Goal: Task Accomplishment & Management: Use online tool/utility

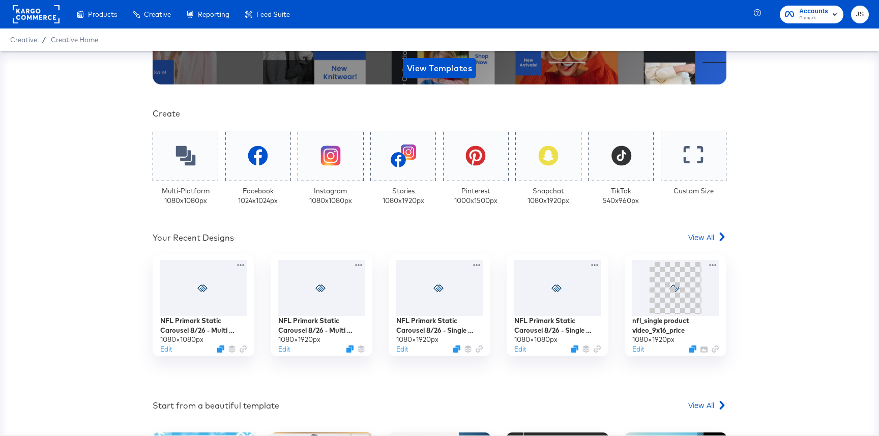
scroll to position [170, 0]
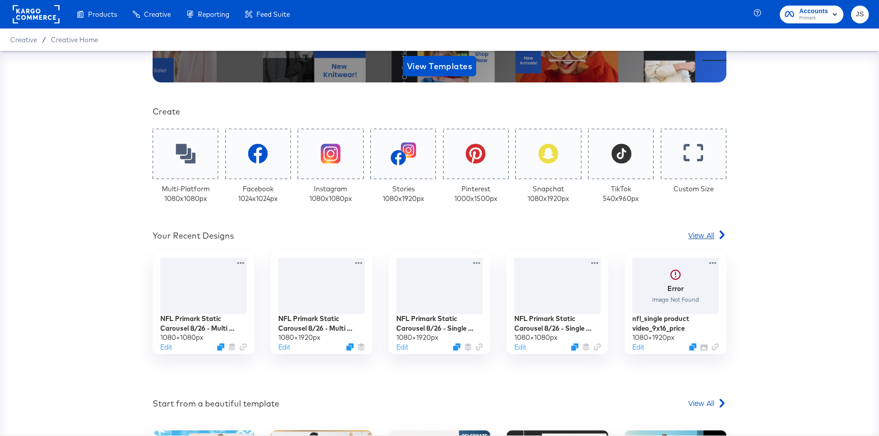
click at [700, 233] on span "View All" at bounding box center [701, 235] width 26 height 10
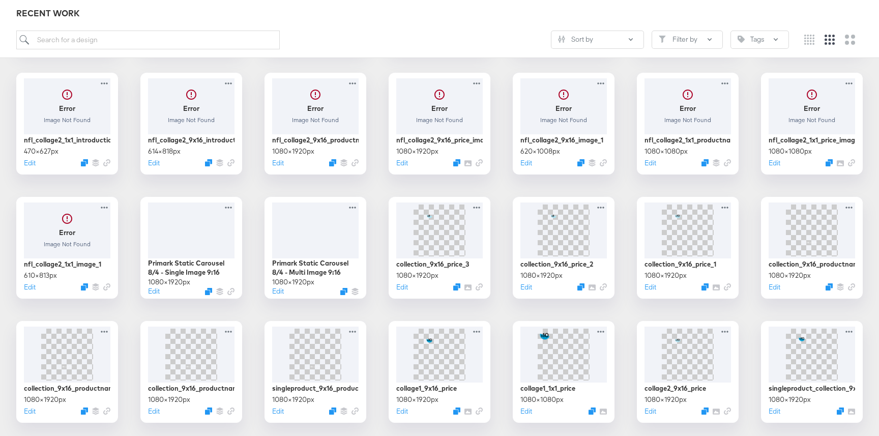
scroll to position [384, 0]
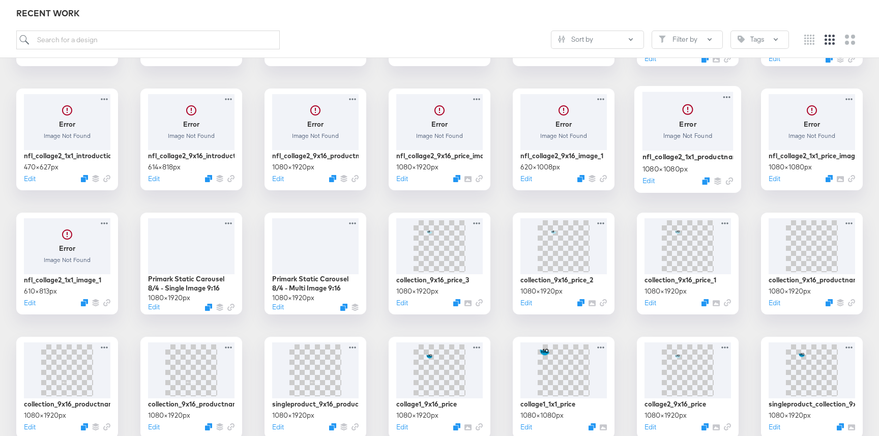
click at [720, 126] on div at bounding box center [687, 121] width 91 height 58
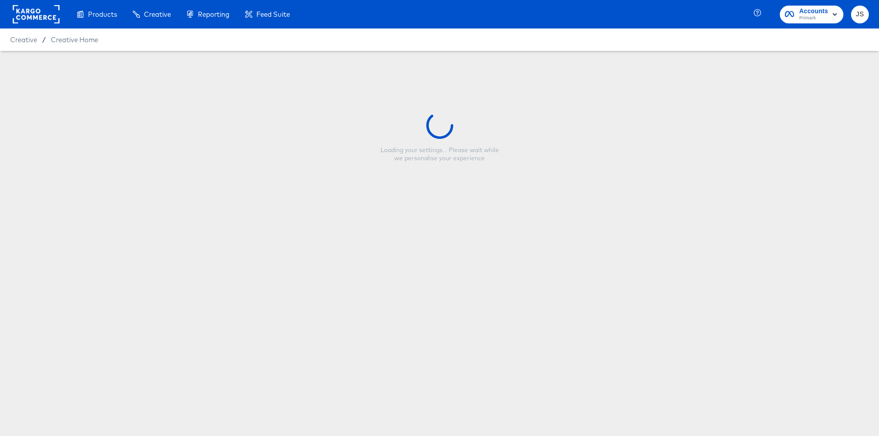
type input "nfl_collage2_1x1_productname_image"
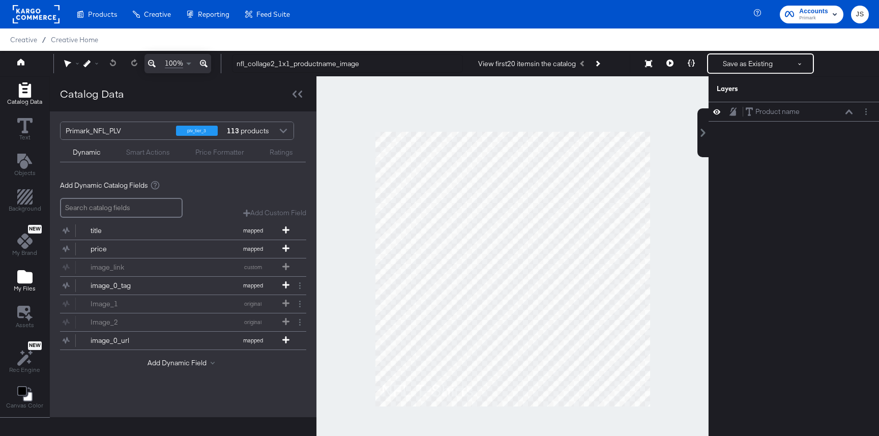
click at [26, 282] on icon "Add Files" at bounding box center [24, 276] width 15 height 13
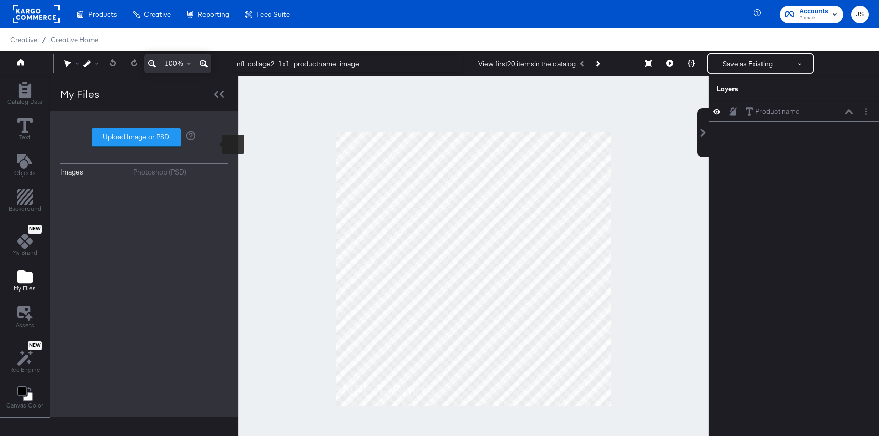
scroll to position [167, 0]
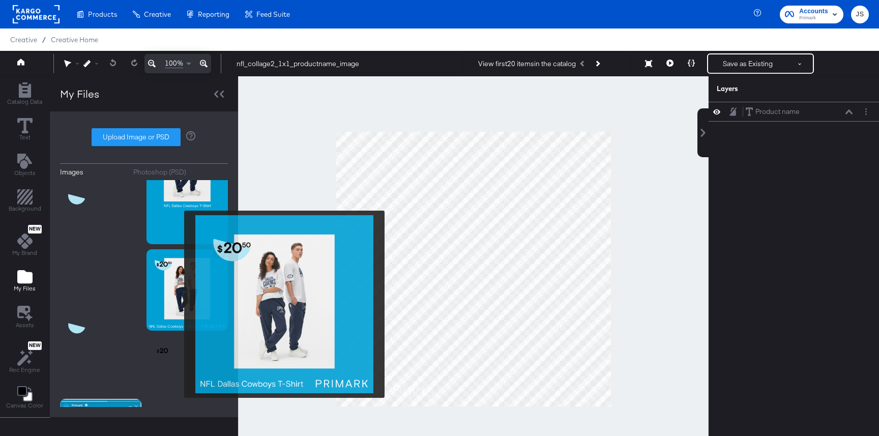
click at [177, 304] on img at bounding box center [186, 289] width 81 height 81
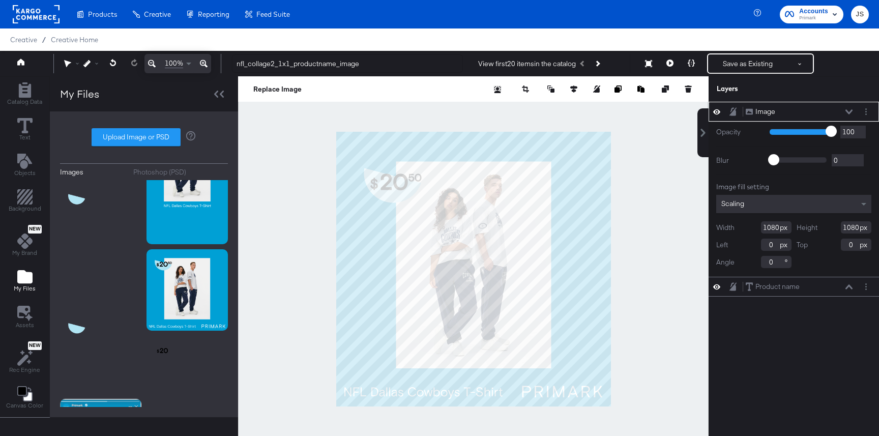
click at [845, 110] on button at bounding box center [849, 112] width 8 height 6
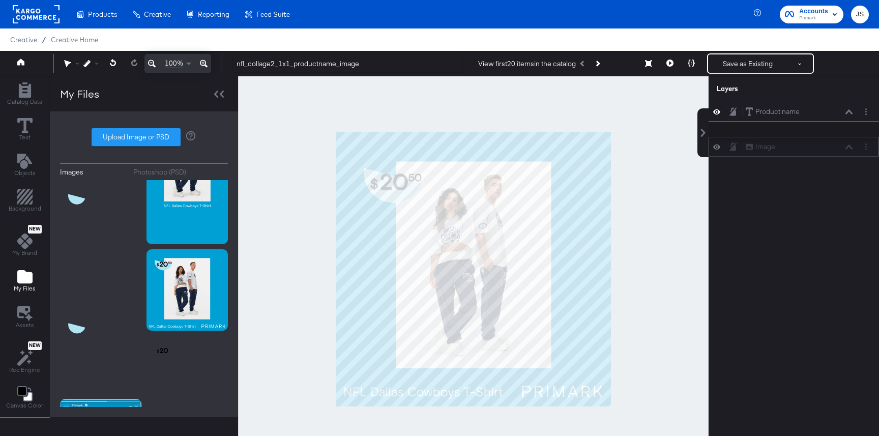
drag, startPoint x: 830, startPoint y: 111, endPoint x: 830, endPoint y: 150, distance: 39.1
click at [830, 150] on div "Image Image" at bounding box center [799, 146] width 108 height 11
click at [850, 109] on button at bounding box center [849, 112] width 8 height 6
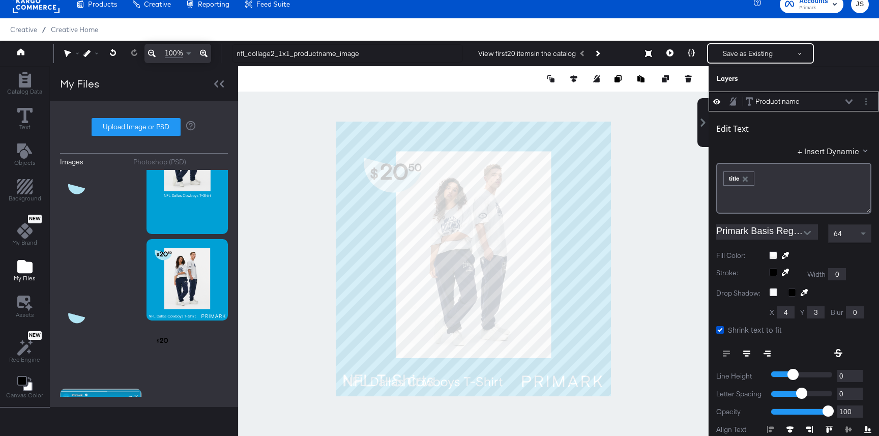
click at [772, 252] on div at bounding box center [820, 255] width 102 height 8
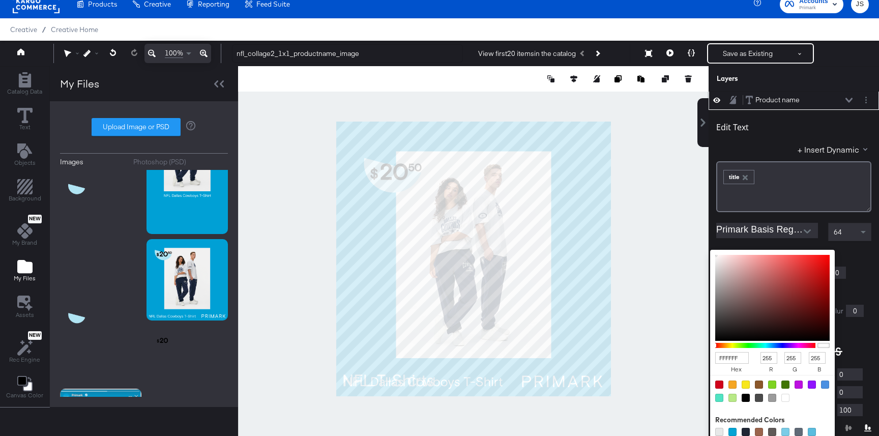
click at [801, 252] on div "FFFFFF hex 255 r 255 g 255 b 100 a" at bounding box center [772, 345] width 125 height 191
type input "EC2121"
type input "236"
type input "33"
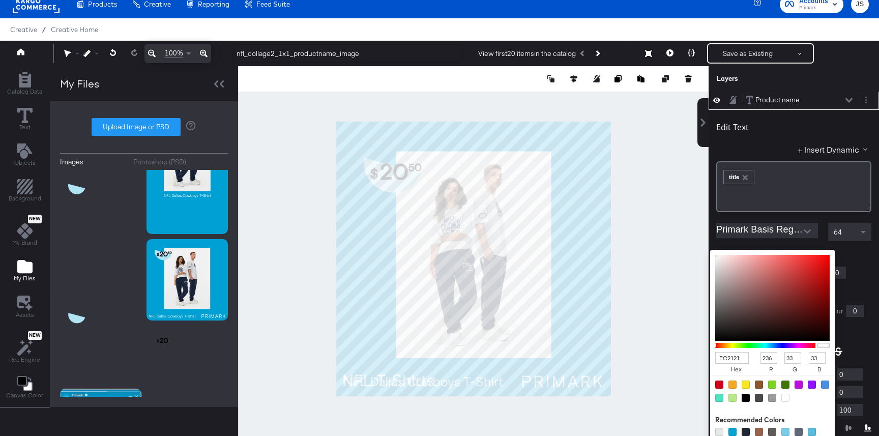
type input "EB1F1F"
type input "235"
type input "31"
click at [814, 261] on div at bounding box center [772, 298] width 114 height 86
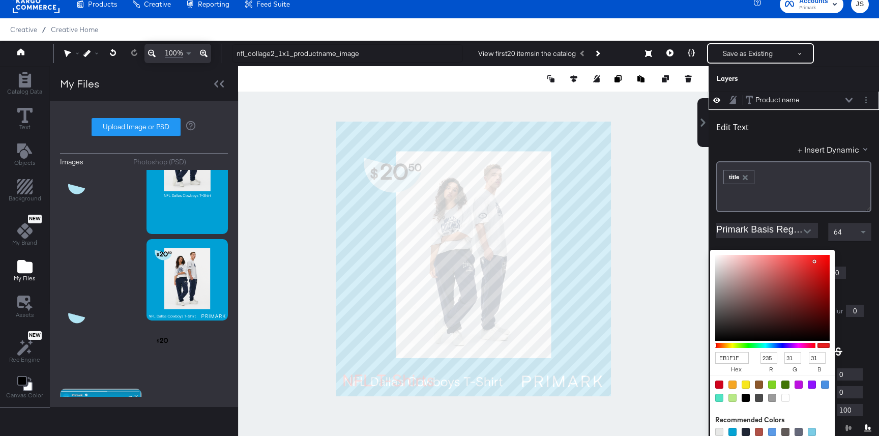
click at [875, 253] on div "Edit Text + Insert Dynamic ﻿ ﻿ title ﻿ Primark Basis Regular 64 Fill Color: EB1…" at bounding box center [793, 307] width 170 height 394
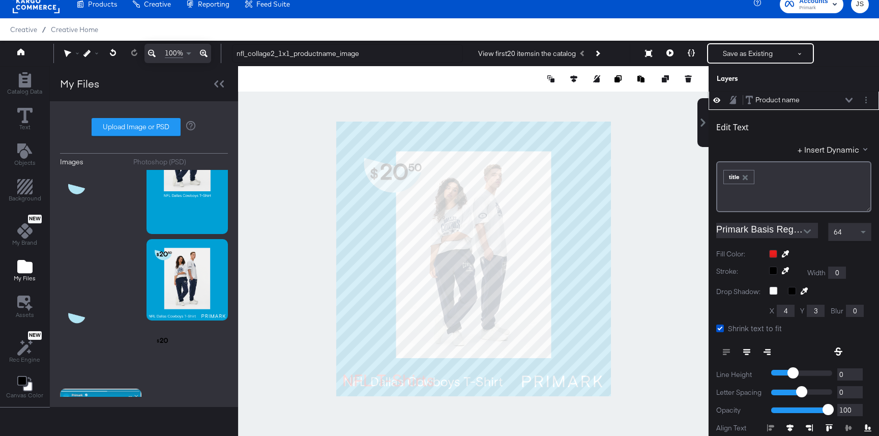
click at [847, 104] on div "Product name Product name" at bounding box center [799, 100] width 108 height 11
click at [847, 100] on icon at bounding box center [848, 100] width 7 height 5
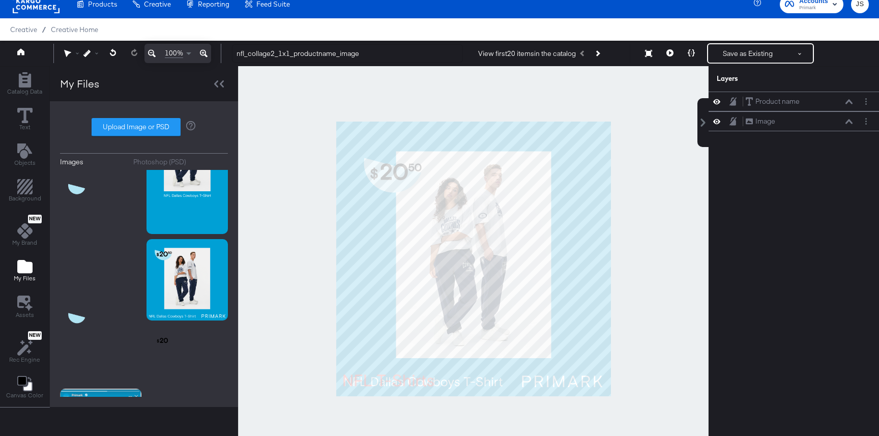
click at [645, 277] on div at bounding box center [473, 258] width 470 height 385
click at [849, 103] on icon at bounding box center [848, 101] width 7 height 5
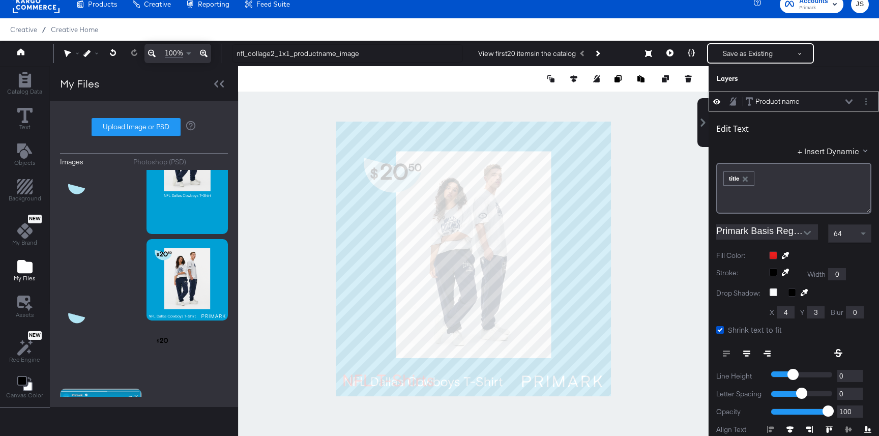
click at [849, 103] on icon at bounding box center [848, 101] width 7 height 5
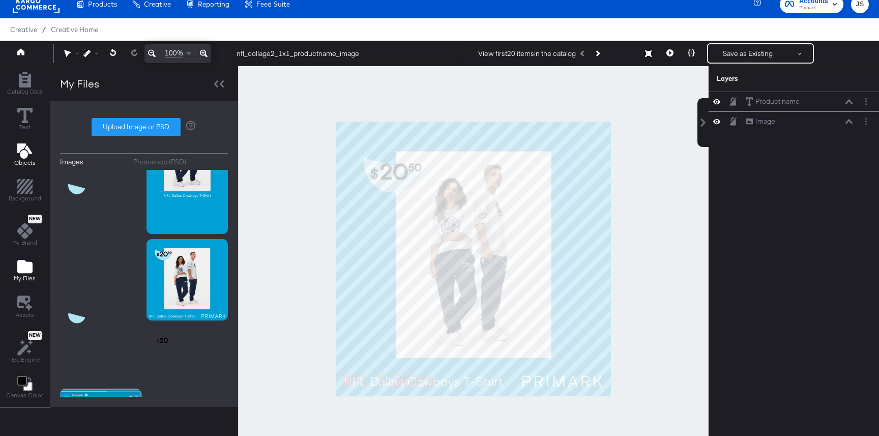
click at [23, 143] on button "Objects" at bounding box center [25, 155] width 34 height 29
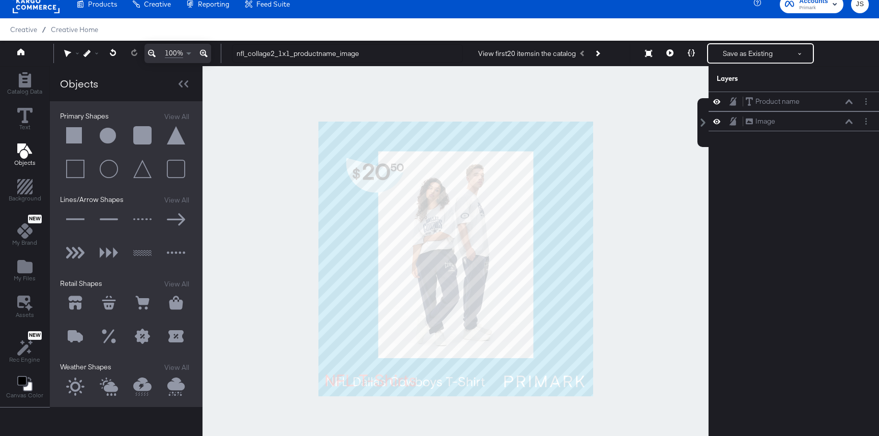
click at [77, 134] on button at bounding box center [75, 135] width 31 height 31
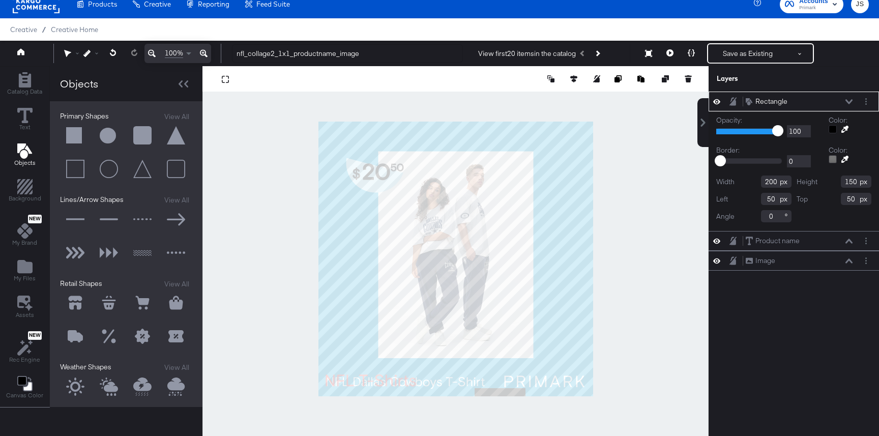
click at [498, 398] on div at bounding box center [455, 258] width 506 height 385
type input "614"
type input "1046"
type input "598"
type input "926"
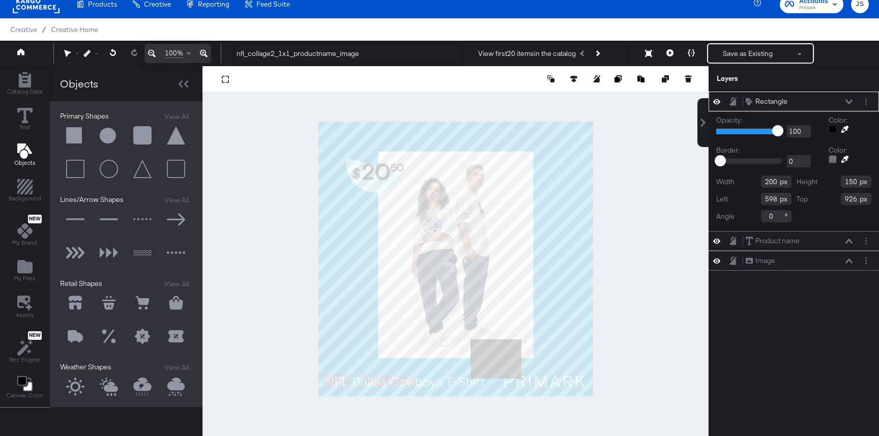
type input "84"
click at [267, 370] on div at bounding box center [455, 258] width 506 height 385
type input "-196"
type input "994"
click at [267, 370] on div at bounding box center [455, 258] width 506 height 385
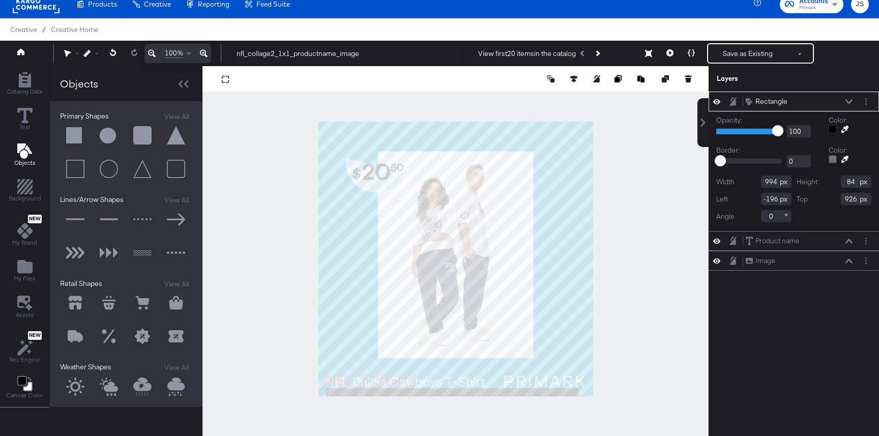
type input "29"
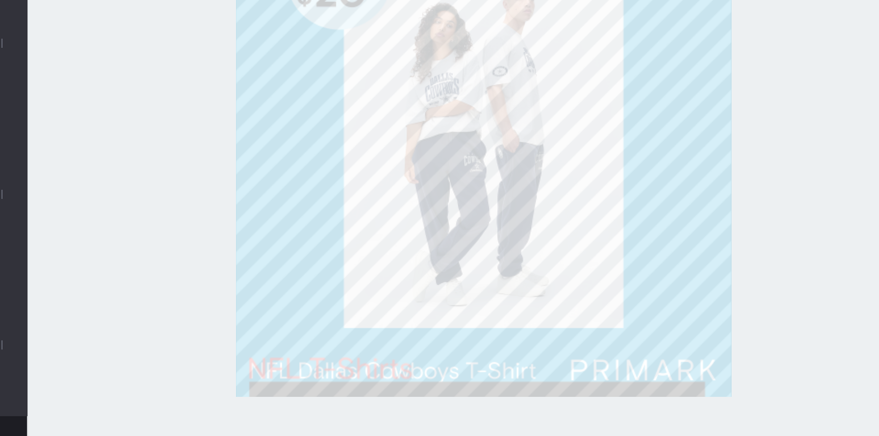
type input "1046"
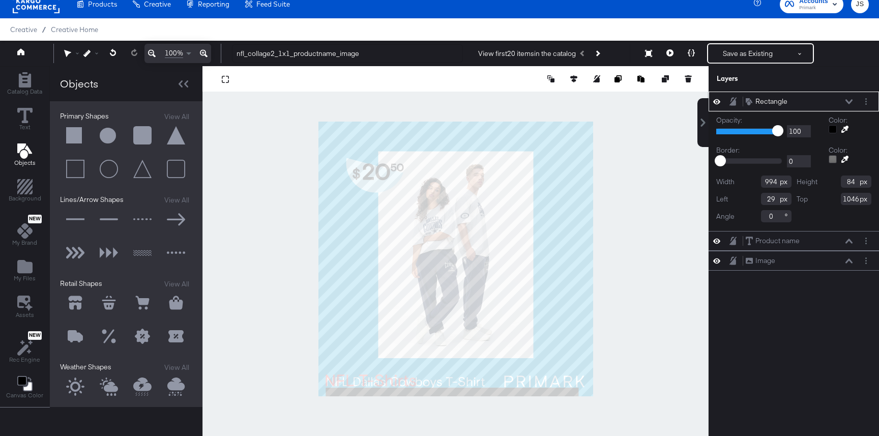
click at [846, 104] on icon at bounding box center [848, 101] width 7 height 5
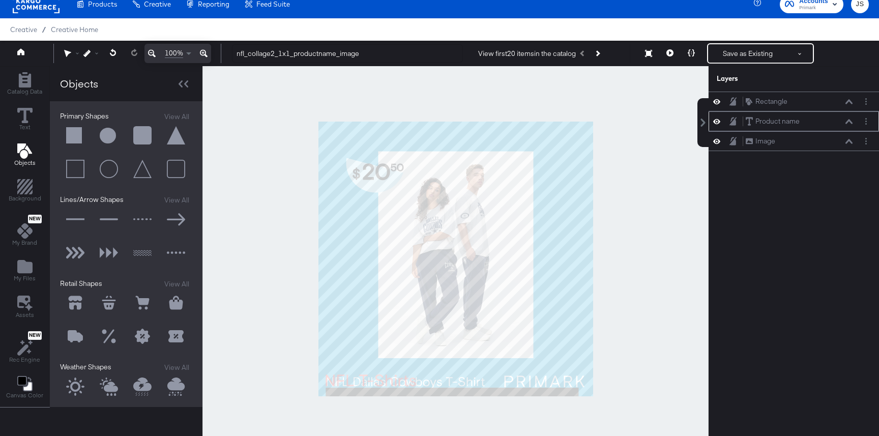
click at [716, 124] on icon at bounding box center [716, 121] width 7 height 5
click at [717, 122] on icon at bounding box center [716, 121] width 7 height 7
click at [717, 123] on icon at bounding box center [716, 121] width 7 height 9
click at [716, 138] on icon at bounding box center [716, 141] width 7 height 9
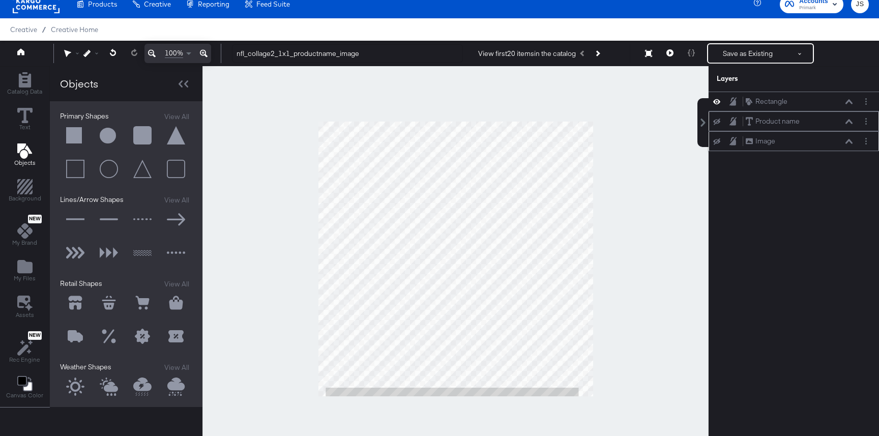
click at [714, 123] on icon at bounding box center [716, 121] width 7 height 7
click at [23, 181] on icon "Add Rectangle" at bounding box center [24, 186] width 15 height 15
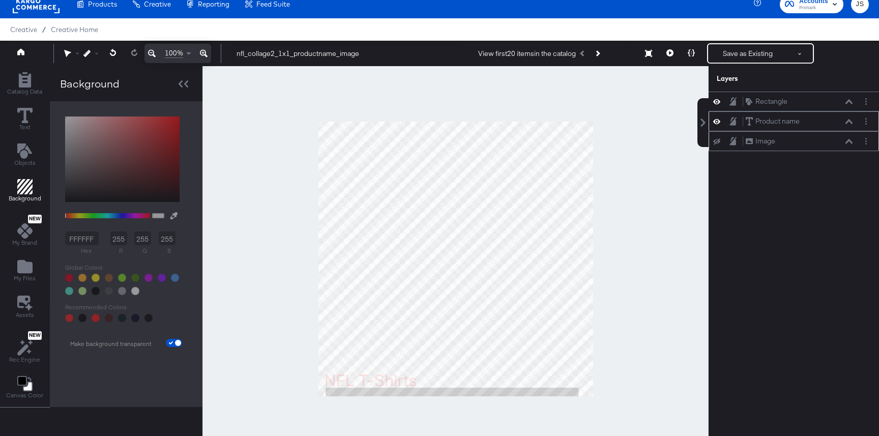
click at [147, 158] on div "FFFFFF hex 255 r 255 g 255 b 100 a Recommended Colors Make background transpare…" at bounding box center [126, 229] width 132 height 236
click at [152, 130] on div "FFFFFF hex 255 r 255 g 255 b 100 a Recommended Colors Make background transpare…" at bounding box center [126, 229] width 132 height 236
click at [172, 343] on input "checkbox" at bounding box center [178, 345] width 24 height 8
checkbox input "false"
type input "FFFFFF"
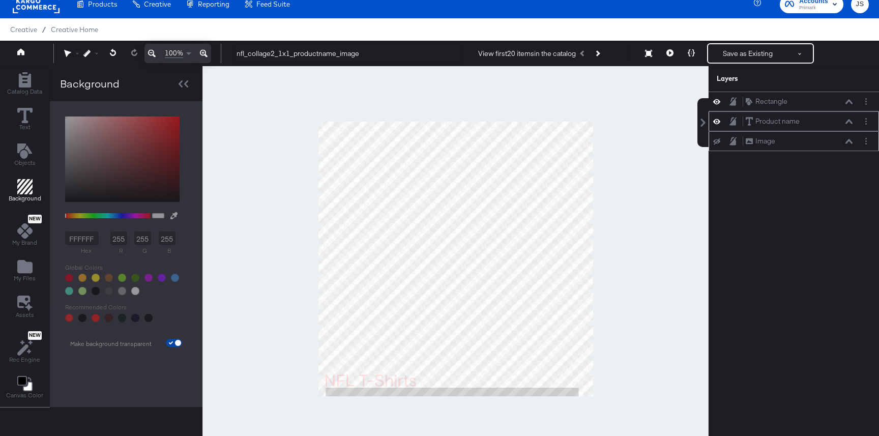
type input "255"
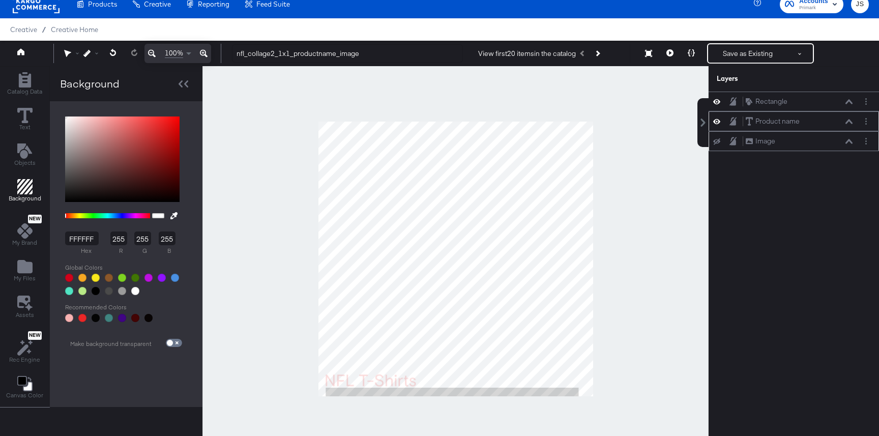
click at [96, 277] on div at bounding box center [96, 278] width 8 height 8
type input "F8E71C"
type input "248"
type input "231"
type input "28"
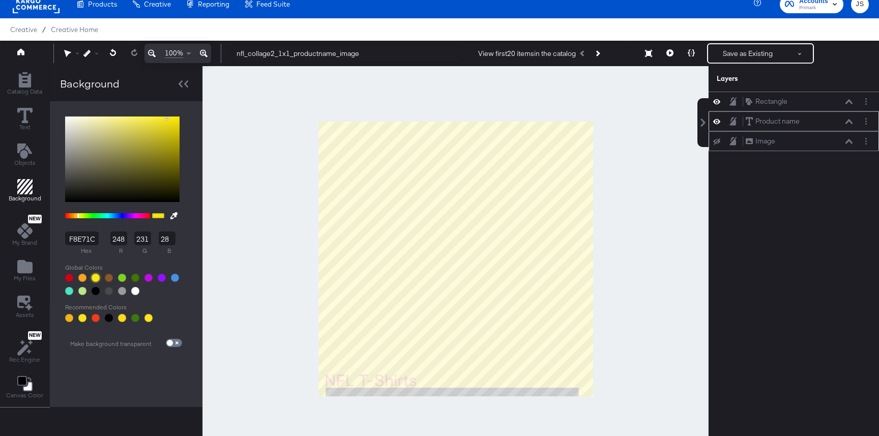
click at [144, 276] on div at bounding box center [148, 278] width 8 height 8
type input "BD10E0"
type input "189"
type input "16"
type input "224"
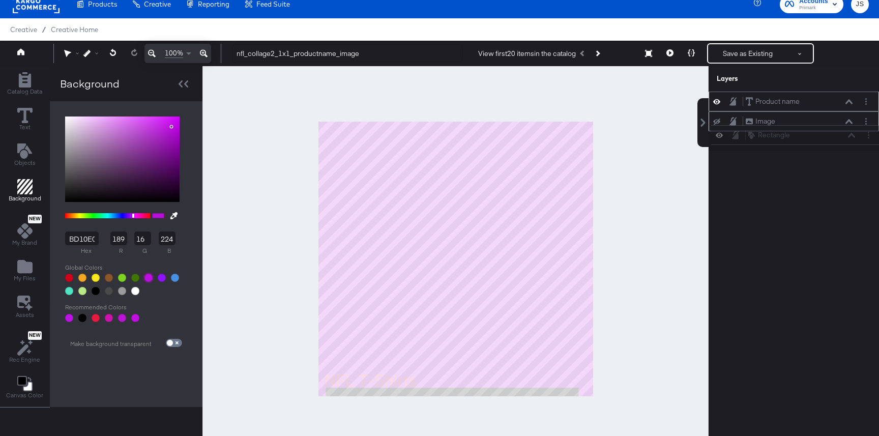
scroll to position [10, 0]
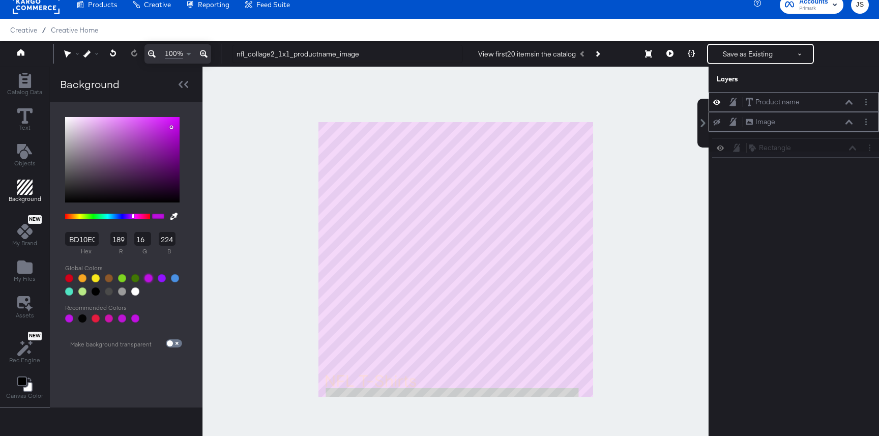
drag, startPoint x: 806, startPoint y: 102, endPoint x: 809, endPoint y: 153, distance: 51.0
click at [809, 153] on div "Rectangle Rectangle Product name Product name Image Image" at bounding box center [793, 264] width 170 height 344
click at [92, 291] on div at bounding box center [96, 291] width 8 height 8
type input "000000"
type input "0"
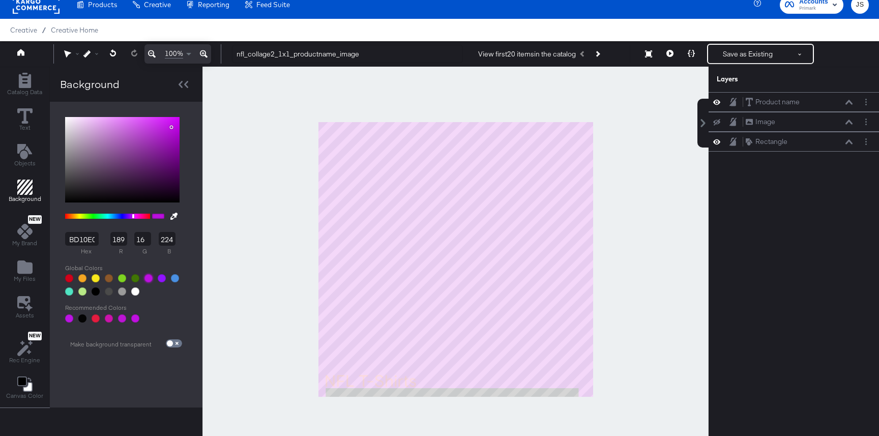
type input "0"
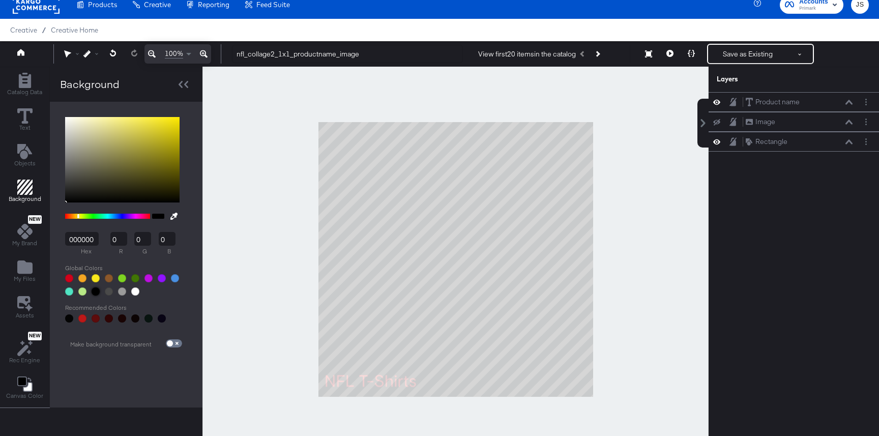
click at [70, 279] on div at bounding box center [69, 278] width 8 height 8
type input "D0021B"
type input "208"
type input "2"
type input "27"
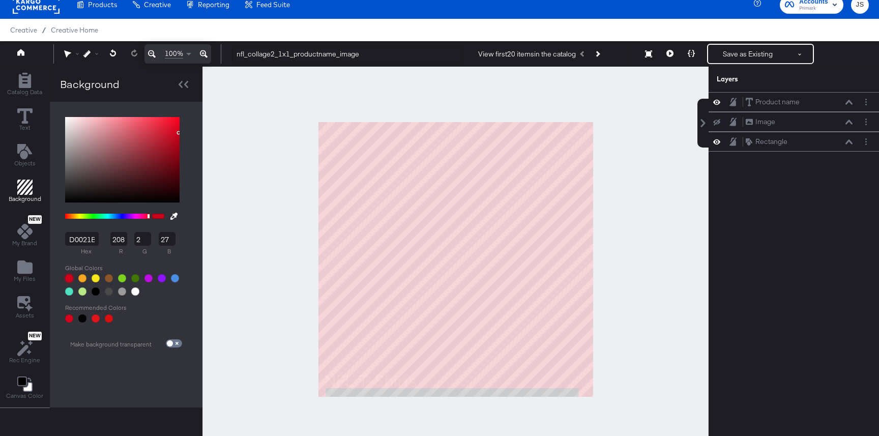
click at [147, 278] on div at bounding box center [148, 278] width 8 height 8
type input "BD10E0"
type input "189"
type input "16"
type input "224"
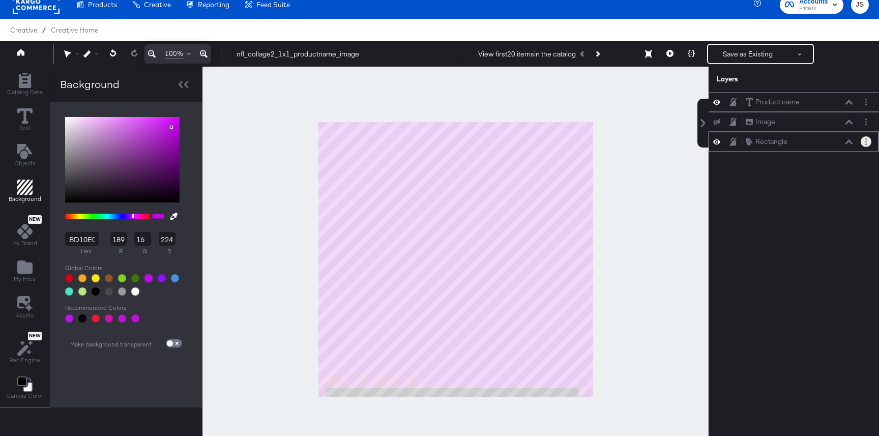
click at [868, 139] on button "Layer Options" at bounding box center [865, 141] width 11 height 11
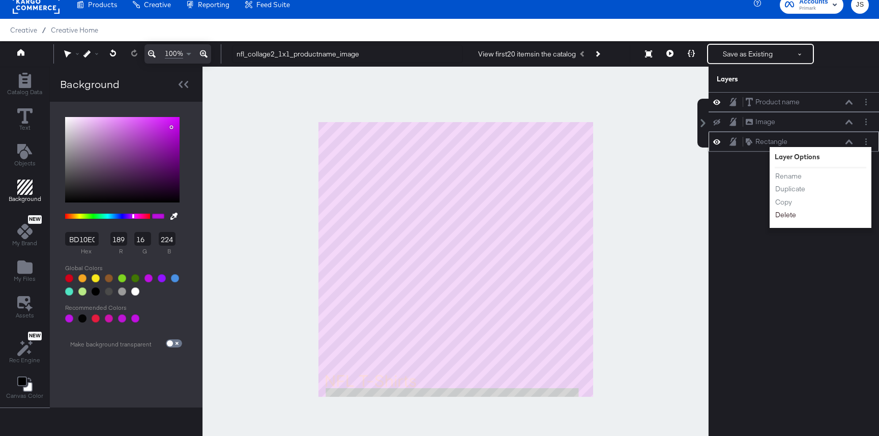
click at [791, 216] on button "Delete" at bounding box center [785, 214] width 22 height 11
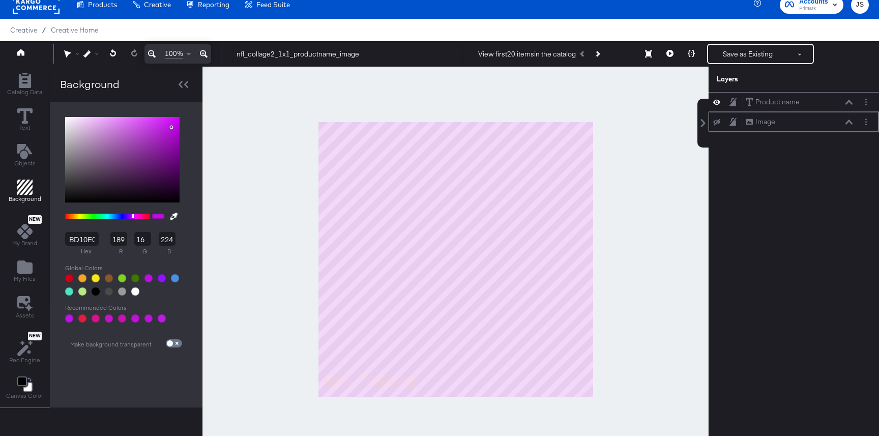
click at [713, 127] on div "Image Image" at bounding box center [793, 121] width 162 height 11
click at [714, 123] on icon at bounding box center [716, 122] width 7 height 7
type input "D0021B"
type input "208"
type input "2"
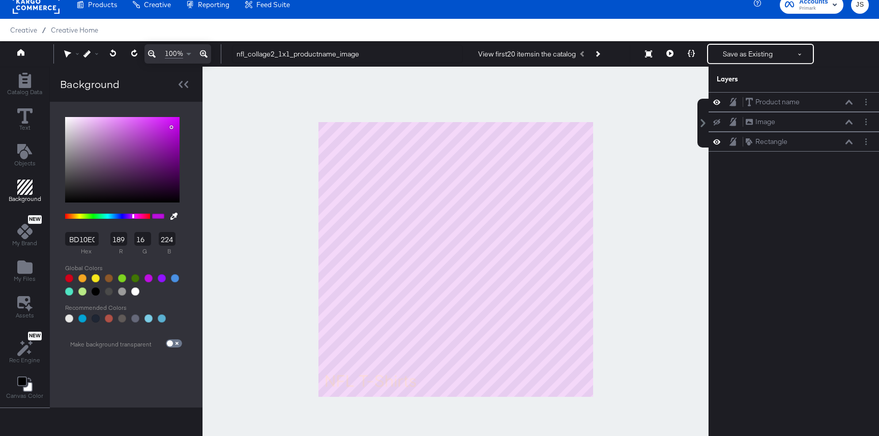
type input "27"
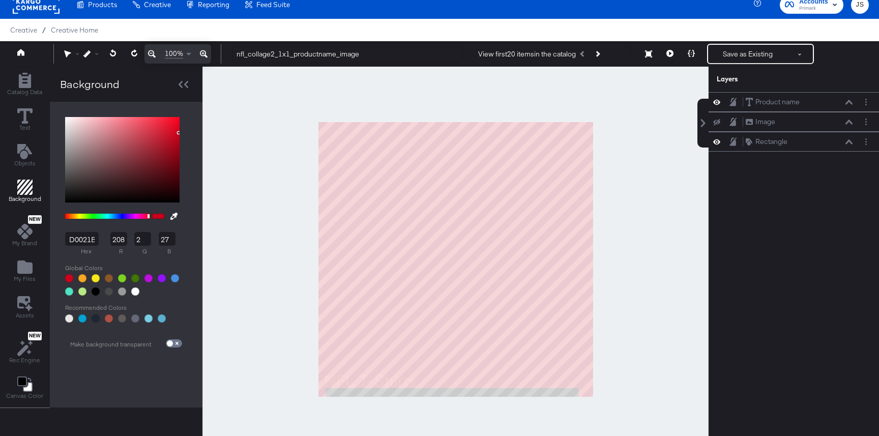
type input "000000"
type input "0"
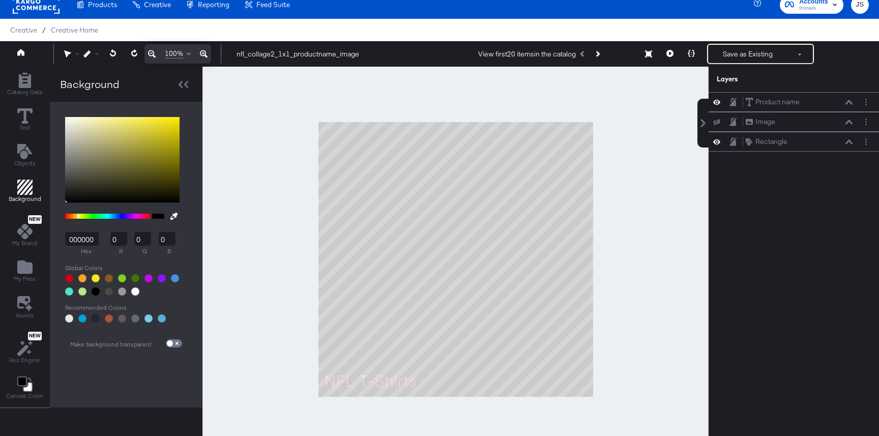
type input "BD10E0"
type input "189"
type input "16"
type input "224"
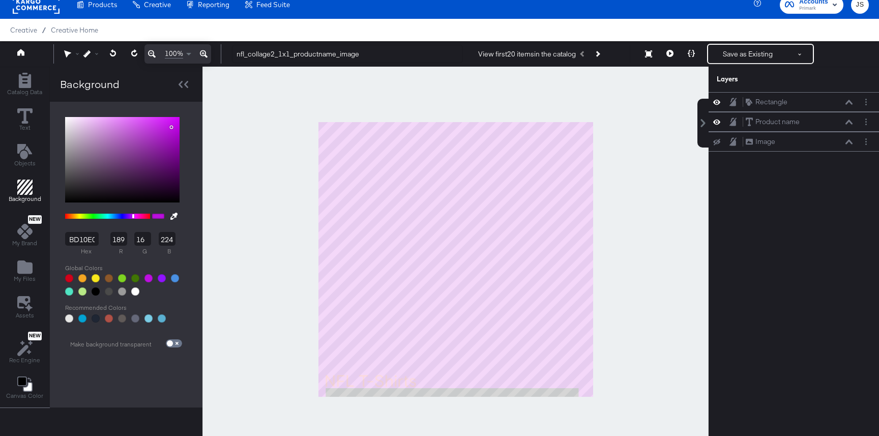
type input "F8E71C"
type input "248"
type input "231"
type input "28"
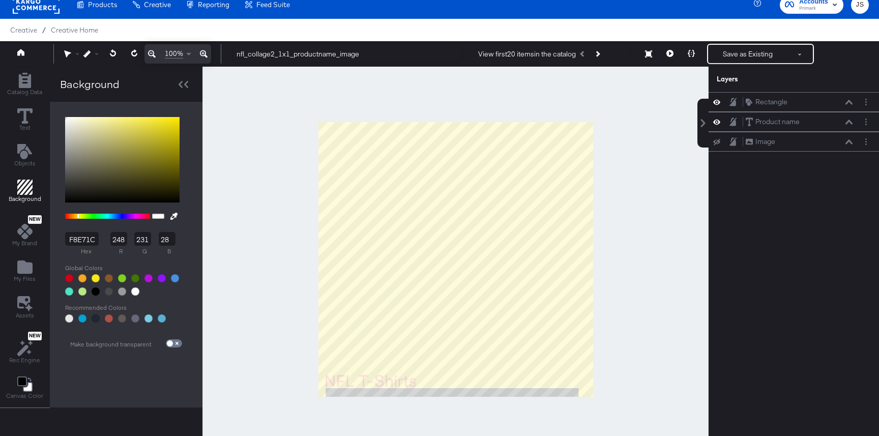
type input "FFFFFF"
type input "255"
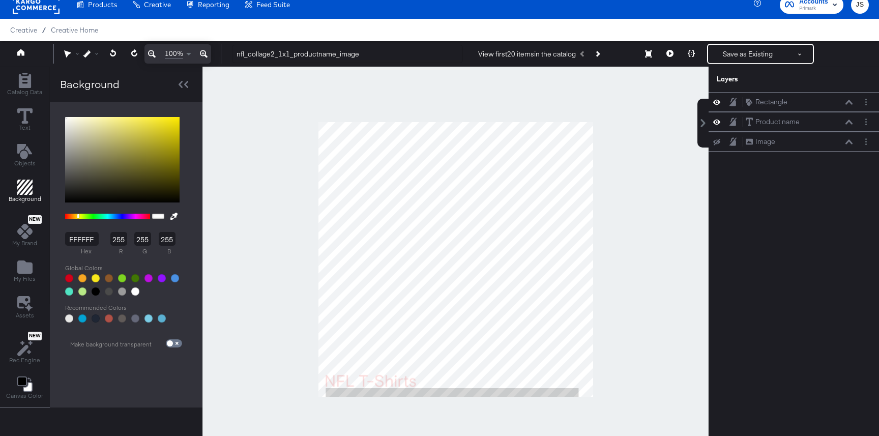
type input "TRANSPARENT"
type input "0"
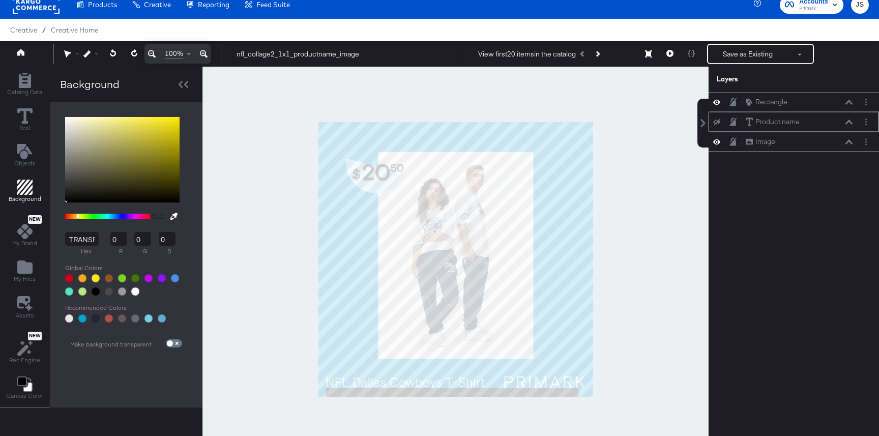
click at [712, 123] on button at bounding box center [716, 122] width 8 height 8
click at [846, 122] on icon at bounding box center [848, 121] width 7 height 5
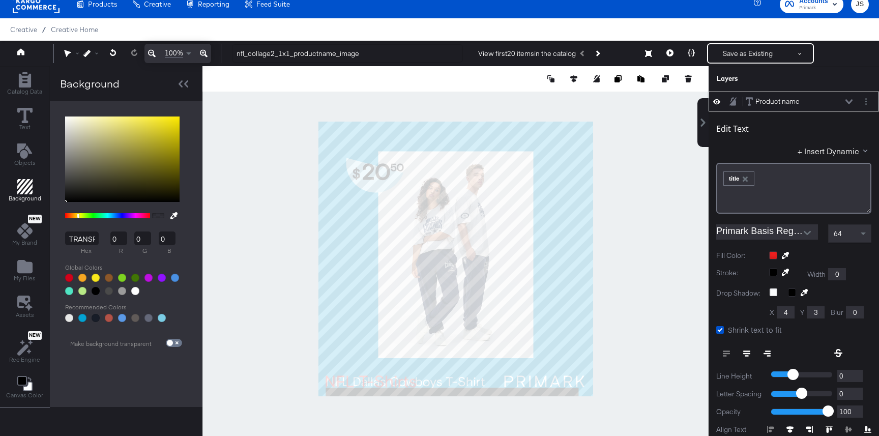
type input "984"
click at [630, 317] on div at bounding box center [455, 258] width 506 height 385
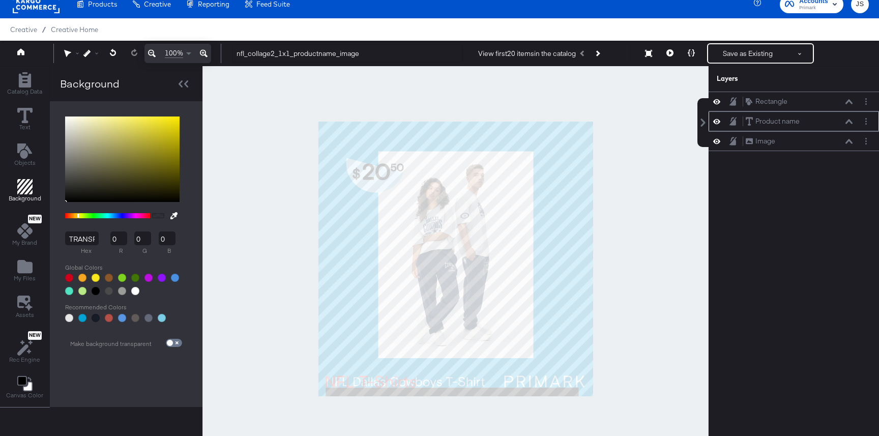
click at [852, 124] on div "Product name Product name" at bounding box center [801, 121] width 113 height 11
click at [848, 122] on icon at bounding box center [848, 121] width 7 height 5
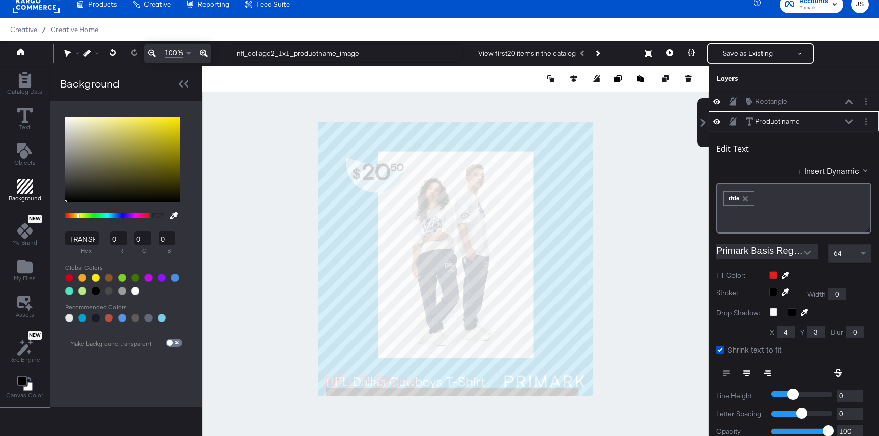
scroll to position [20, 0]
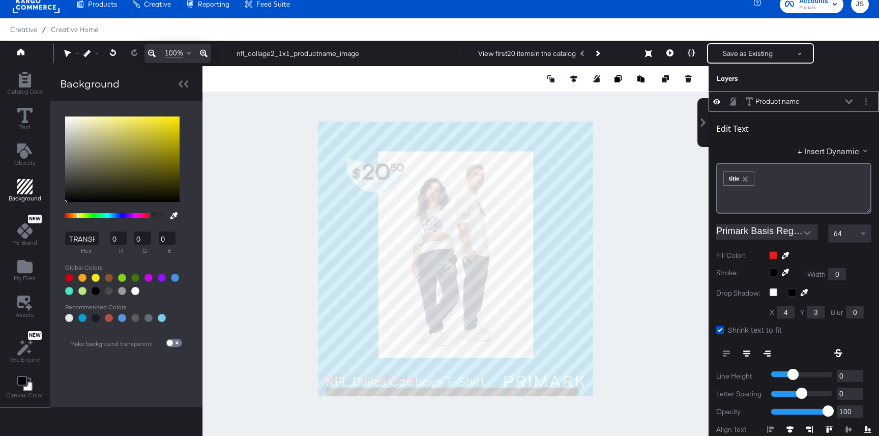
type input "62"
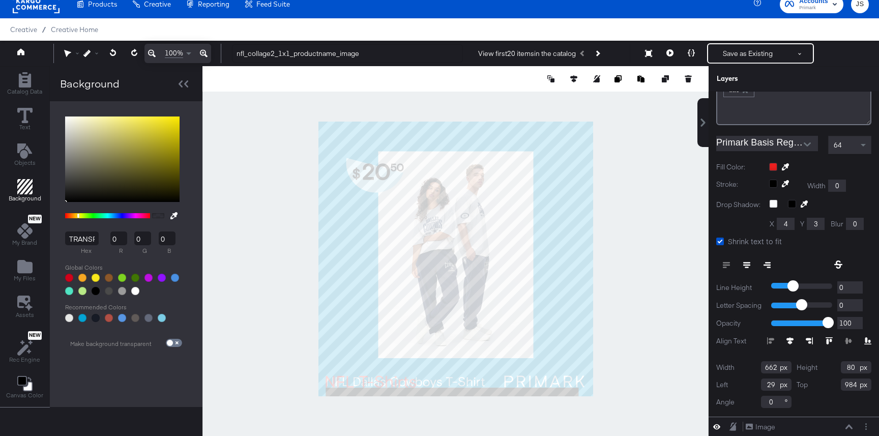
drag, startPoint x: 855, startPoint y: 368, endPoint x: 830, endPoint y: 368, distance: 25.4
click at [830, 368] on div "Height 80" at bounding box center [833, 367] width 75 height 12
type input "35"
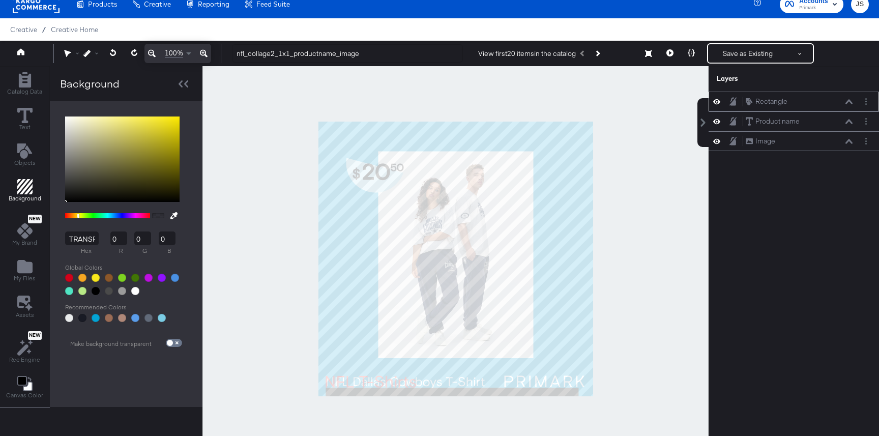
click at [715, 102] on icon at bounding box center [716, 101] width 7 height 9
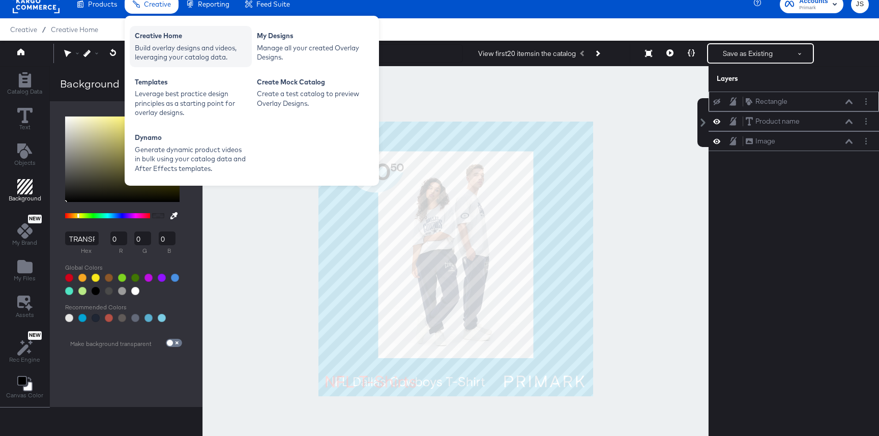
click at [161, 53] on div "Build overlay designs and videos, leveraging your catalog data." at bounding box center [191, 52] width 112 height 19
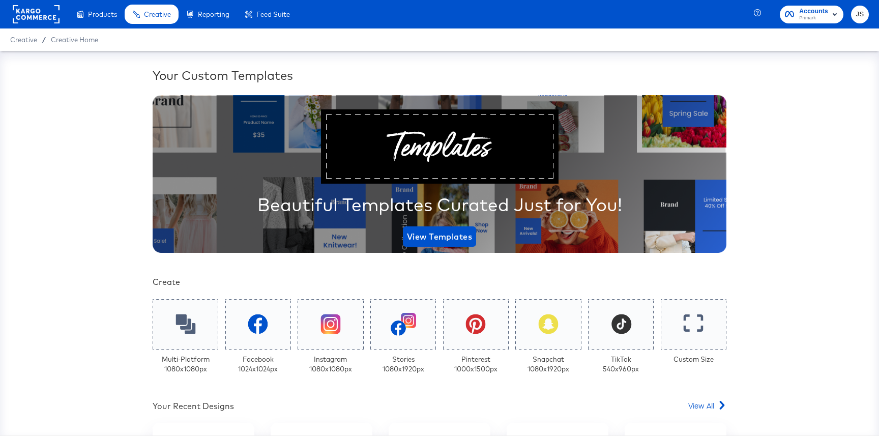
scroll to position [199, 0]
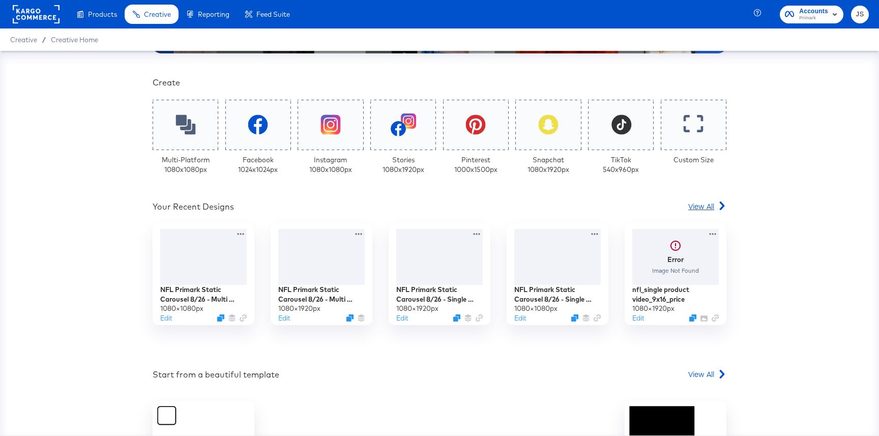
click at [707, 205] on span "View All" at bounding box center [701, 206] width 26 height 10
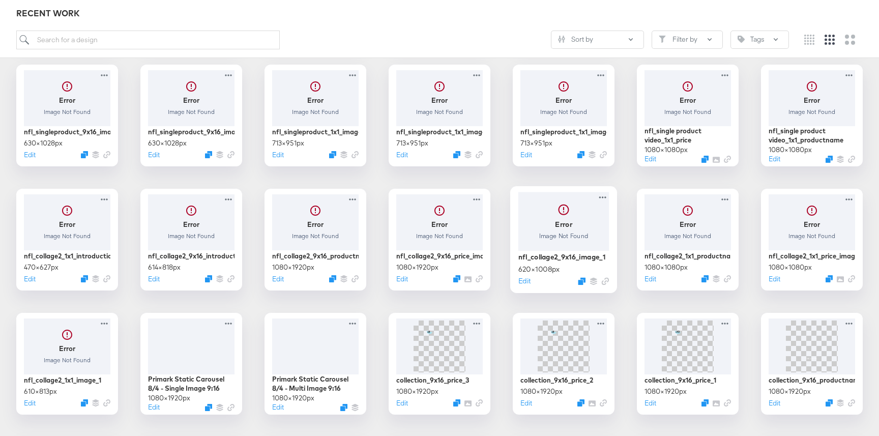
scroll to position [292, 0]
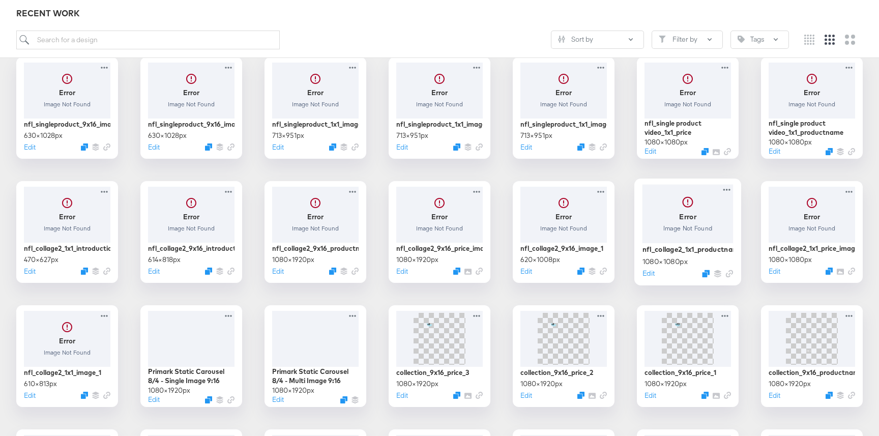
click at [673, 188] on div at bounding box center [687, 213] width 91 height 58
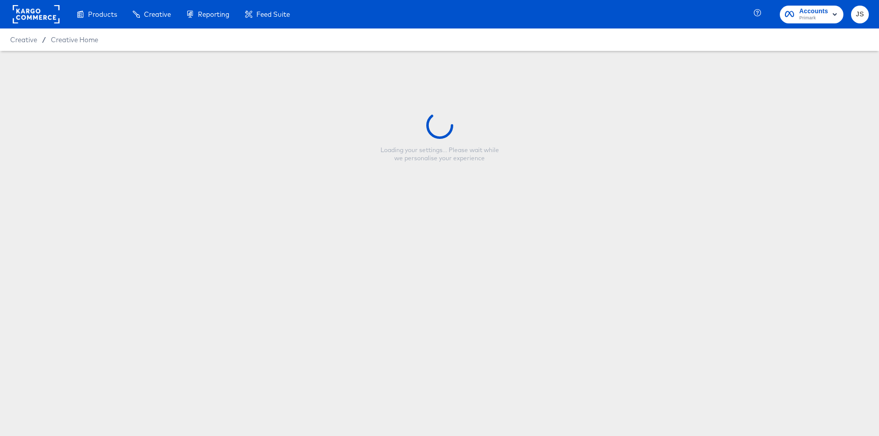
type input "nfl_collage2_1x1_productname_image"
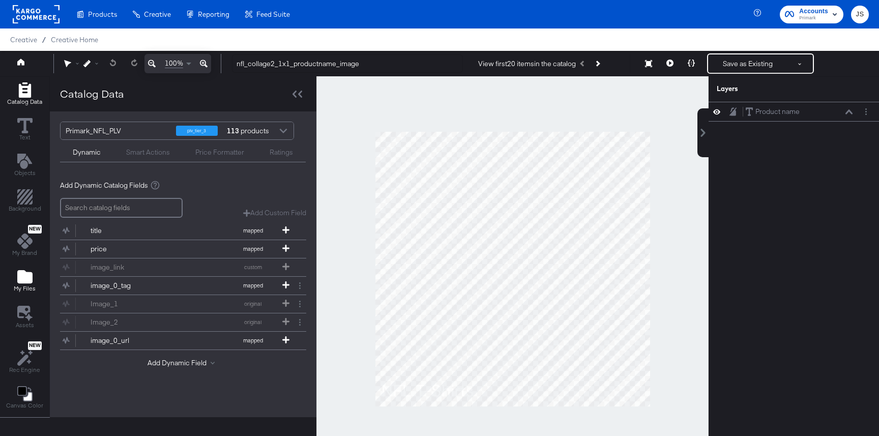
click at [31, 276] on icon "Add Files" at bounding box center [24, 276] width 15 height 13
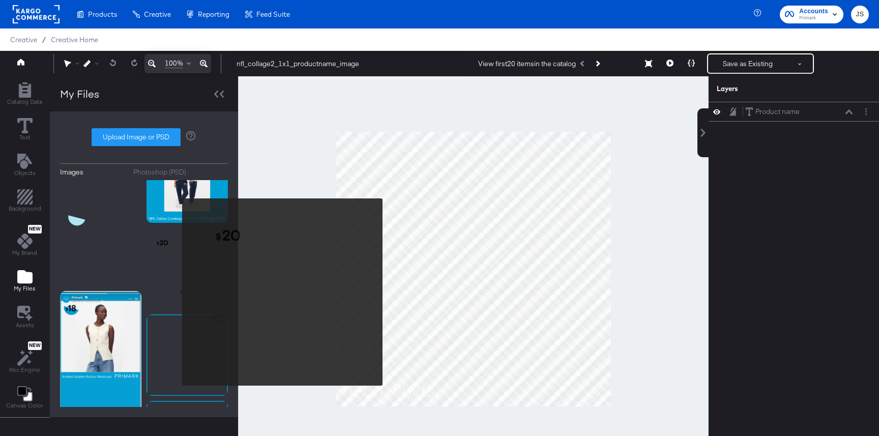
scroll to position [250, 0]
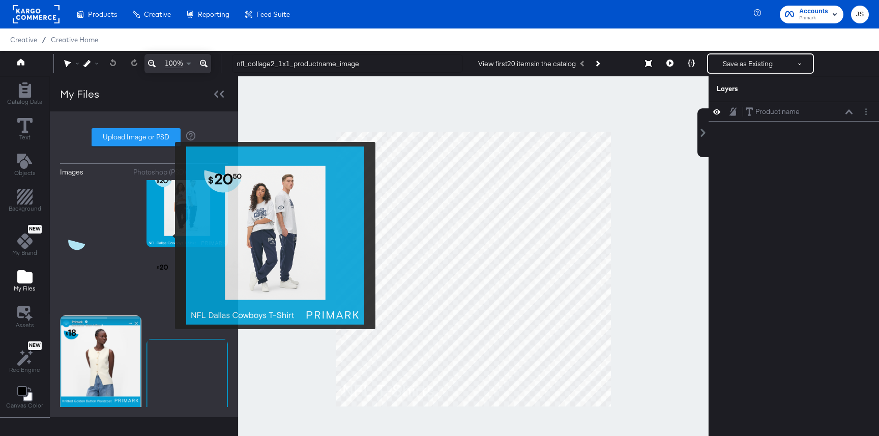
click at [168, 236] on img at bounding box center [186, 206] width 81 height 81
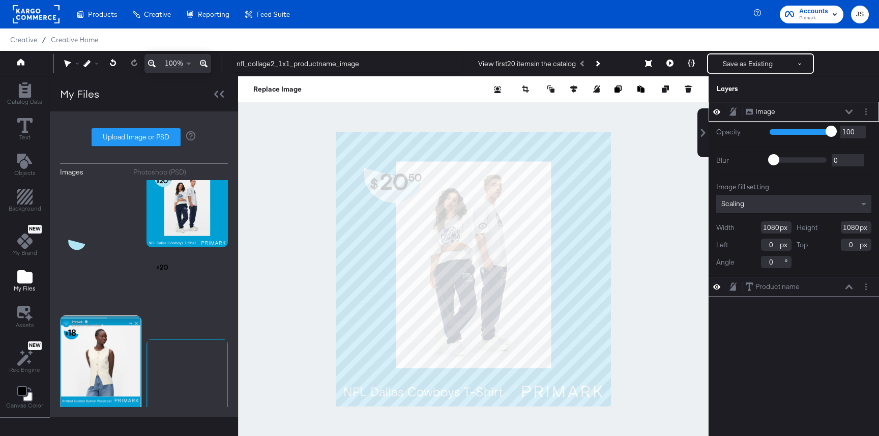
click at [864, 106] on div at bounding box center [865, 111] width 11 height 11
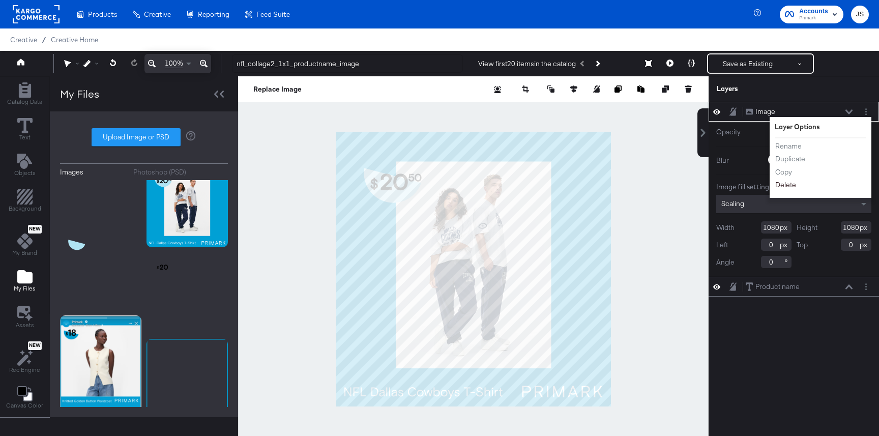
click at [787, 184] on button "Delete" at bounding box center [785, 184] width 22 height 11
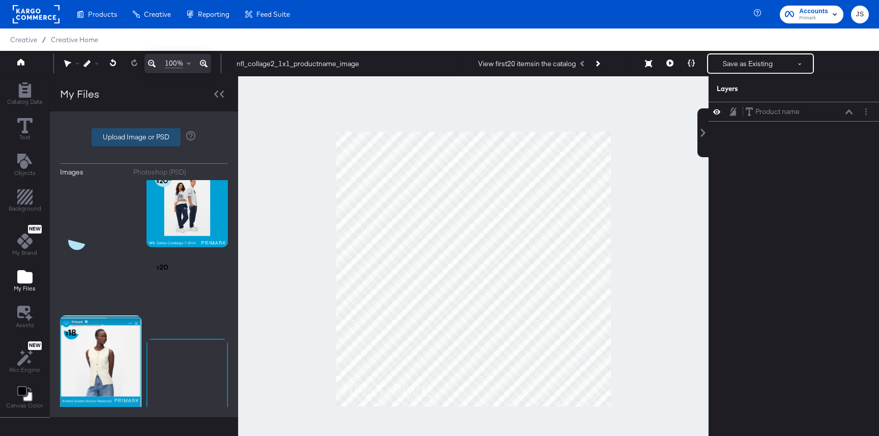
click at [137, 129] on label "Upload Image or PSD" at bounding box center [136, 137] width 88 height 17
click at [144, 137] on input "Upload Image or PSD" at bounding box center [144, 137] width 0 height 0
type input "C:\fakepath\frame.png"
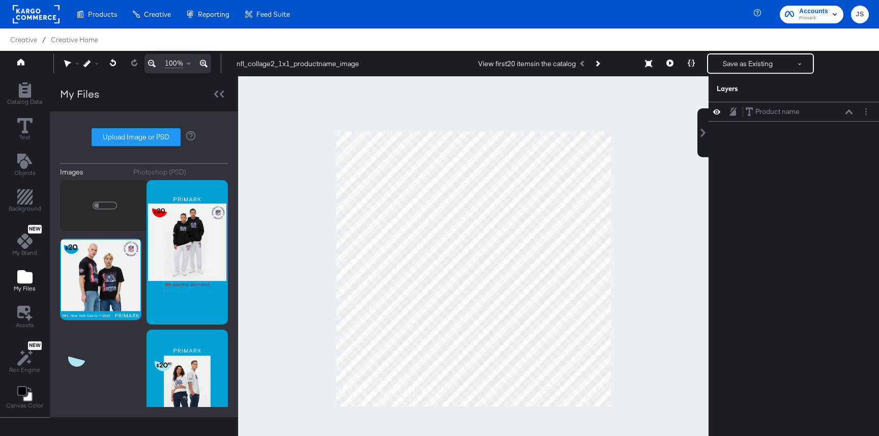
scroll to position [0, 0]
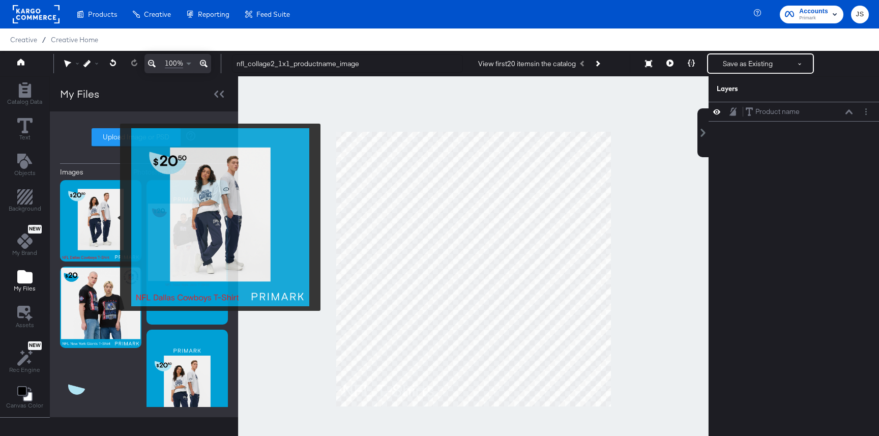
click at [113, 217] on img at bounding box center [100, 220] width 81 height 81
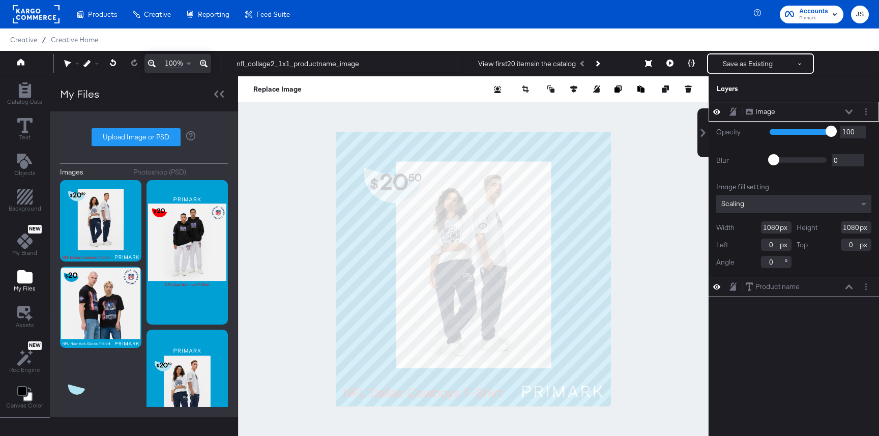
click at [848, 112] on icon at bounding box center [848, 111] width 7 height 5
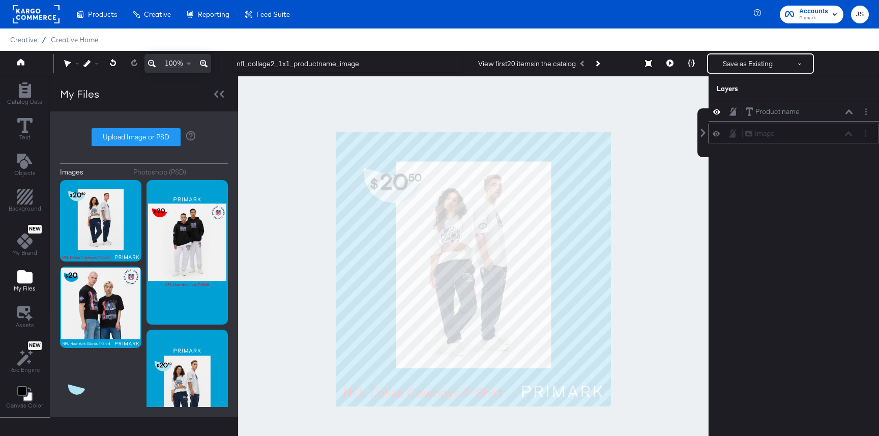
drag, startPoint x: 827, startPoint y: 110, endPoint x: 826, endPoint y: 137, distance: 27.0
click at [826, 137] on div "Image Image" at bounding box center [798, 133] width 108 height 11
click at [851, 111] on icon at bounding box center [848, 111] width 7 height 5
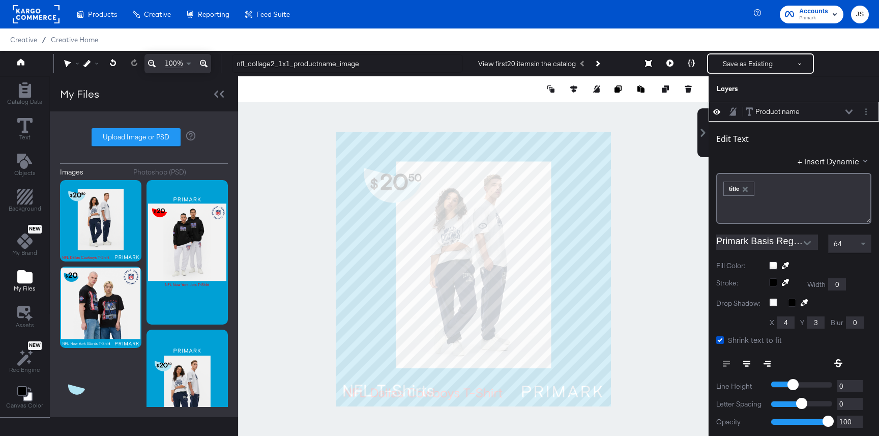
scroll to position [10, 0]
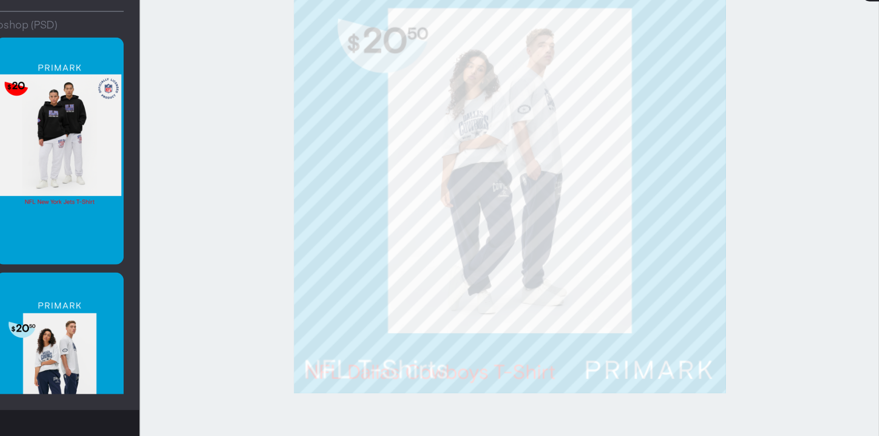
type input "982"
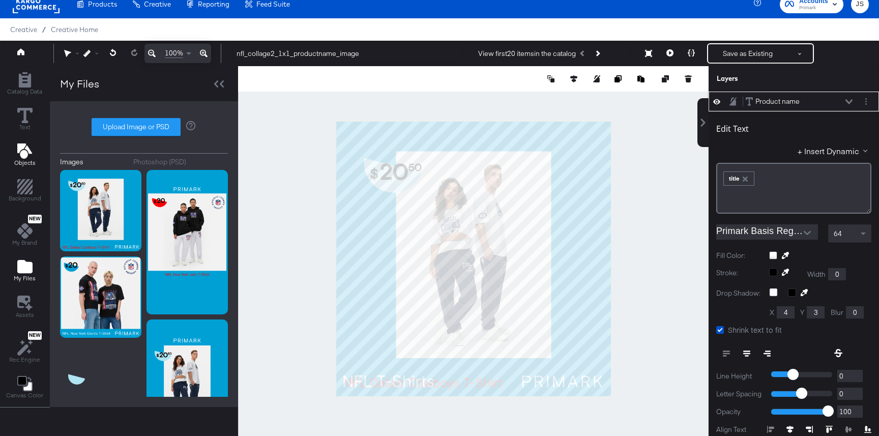
click at [23, 146] on icon "Add Text" at bounding box center [24, 150] width 15 height 15
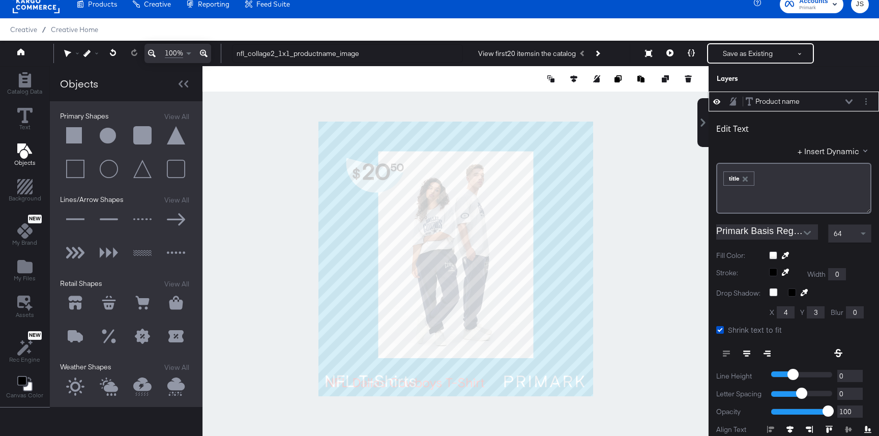
click at [76, 135] on button at bounding box center [75, 135] width 31 height 31
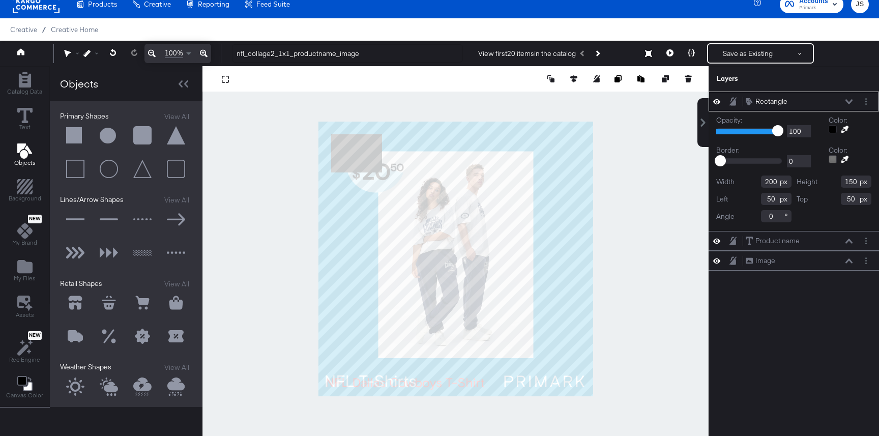
type input "118"
type input "82"
click at [604, 157] on div at bounding box center [455, 258] width 506 height 385
type input "1076"
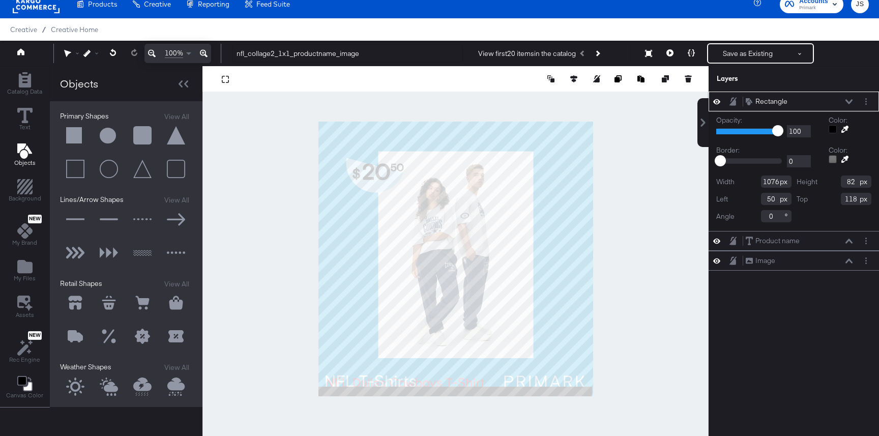
type input "0"
type input "584"
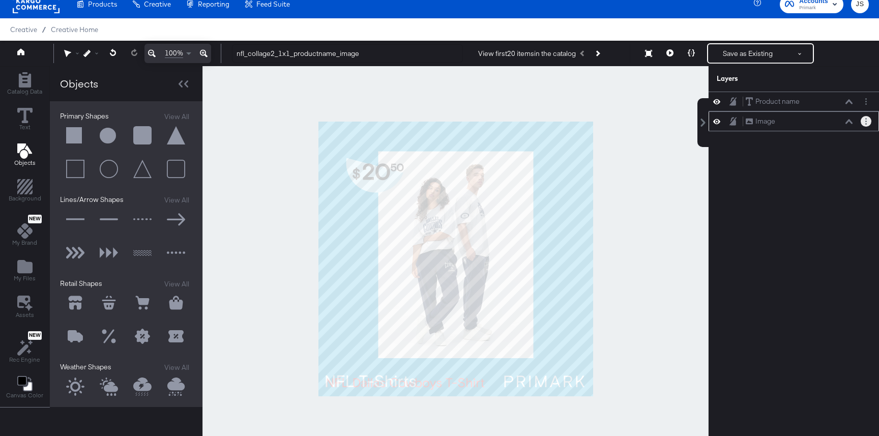
click at [869, 119] on button "Layer Options" at bounding box center [865, 121] width 11 height 11
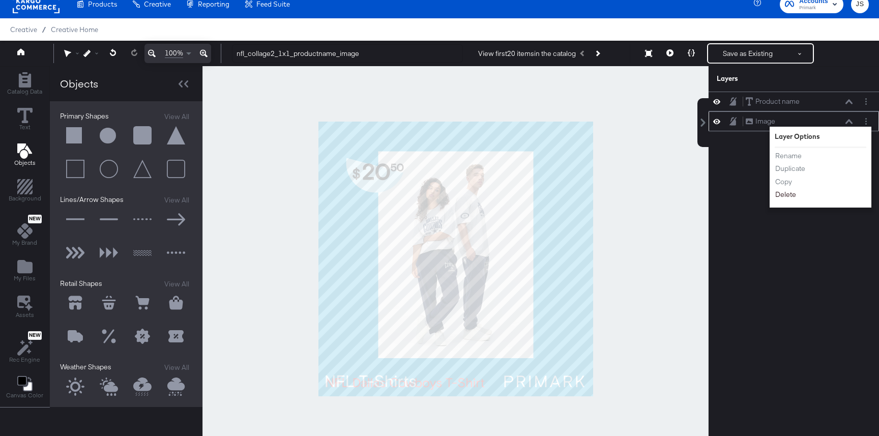
click at [779, 198] on button "Delete" at bounding box center [785, 194] width 22 height 11
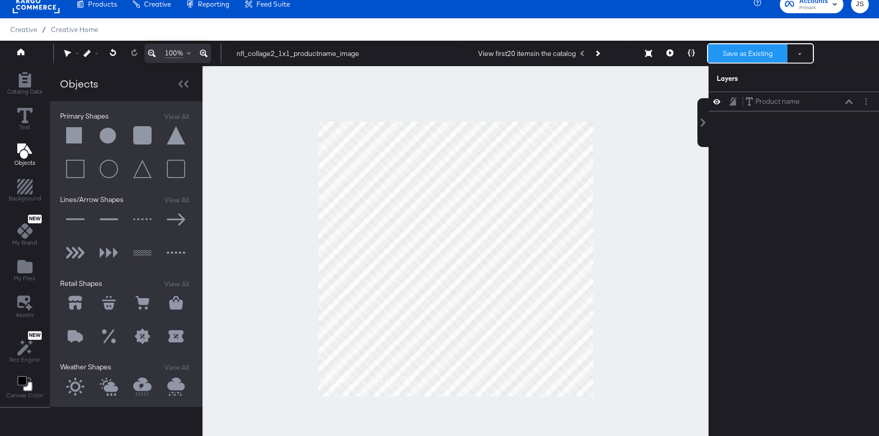
click at [758, 50] on button "Save as Existing" at bounding box center [747, 53] width 79 height 18
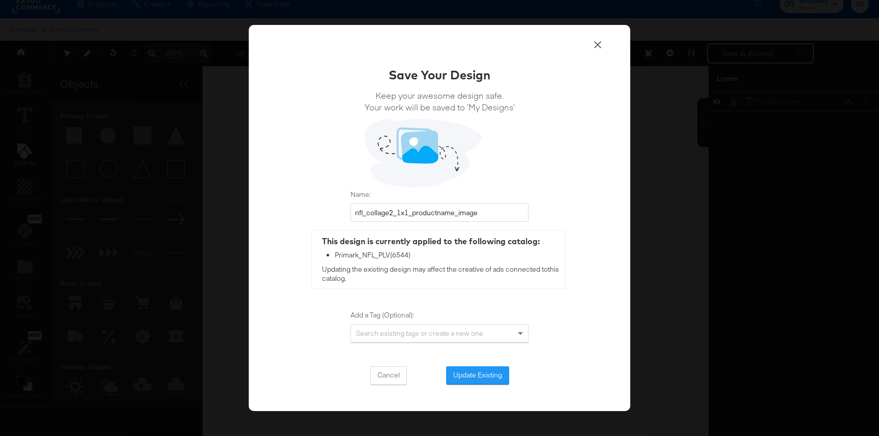
click at [472, 365] on div "Save Your Design Keep your awesome design safe. Your work will be saved to ‘My …" at bounding box center [439, 225] width 178 height 318
click at [472, 370] on button "Update Existing" at bounding box center [477, 375] width 63 height 18
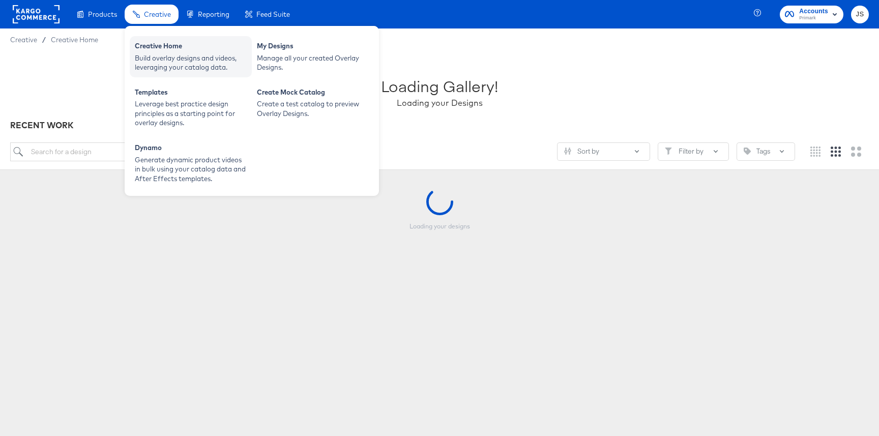
click at [160, 57] on div "Build overlay designs and videos, leveraging your catalog data." at bounding box center [191, 62] width 112 height 19
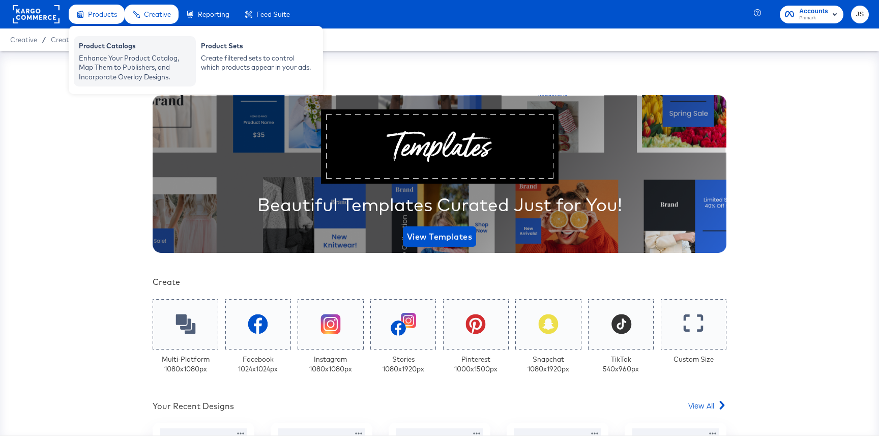
click at [117, 49] on div "Product Catalogs" at bounding box center [135, 47] width 112 height 12
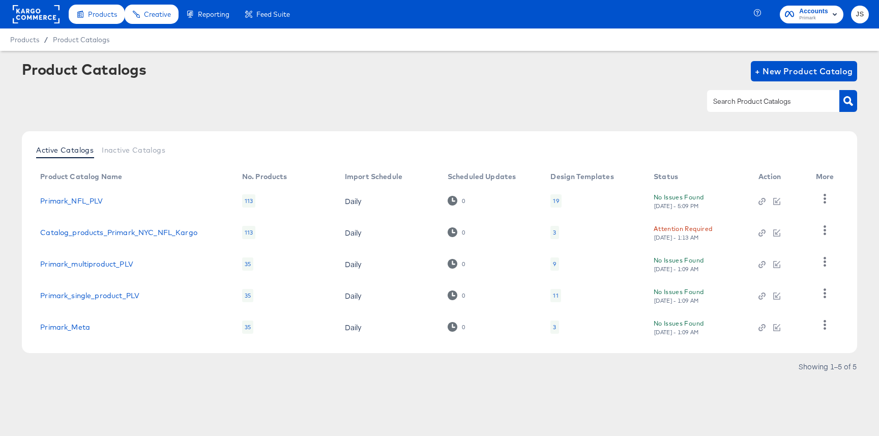
click at [556, 199] on div "19" at bounding box center [556, 201] width 6 height 8
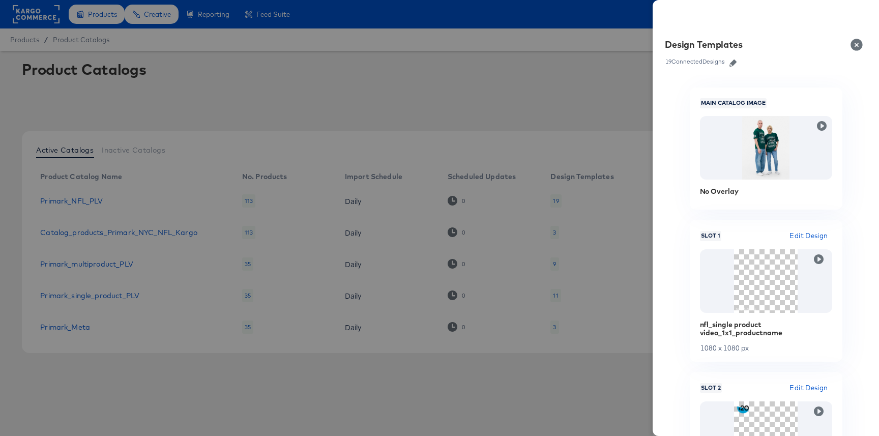
click at [733, 66] on icon "button" at bounding box center [732, 62] width 7 height 7
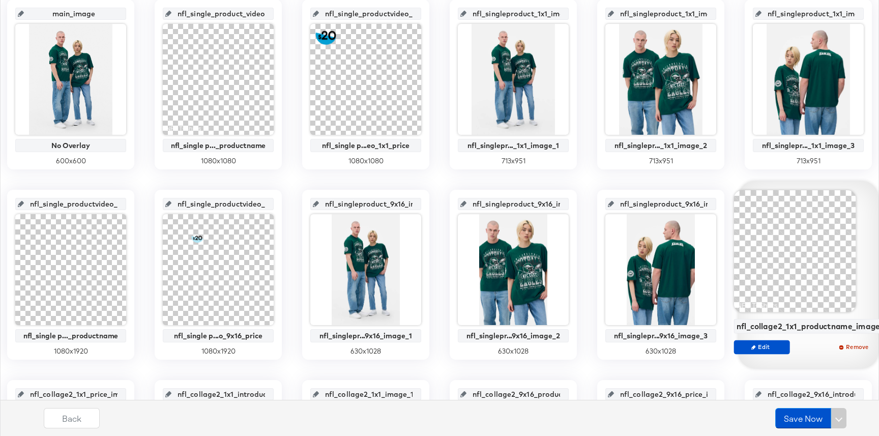
scroll to position [260, 0]
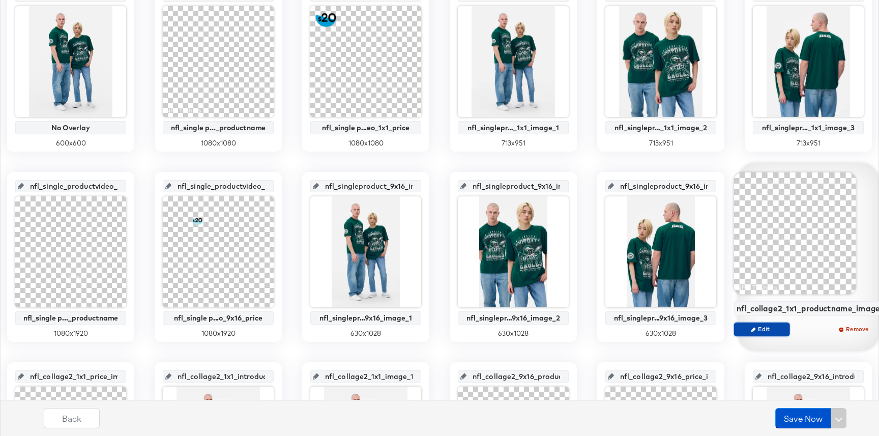
click at [765, 325] on span "Edit" at bounding box center [761, 329] width 47 height 8
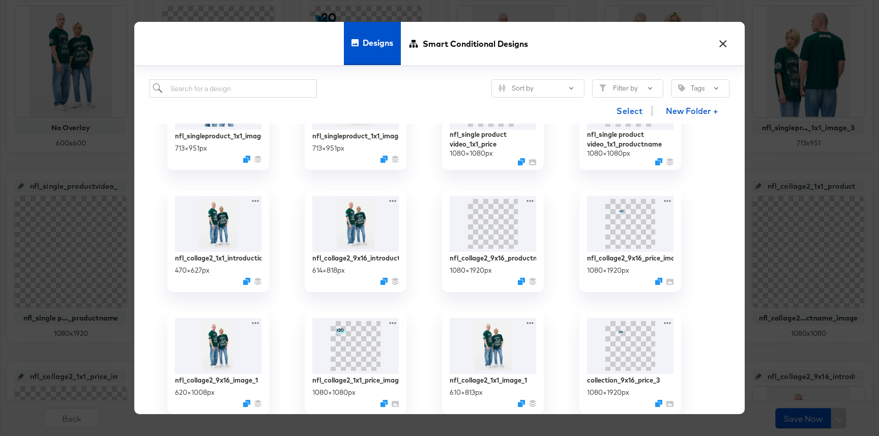
scroll to position [0, 0]
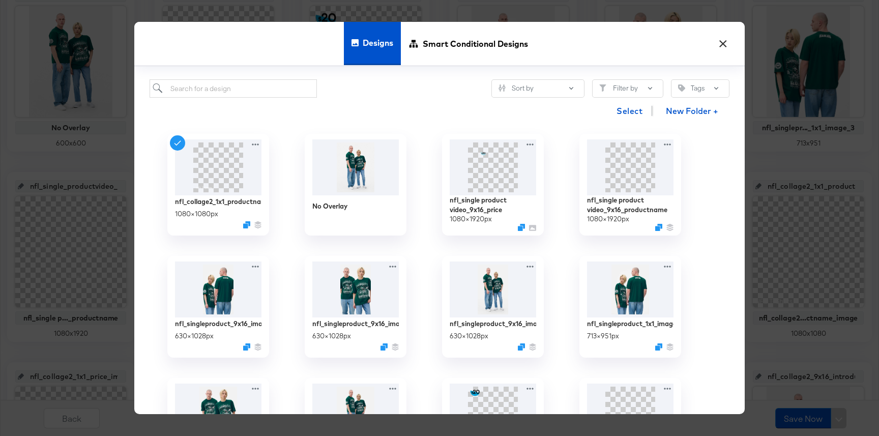
click at [723, 46] on button "×" at bounding box center [722, 41] width 18 height 18
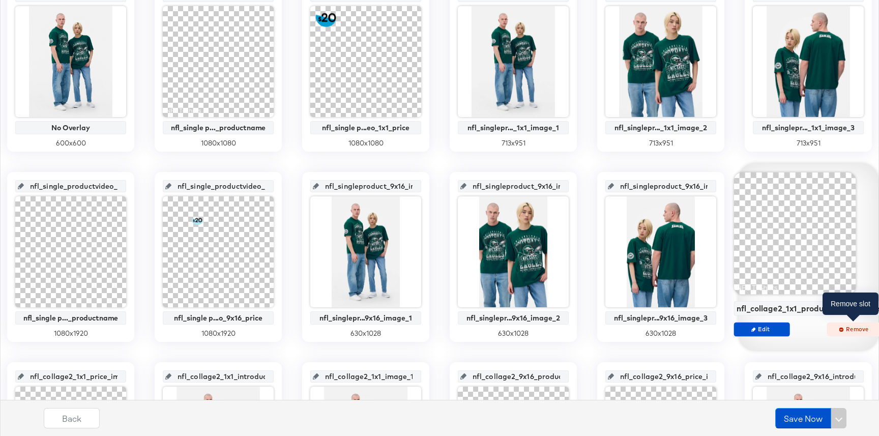
click at [841, 327] on span "Remove" at bounding box center [854, 329] width 47 height 8
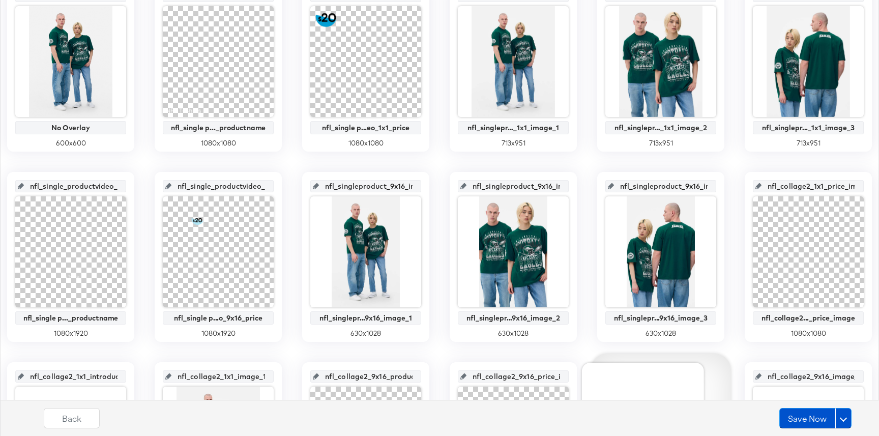
scroll to position [619, 0]
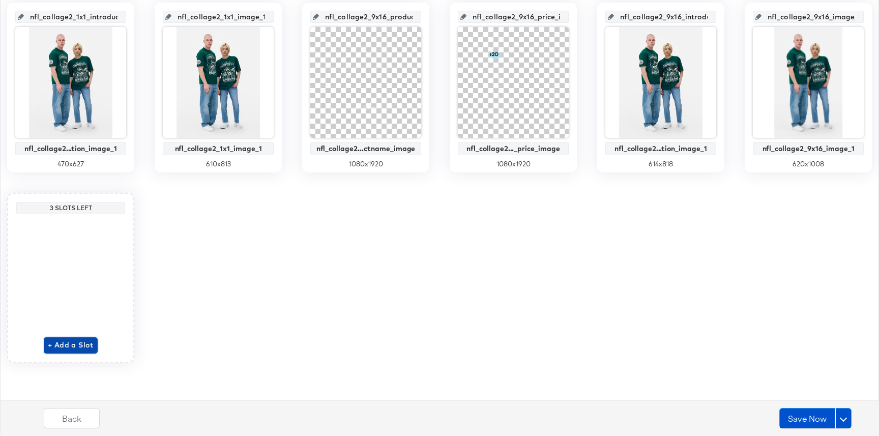
click at [83, 349] on span "+ Add a Slot" at bounding box center [71, 345] width 46 height 13
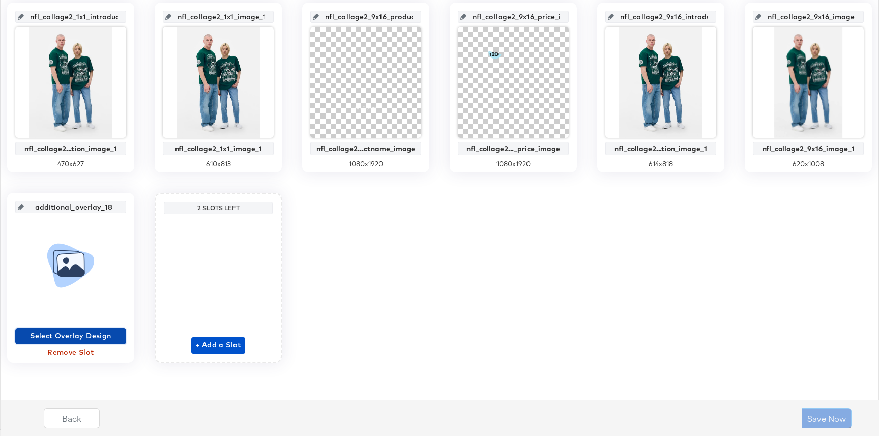
click at [96, 337] on span "Select Overlay Design" at bounding box center [70, 335] width 103 height 13
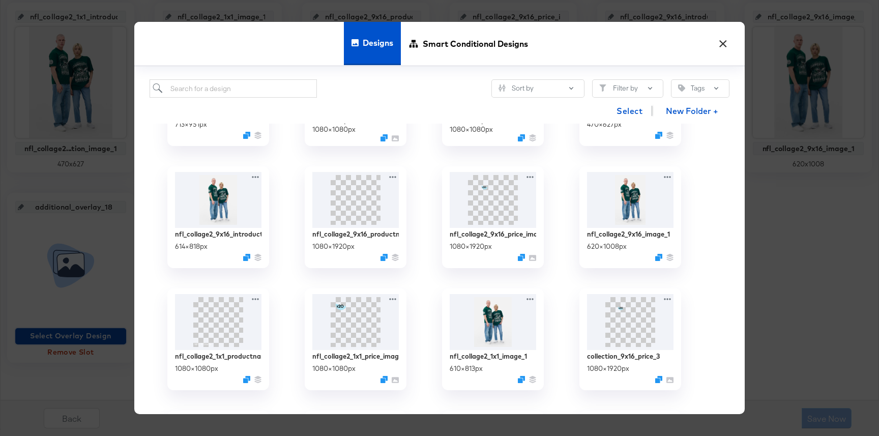
scroll to position [459, 0]
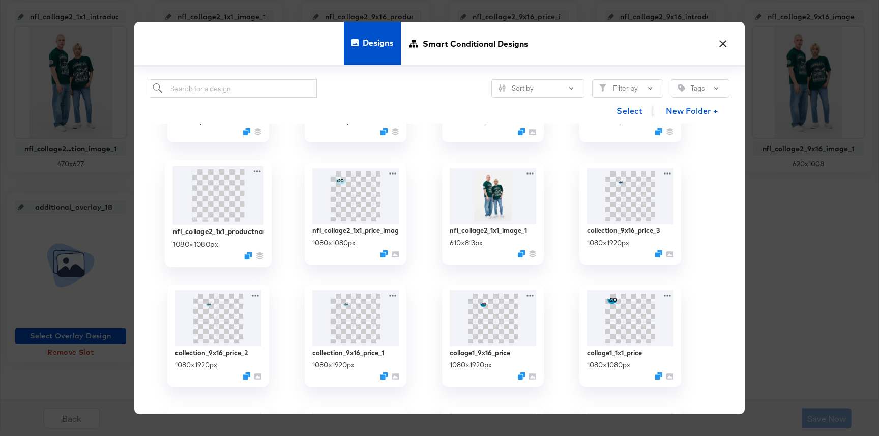
click at [225, 201] on img at bounding box center [218, 195] width 91 height 58
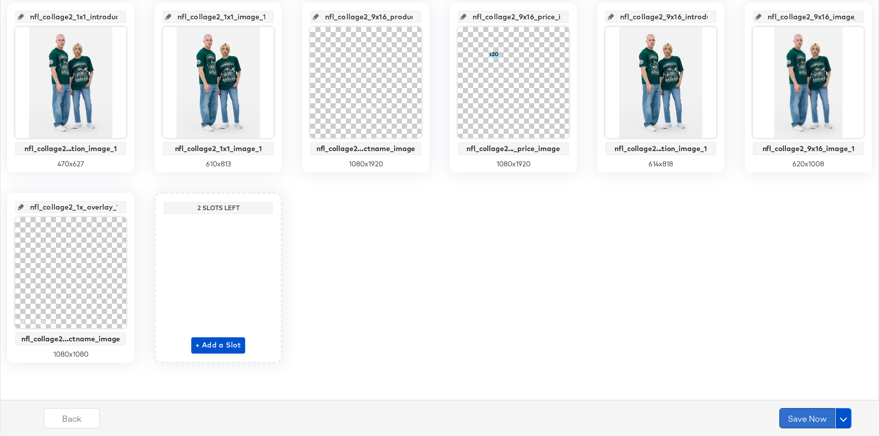
click at [802, 419] on button "Save Now" at bounding box center [807, 418] width 56 height 20
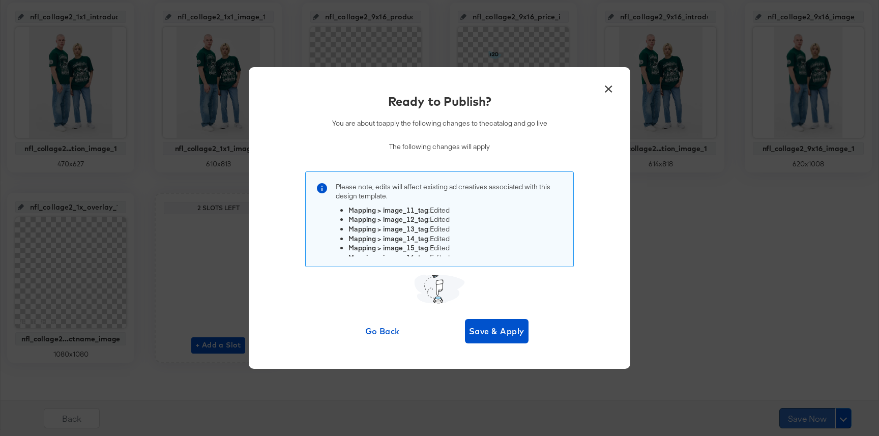
scroll to position [0, 0]
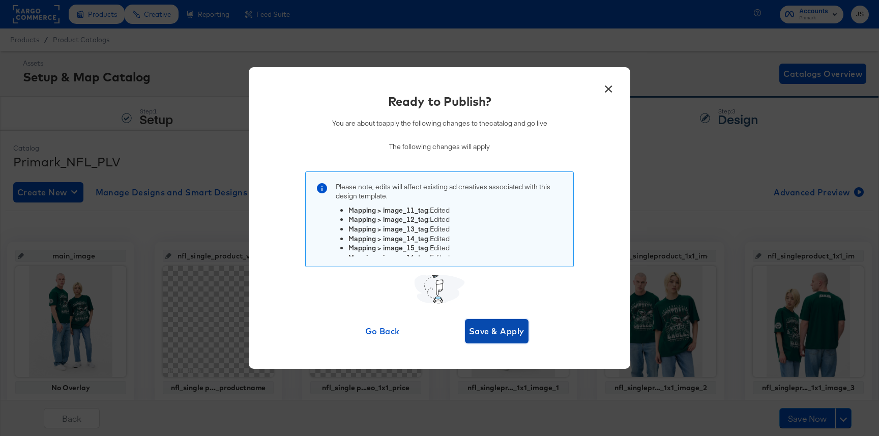
click at [509, 334] on span "Save & Apply" at bounding box center [496, 331] width 55 height 14
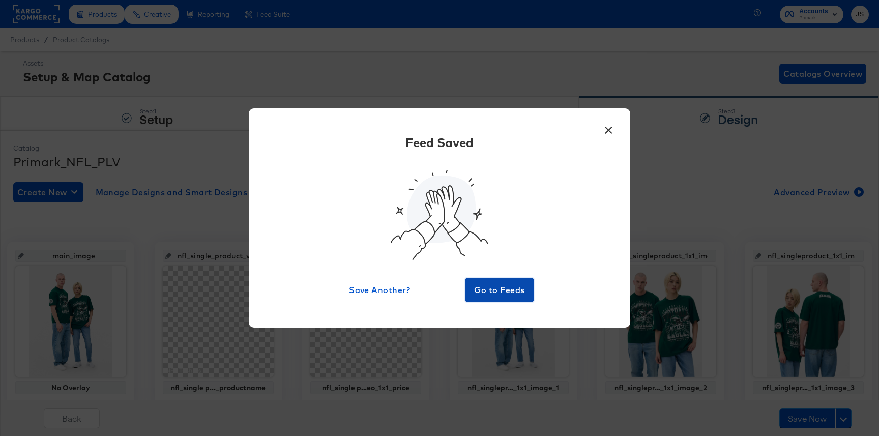
click at [504, 283] on span "Go to Feeds" at bounding box center [499, 290] width 61 height 14
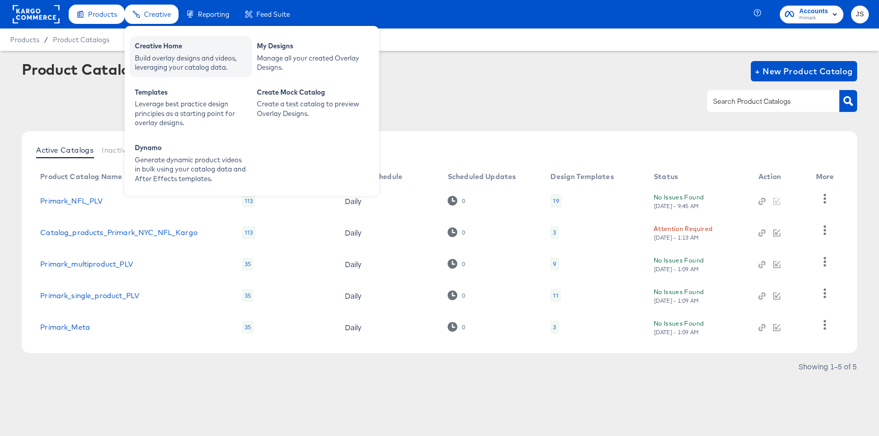
click at [161, 72] on div "Creative Home Build overlay designs and videos, leveraging your catalog data." at bounding box center [191, 56] width 122 height 41
click at [202, 50] on div "Creative Home" at bounding box center [191, 47] width 112 height 12
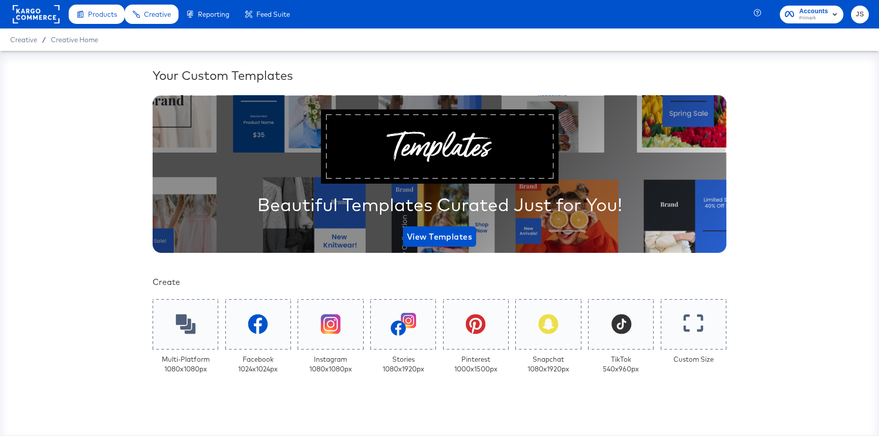
scroll to position [199, 0]
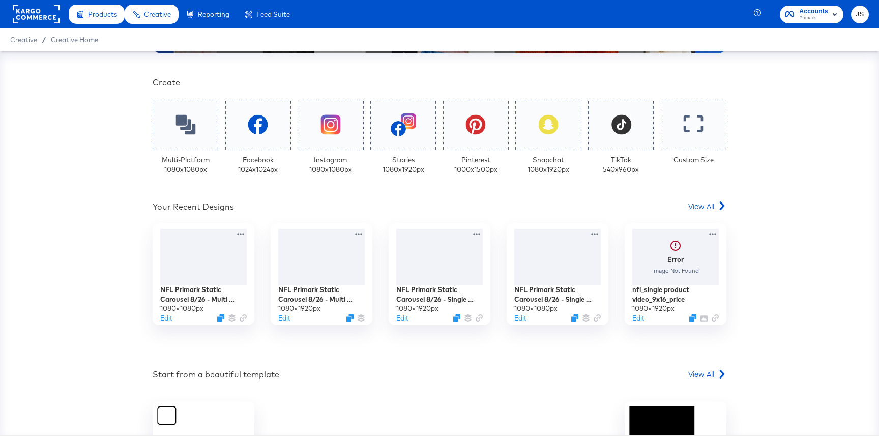
click at [709, 202] on span "View All" at bounding box center [701, 206] width 26 height 10
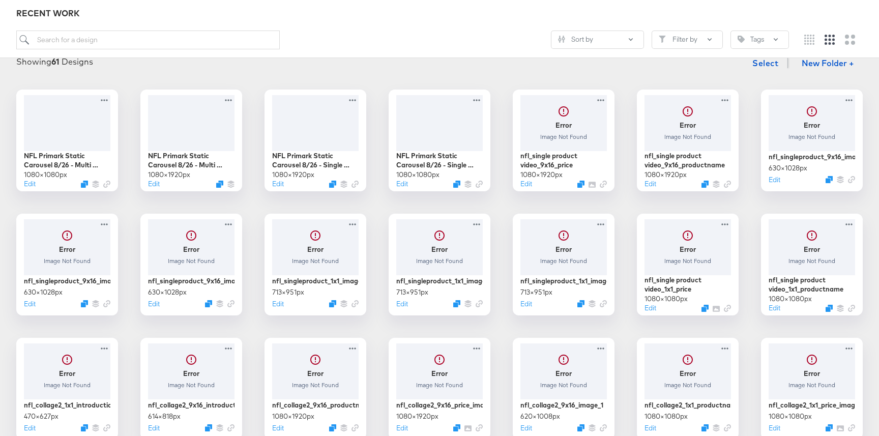
scroll to position [311, 0]
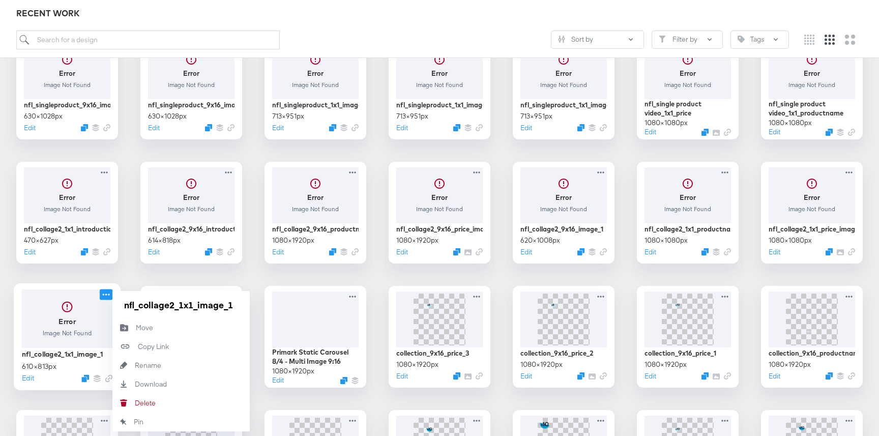
click at [109, 296] on icon at bounding box center [106, 294] width 13 height 11
click at [144, 303] on input "nfl_collage2_1x1_image_1" at bounding box center [181, 304] width 122 height 20
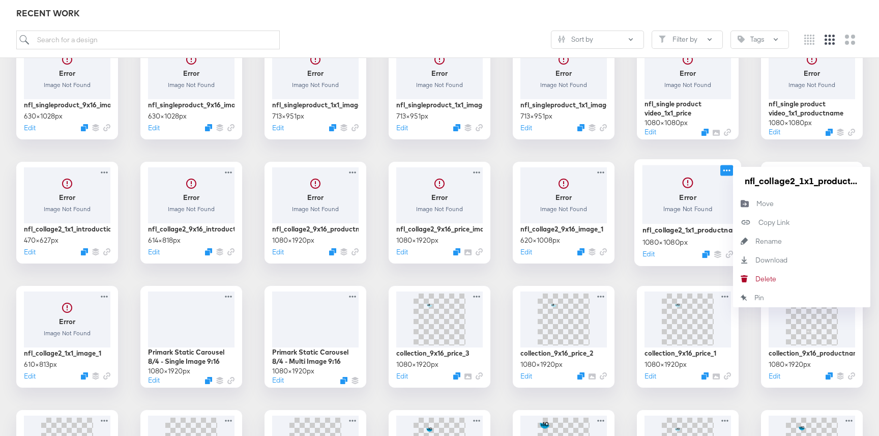
click at [729, 172] on icon at bounding box center [726, 170] width 13 height 11
click at [755, 241] on div "Rename Rename" at bounding box center [755, 241] width 0 height 0
click at [752, 176] on input "nfl_collage2_1x1_productname_image" at bounding box center [801, 180] width 122 height 20
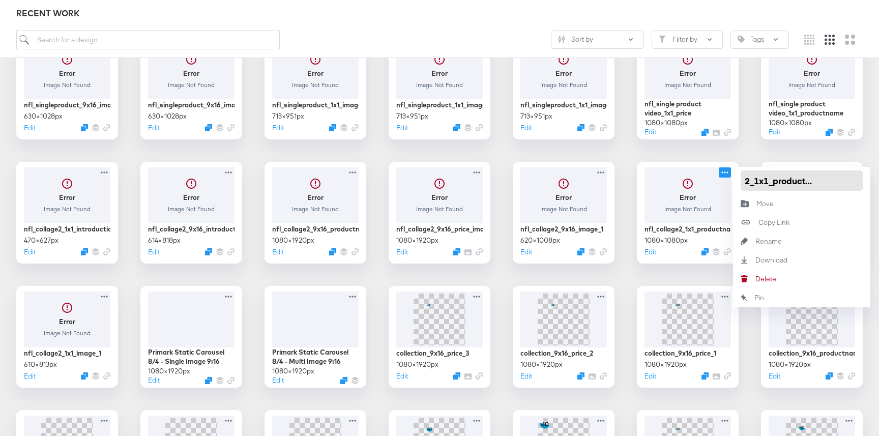
click at [752, 176] on input "nfl_collage2_1x1_productname_image" at bounding box center [801, 180] width 122 height 20
click at [728, 154] on div "NFL Primark Static Carousel 8/26 - Multi Image 1080 × 1080 px Edit NFL Primark …" at bounding box center [439, 399] width 858 height 970
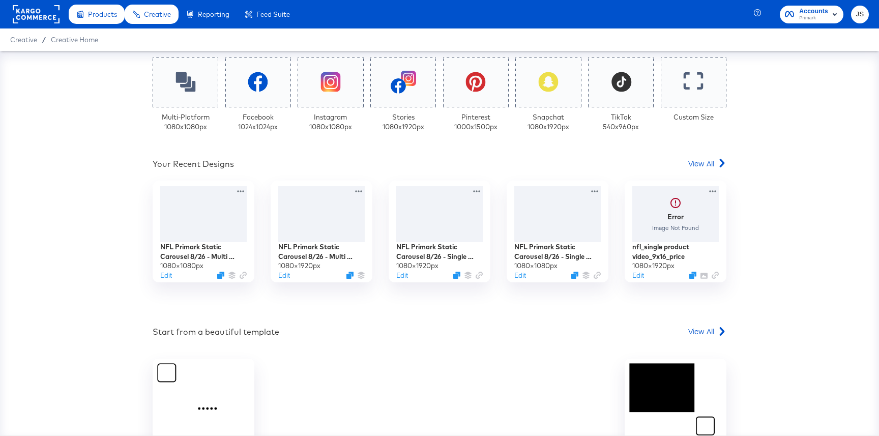
scroll to position [323, 0]
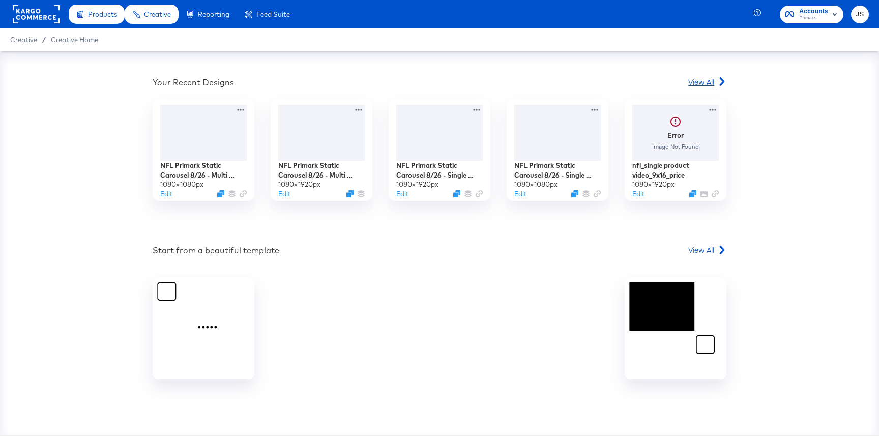
click at [691, 78] on span "View All" at bounding box center [701, 82] width 26 height 10
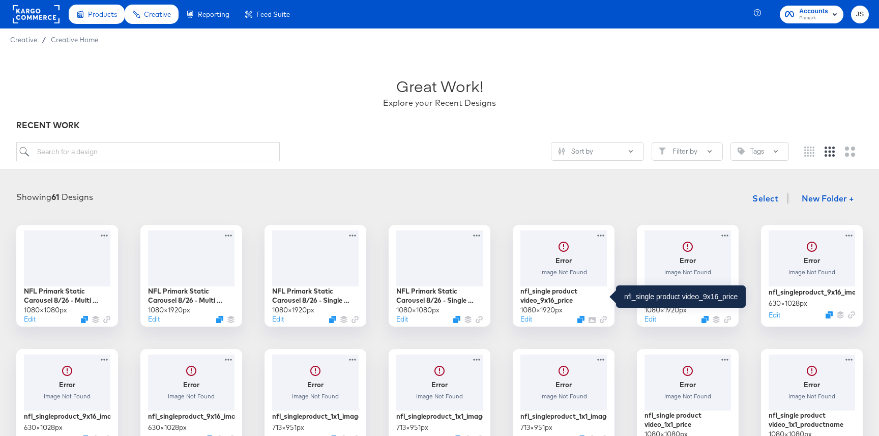
scroll to position [311, 0]
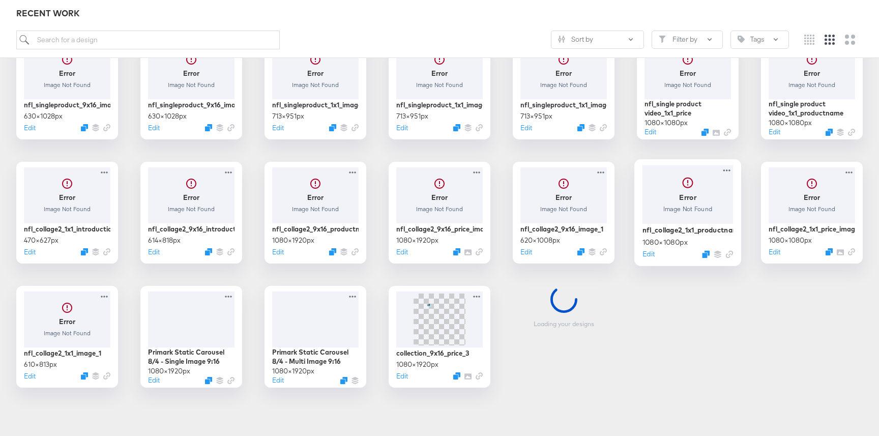
click at [688, 202] on div at bounding box center [687, 194] width 91 height 58
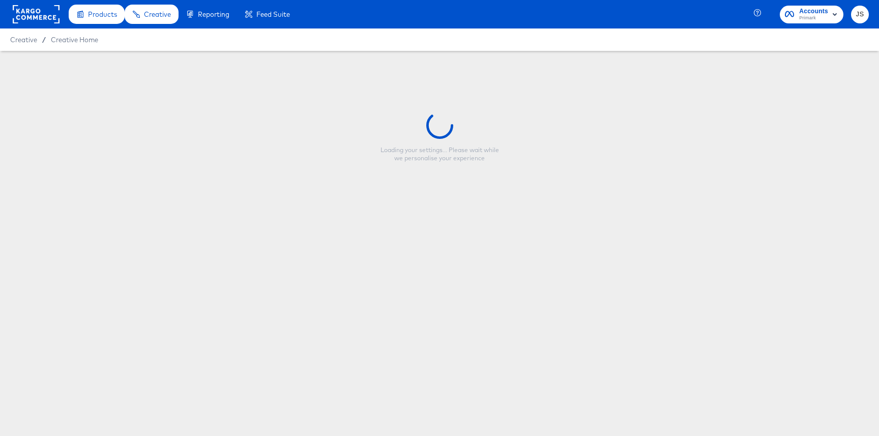
type input "nfl_collage2_1x1_productname_image"
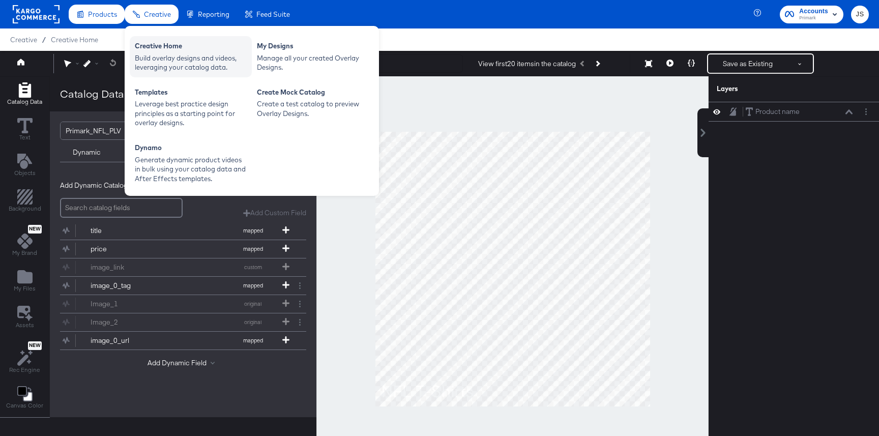
click at [172, 50] on div "Creative Home" at bounding box center [191, 47] width 112 height 12
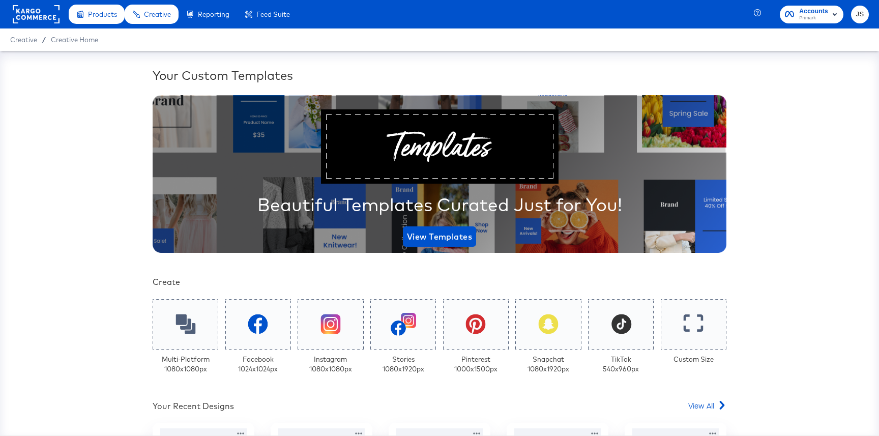
click at [835, 14] on icon "button" at bounding box center [834, 14] width 12 height 12
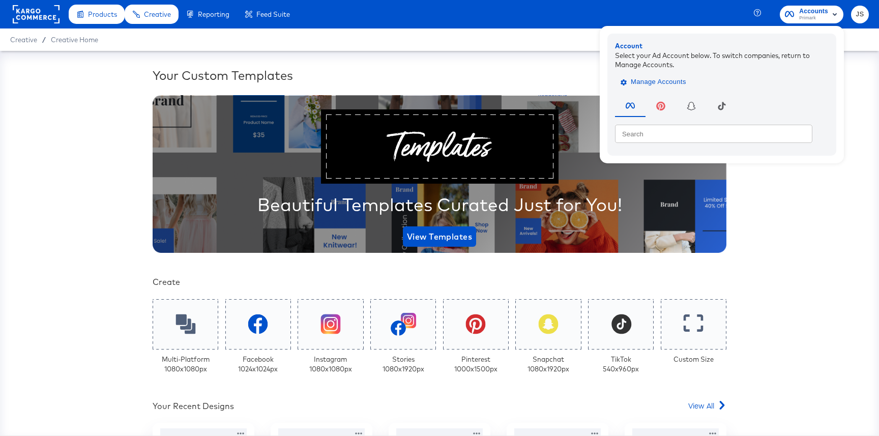
click at [679, 82] on span "Manage Accounts" at bounding box center [654, 82] width 64 height 12
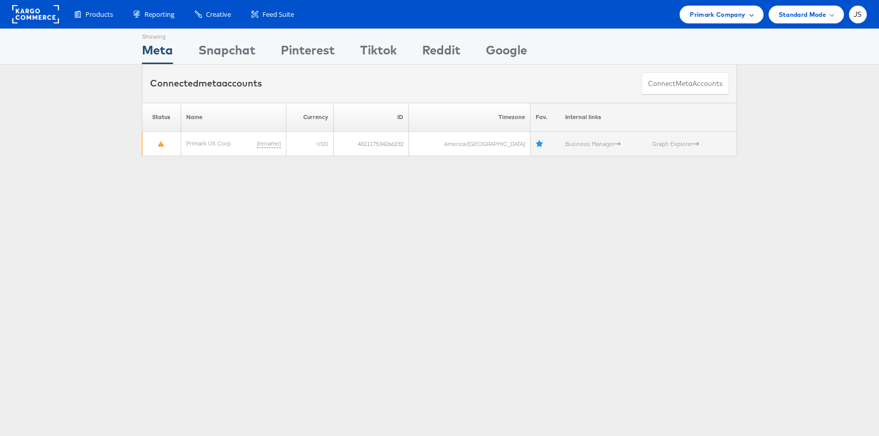
click at [720, 16] on span "Primark Company" at bounding box center [716, 14] width 55 height 11
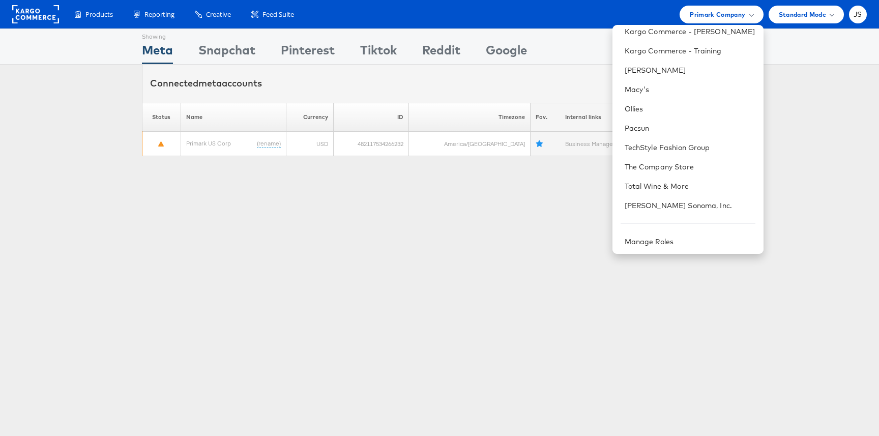
scroll to position [278, 0]
click at [658, 170] on li "The Company Store" at bounding box center [687, 165] width 151 height 19
click at [669, 162] on link "The Company Store" at bounding box center [689, 165] width 131 height 10
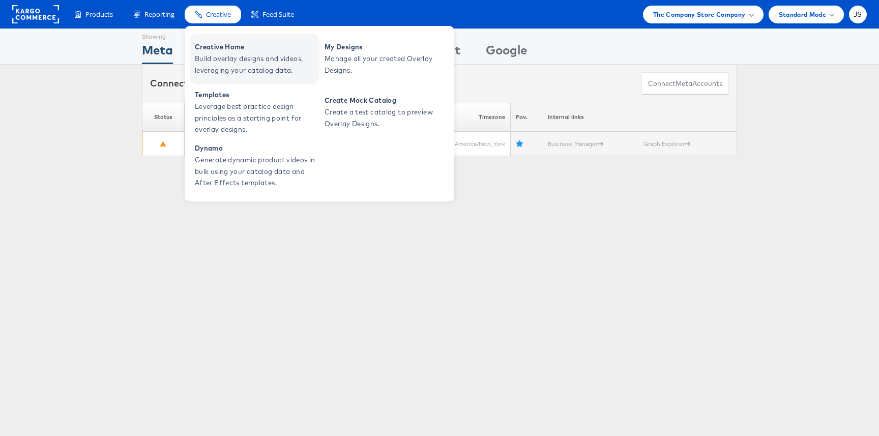
click at [224, 62] on span "Build overlay designs and videos, leveraging your catalog data." at bounding box center [256, 64] width 122 height 23
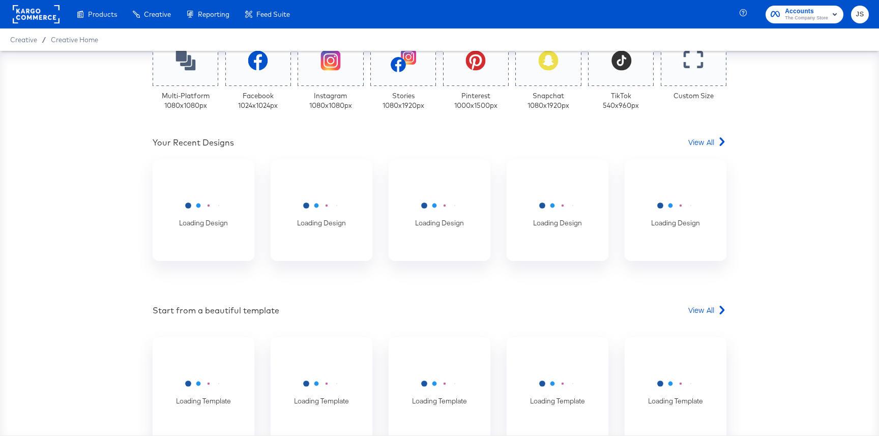
scroll to position [323, 0]
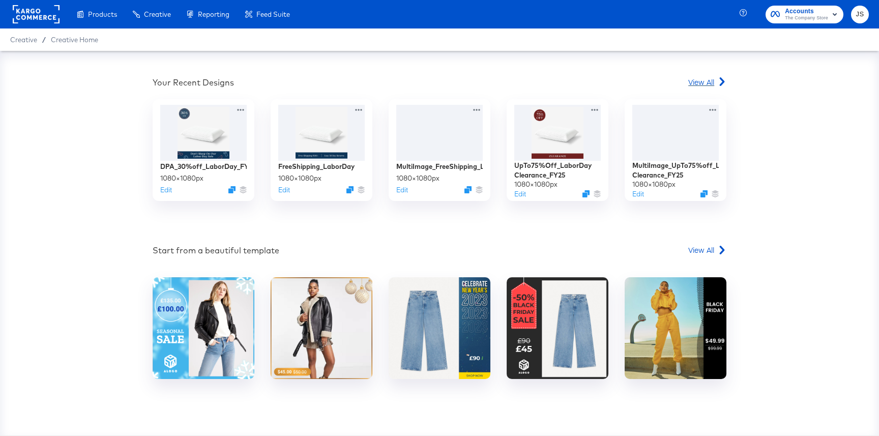
click at [705, 79] on span "View All" at bounding box center [701, 82] width 26 height 10
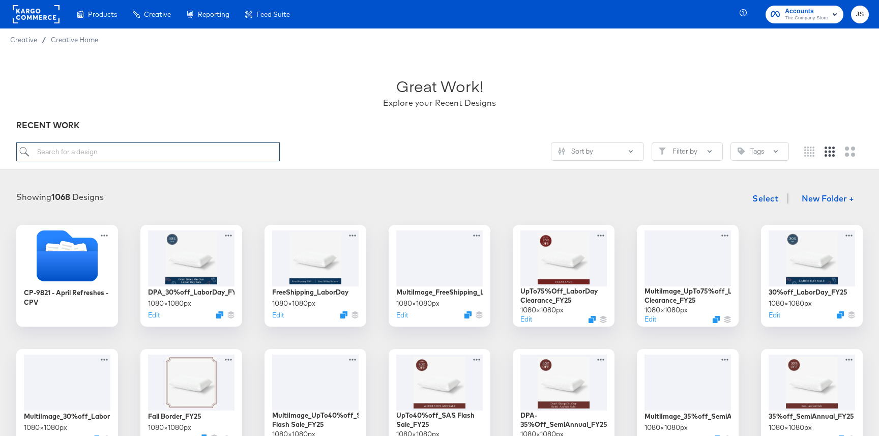
click at [148, 154] on input "search" at bounding box center [147, 151] width 263 height 19
paste input ""Multi Image Apparel Vs Bedding"
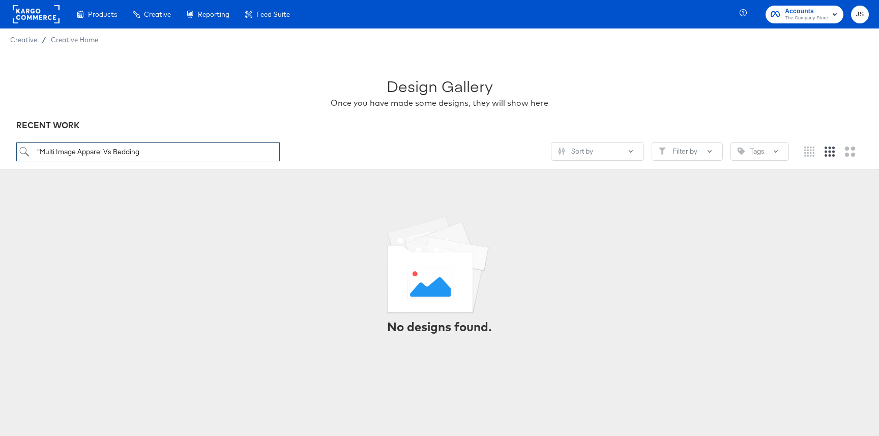
click at [39, 153] on input ""Multi Image Apparel Vs Bedding" at bounding box center [147, 151] width 263 height 19
type input "Multi Image Apparel Vs Bedding"
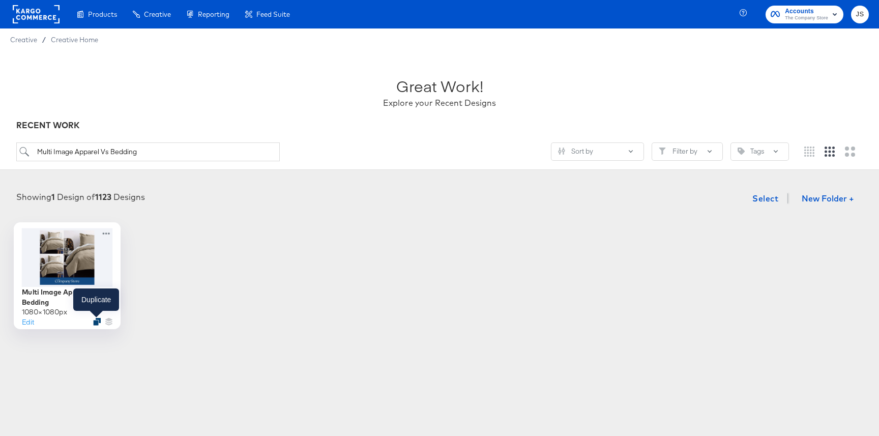
click at [97, 320] on icon "Duplicate" at bounding box center [97, 322] width 8 height 8
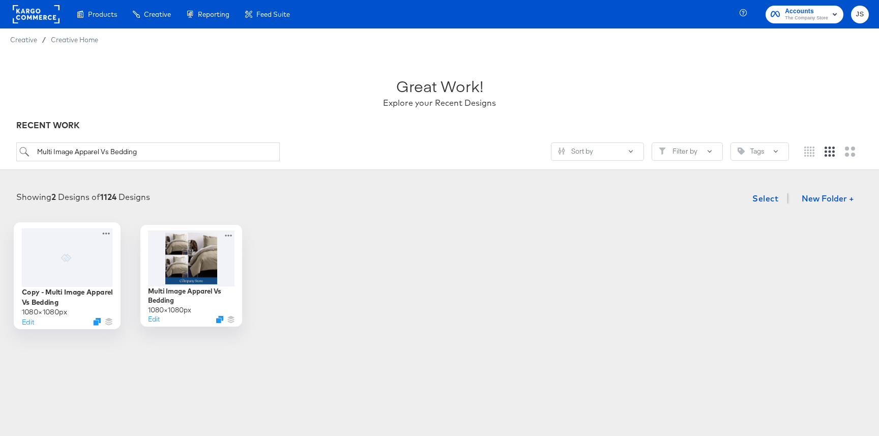
click at [104, 253] on div at bounding box center [67, 257] width 91 height 58
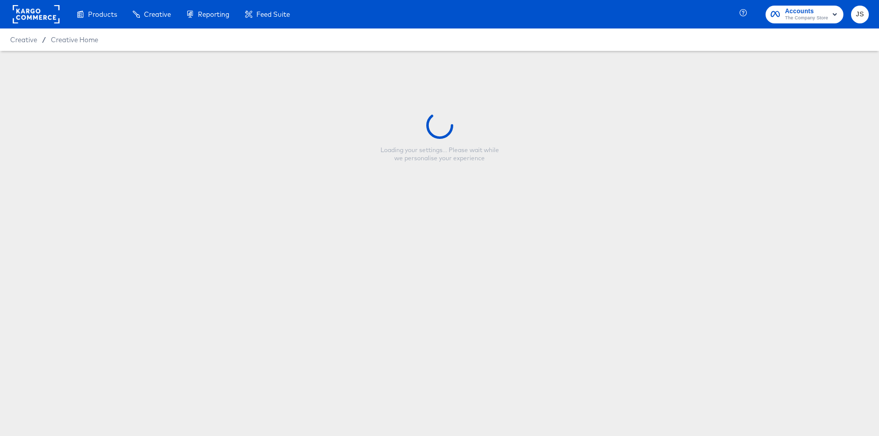
type input "Copy - Multi Image Apparel Vs Bedding"
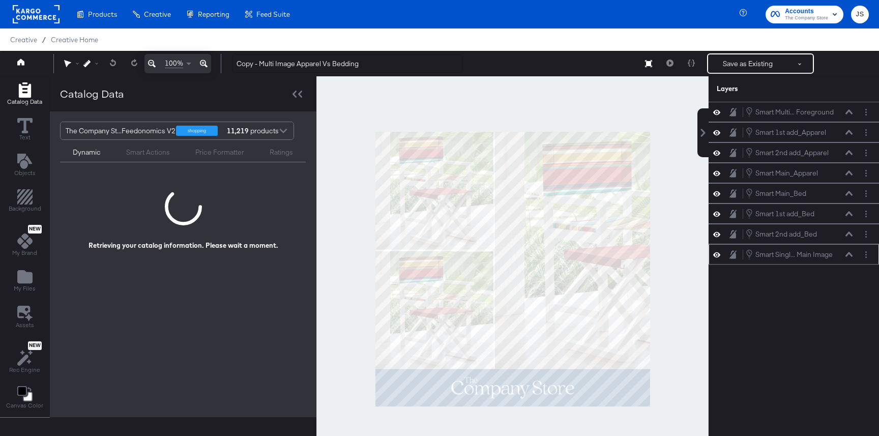
click at [717, 258] on icon at bounding box center [716, 254] width 7 height 9
click at [716, 255] on icon at bounding box center [716, 254] width 7 height 7
click at [715, 233] on icon at bounding box center [716, 234] width 7 height 9
click at [715, 233] on icon at bounding box center [716, 234] width 7 height 7
click at [717, 217] on icon at bounding box center [716, 213] width 7 height 9
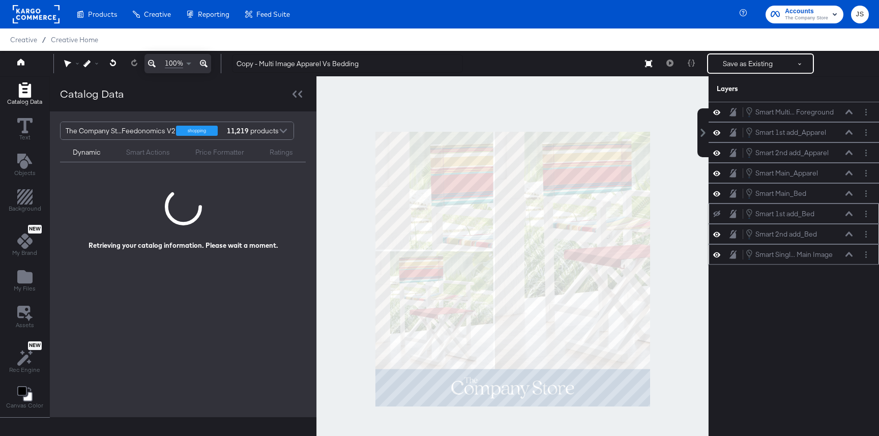
click at [717, 217] on button at bounding box center [716, 213] width 8 height 8
click at [846, 194] on icon at bounding box center [848, 193] width 7 height 5
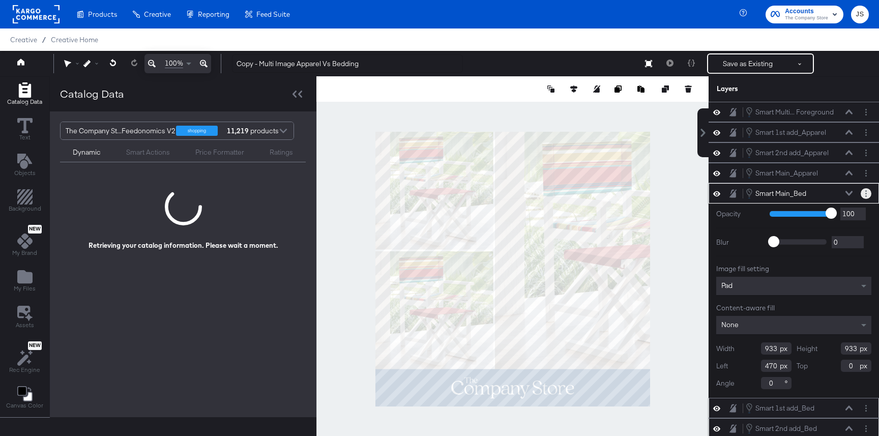
click at [862, 191] on button "Layer Options" at bounding box center [865, 193] width 11 height 11
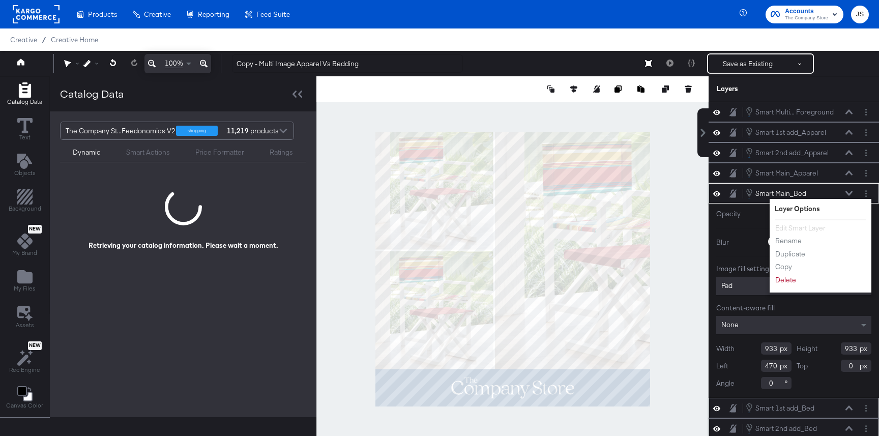
click at [850, 194] on icon at bounding box center [848, 193] width 7 height 5
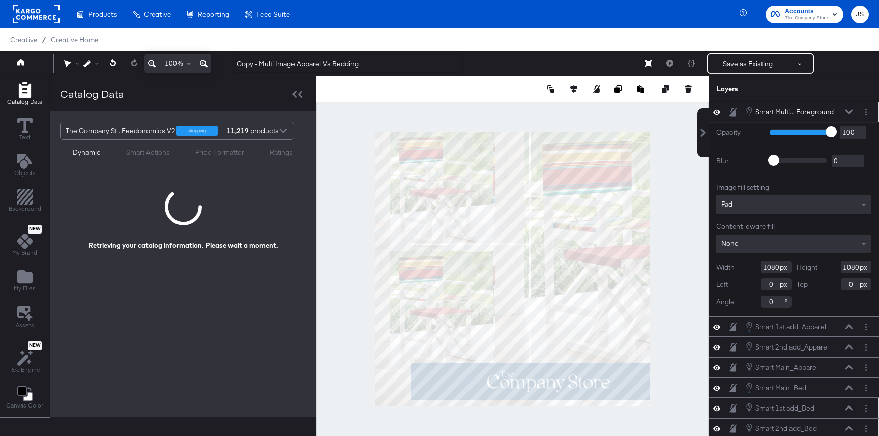
click at [504, 426] on div at bounding box center [512, 268] width 392 height 385
type input "-374"
type input "114"
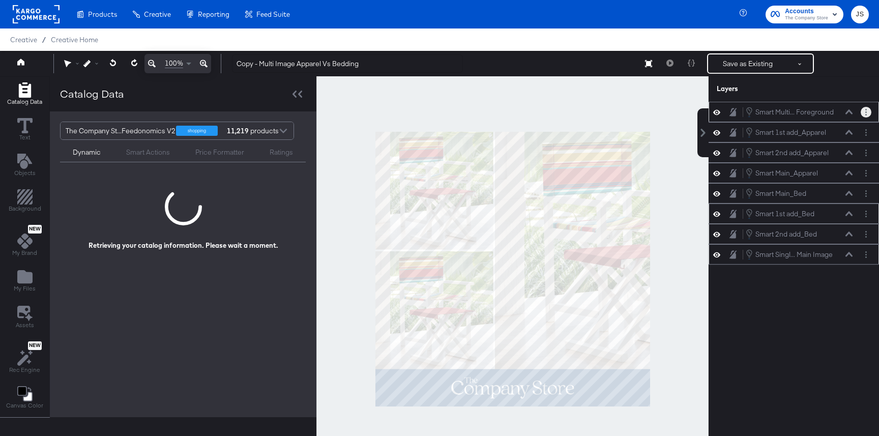
click at [865, 110] on icon "Layer Options" at bounding box center [866, 112] width 2 height 7
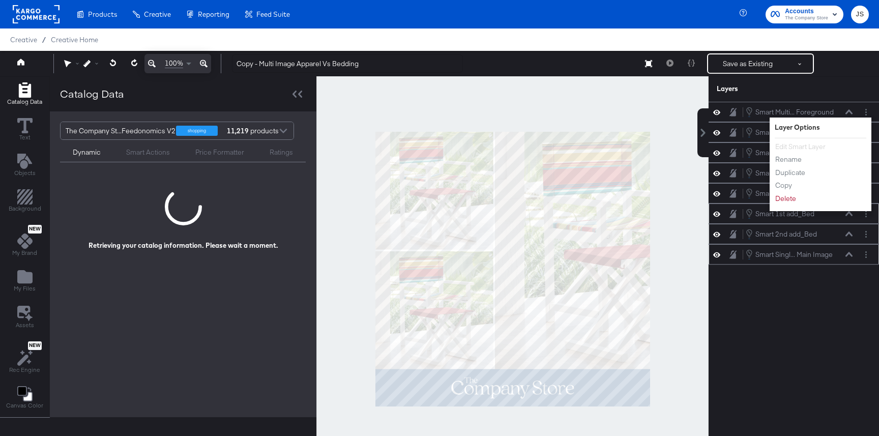
click at [825, 89] on div "Layers" at bounding box center [793, 88] width 170 height 25
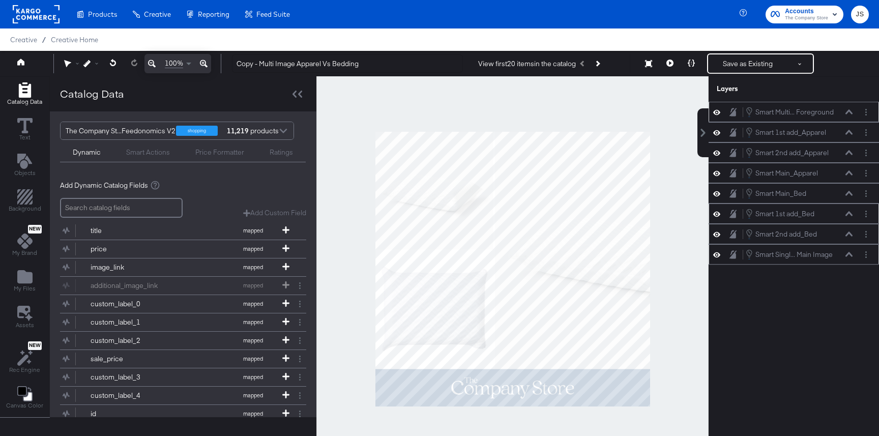
click at [853, 112] on div "Smart Multi... Foreground Smart Multi Image Foreground" at bounding box center [801, 111] width 113 height 11
click at [864, 111] on button "Layer Options" at bounding box center [865, 112] width 11 height 11
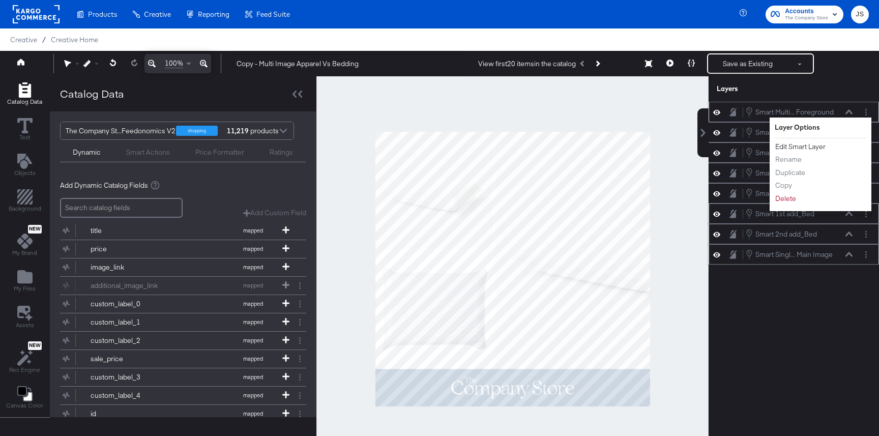
click at [809, 150] on button "Edit Smart Layer" at bounding box center [799, 146] width 51 height 11
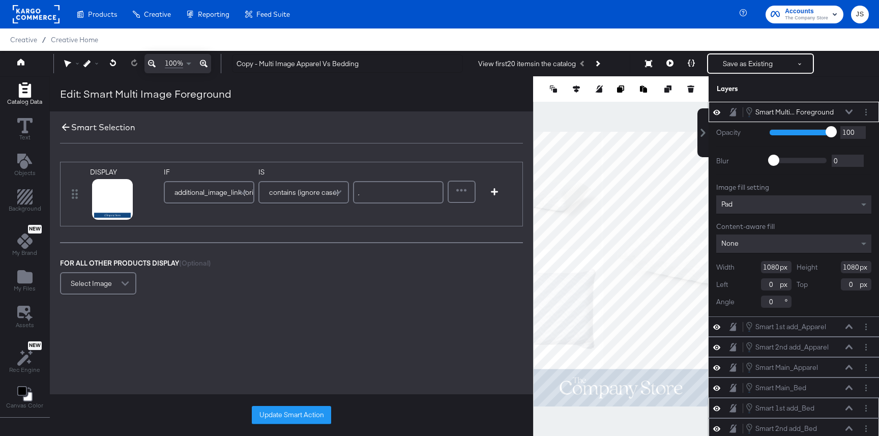
click at [67, 129] on icon at bounding box center [65, 127] width 11 height 11
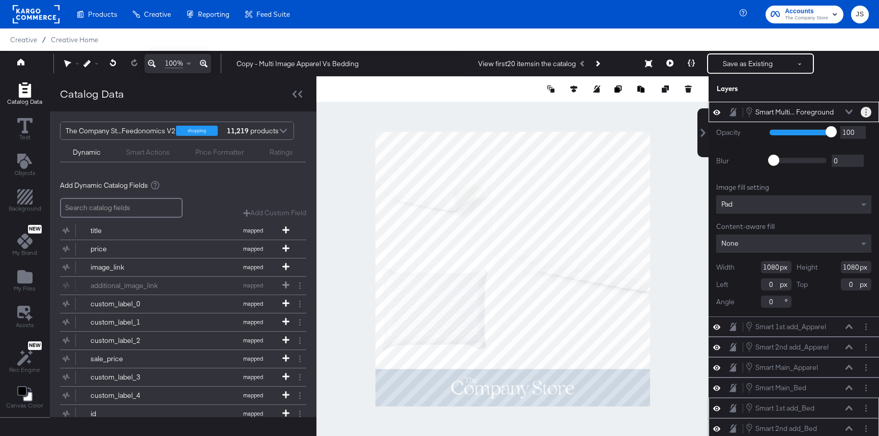
click at [862, 111] on button "Layer Options" at bounding box center [865, 112] width 11 height 11
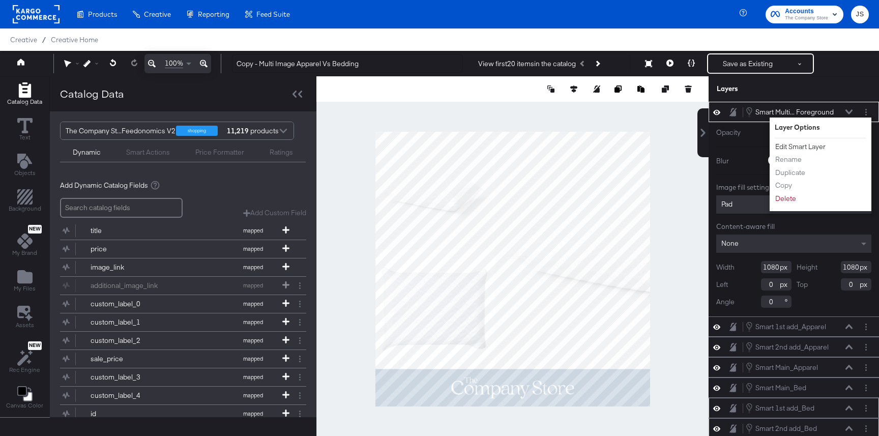
click at [798, 144] on button "Edit Smart Layer" at bounding box center [799, 146] width 51 height 11
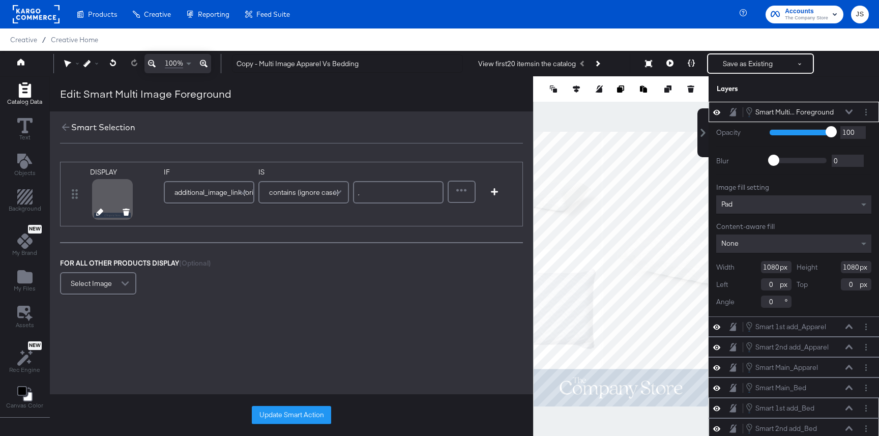
click at [97, 211] on icon at bounding box center [99, 211] width 7 height 7
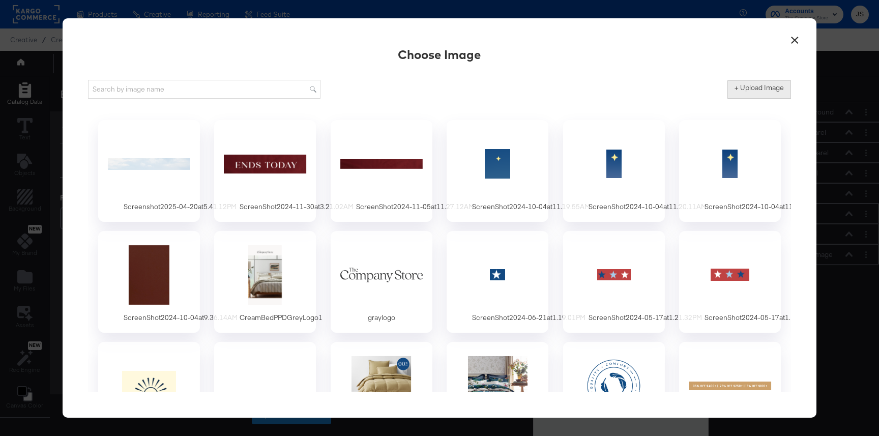
click at [738, 92] on label "+ Upload Image" at bounding box center [758, 88] width 49 height 10
click at [738, 99] on input "+ Upload Image" at bounding box center [843, 99] width 232 height 0
type input "C:\fakepath\Frame.png"
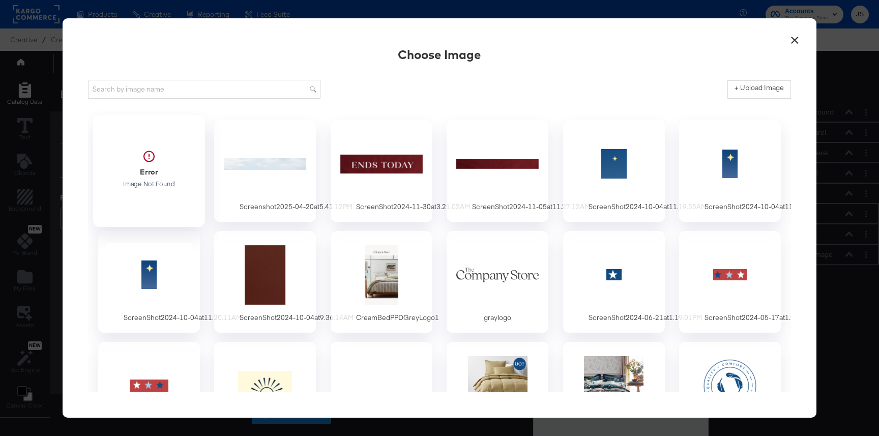
click at [172, 159] on div at bounding box center [148, 169] width 95 height 70
click at [162, 187] on div at bounding box center [148, 163] width 95 height 70
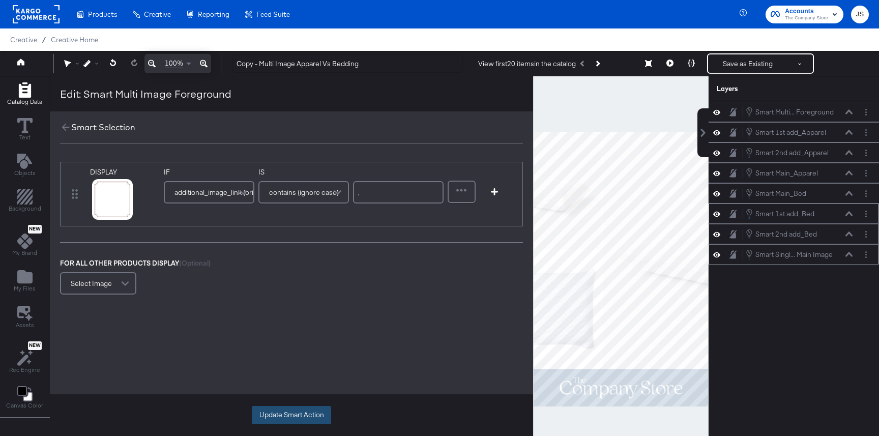
click at [279, 407] on button "Update Smart Action" at bounding box center [291, 415] width 79 height 18
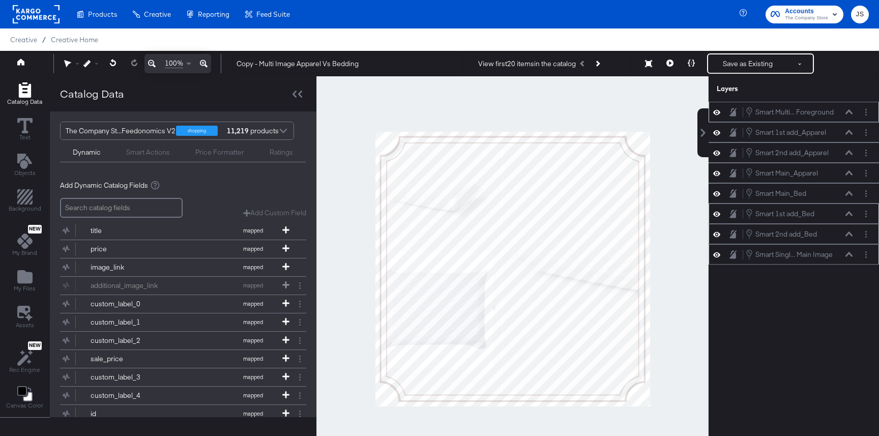
click at [714, 110] on icon at bounding box center [716, 112] width 7 height 9
click at [714, 110] on icon at bounding box center [716, 112] width 7 height 7
click at [714, 110] on icon at bounding box center [716, 112] width 7 height 9
click at [715, 110] on icon at bounding box center [716, 112] width 7 height 7
click at [713, 112] on button at bounding box center [716, 112] width 8 height 10
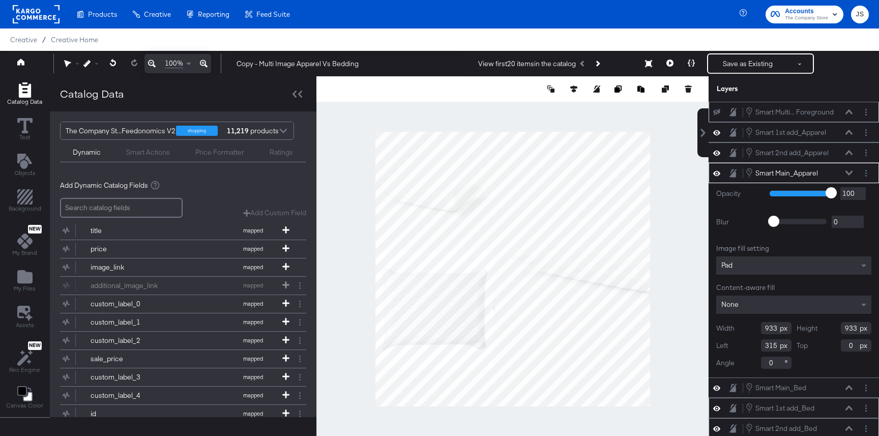
type input "93"
type input "290"
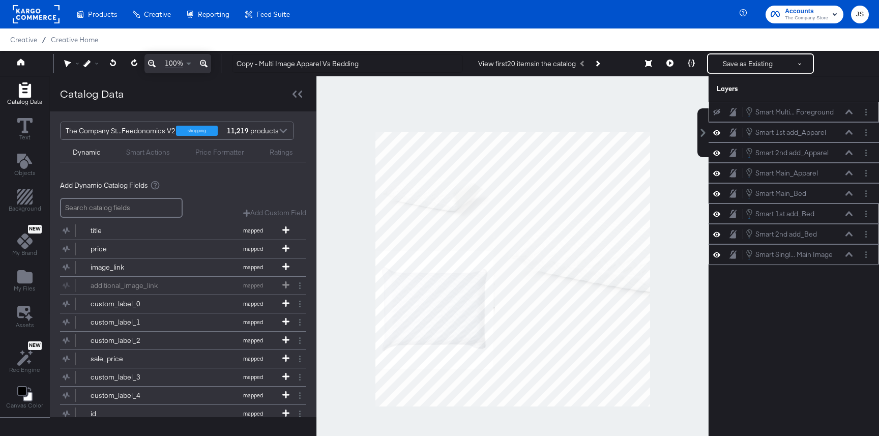
click at [718, 113] on icon at bounding box center [716, 112] width 7 height 7
click at [718, 130] on icon at bounding box center [716, 132] width 7 height 9
click at [718, 130] on icon at bounding box center [716, 132] width 7 height 7
click at [719, 151] on icon at bounding box center [716, 152] width 7 height 9
click at [719, 151] on icon at bounding box center [716, 152] width 7 height 7
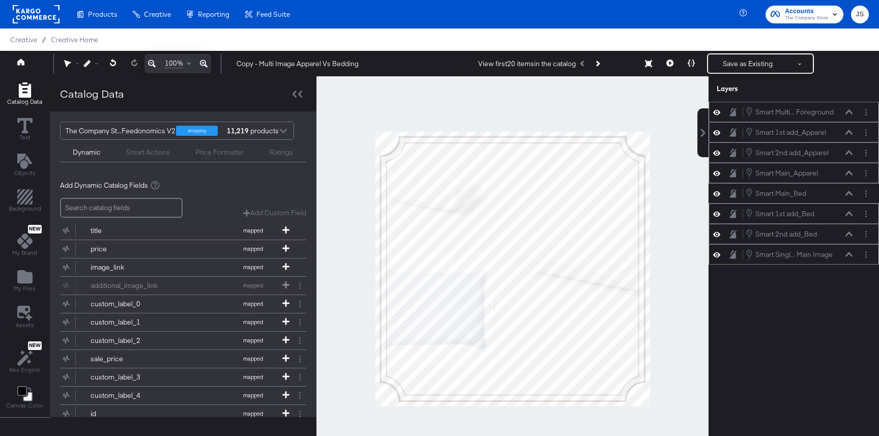
click at [716, 172] on icon at bounding box center [716, 173] width 7 height 9
click at [716, 172] on icon at bounding box center [716, 173] width 7 height 7
click at [717, 192] on icon at bounding box center [716, 193] width 7 height 9
click at [717, 192] on icon at bounding box center [716, 193] width 7 height 7
click at [715, 194] on icon at bounding box center [716, 193] width 7 height 9
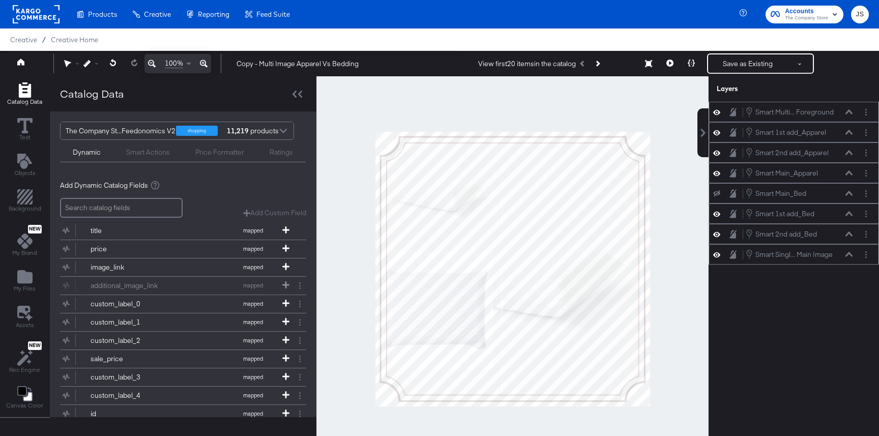
click at [715, 194] on icon at bounding box center [716, 193] width 7 height 7
click at [713, 214] on icon at bounding box center [716, 213] width 7 height 5
click at [713, 214] on icon at bounding box center [716, 213] width 7 height 7
click at [715, 232] on icon at bounding box center [716, 234] width 7 height 9
click at [715, 232] on icon at bounding box center [716, 234] width 7 height 7
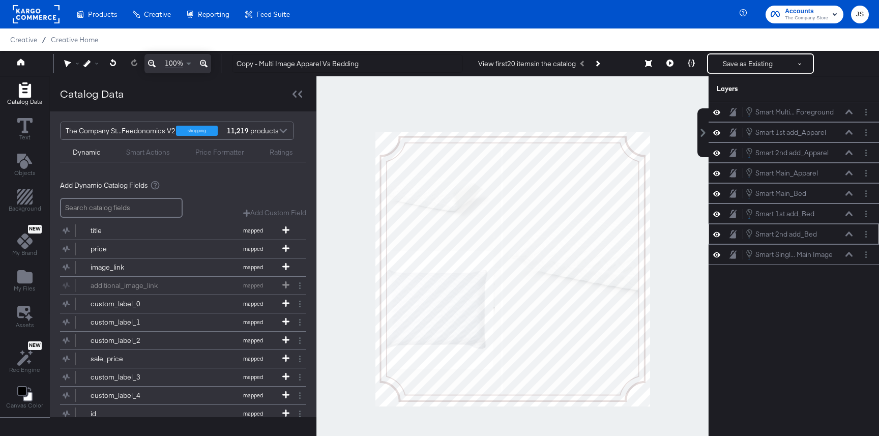
click at [850, 233] on icon at bounding box center [848, 233] width 7 height 5
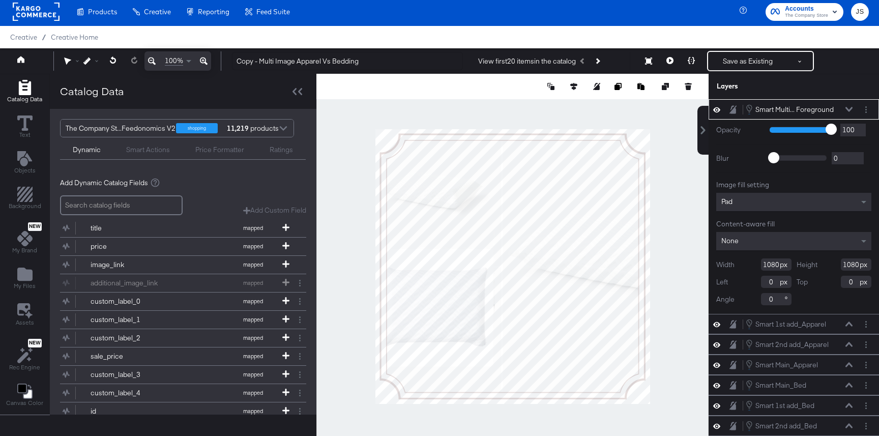
click at [853, 107] on div "Smart Multi... Foreground Smart Multi Image Foreground" at bounding box center [801, 109] width 113 height 11
click at [850, 107] on icon at bounding box center [848, 109] width 7 height 5
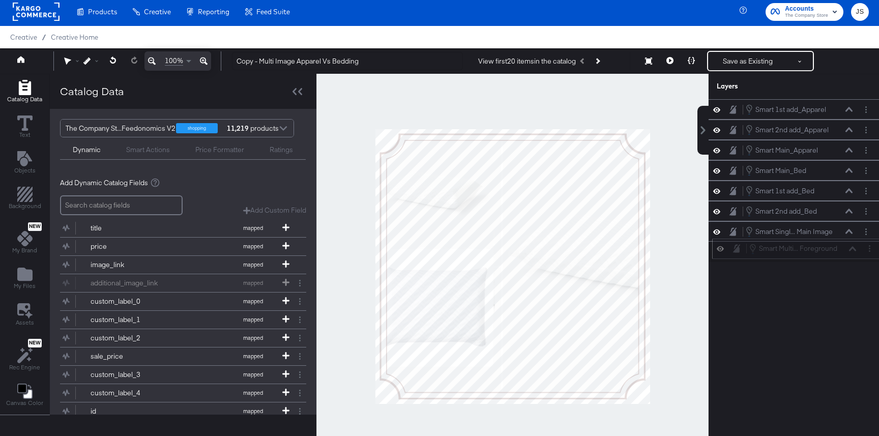
drag, startPoint x: 835, startPoint y: 107, endPoint x: 839, endPoint y: 249, distance: 141.9
click at [839, 249] on div "Smart Multi... Foreground Smart Multi Image Foreground" at bounding box center [802, 248] width 108 height 11
drag, startPoint x: 839, startPoint y: 251, endPoint x: 837, endPoint y: 234, distance: 16.8
click at [837, 234] on div "Smart Multi... Foreground Smart Multi Image Foreground" at bounding box center [797, 238] width 108 height 11
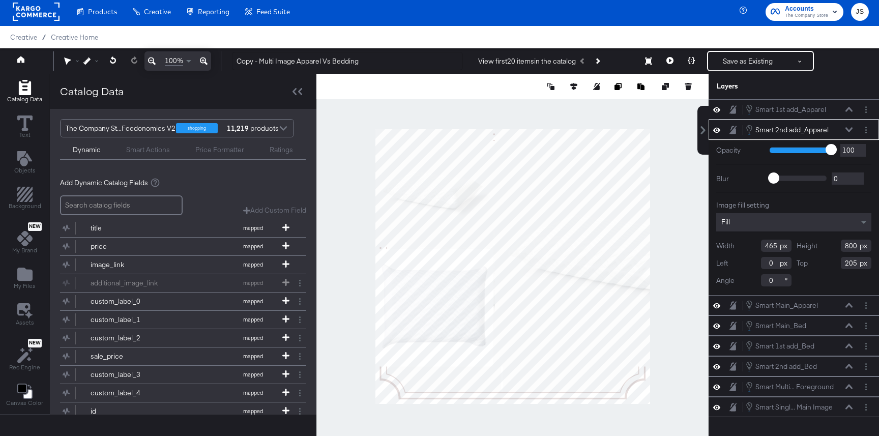
type input "96"
type input "181"
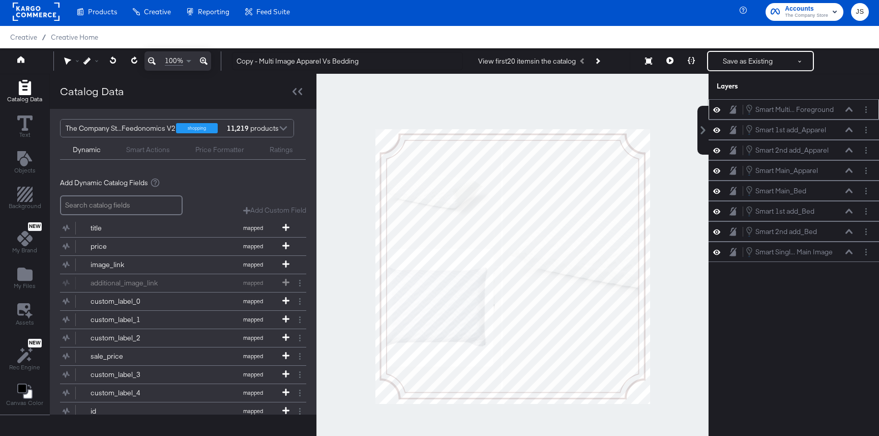
click at [716, 108] on icon at bounding box center [716, 109] width 7 height 9
click at [716, 108] on icon at bounding box center [716, 109] width 7 height 7
click at [716, 132] on icon at bounding box center [716, 129] width 7 height 5
click at [718, 153] on icon at bounding box center [716, 150] width 7 height 9
click at [718, 172] on icon at bounding box center [716, 170] width 7 height 9
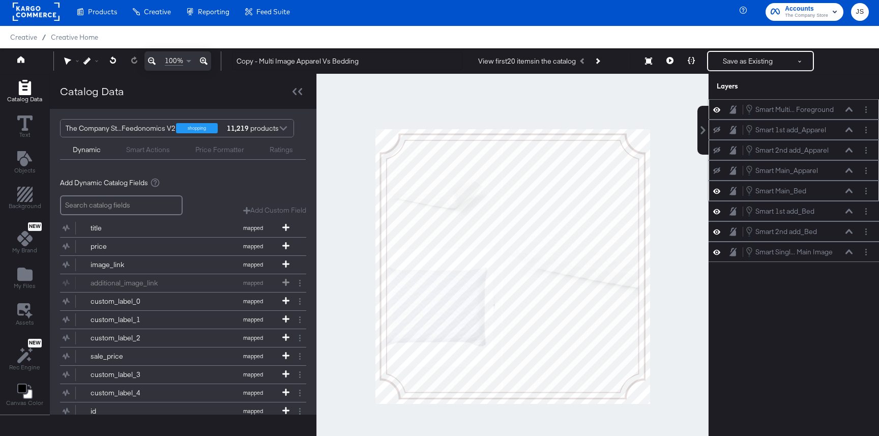
click at [718, 190] on icon at bounding box center [716, 190] width 7 height 5
click at [717, 210] on icon at bounding box center [716, 211] width 7 height 9
click at [718, 232] on icon at bounding box center [716, 231] width 7 height 9
click at [718, 232] on icon at bounding box center [716, 231] width 7 height 7
click at [718, 248] on icon at bounding box center [716, 252] width 7 height 9
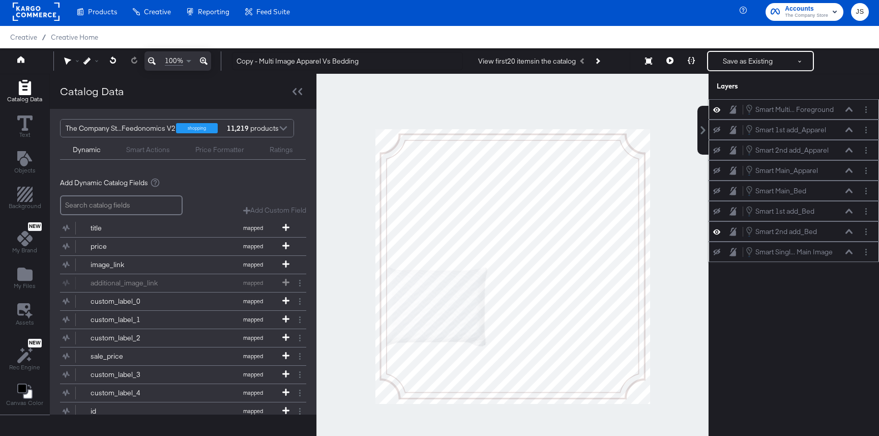
click at [718, 248] on button at bounding box center [716, 252] width 8 height 8
click at [717, 249] on icon at bounding box center [716, 252] width 7 height 9
click at [717, 249] on icon at bounding box center [716, 252] width 7 height 7
click at [717, 253] on icon at bounding box center [716, 252] width 7 height 9
click at [714, 229] on icon at bounding box center [716, 231] width 7 height 9
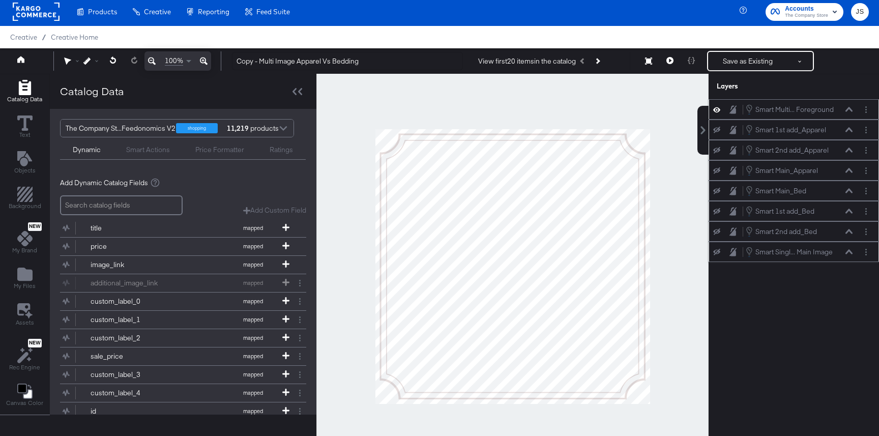
click at [714, 229] on icon at bounding box center [716, 231] width 7 height 7
click at [26, 204] on span "Background" at bounding box center [25, 206] width 33 height 8
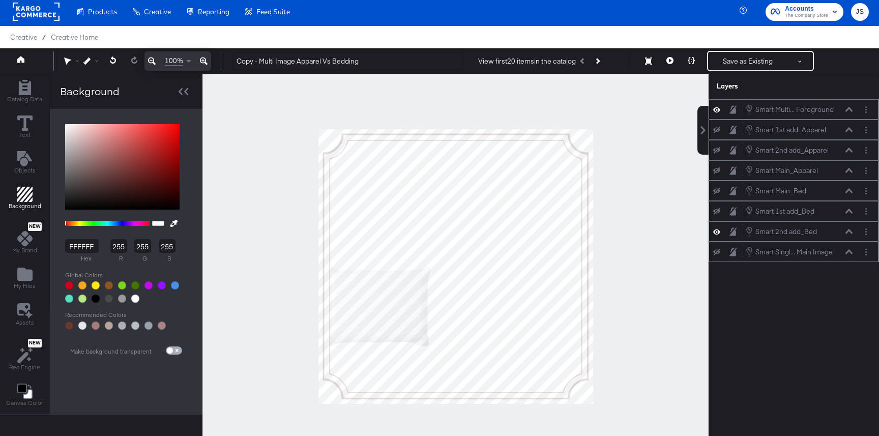
click at [169, 349] on input "checkbox" at bounding box center [170, 352] width 24 height 8
checkbox input "true"
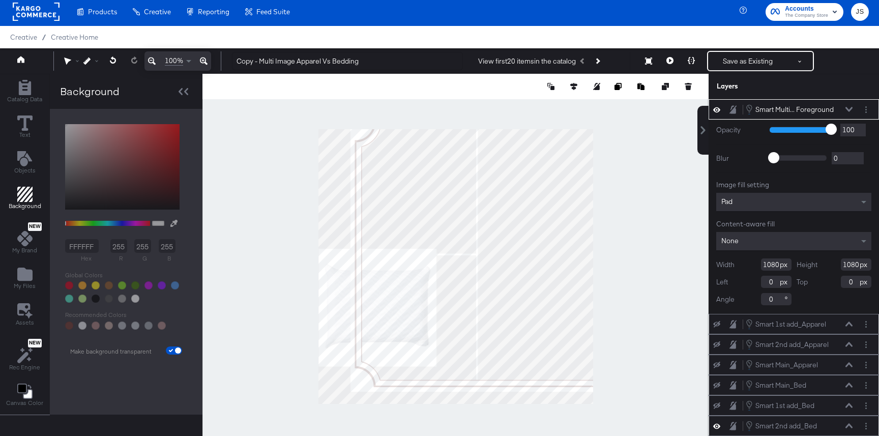
type input "126"
type input "-48"
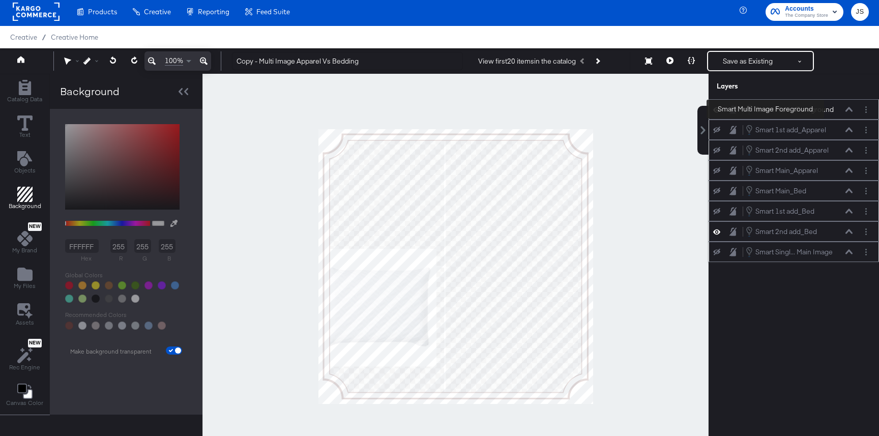
drag, startPoint x: 822, startPoint y: 113, endPoint x: 831, endPoint y: 109, distance: 10.2
click at [831, 108] on div "Smart Multi... Foreground Smart Multi Image Foreground" at bounding box center [789, 109] width 88 height 10
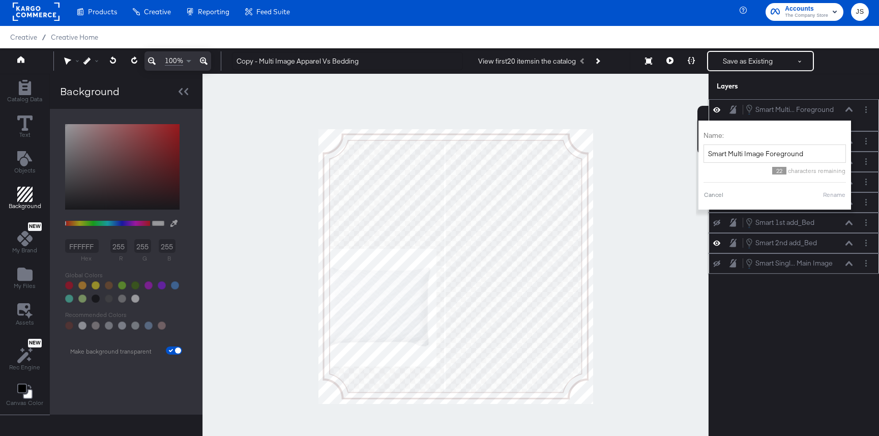
click at [711, 199] on div "Name: Smart Multi Image Foreground 22 characters remaining Cancel Rename" at bounding box center [774, 165] width 142 height 79
click at [715, 196] on button "Cancel" at bounding box center [713, 194] width 20 height 9
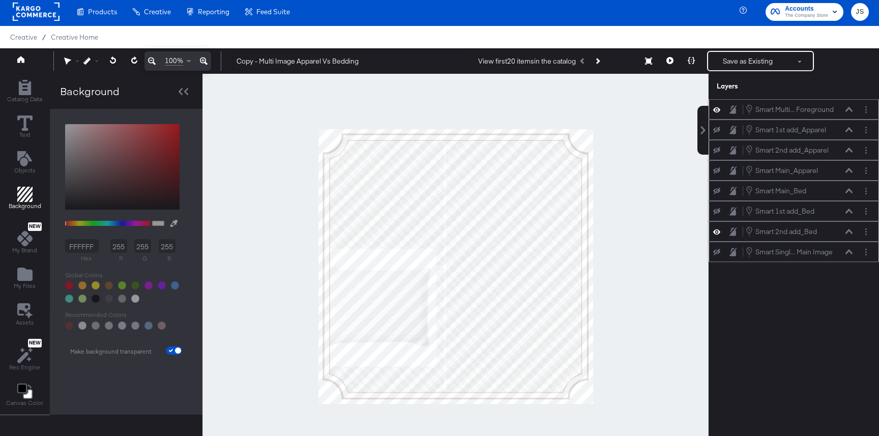
scroll to position [2, 0]
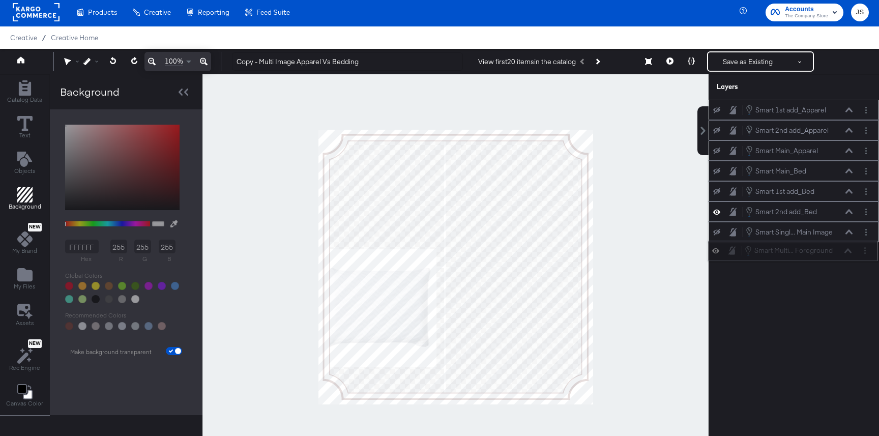
drag, startPoint x: 842, startPoint y: 103, endPoint x: 841, endPoint y: 248, distance: 144.9
click at [841, 248] on div "Smart Multi... Foreground Smart Multi Image Foreground" at bounding box center [798, 250] width 108 height 11
click at [848, 213] on icon at bounding box center [848, 211] width 7 height 5
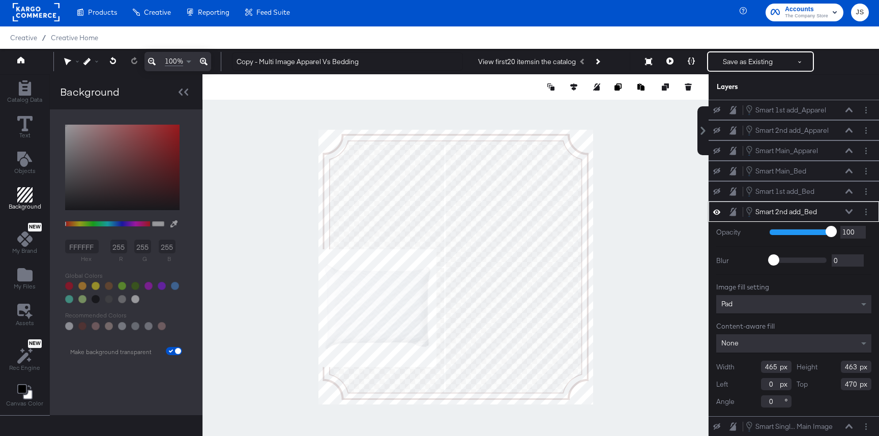
click at [848, 213] on icon at bounding box center [848, 211] width 7 height 5
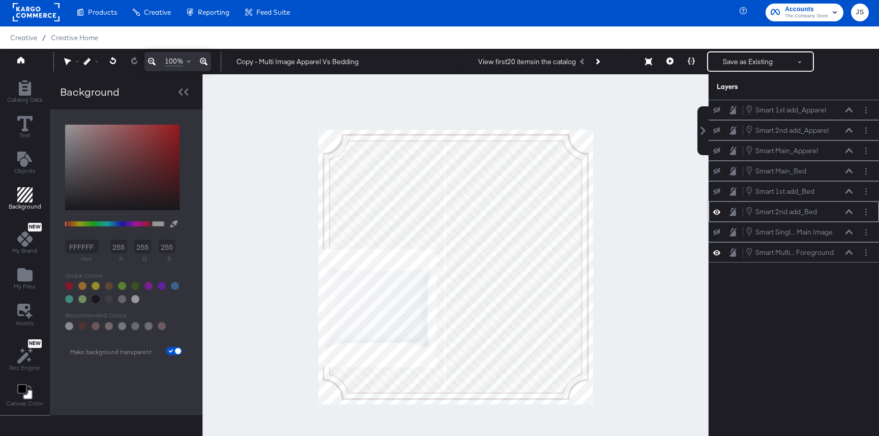
click at [848, 213] on icon at bounding box center [848, 211] width 7 height 5
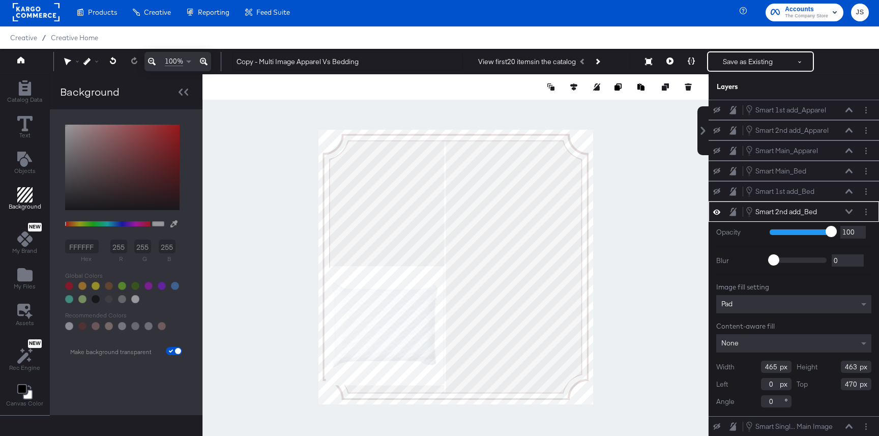
type input "32"
type input "542"
type input "453"
type input "44"
type input "501"
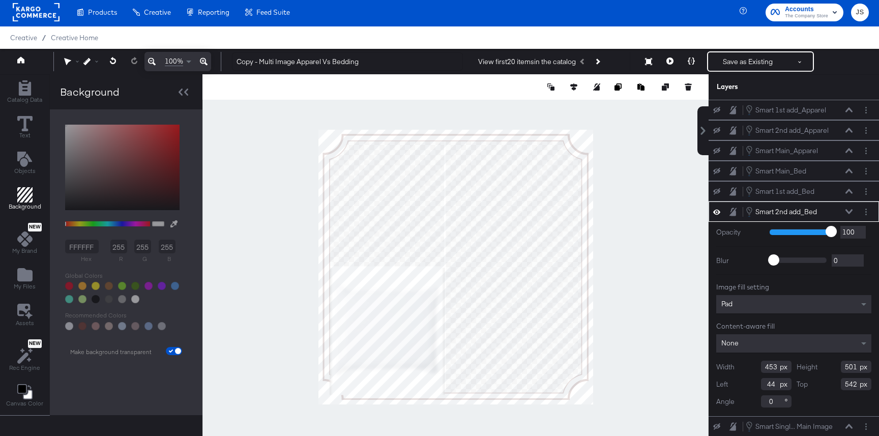
click at [202, 64] on icon at bounding box center [204, 61] width 8 height 12
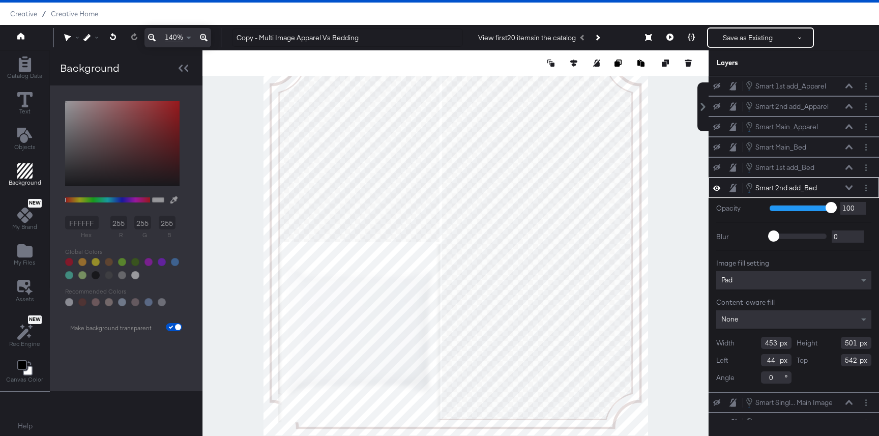
type input "463"
type input "34"
type input "504"
click at [228, 330] on div at bounding box center [455, 242] width 506 height 385
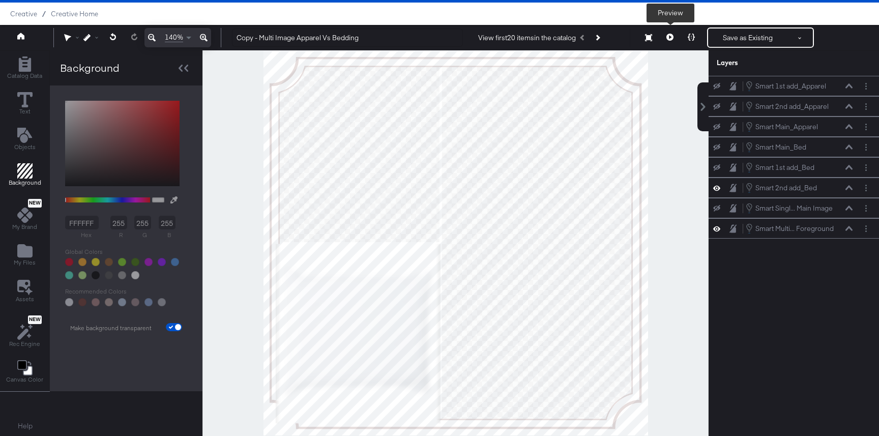
click at [665, 40] on button at bounding box center [669, 37] width 21 height 20
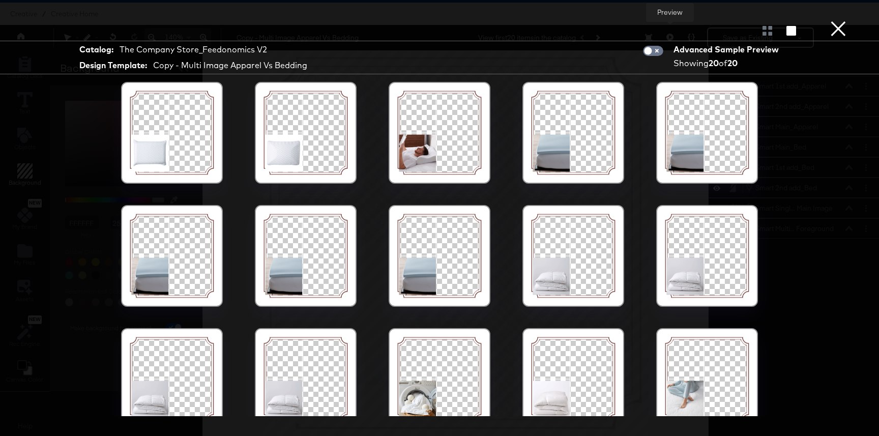
click at [447, 155] on div at bounding box center [439, 132] width 86 height 86
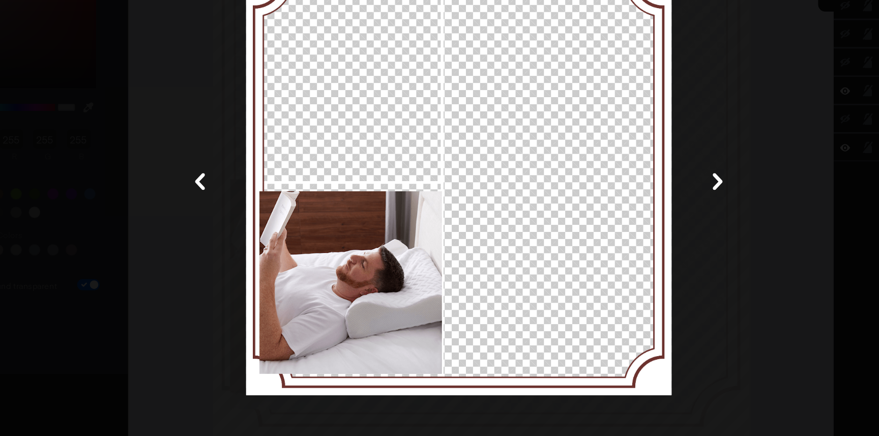
scroll to position [25, 0]
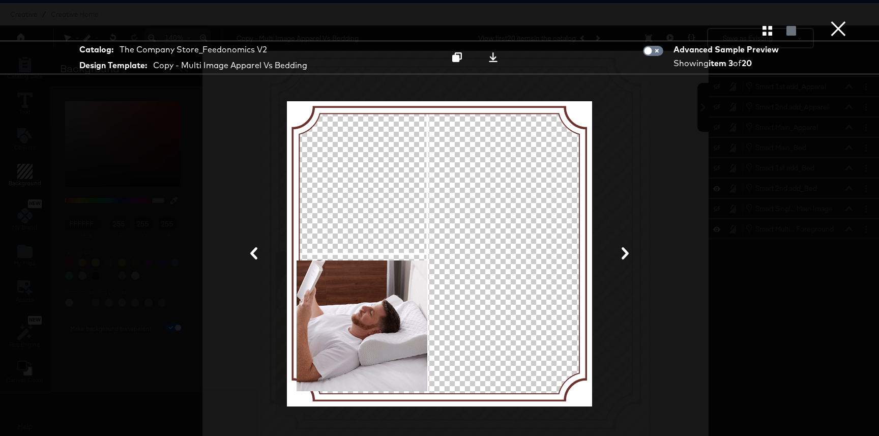
click at [630, 251] on button at bounding box center [625, 254] width 26 height 19
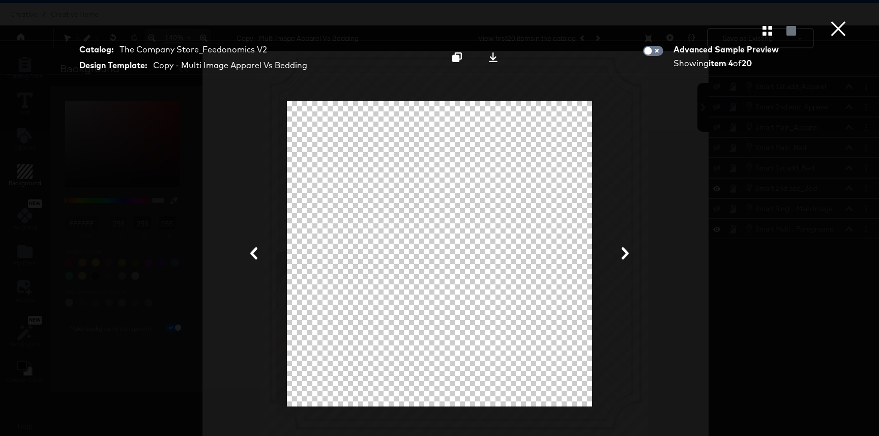
click at [840, 20] on button "×" at bounding box center [838, 10] width 20 height 20
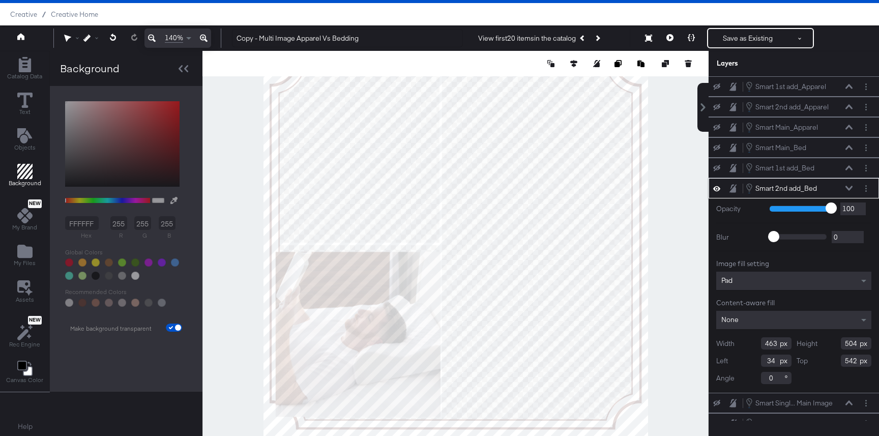
click at [736, 285] on div "Pad" at bounding box center [793, 281] width 155 height 18
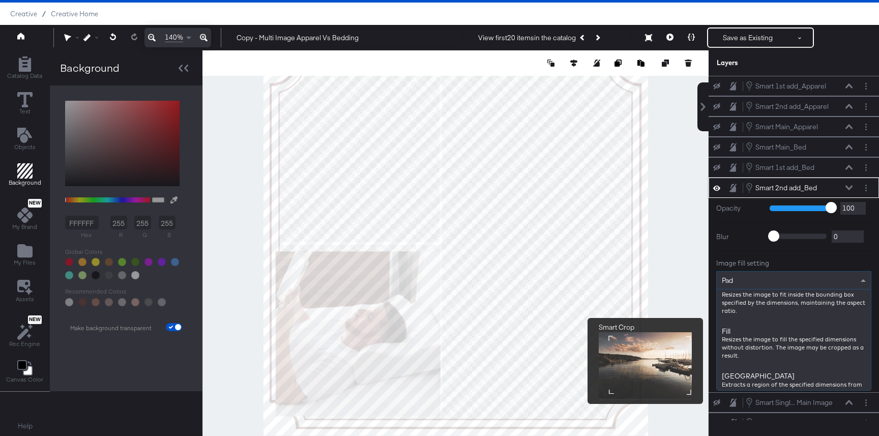
scroll to position [138, 0]
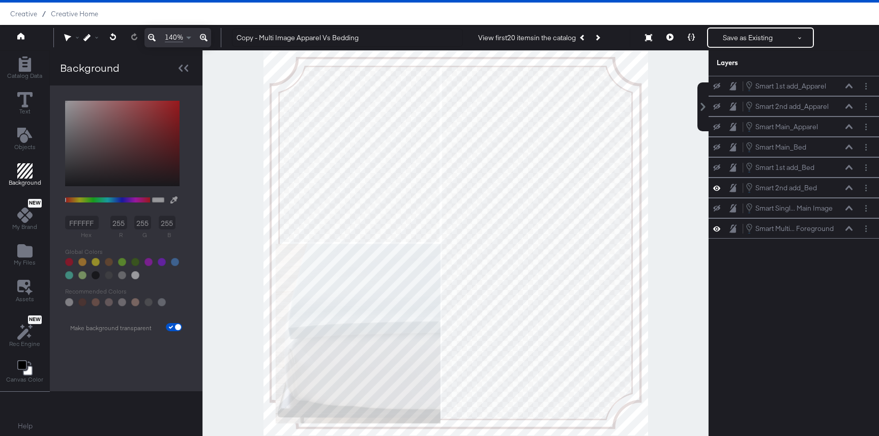
click at [237, 314] on div at bounding box center [455, 242] width 506 height 385
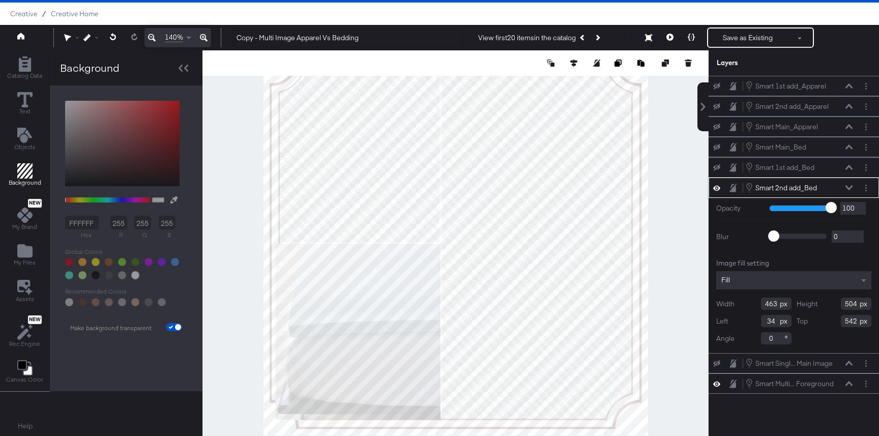
type input "494"
click at [672, 34] on icon at bounding box center [669, 37] width 7 height 7
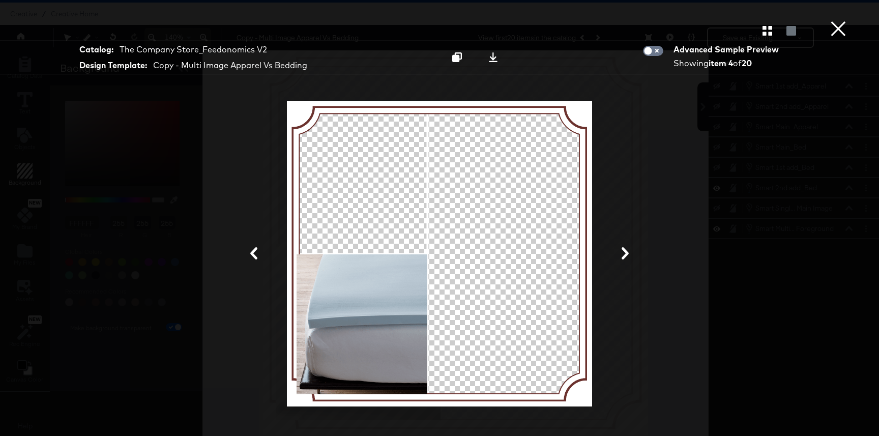
click at [840, 20] on button "×" at bounding box center [838, 10] width 20 height 20
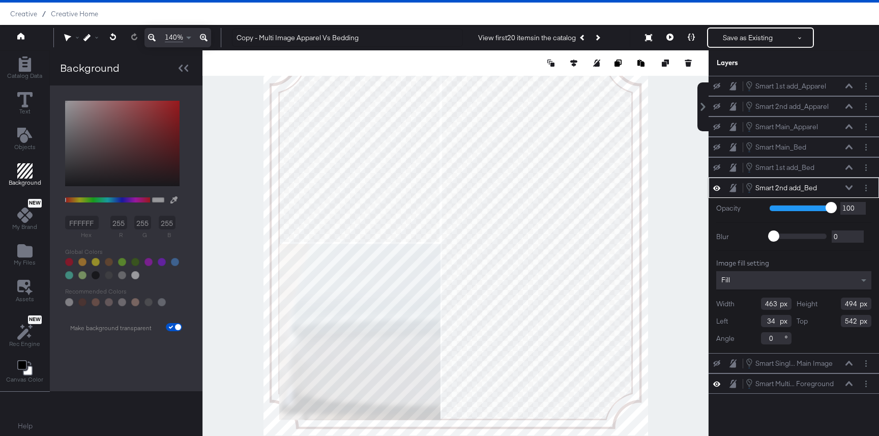
type input "453"
type input "44"
click at [666, 39] on button at bounding box center [669, 37] width 21 height 20
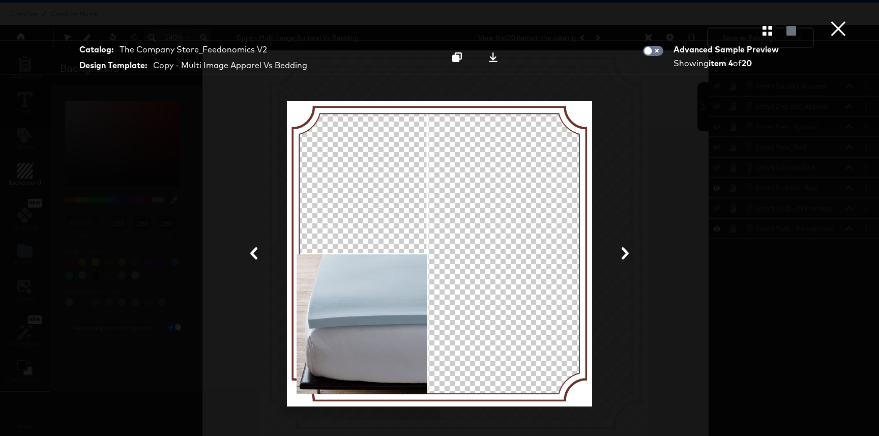
click at [836, 20] on button "×" at bounding box center [838, 10] width 20 height 20
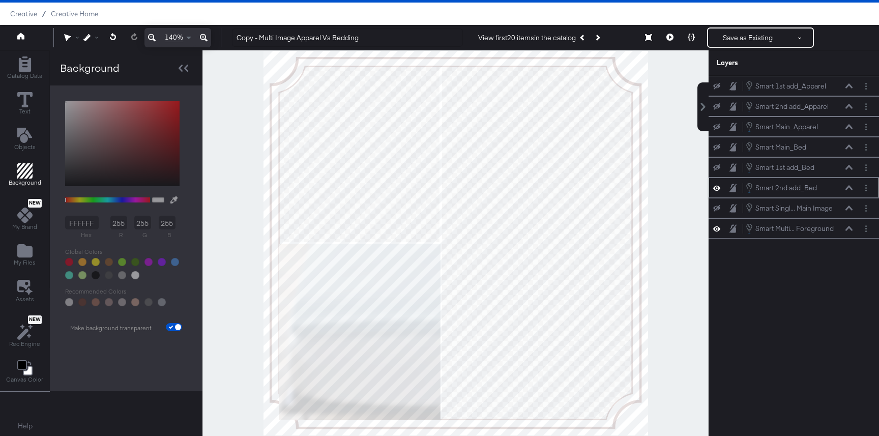
click at [847, 188] on icon at bounding box center [848, 187] width 7 height 5
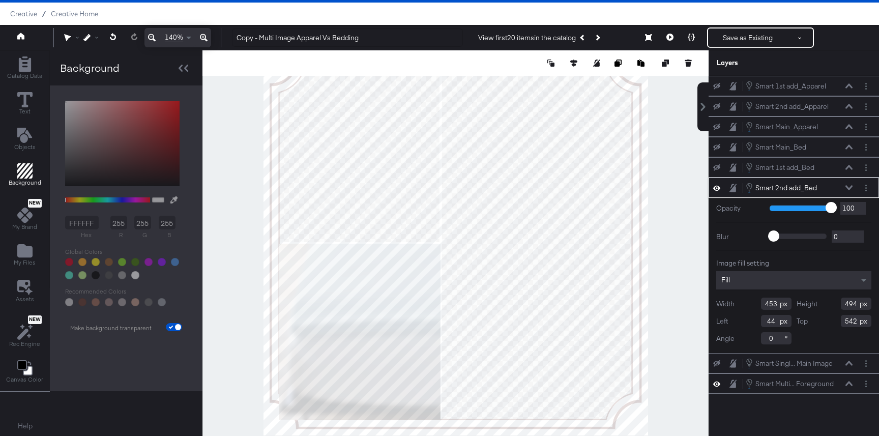
click at [847, 188] on icon at bounding box center [848, 187] width 7 height 5
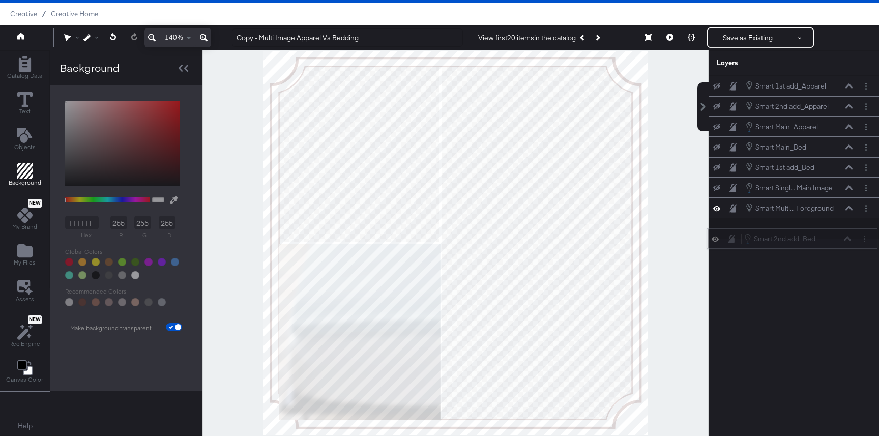
drag, startPoint x: 834, startPoint y: 185, endPoint x: 833, endPoint y: 240, distance: 54.9
click at [833, 240] on div "Smart 2nd add_Bed Smart 2nd add_Bed" at bounding box center [797, 238] width 108 height 11
click at [715, 187] on icon at bounding box center [716, 188] width 7 height 7
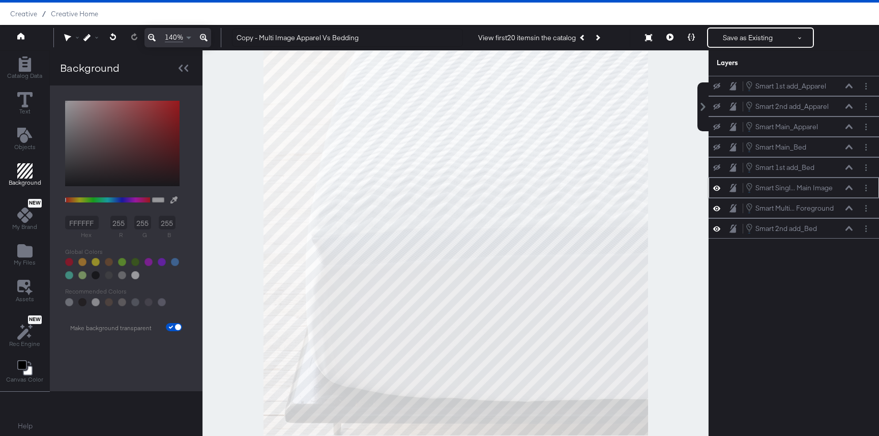
click at [715, 187] on icon at bounding box center [716, 188] width 7 height 9
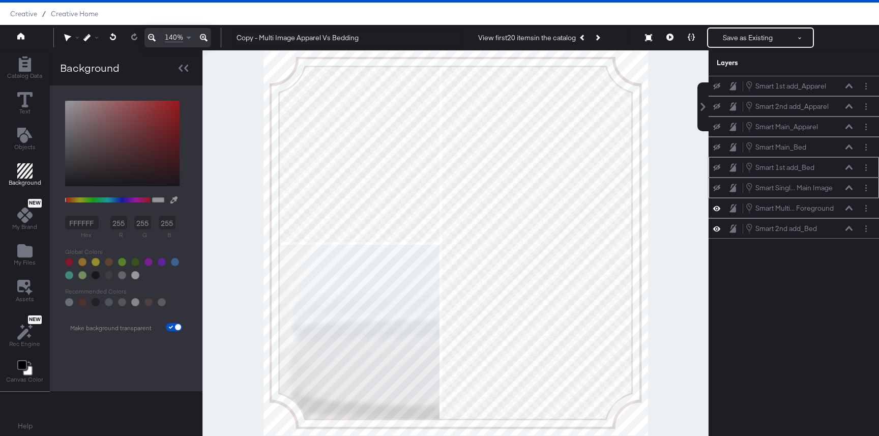
click at [716, 168] on icon at bounding box center [716, 167] width 7 height 7
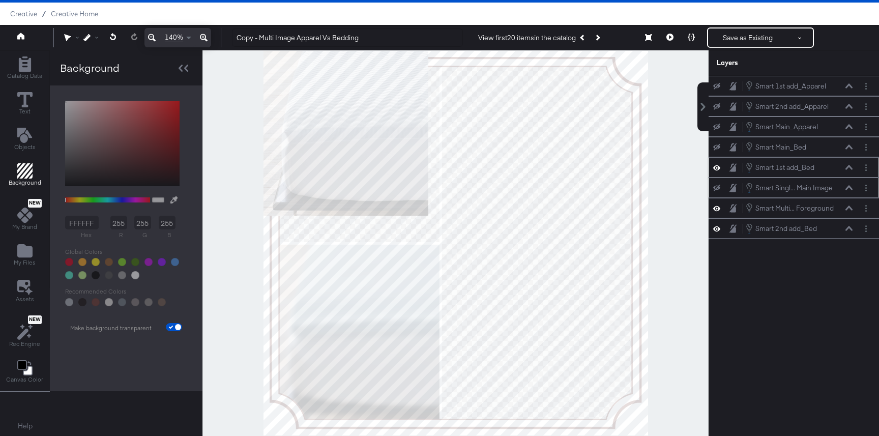
click at [850, 168] on icon at bounding box center [848, 167] width 7 height 5
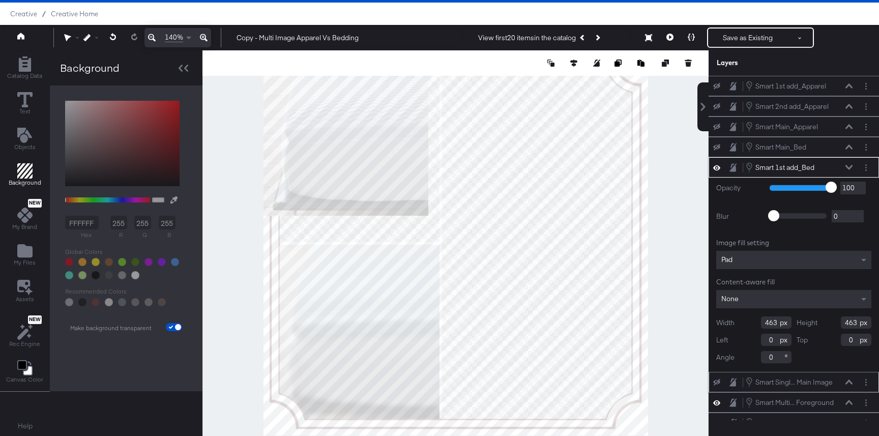
click at [850, 168] on icon at bounding box center [848, 167] width 7 height 5
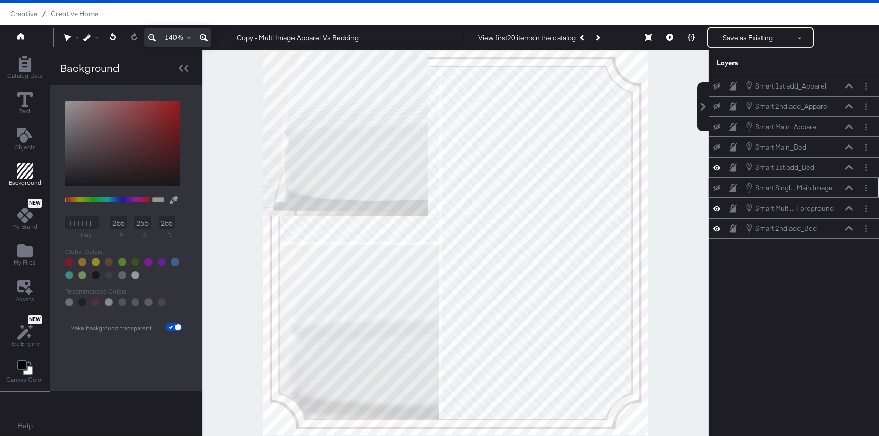
click at [714, 167] on icon at bounding box center [716, 167] width 7 height 5
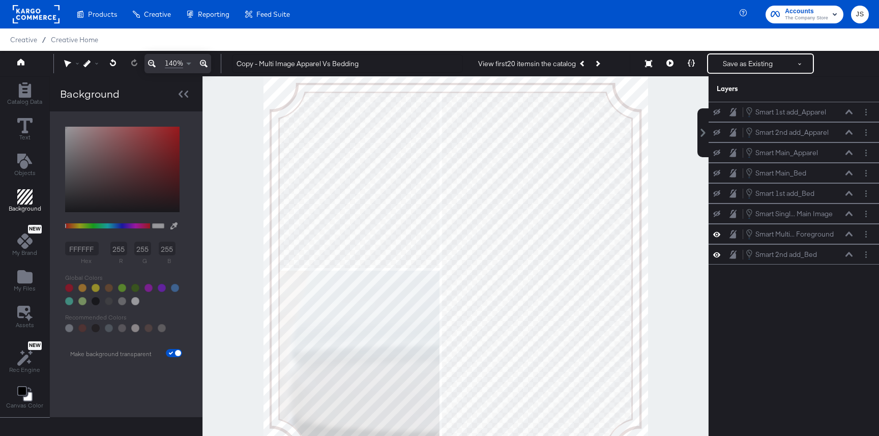
scroll to position [26, 0]
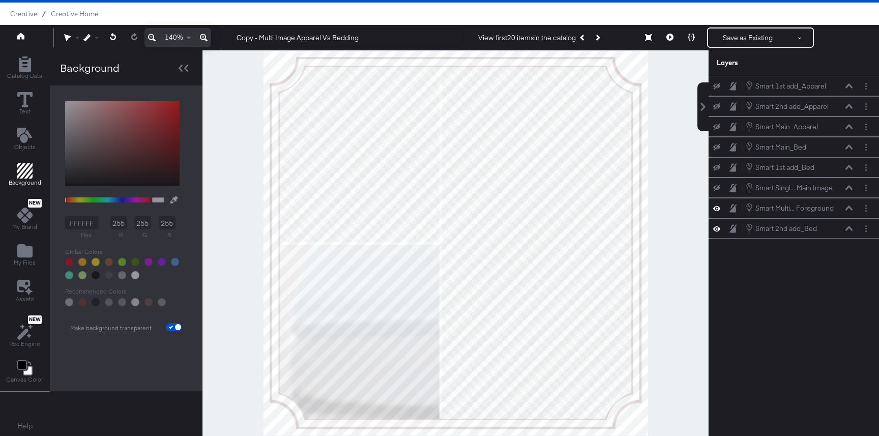
click at [719, 164] on button at bounding box center [716, 167] width 8 height 8
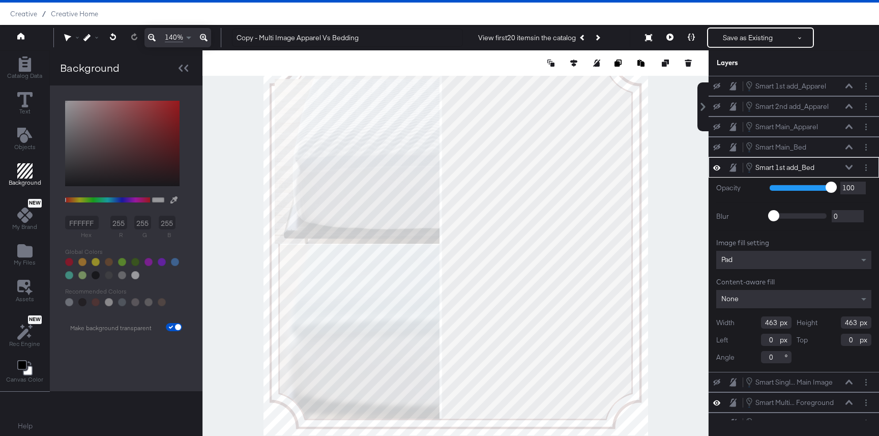
type input "31"
type input "79"
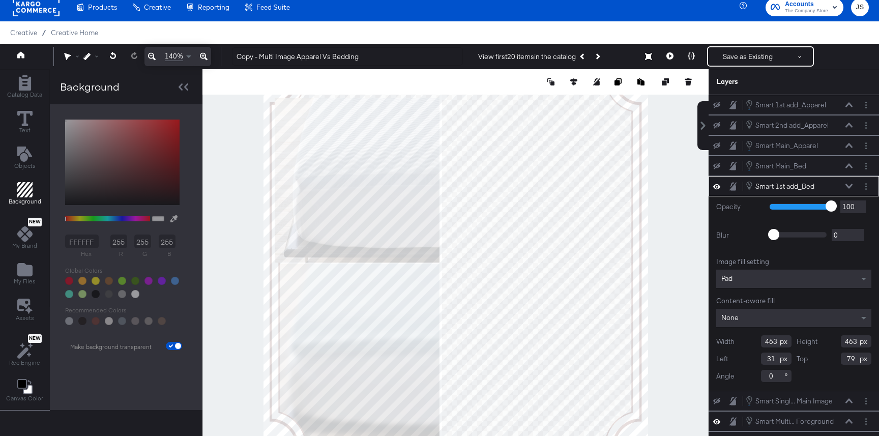
scroll to position [0, 0]
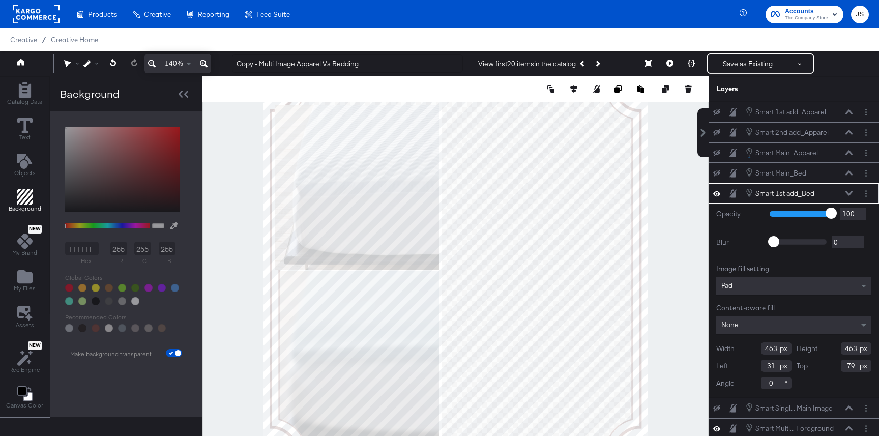
click at [151, 62] on icon at bounding box center [152, 63] width 8 height 12
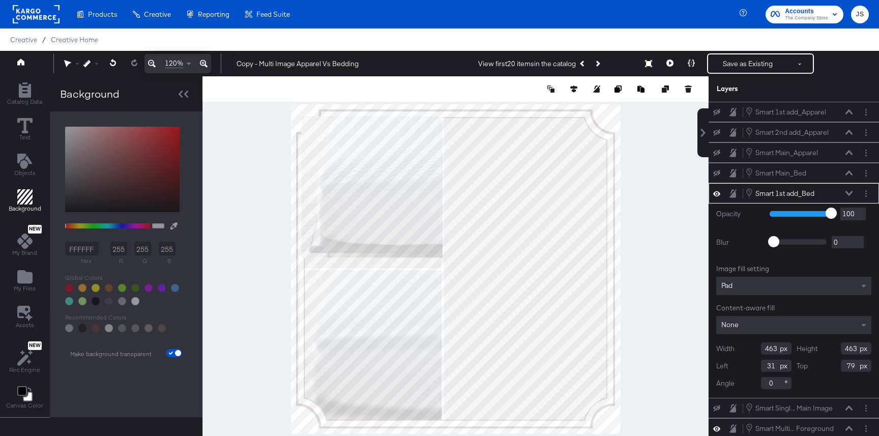
type input "34"
type input "41"
type input "497"
type input "501"
type input "0"
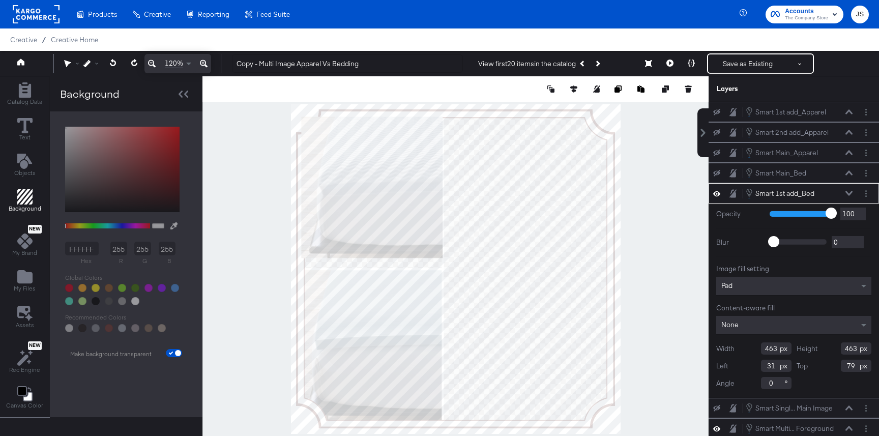
type input "34"
type input "41"
type input "453"
type input "489"
type input "44"
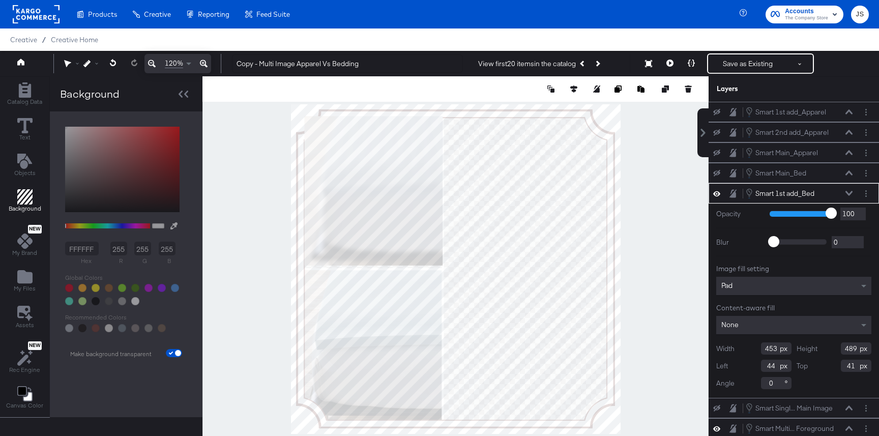
type input "39"
click at [202, 61] on icon at bounding box center [204, 63] width 8 height 12
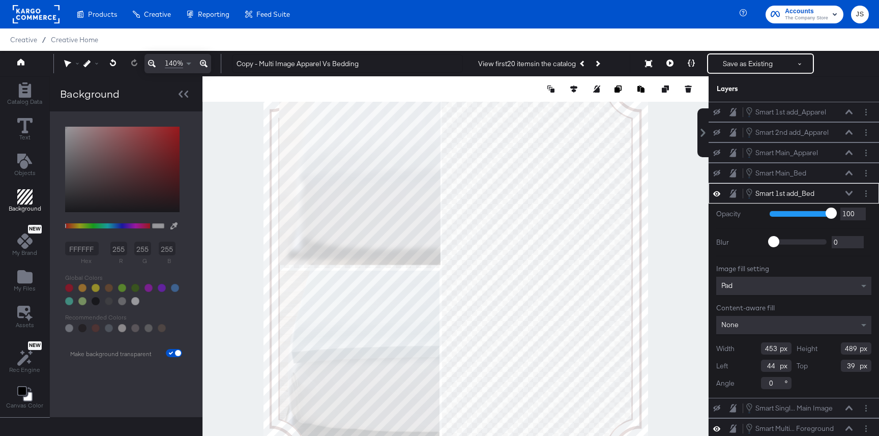
click at [202, 61] on icon at bounding box center [204, 63] width 8 height 12
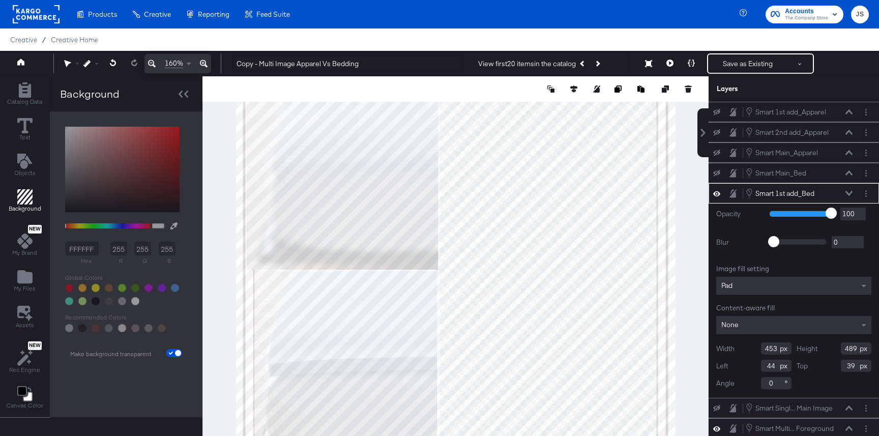
type input "471"
type input "492"
type input "26"
type input "45"
click at [155, 65] on icon at bounding box center [152, 64] width 8 height 8
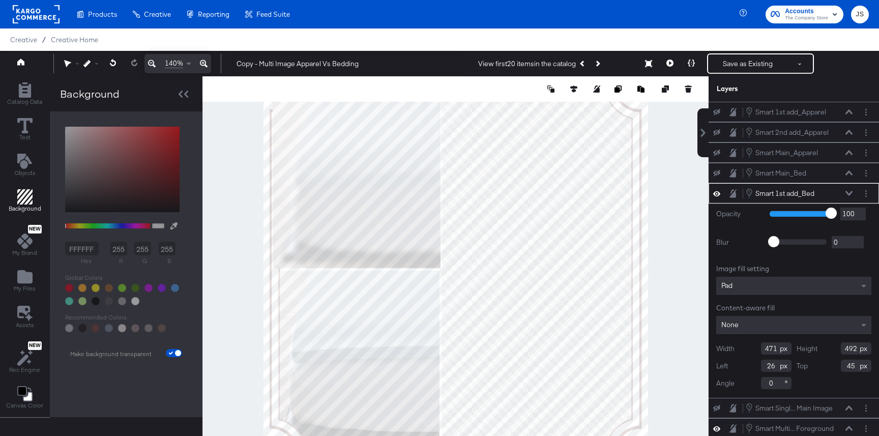
click at [155, 65] on icon at bounding box center [152, 64] width 8 height 8
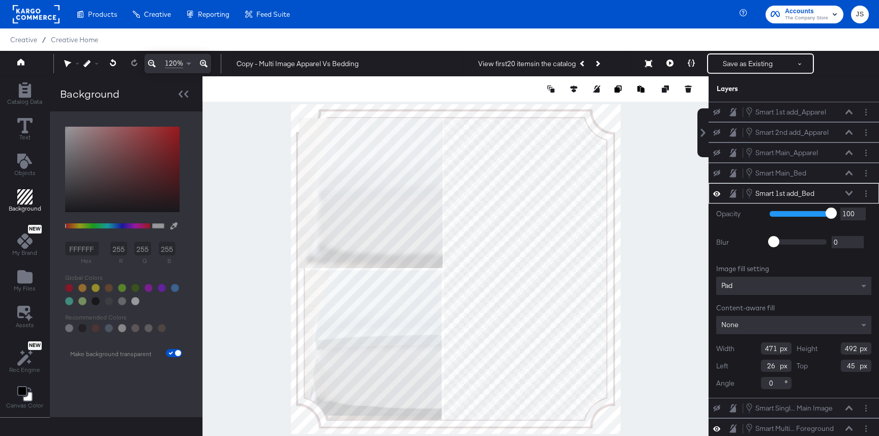
click at [266, 144] on div at bounding box center [455, 268] width 506 height 385
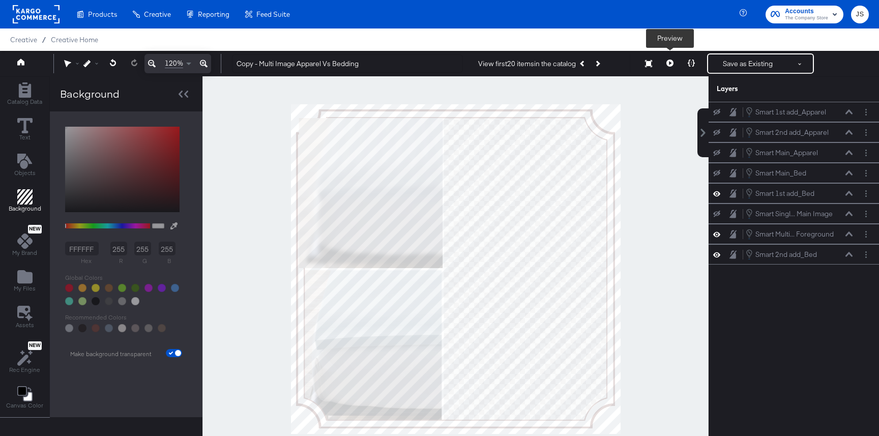
click at [669, 58] on button at bounding box center [669, 63] width 21 height 20
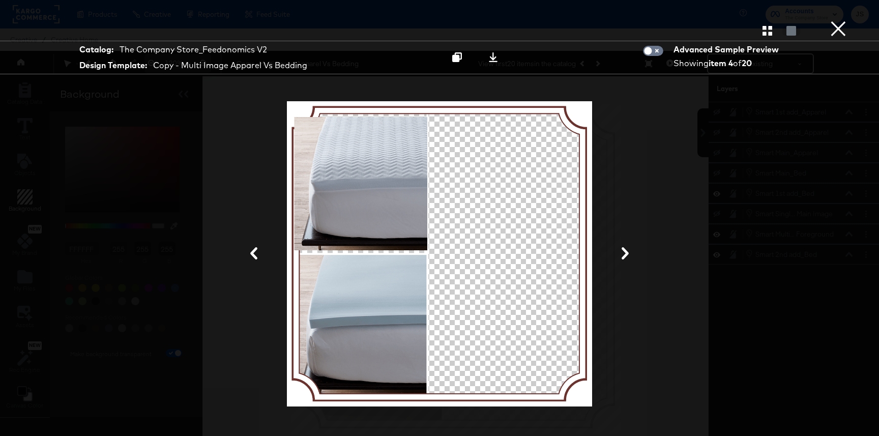
click at [841, 20] on button "×" at bounding box center [838, 10] width 20 height 20
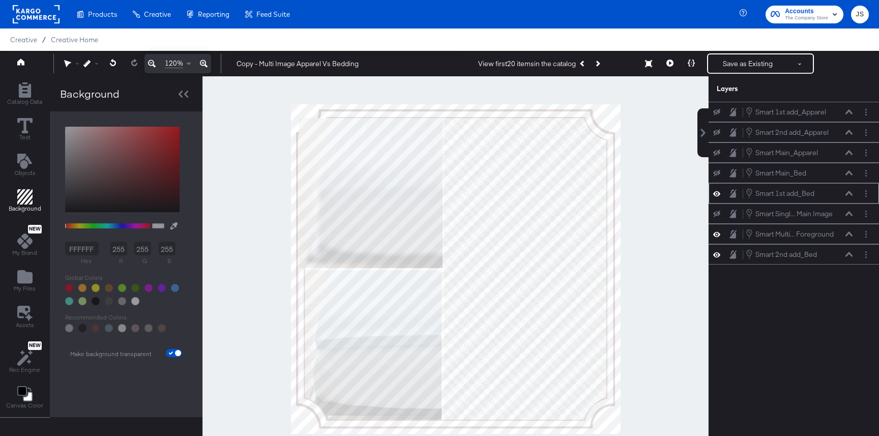
click at [851, 191] on icon at bounding box center [848, 193] width 7 height 5
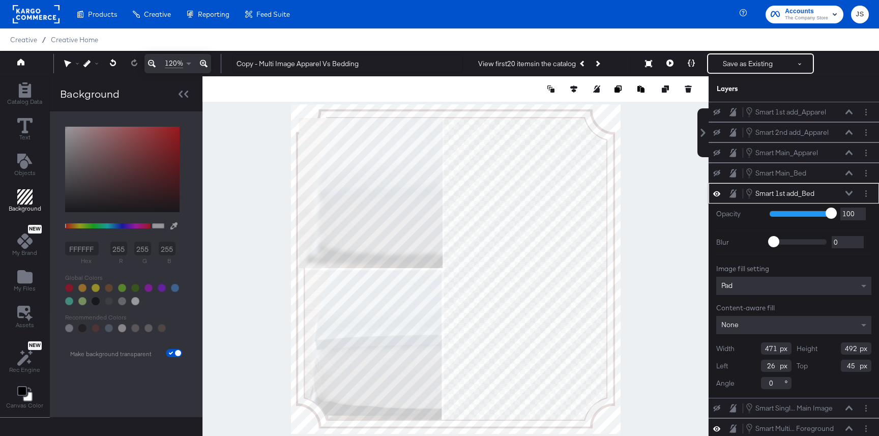
click at [779, 277] on div "Pad" at bounding box center [793, 286] width 155 height 18
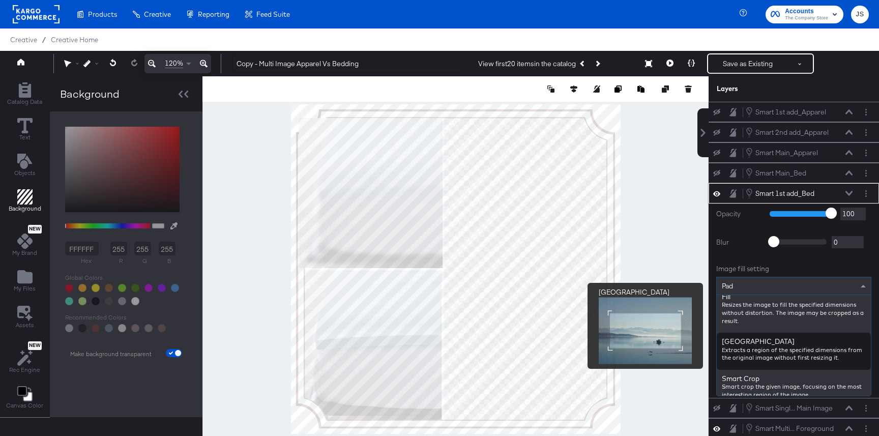
scroll to position [177, 0]
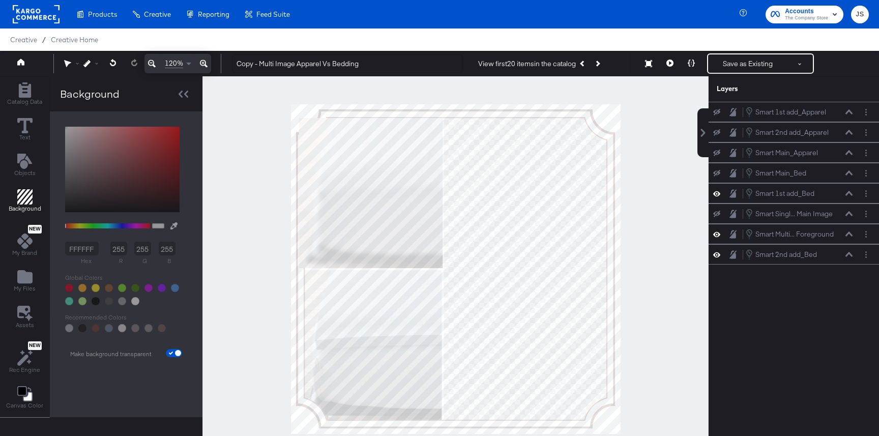
click at [649, 237] on div at bounding box center [455, 268] width 506 height 385
click at [673, 59] on button at bounding box center [669, 63] width 21 height 20
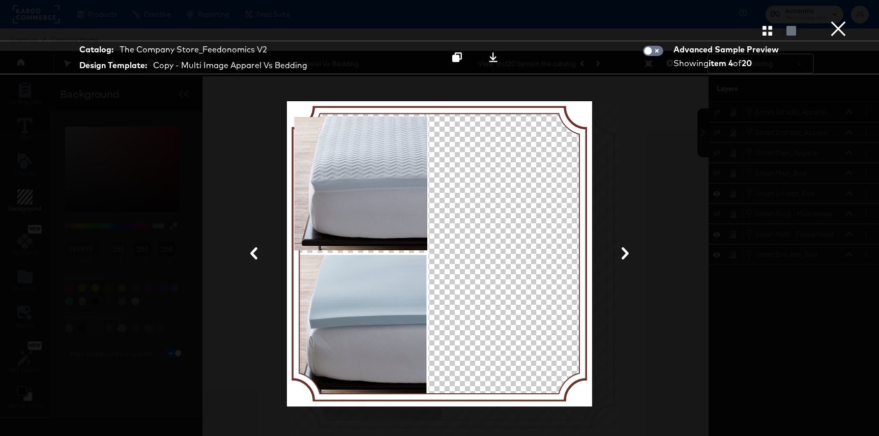
click at [840, 20] on button "×" at bounding box center [838, 10] width 20 height 20
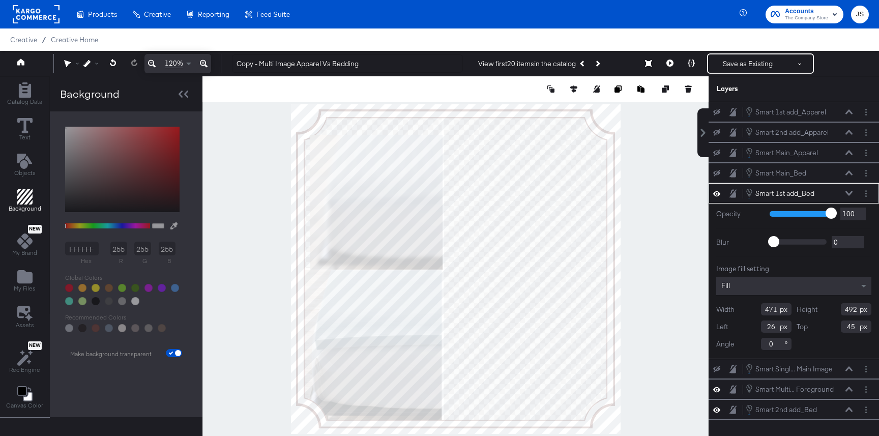
type input "472"
type input "499"
type input "25"
type input "43"
drag, startPoint x: 856, startPoint y: 310, endPoint x: 829, endPoint y: 310, distance: 27.5
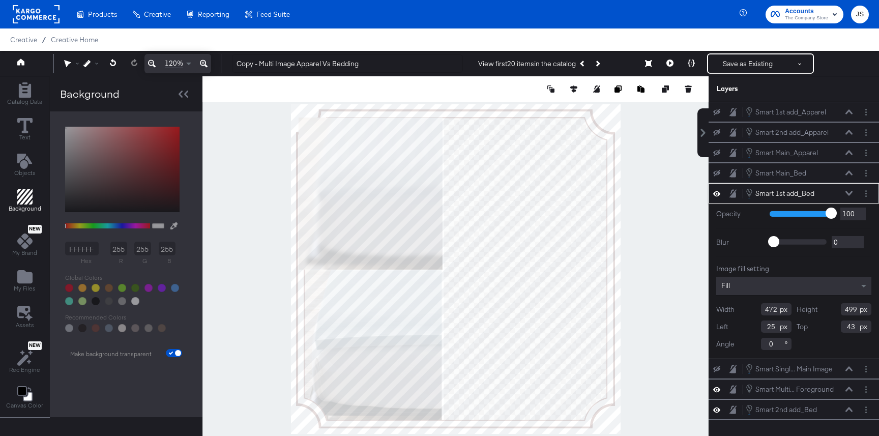
click at [829, 310] on div "Height 499" at bounding box center [833, 309] width 75 height 12
type input "488"
click at [171, 325] on div "FFFFFF hex 255 r 255 g 255 b 100 a Recommended Colors Redo Make background tran…" at bounding box center [126, 240] width 132 height 236
click at [848, 194] on icon at bounding box center [848, 193] width 7 height 5
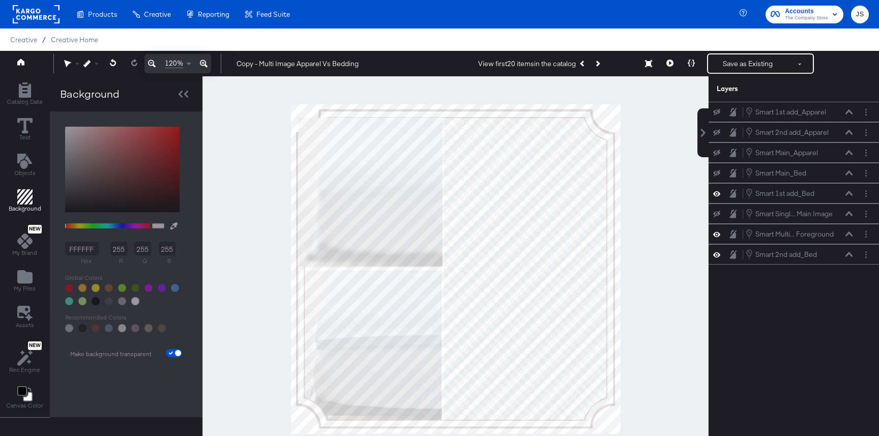
click at [10, 194] on div "Background" at bounding box center [25, 200] width 33 height 23
click at [27, 159] on icon "Add Text" at bounding box center [24, 161] width 15 height 15
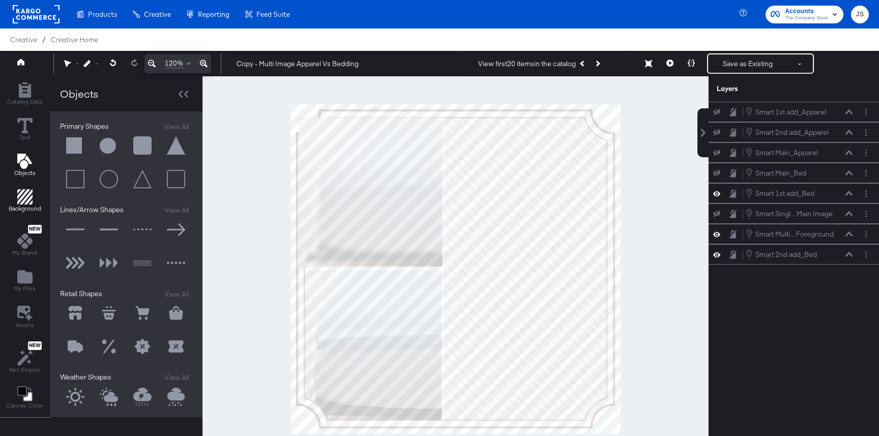
click at [24, 197] on icon "Add Rectangle" at bounding box center [24, 196] width 15 height 15
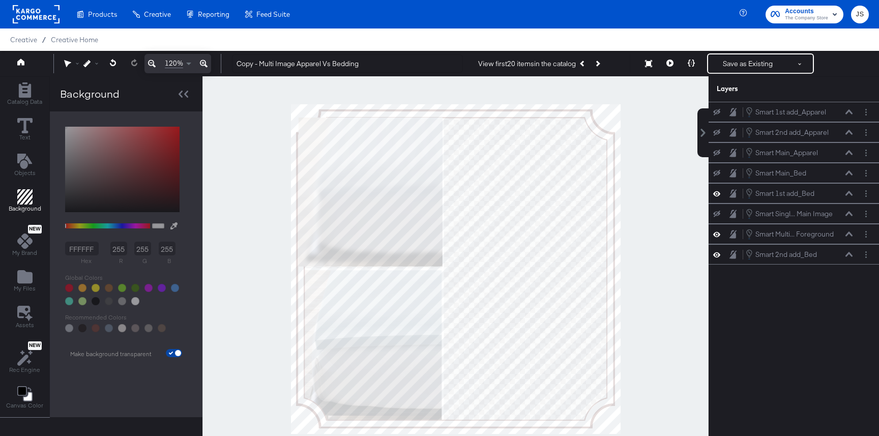
click at [177, 356] on input "checkbox" at bounding box center [178, 355] width 24 height 8
checkbox input "false"
type input "FFFFFF"
type input "255"
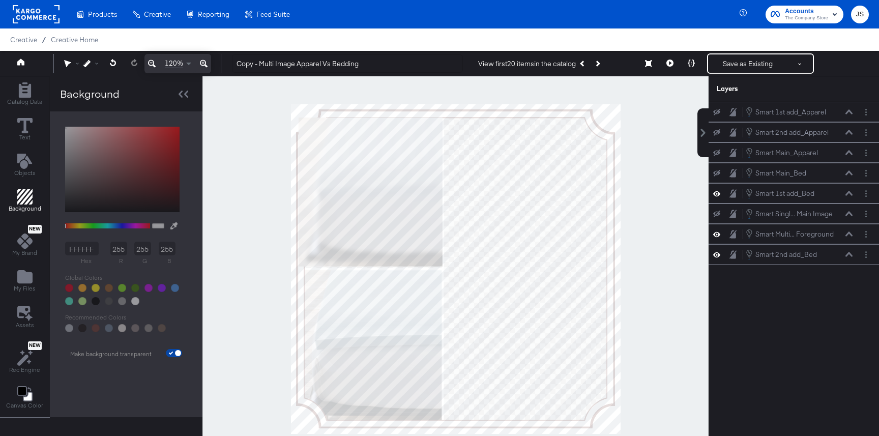
type input "255"
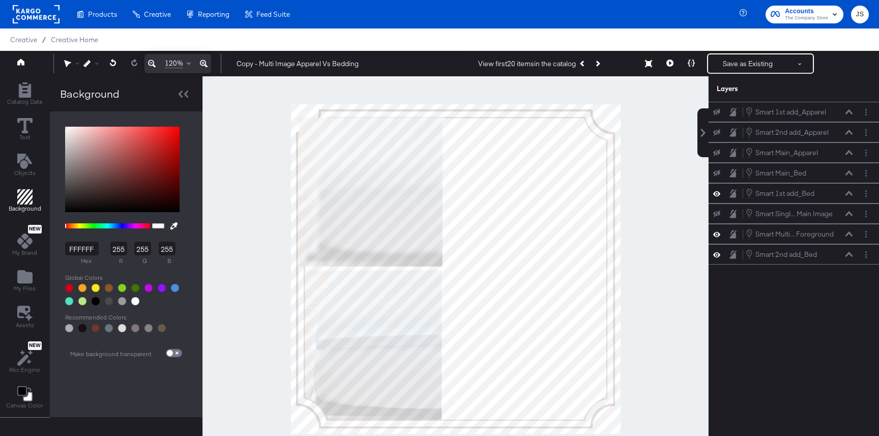
click at [67, 284] on div at bounding box center [69, 288] width 8 height 8
type input "D0021B"
type input "208"
type input "2"
type input "27"
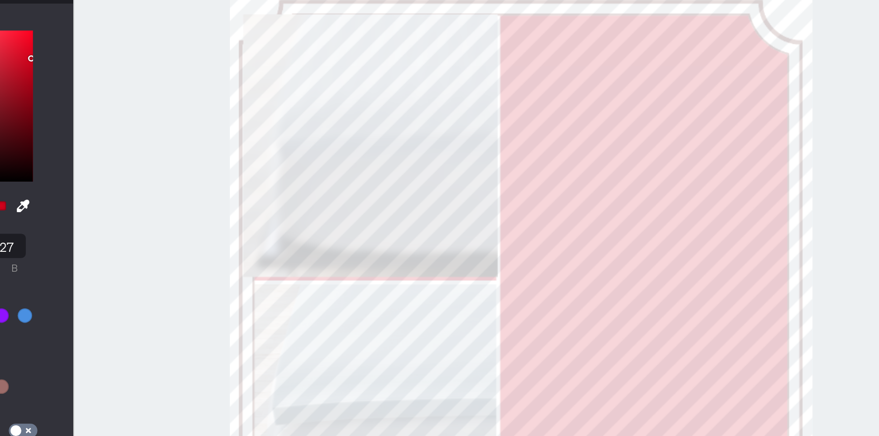
type input "487"
type input "453"
type input "44"
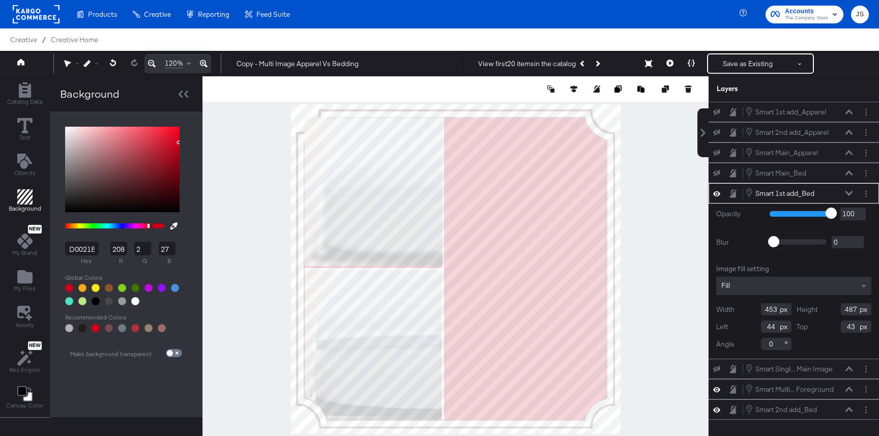
drag, startPoint x: 856, startPoint y: 308, endPoint x: 836, endPoint y: 308, distance: 20.3
click at [836, 308] on div "Height 487" at bounding box center [833, 309] width 75 height 12
drag, startPoint x: 855, startPoint y: 309, endPoint x: 842, endPoint y: 309, distance: 13.2
click at [842, 309] on input "491" at bounding box center [855, 309] width 31 height 12
type input "492"
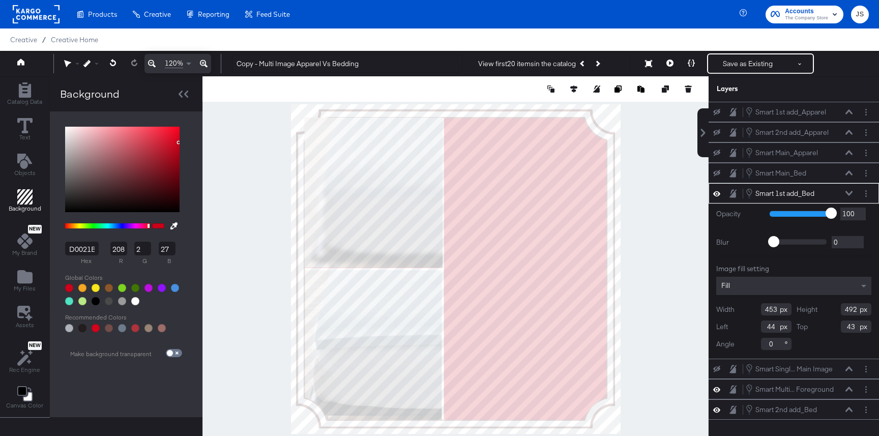
click at [234, 269] on div at bounding box center [455, 268] width 506 height 385
type input "45"
click at [849, 194] on icon at bounding box center [848, 193] width 7 height 5
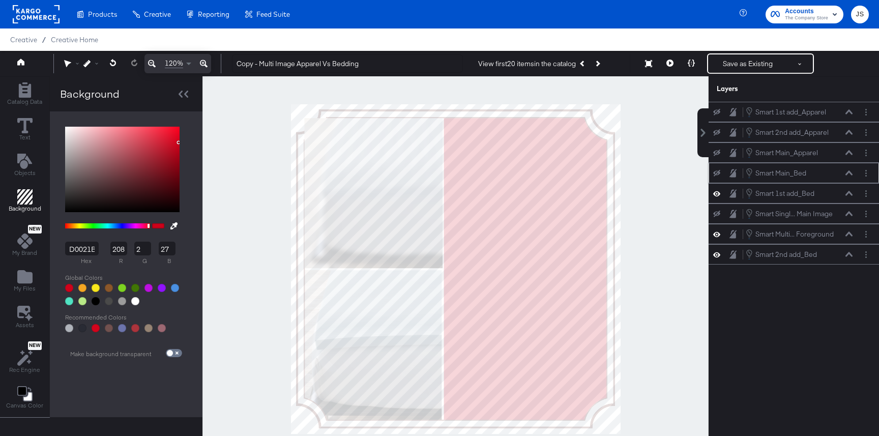
click at [718, 174] on icon at bounding box center [716, 173] width 7 height 7
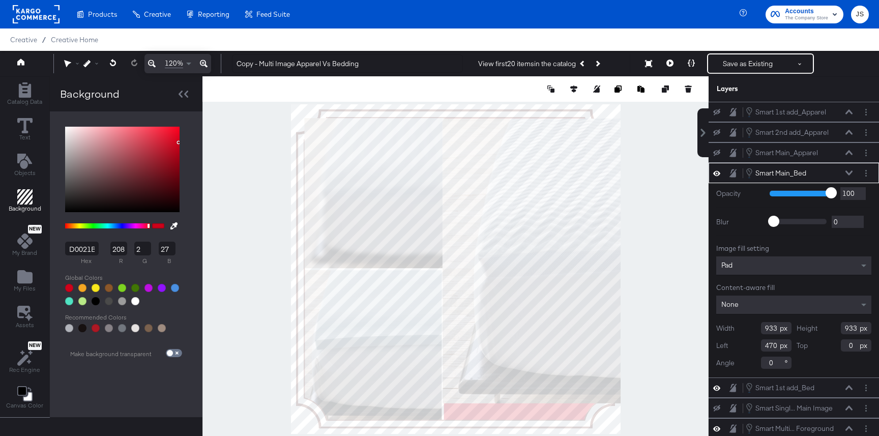
type input "497"
type input "47"
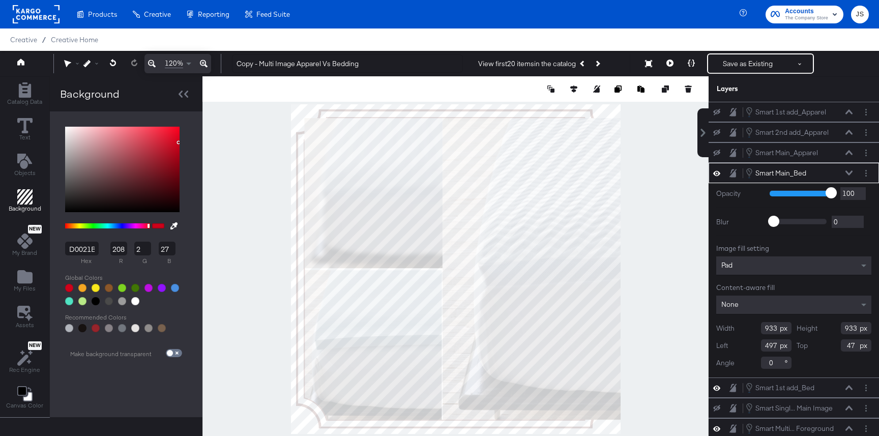
type input "990"
type input "45"
type input "501"
click at [648, 271] on div at bounding box center [455, 268] width 506 height 385
type input "500"
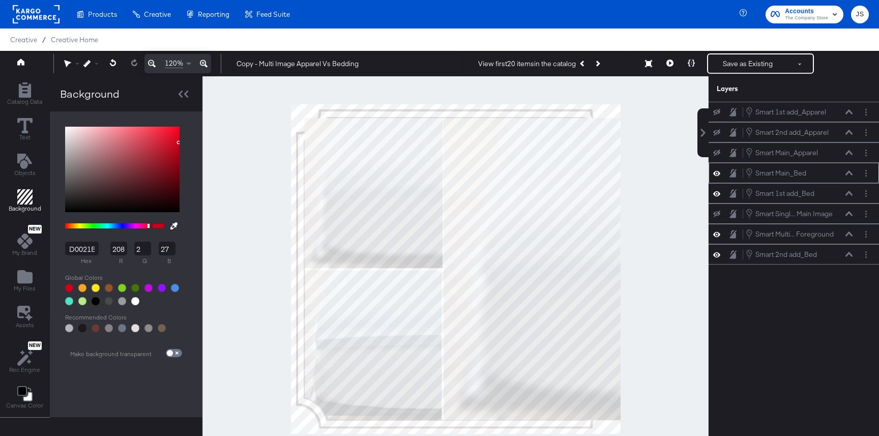
click at [240, 312] on div at bounding box center [455, 268] width 506 height 385
click at [831, 242] on div "Smart Multi... Foreground Smart Multi Image Foreground" at bounding box center [793, 234] width 170 height 20
click at [713, 234] on icon at bounding box center [716, 233] width 7 height 5
click at [715, 213] on icon at bounding box center [716, 213] width 7 height 7
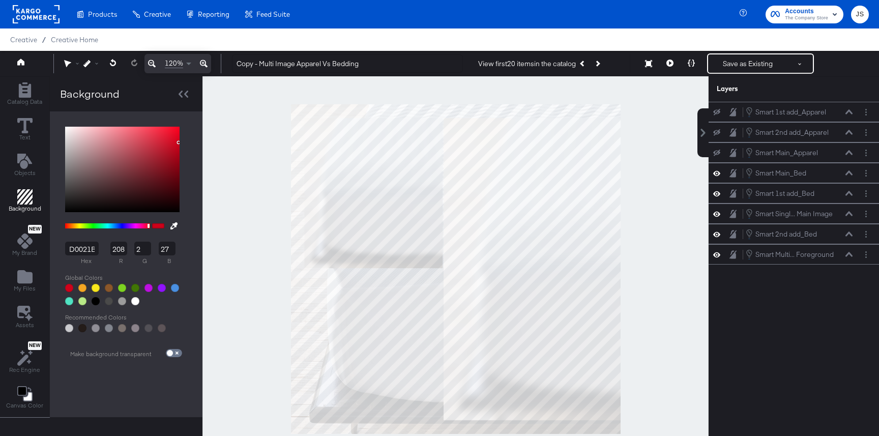
click at [715, 213] on icon at bounding box center [716, 213] width 7 height 9
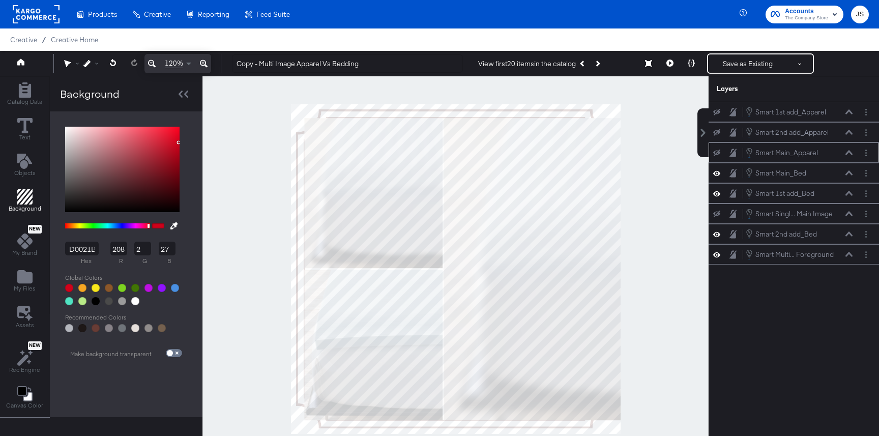
click at [717, 157] on div "Smart Main_Apparel Smart Main_Apparel" at bounding box center [793, 152] width 162 height 11
click at [716, 150] on icon at bounding box center [716, 152] width 7 height 7
click at [716, 150] on icon at bounding box center [716, 152] width 7 height 9
click at [718, 170] on icon at bounding box center [716, 173] width 7 height 9
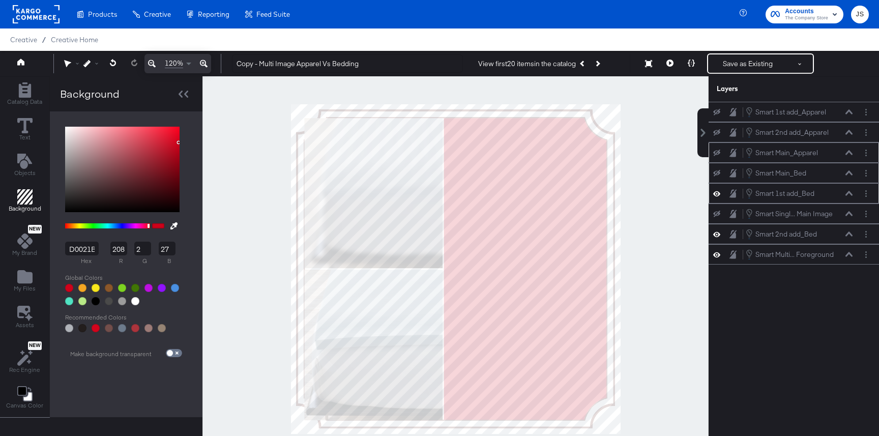
click at [718, 190] on icon at bounding box center [716, 193] width 7 height 9
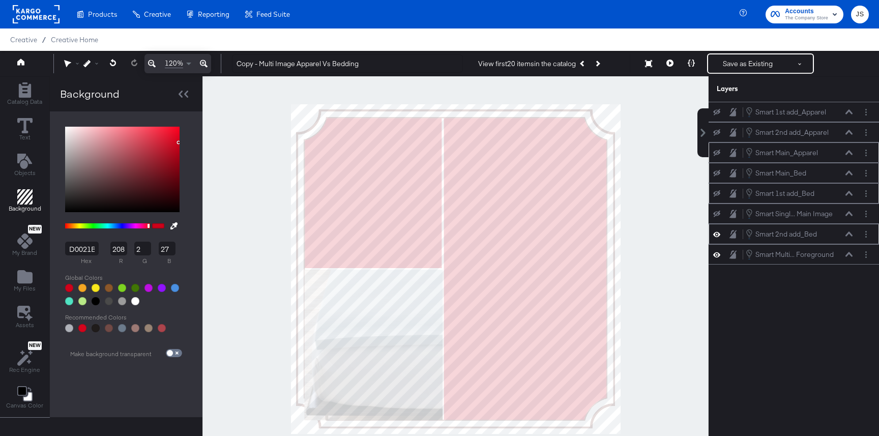
click at [718, 241] on div "Smart 2nd add_Bed Smart 2nd add_Bed" at bounding box center [793, 234] width 170 height 20
click at [715, 235] on icon at bounding box center [716, 234] width 7 height 9
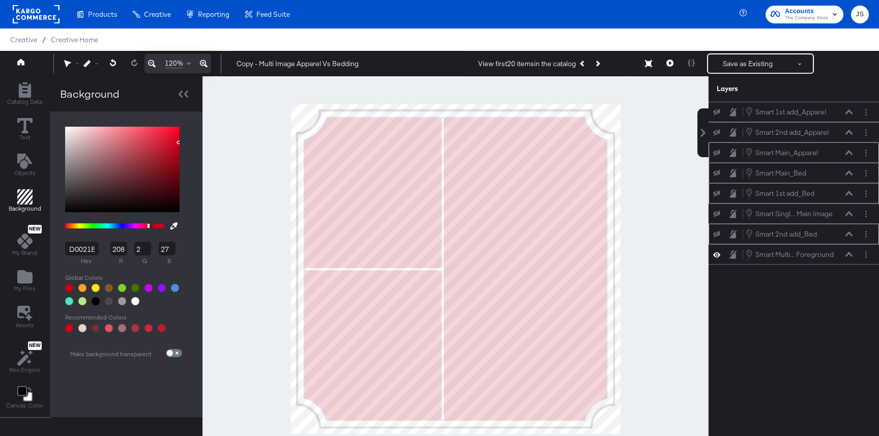
click at [717, 151] on icon at bounding box center [716, 152] width 7 height 7
click at [717, 151] on icon at bounding box center [716, 152] width 7 height 9
click at [715, 130] on icon at bounding box center [716, 132] width 7 height 7
click at [715, 130] on icon at bounding box center [716, 132] width 7 height 9
click at [715, 113] on icon at bounding box center [716, 112] width 7 height 7
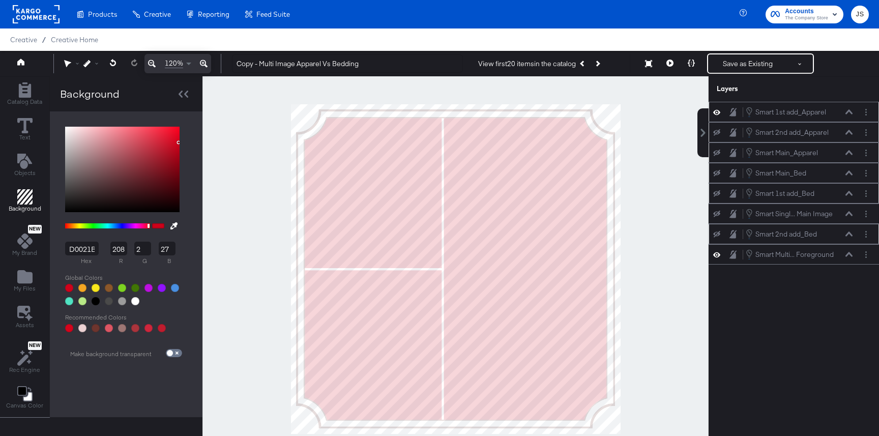
click at [715, 133] on icon at bounding box center [716, 132] width 7 height 7
click at [715, 131] on icon at bounding box center [716, 132] width 7 height 9
click at [716, 151] on icon at bounding box center [716, 152] width 7 height 7
click at [716, 151] on icon at bounding box center [716, 152] width 7 height 9
click at [716, 168] on div "Smart Main_Bed Smart Main_Bed" at bounding box center [793, 172] width 162 height 11
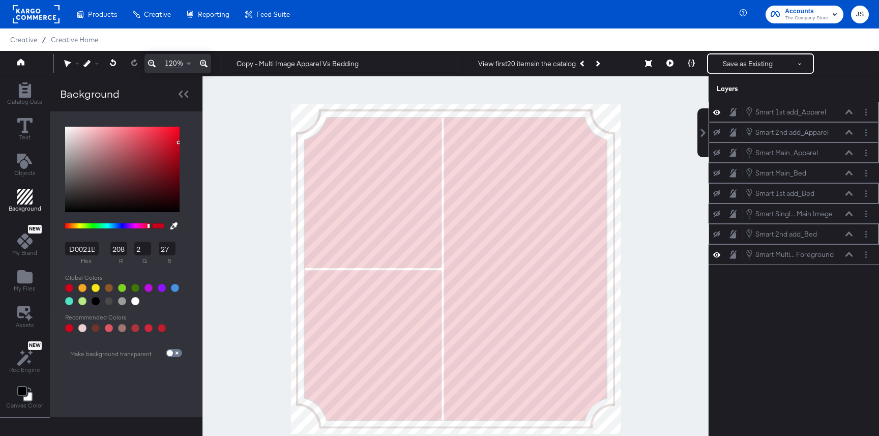
click at [716, 172] on icon at bounding box center [716, 173] width 7 height 7
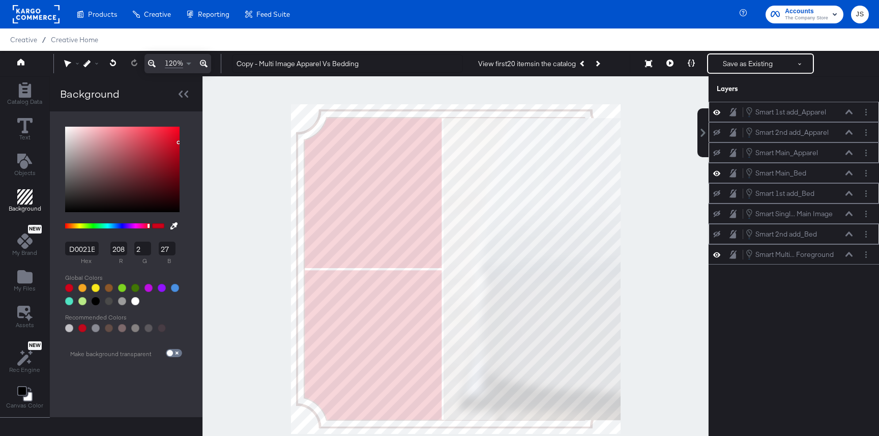
click at [717, 196] on icon at bounding box center [716, 193] width 7 height 7
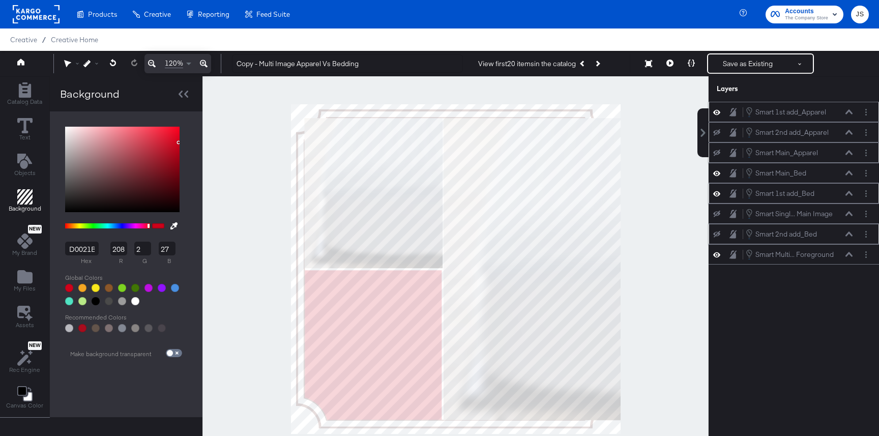
click at [720, 235] on button at bounding box center [716, 234] width 8 height 8
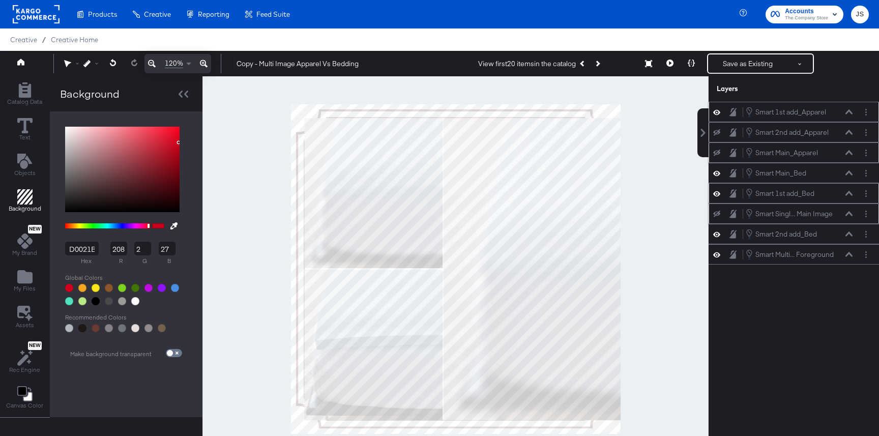
click at [710, 206] on div "Smart Singl... Main Image Smart Single Add Image 1 or Main Image" at bounding box center [793, 213] width 170 height 20
click at [715, 213] on icon at bounding box center [716, 213] width 7 height 7
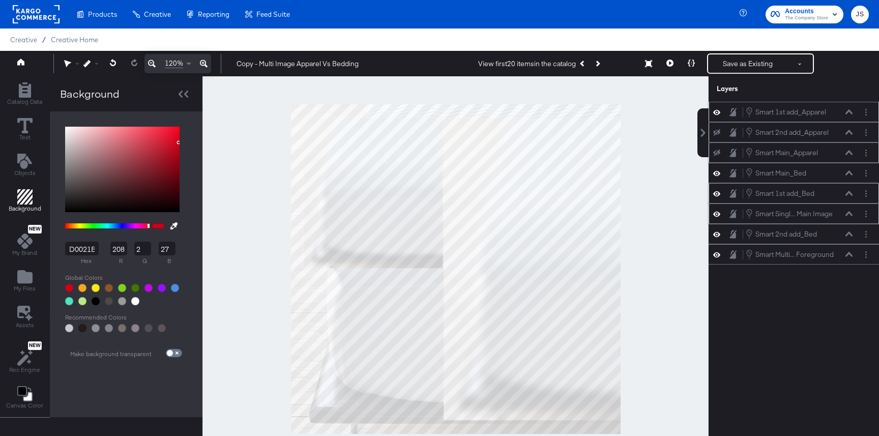
drag, startPoint x: 807, startPoint y: 255, endPoint x: 810, endPoint y: 123, distance: 131.7
click at [810, 123] on div "Smart 1st add_Apparel Smart 1st add_Apparel Smart 2nd add_Apparel Smart 2nd add…" at bounding box center [793, 183] width 170 height 163
click at [845, 254] on button at bounding box center [849, 254] width 8 height 6
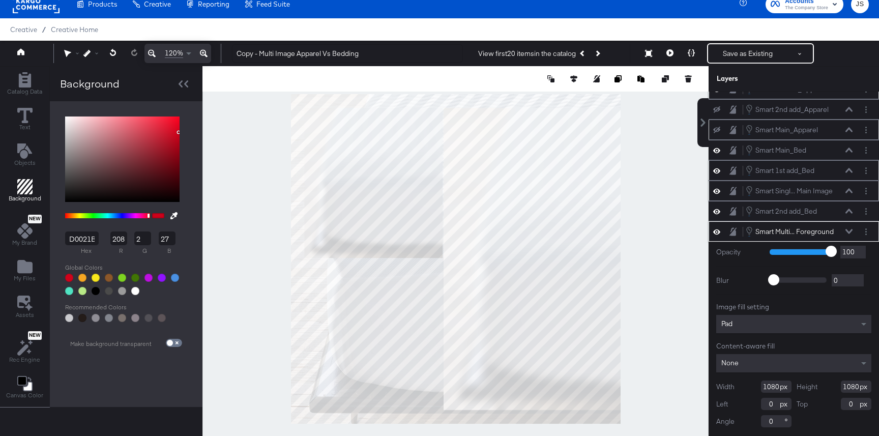
click at [848, 232] on icon at bounding box center [848, 231] width 7 height 5
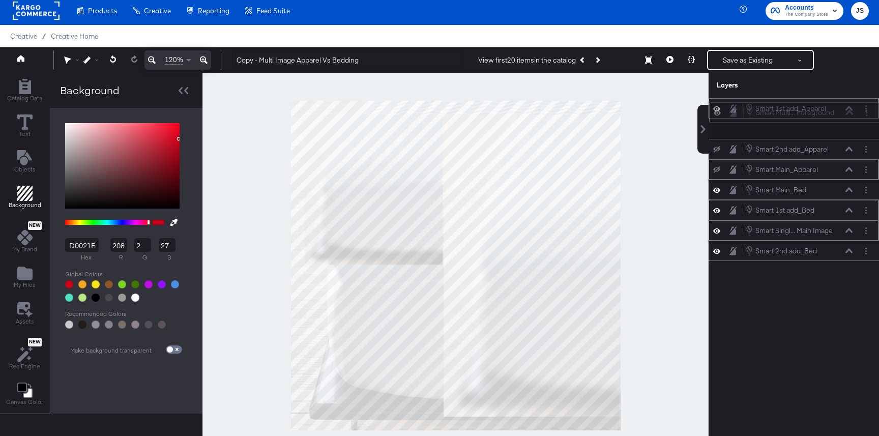
scroll to position [0, 0]
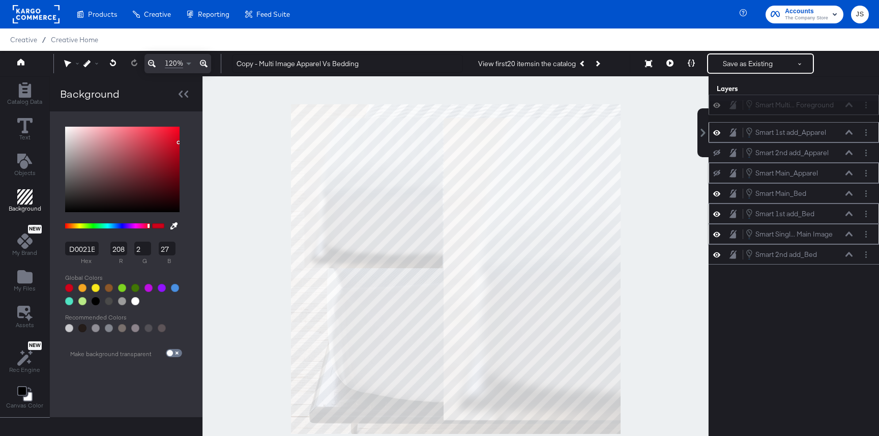
drag, startPoint x: 837, startPoint y: 248, endPoint x: 836, endPoint y: 104, distance: 143.4
click at [836, 104] on div "Smart Multi... Foreground Smart Multi Image Foreground" at bounding box center [799, 104] width 108 height 11
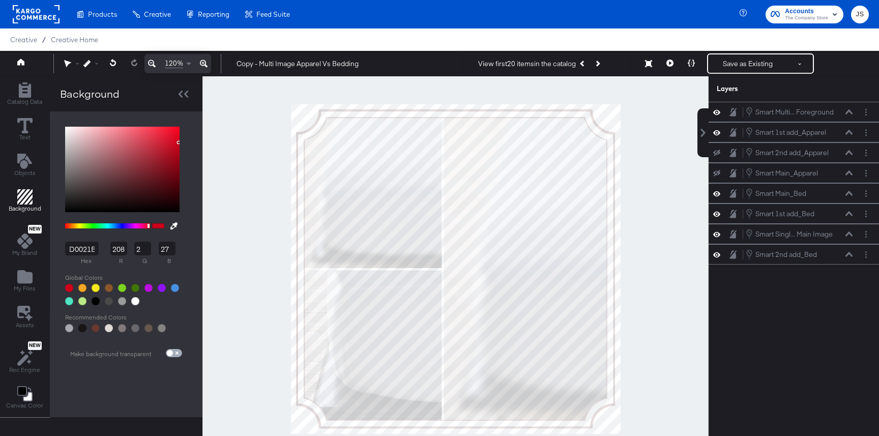
click at [166, 354] on input "checkbox" at bounding box center [170, 355] width 24 height 8
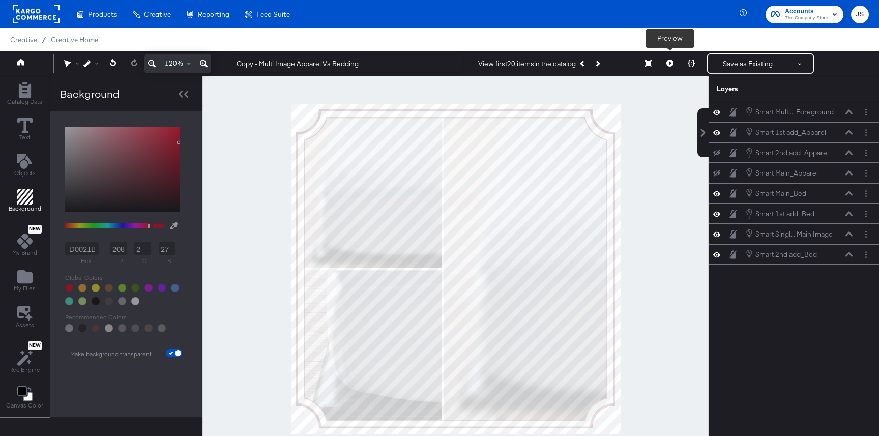
click at [679, 64] on button at bounding box center [669, 63] width 21 height 20
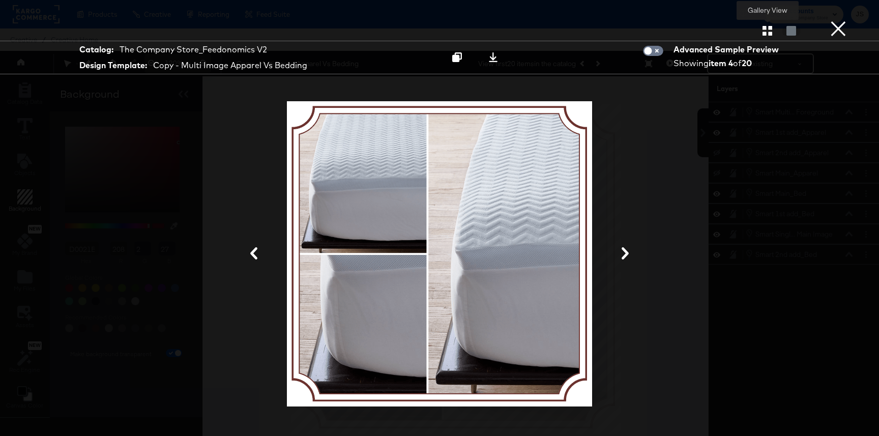
click at [766, 35] on icon "button" at bounding box center [767, 31] width 10 height 10
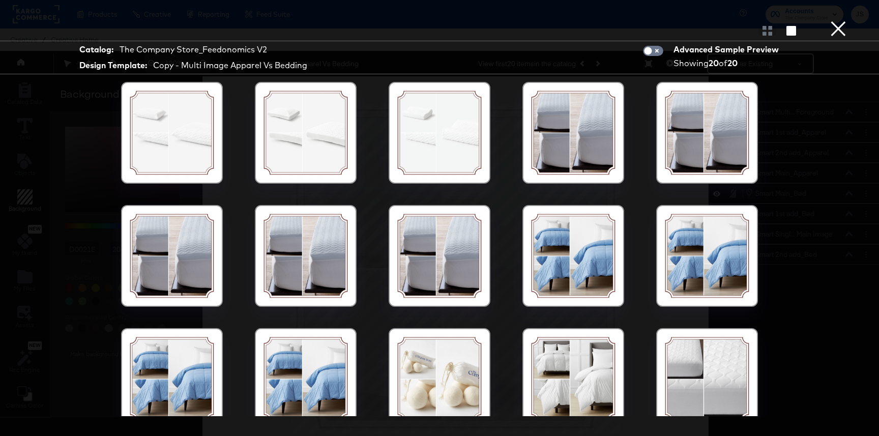
click at [412, 159] on div at bounding box center [439, 132] width 86 height 86
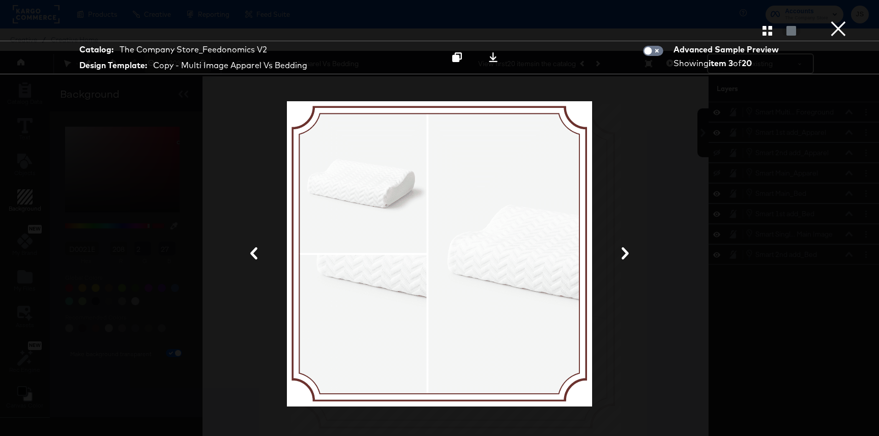
click at [255, 252] on icon at bounding box center [254, 253] width 12 height 12
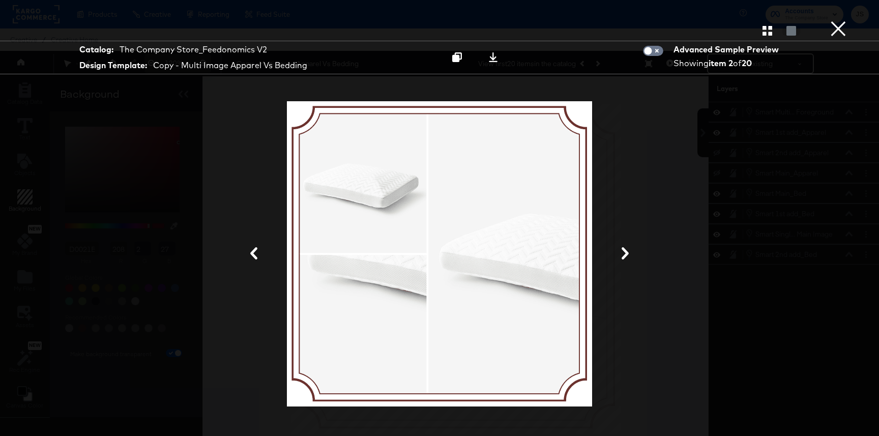
click at [832, 20] on button "×" at bounding box center [838, 10] width 20 height 20
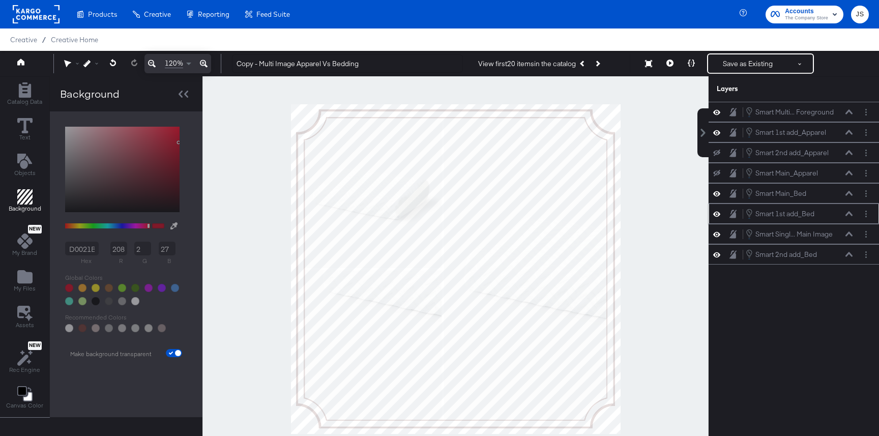
click at [716, 216] on icon at bounding box center [716, 213] width 7 height 5
click at [716, 216] on icon at bounding box center [716, 213] width 7 height 7
click at [716, 216] on icon at bounding box center [716, 213] width 7 height 5
click at [716, 216] on icon at bounding box center [716, 213] width 7 height 7
click at [715, 194] on icon at bounding box center [716, 193] width 7 height 9
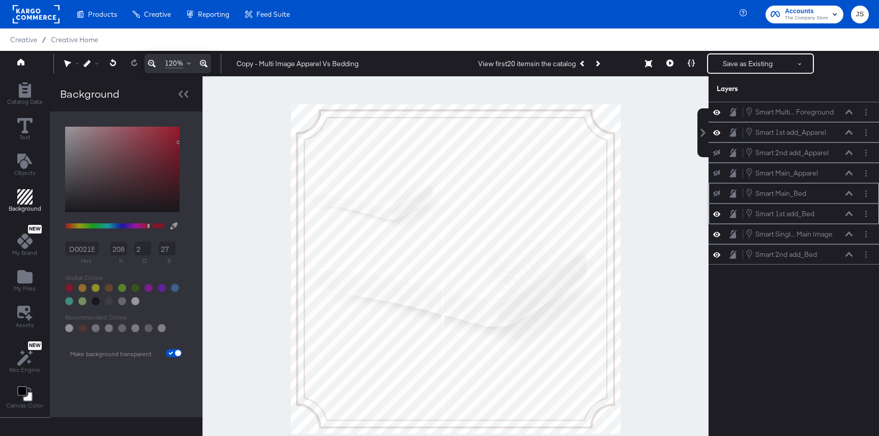
click at [715, 194] on icon at bounding box center [716, 193] width 7 height 7
click at [717, 235] on icon at bounding box center [716, 234] width 7 height 9
click at [717, 235] on icon at bounding box center [716, 234] width 7 height 7
click at [716, 233] on icon at bounding box center [716, 234] width 7 height 9
click at [716, 233] on icon at bounding box center [716, 234] width 7 height 7
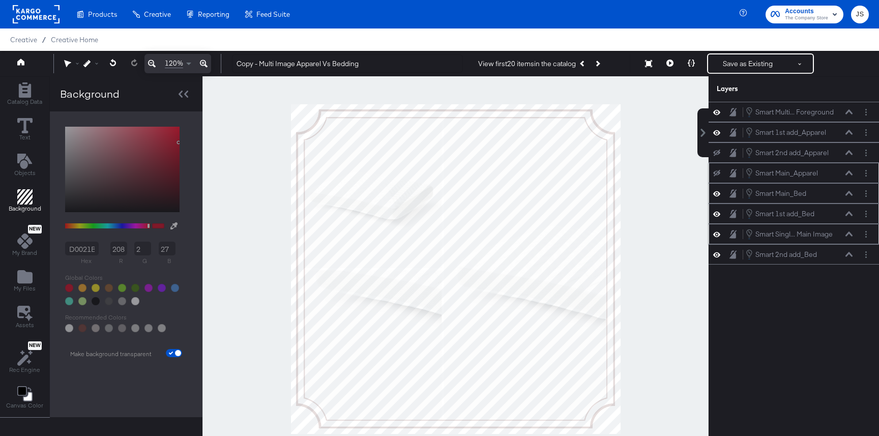
click at [716, 174] on icon at bounding box center [716, 173] width 7 height 7
click at [716, 150] on icon at bounding box center [716, 152] width 7 height 7
click at [716, 150] on icon at bounding box center [716, 152] width 7 height 9
click at [716, 150] on icon at bounding box center [716, 152] width 7 height 7
click at [715, 132] on icon at bounding box center [716, 132] width 7 height 9
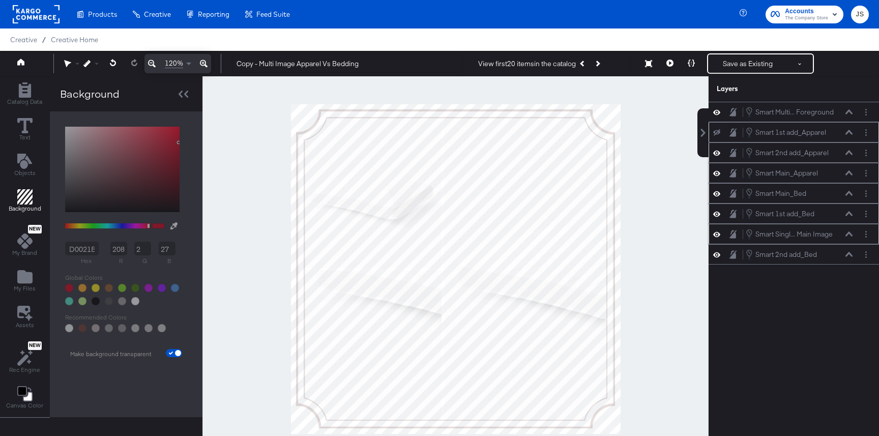
click at [715, 132] on icon at bounding box center [716, 132] width 7 height 7
click at [716, 194] on icon at bounding box center [716, 193] width 7 height 5
click at [716, 194] on icon at bounding box center [716, 193] width 7 height 7
click at [716, 215] on icon at bounding box center [716, 213] width 7 height 9
click at [716, 215] on icon at bounding box center [716, 213] width 7 height 7
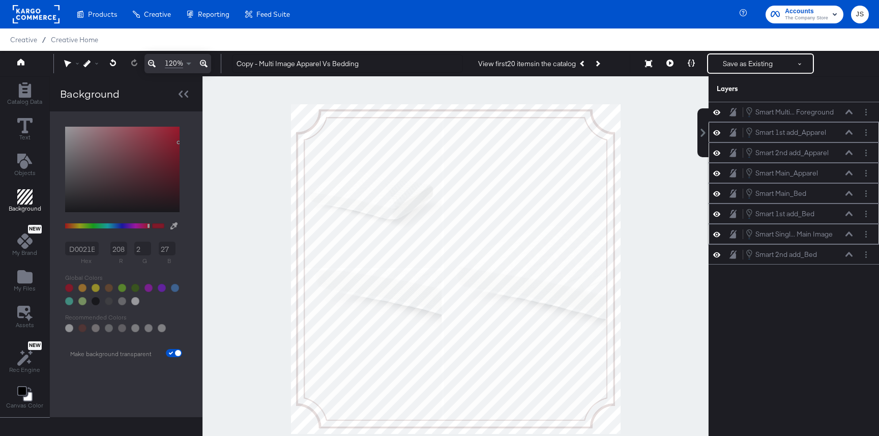
click at [715, 233] on icon at bounding box center [716, 234] width 7 height 9
click at [715, 233] on icon at bounding box center [716, 234] width 7 height 7
click at [849, 233] on icon at bounding box center [848, 233] width 7 height 5
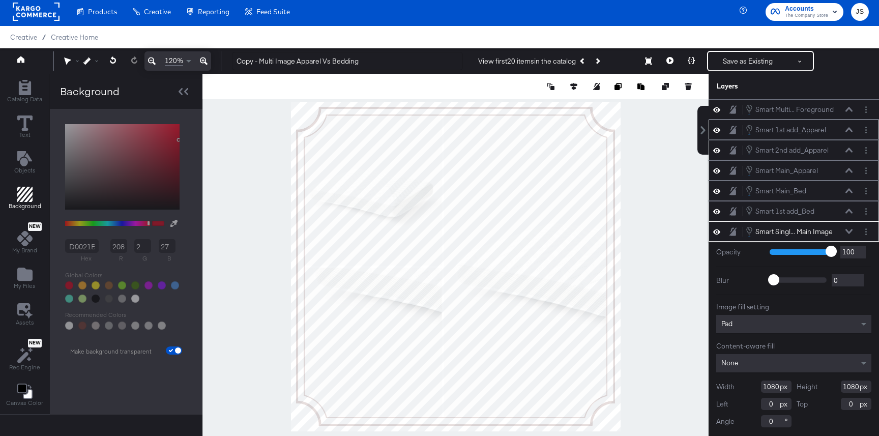
click at [848, 233] on icon at bounding box center [848, 231] width 7 height 5
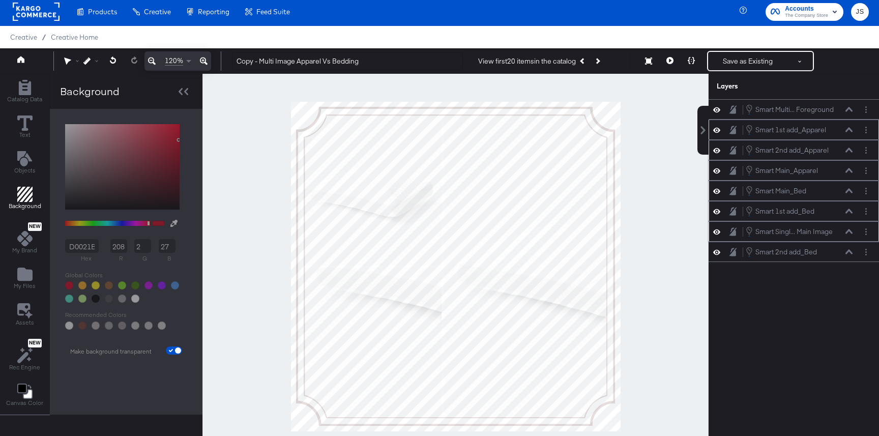
click at [848, 232] on icon at bounding box center [848, 231] width 7 height 5
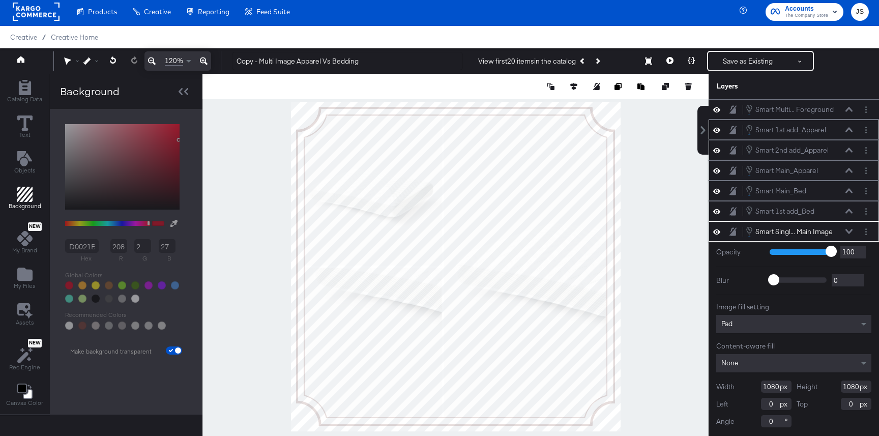
click at [850, 230] on icon at bounding box center [848, 231] width 7 height 5
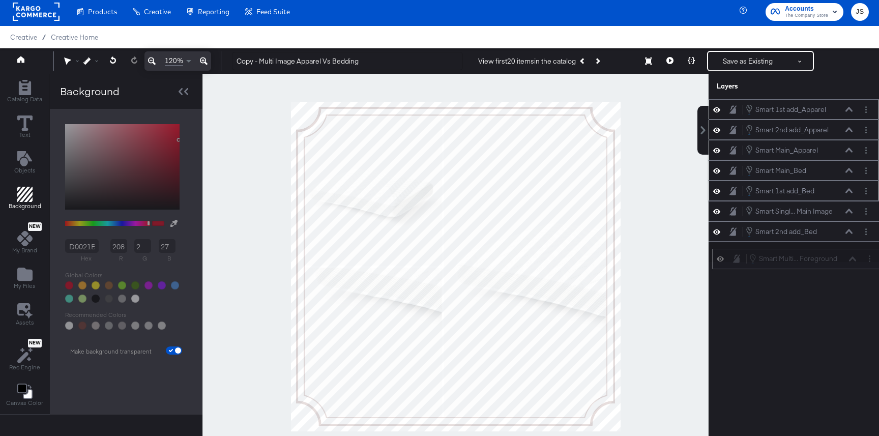
drag, startPoint x: 834, startPoint y: 107, endPoint x: 837, endPoint y: 260, distance: 153.6
click at [837, 260] on div "Smart Multi... Foreground Smart Multi Image Foreground" at bounding box center [802, 258] width 108 height 11
click at [172, 349] on input "checkbox" at bounding box center [178, 352] width 24 height 8
checkbox input "false"
type input "D0021B"
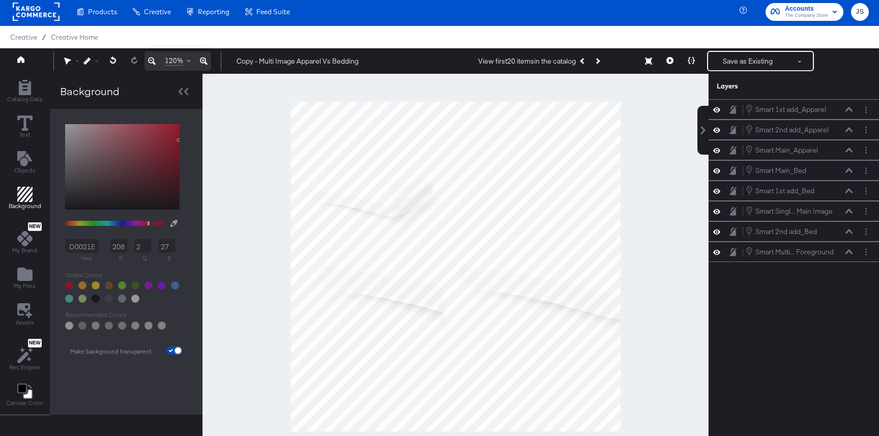
type input "208"
type input "2"
type input "27"
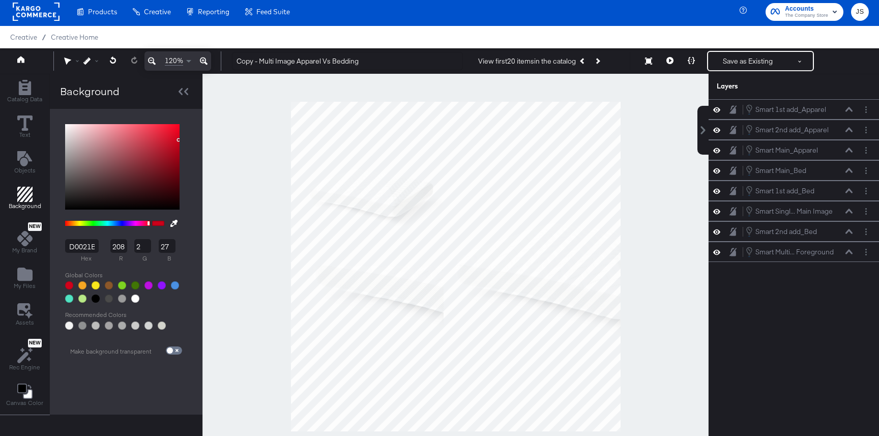
click at [67, 283] on div at bounding box center [69, 285] width 8 height 8
click at [68, 283] on div at bounding box center [69, 285] width 8 height 8
click at [847, 231] on icon at bounding box center [848, 231] width 7 height 5
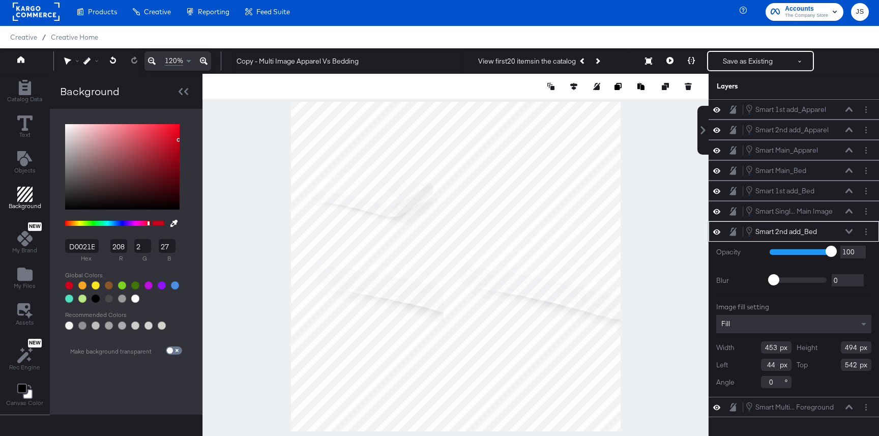
click at [847, 231] on icon at bounding box center [848, 231] width 7 height 5
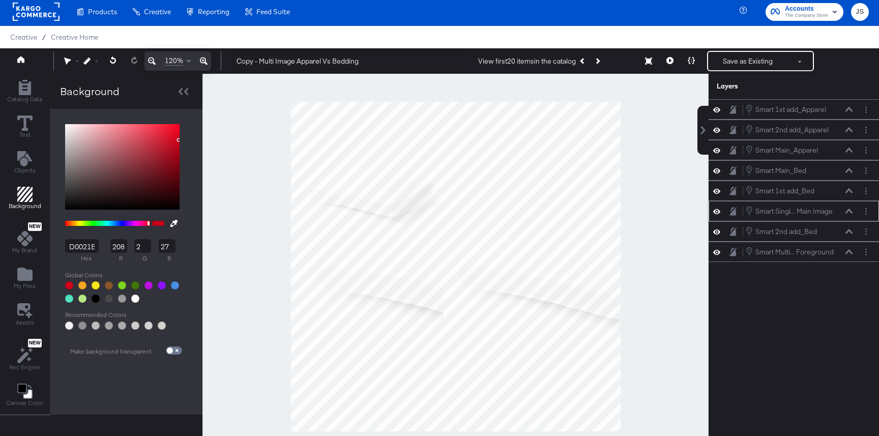
click at [717, 212] on icon at bounding box center [716, 211] width 7 height 9
click at [848, 207] on div "Smart Singl... Main Image Smart Single Add Image 1 or Main Image" at bounding box center [799, 210] width 108 height 11
click at [712, 213] on div at bounding box center [719, 211] width 14 height 8
click at [717, 207] on button at bounding box center [716, 211] width 8 height 8
click at [717, 207] on icon at bounding box center [716, 211] width 7 height 9
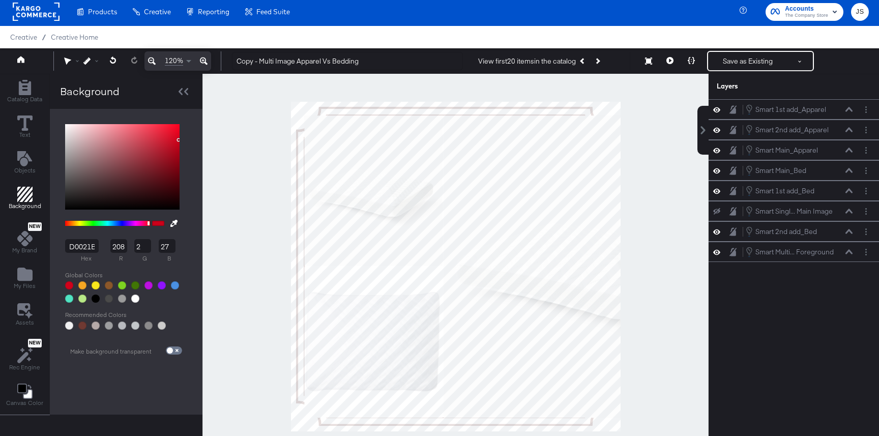
click at [717, 207] on button at bounding box center [716, 211] width 8 height 8
click at [717, 207] on icon at bounding box center [716, 211] width 7 height 9
click at [862, 210] on button "Layer Options" at bounding box center [865, 211] width 11 height 11
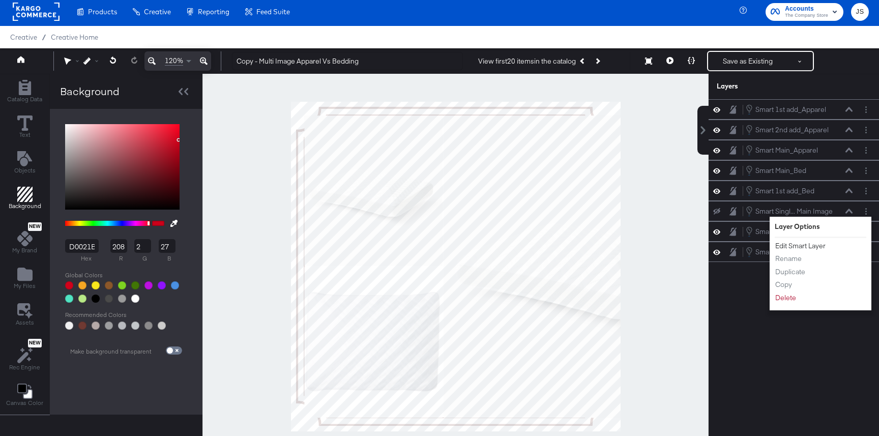
click at [813, 245] on button "Edit Smart Layer" at bounding box center [799, 245] width 51 height 11
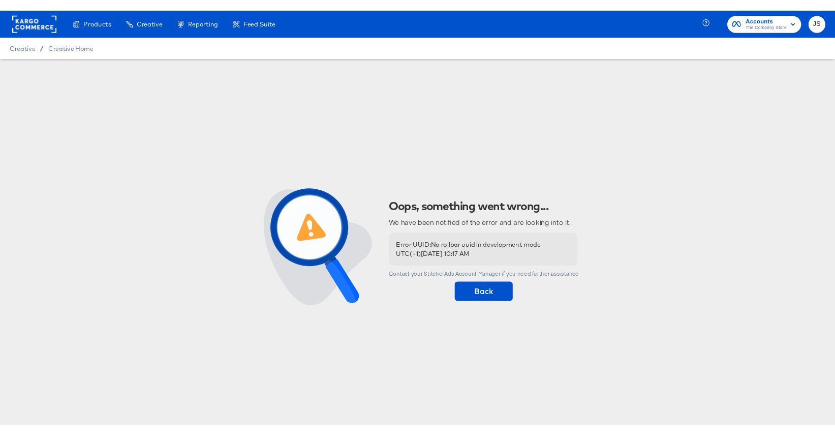
scroll to position [0, 0]
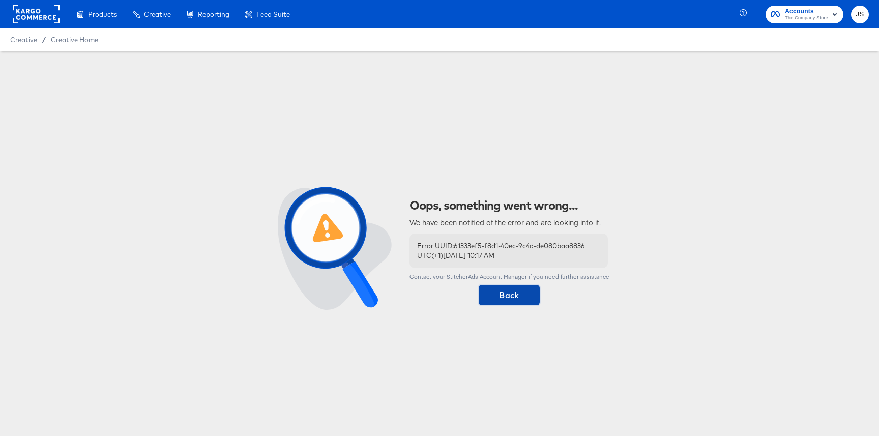
click at [501, 290] on span "Back" at bounding box center [509, 295] width 53 height 14
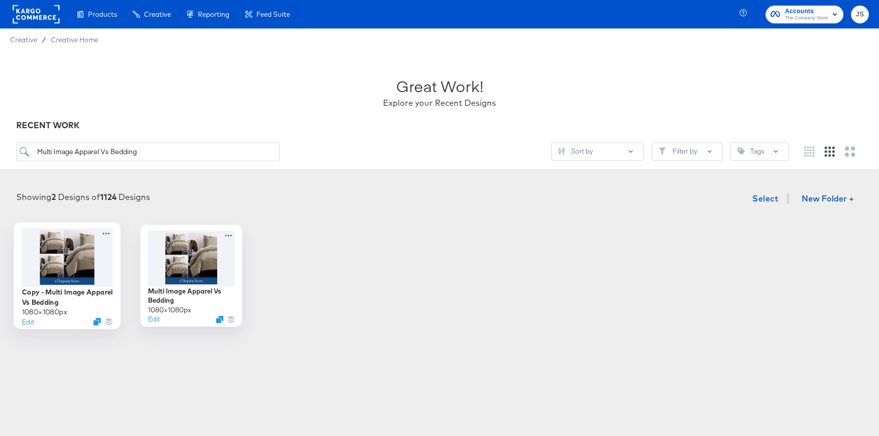
click at [96, 267] on div at bounding box center [67, 257] width 91 height 58
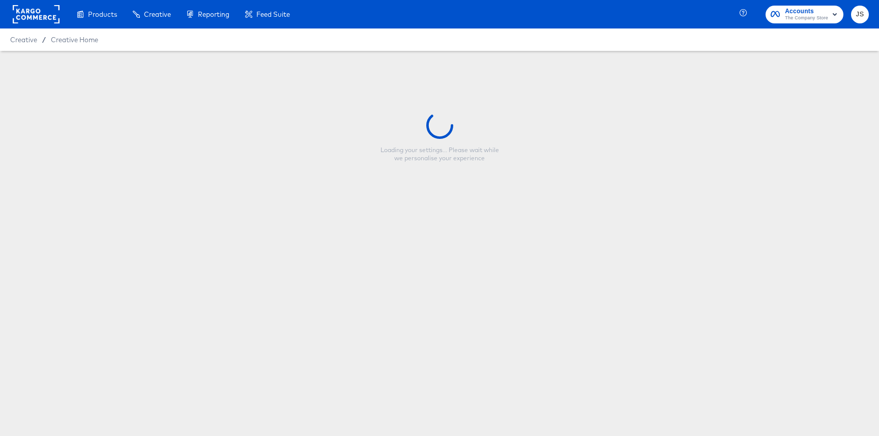
type input "Copy - Multi Image Apparel Vs Bedding"
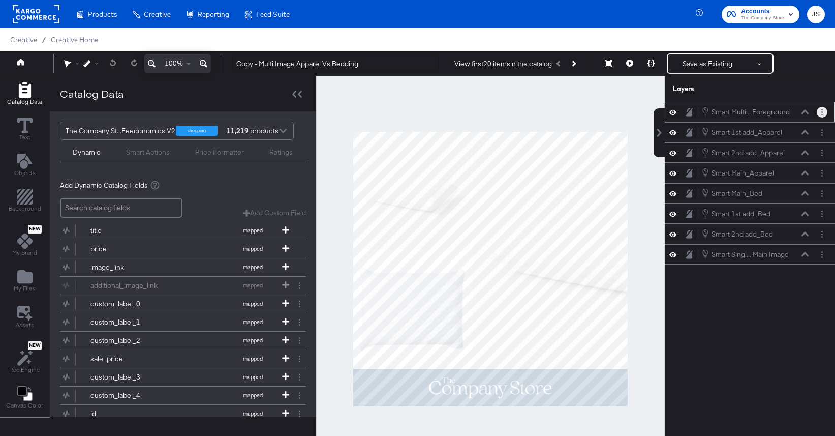
click at [821, 113] on button "Layer Options" at bounding box center [822, 112] width 11 height 11
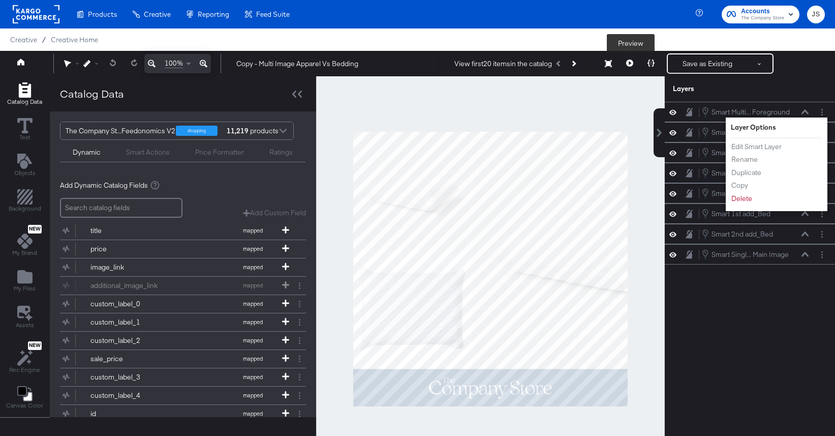
click at [631, 70] on button at bounding box center [629, 63] width 21 height 20
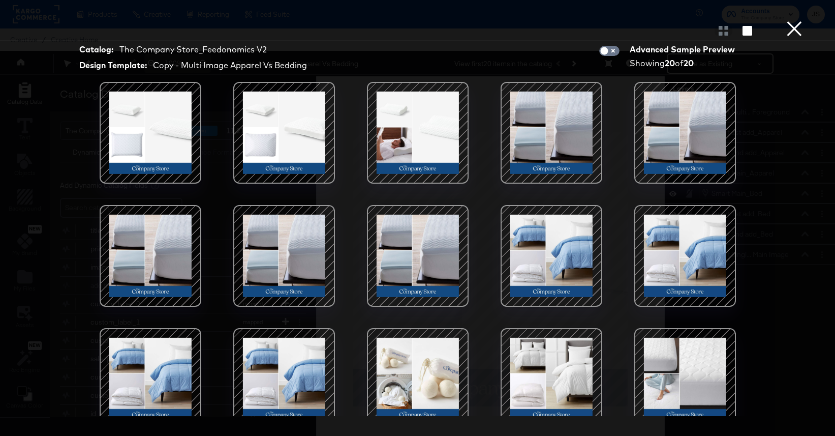
click at [793, 20] on button "×" at bounding box center [795, 10] width 20 height 20
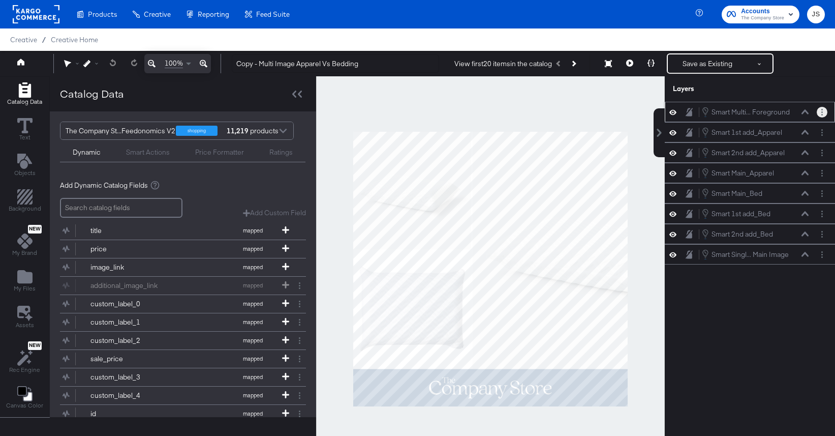
click at [821, 113] on button "Layer Options" at bounding box center [822, 112] width 11 height 11
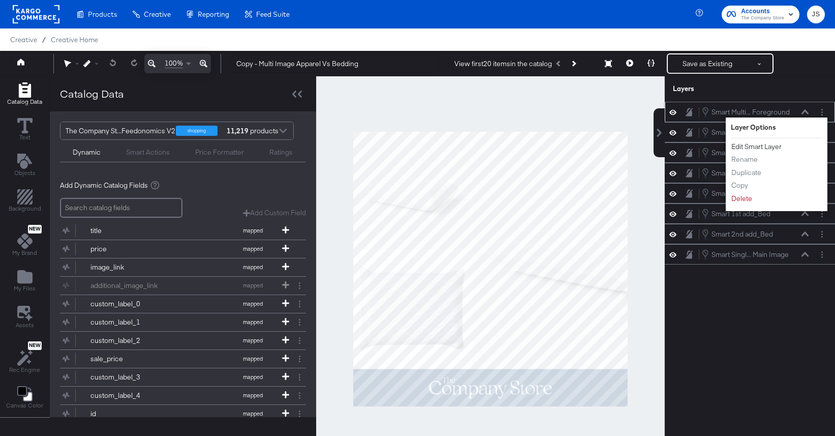
click at [758, 146] on button "Edit Smart Layer" at bounding box center [756, 146] width 51 height 11
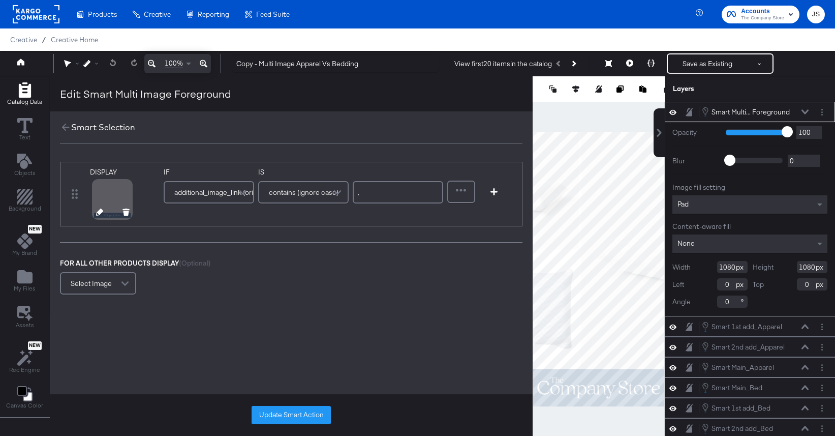
drag, startPoint x: 0, startPoint y: 0, endPoint x: 99, endPoint y: 213, distance: 234.5
click at [99, 213] on icon at bounding box center [99, 211] width 7 height 7
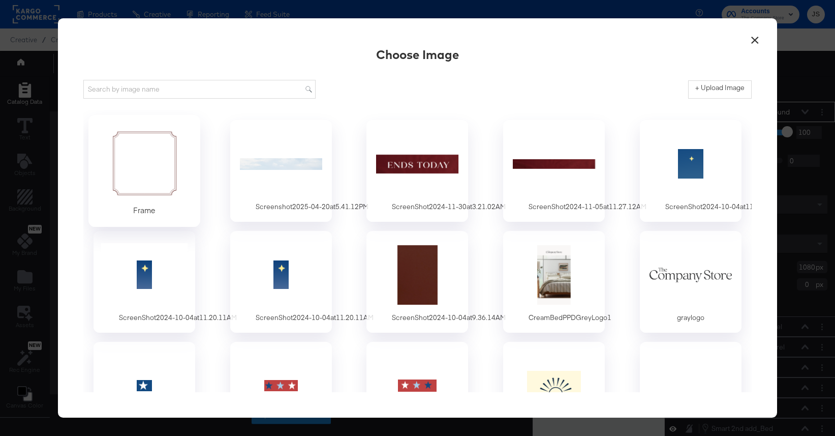
click at [149, 183] on div at bounding box center [144, 163] width 95 height 70
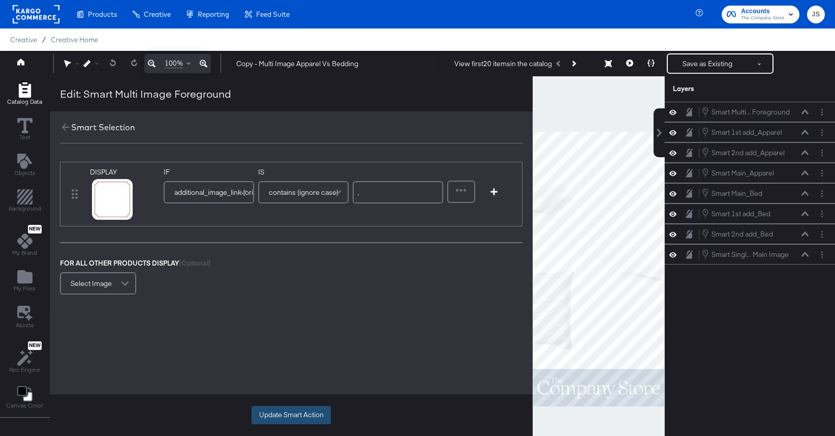
click at [258, 417] on button "Update Smart Action" at bounding box center [291, 415] width 79 height 18
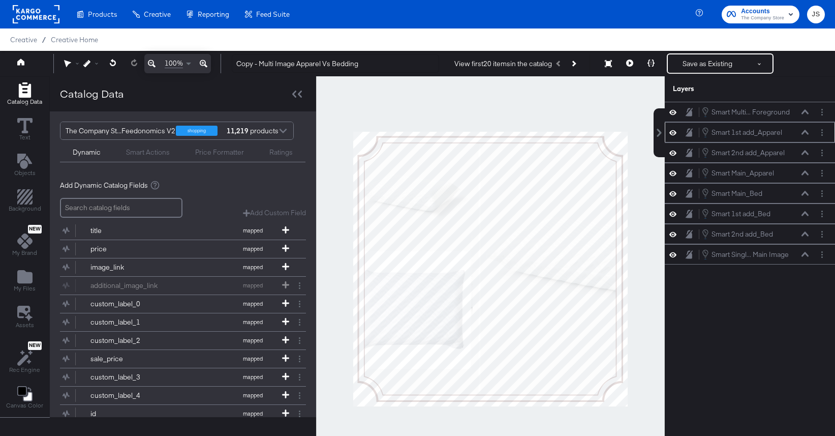
click at [673, 132] on icon at bounding box center [673, 132] width 7 height 5
click at [673, 132] on icon at bounding box center [673, 132] width 7 height 7
click at [676, 152] on icon at bounding box center [673, 152] width 7 height 9
click at [676, 152] on icon at bounding box center [673, 152] width 7 height 7
click at [676, 170] on icon at bounding box center [673, 173] width 7 height 9
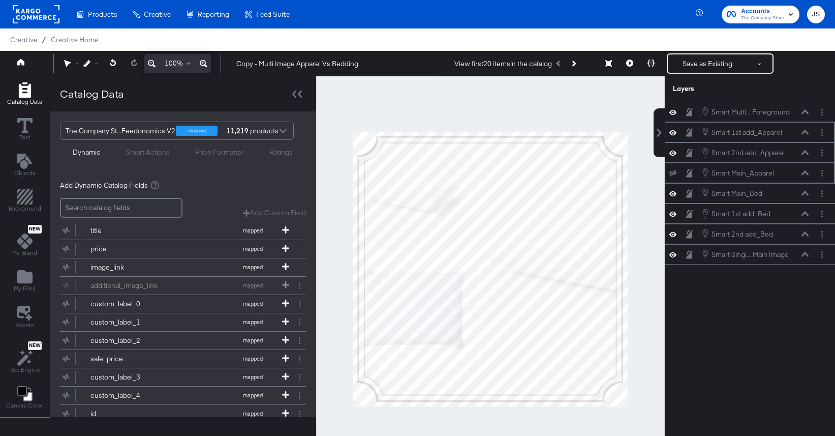
click at [676, 170] on icon at bounding box center [673, 173] width 7 height 7
click at [676, 189] on button at bounding box center [673, 194] width 8 height 10
click at [676, 189] on div at bounding box center [676, 193] width 14 height 8
click at [673, 193] on icon at bounding box center [673, 193] width 7 height 7
click at [673, 212] on icon at bounding box center [673, 213] width 7 height 9
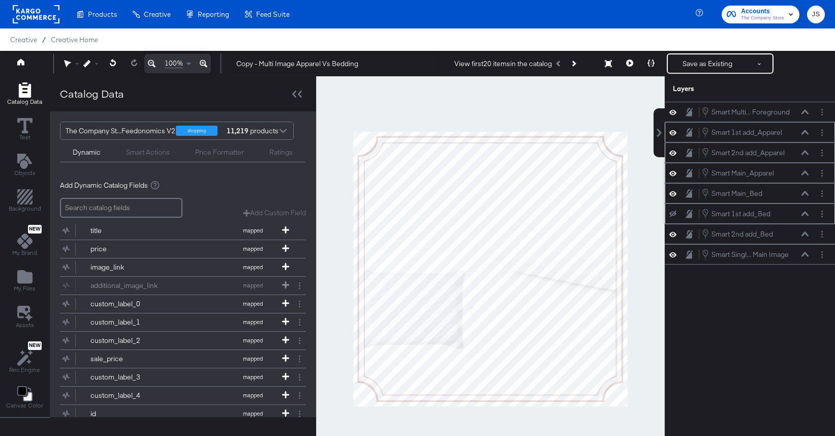
click at [673, 212] on icon at bounding box center [673, 213] width 7 height 7
click at [673, 240] on div "Smart 2nd add_Bed Smart 2nd add_Bed" at bounding box center [750, 234] width 170 height 20
click at [673, 235] on icon at bounding box center [673, 234] width 7 height 9
click at [673, 235] on icon at bounding box center [673, 234] width 7 height 7
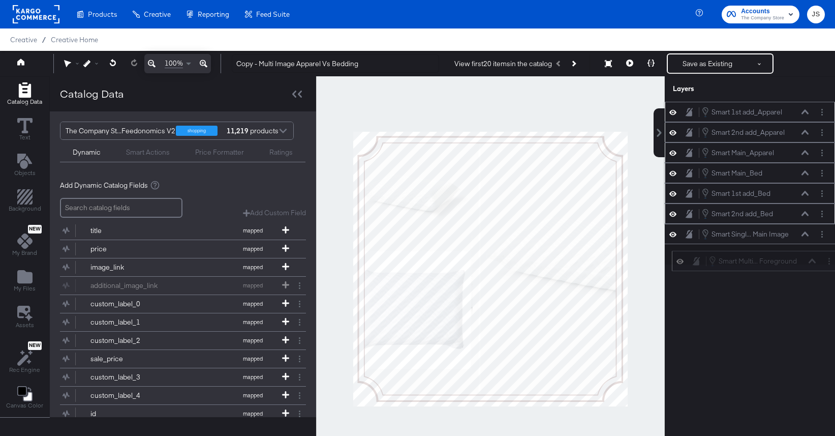
drag, startPoint x: 798, startPoint y: 109, endPoint x: 805, endPoint y: 261, distance: 151.7
click at [805, 261] on div "Smart Multi... Foreground Smart Multi Image Foreground" at bounding box center [763, 260] width 108 height 11
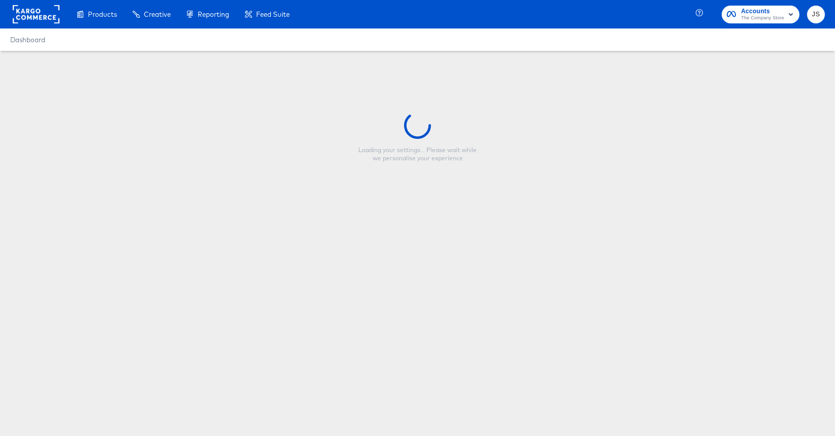
type input "Copy - Multi Image Apparel Vs Bedding"
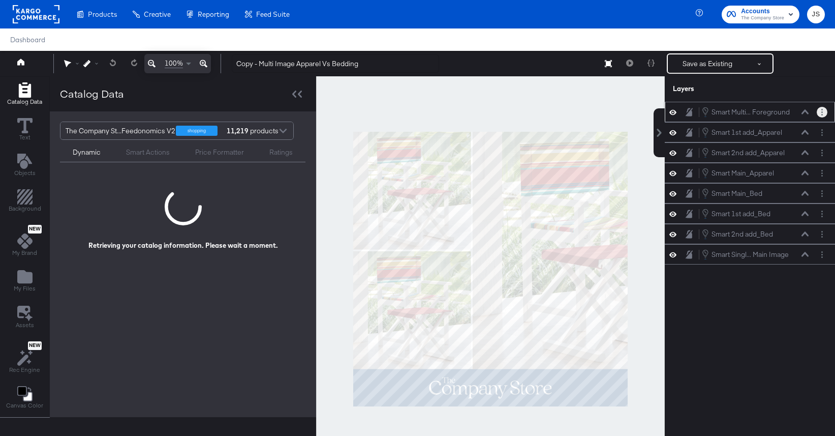
click at [819, 110] on button "Layer Options" at bounding box center [822, 112] width 11 height 11
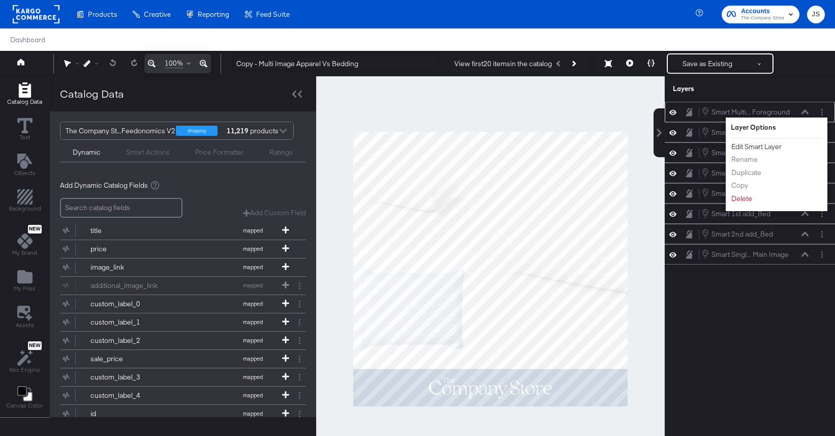
click at [758, 146] on button "Edit Smart Layer" at bounding box center [756, 146] width 51 height 11
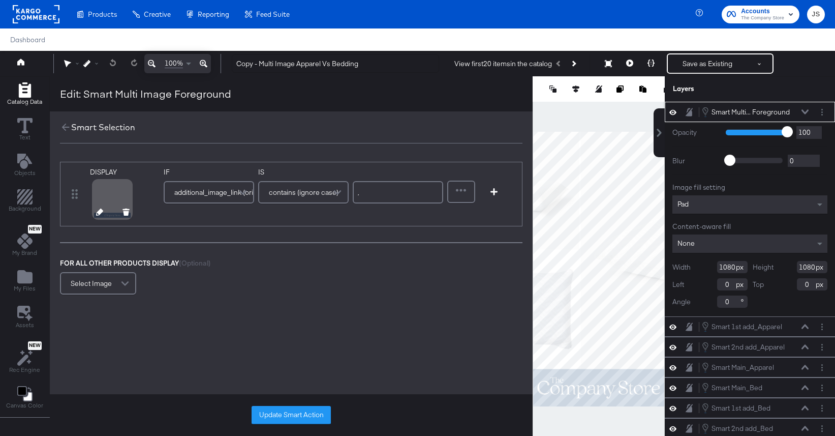
click at [96, 213] on icon at bounding box center [99, 211] width 7 height 7
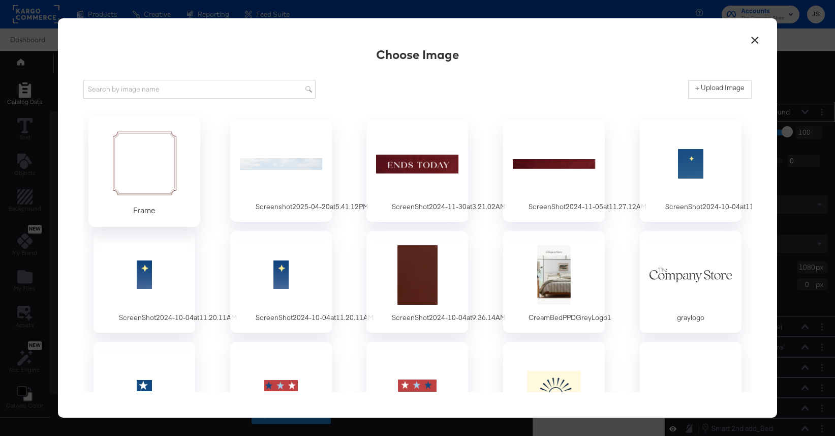
click at [164, 171] on div at bounding box center [144, 163] width 95 height 70
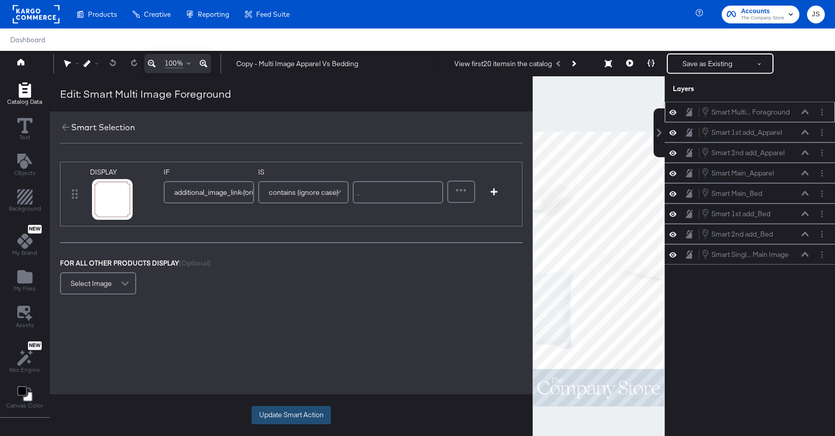
click at [303, 409] on button "Update Smart Action" at bounding box center [291, 415] width 79 height 18
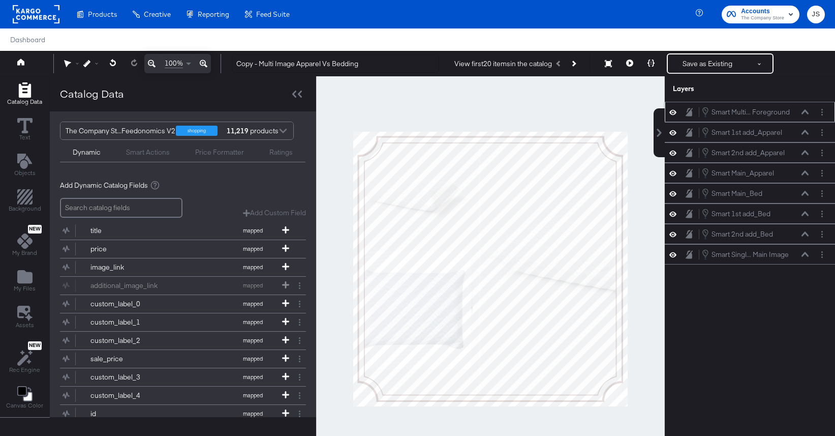
click at [674, 112] on icon at bounding box center [673, 111] width 7 height 5
click at [674, 112] on icon at bounding box center [673, 112] width 7 height 7
click at [671, 232] on icon at bounding box center [673, 234] width 7 height 9
click at [671, 232] on icon at bounding box center [673, 234] width 7 height 7
click at [672, 216] on icon at bounding box center [673, 213] width 7 height 5
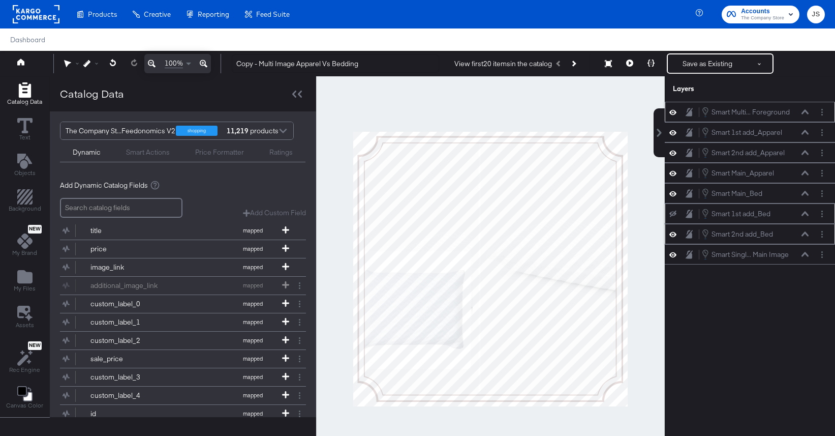
click at [672, 216] on icon at bounding box center [673, 213] width 7 height 7
click at [804, 213] on icon at bounding box center [805, 213] width 7 height 5
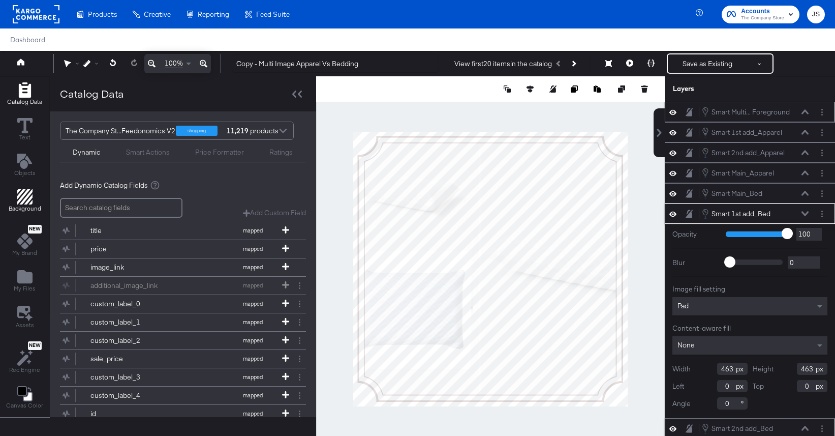
click at [26, 200] on icon "Add Rectangle" at bounding box center [24, 196] width 15 height 15
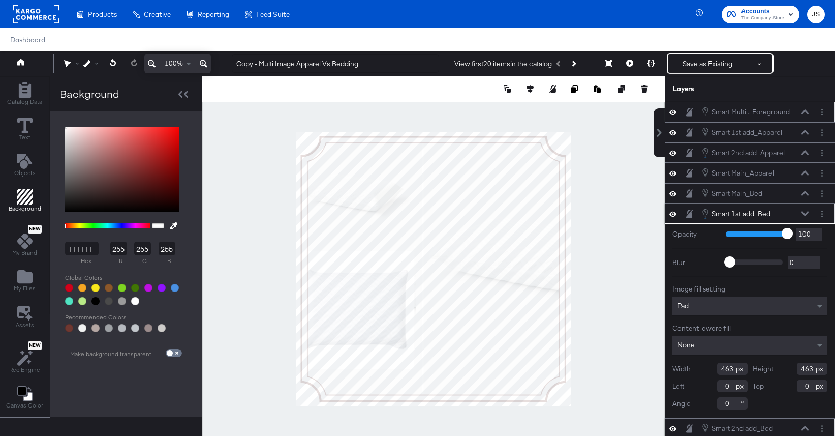
click at [67, 287] on div at bounding box center [69, 288] width 8 height 8
type input "D0021B"
type input "208"
type input "2"
type input "27"
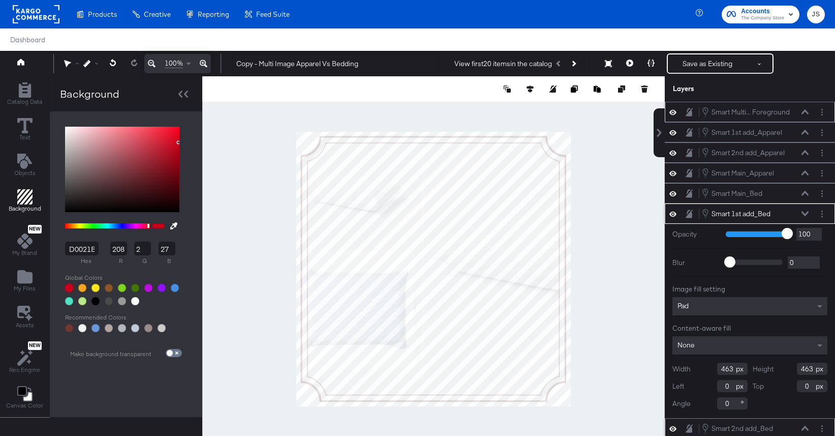
click at [803, 209] on div "Smart 1st add_Bed Smart 1st add_Bed" at bounding box center [756, 213] width 108 height 11
click at [804, 211] on button at bounding box center [805, 213] width 8 height 6
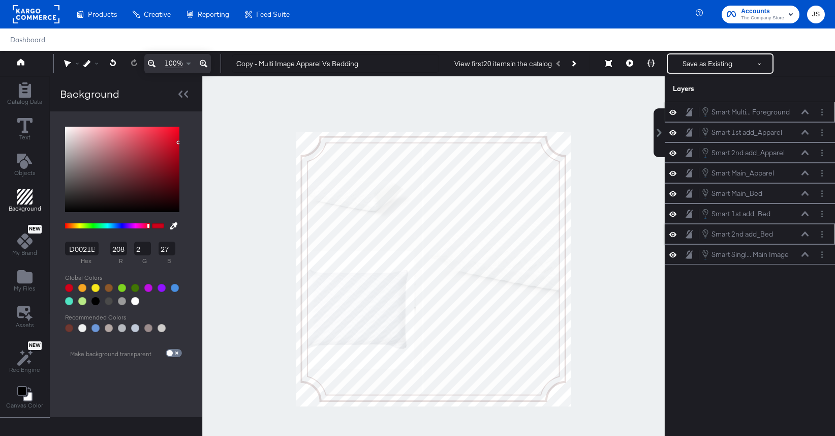
click at [672, 111] on icon at bounding box center [673, 112] width 7 height 9
click at [672, 111] on icon at bounding box center [673, 112] width 7 height 7
drag, startPoint x: 790, startPoint y: 109, endPoint x: 786, endPoint y: 273, distance: 164.3
click at [786, 273] on div "Smart Multi... Foreground Smart Multi Image Foreground" at bounding box center [751, 267] width 108 height 11
click at [672, 234] on icon at bounding box center [673, 234] width 7 height 9
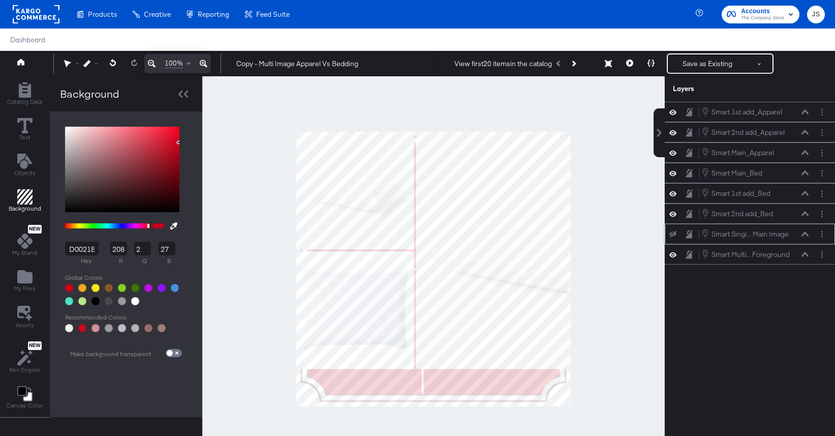
click at [672, 234] on icon at bounding box center [673, 234] width 7 height 7
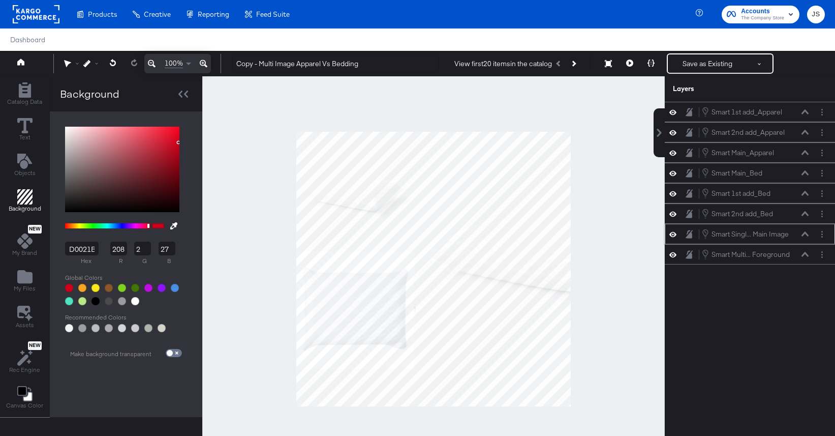
click at [672, 234] on icon at bounding box center [673, 234] width 7 height 9
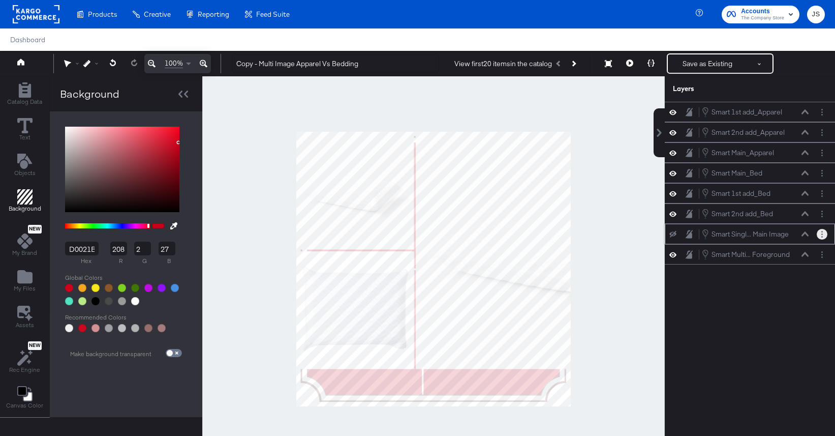
click at [824, 232] on button "Layer Options" at bounding box center [822, 234] width 11 height 11
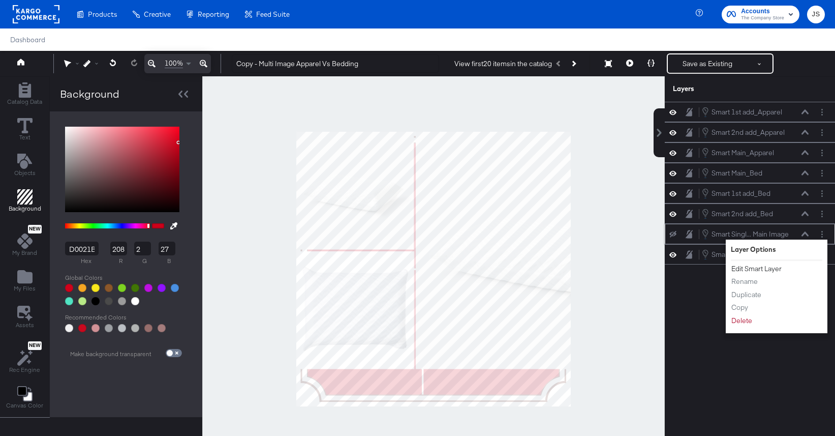
click at [772, 267] on button "Edit Smart Layer" at bounding box center [756, 268] width 51 height 11
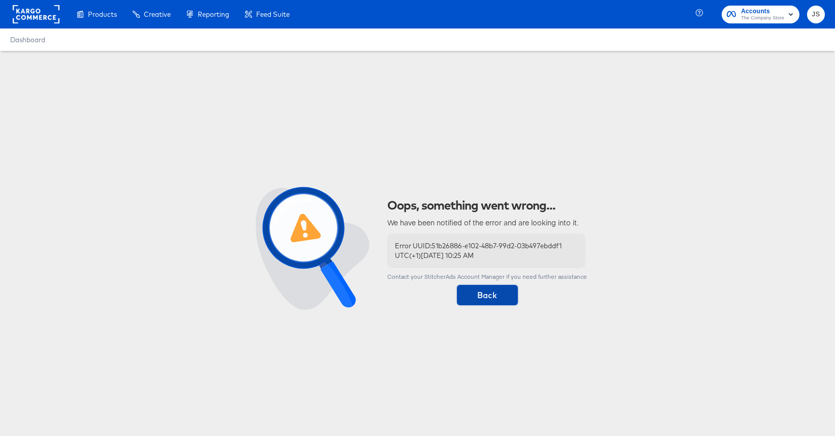
click at [508, 291] on span "Back" at bounding box center [487, 295] width 53 height 14
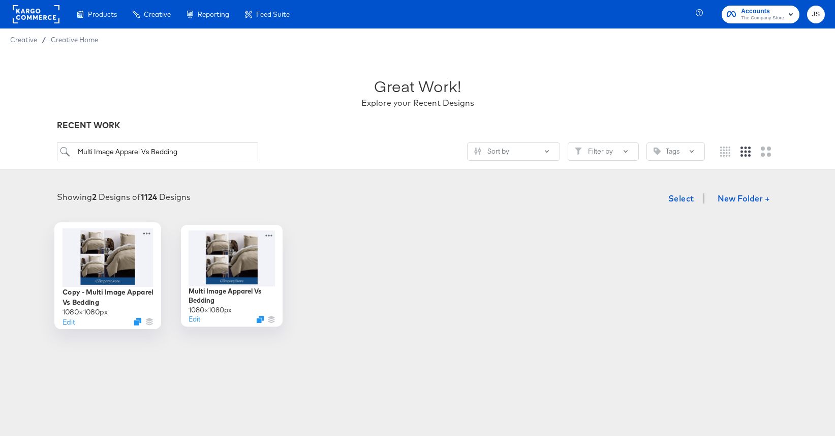
click at [112, 263] on div at bounding box center [107, 257] width 91 height 58
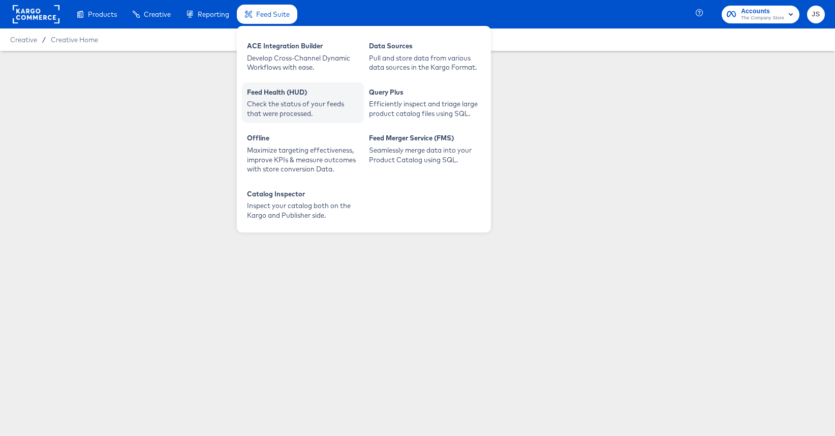
type input "Copy - Multi Image Apparel Vs Bedding"
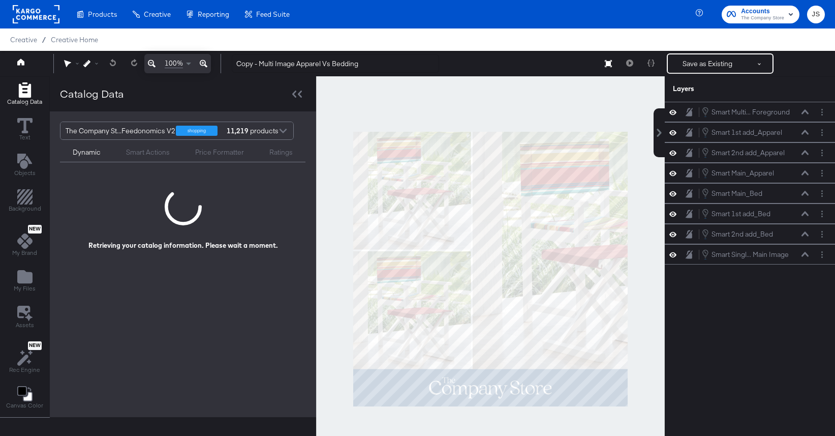
click at [766, 312] on div "Smart Multi... Foreground Smart Multi Image Foreground Smart 1st add_Apparel Sm…" at bounding box center [750, 274] width 170 height 344
click at [804, 254] on icon at bounding box center [805, 254] width 7 height 5
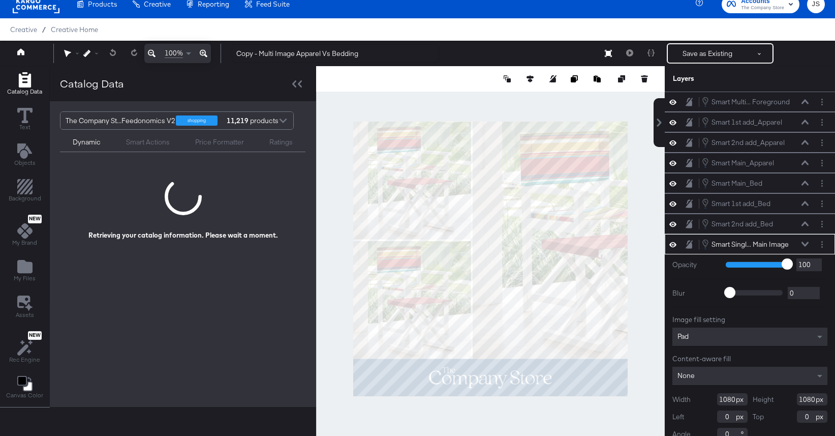
scroll to position [13, 0]
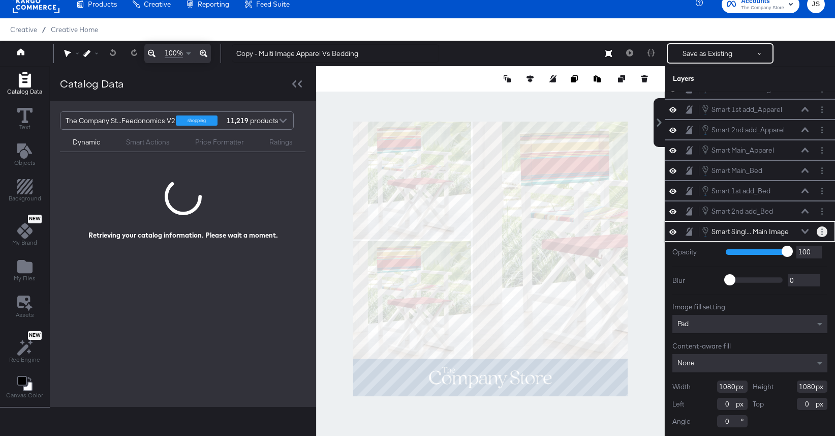
click at [820, 233] on button "Layer Options" at bounding box center [822, 231] width 11 height 11
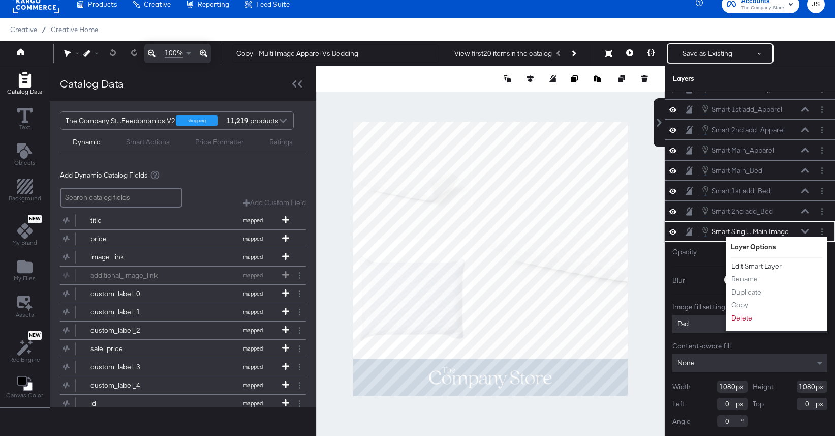
click at [758, 267] on button "Edit Smart Layer" at bounding box center [756, 266] width 51 height 11
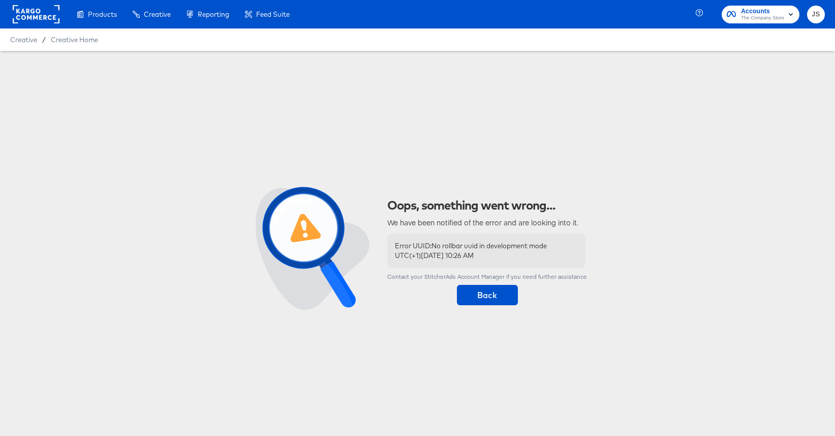
scroll to position [0, 0]
click at [488, 305] on div "Oops, something went wrong... We have been notified of the error and are lookin…" at bounding box center [417, 252] width 835 height 367
click at [487, 301] on span "Back" at bounding box center [487, 295] width 53 height 14
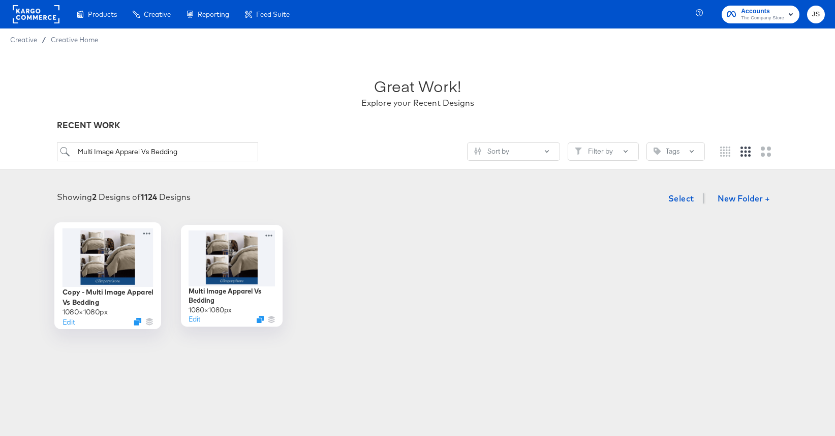
click at [104, 269] on div at bounding box center [107, 257] width 91 height 58
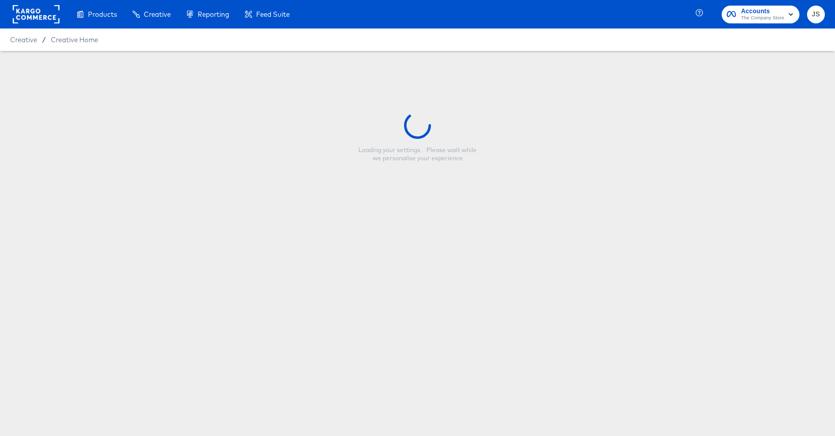
type input "Copy - Multi Image Apparel Vs Bedding"
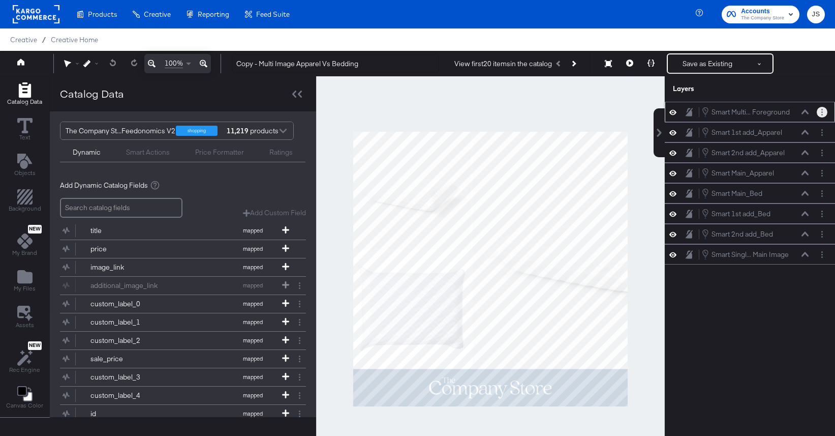
click at [823, 112] on button "Layer Options" at bounding box center [822, 112] width 11 height 11
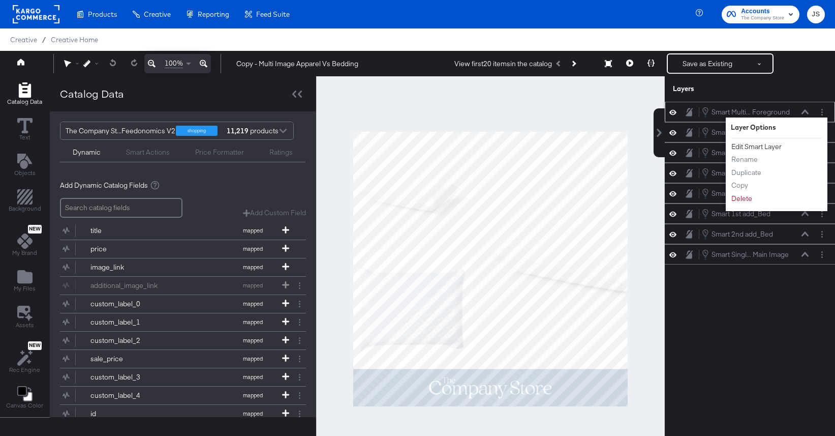
click at [766, 144] on button "Edit Smart Layer" at bounding box center [756, 146] width 51 height 11
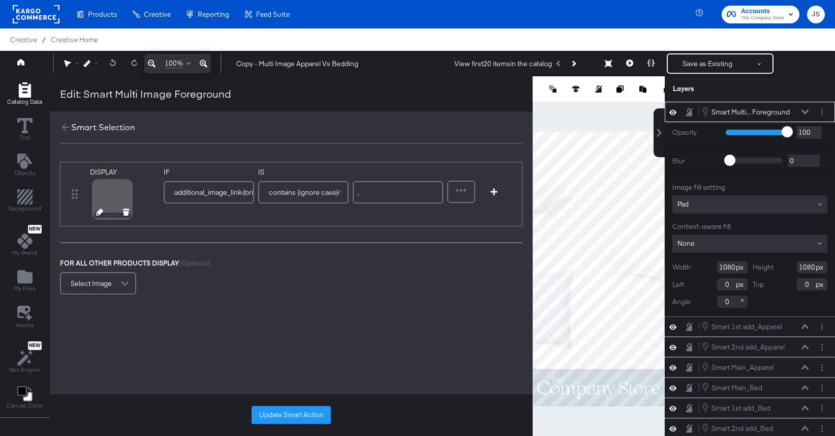
click at [97, 214] on icon at bounding box center [99, 211] width 7 height 7
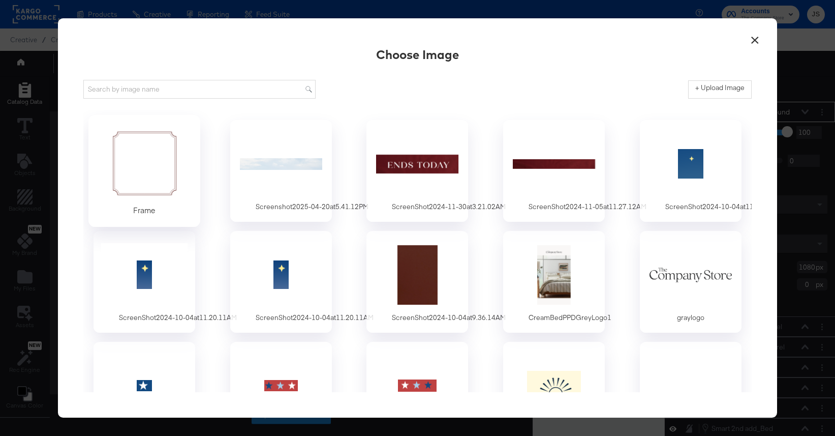
click at [152, 182] on div at bounding box center [144, 163] width 95 height 70
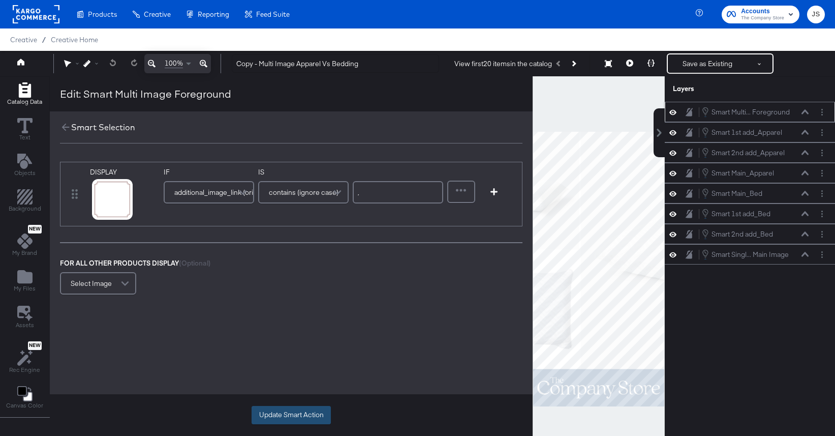
click at [291, 418] on button "Update Smart Action" at bounding box center [291, 415] width 79 height 18
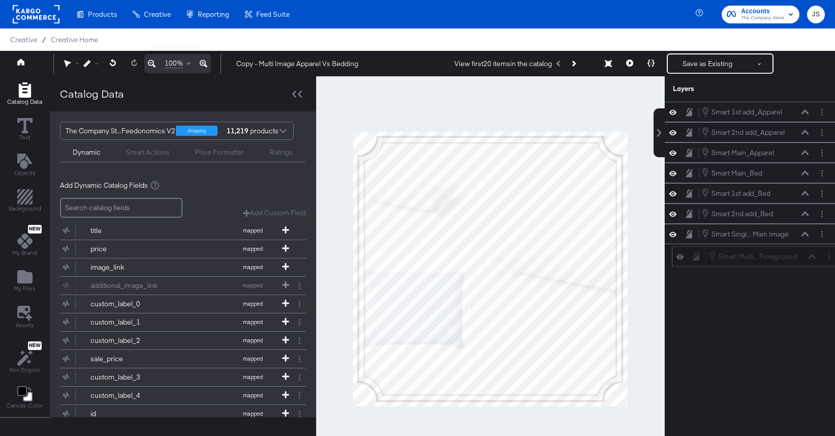
drag, startPoint x: 795, startPoint y: 108, endPoint x: 802, endPoint y: 253, distance: 145.1
click at [802, 253] on div "Smart Multi... Foreground Smart Multi Image Foreground" at bounding box center [763, 256] width 108 height 11
click at [672, 235] on icon at bounding box center [673, 233] width 7 height 5
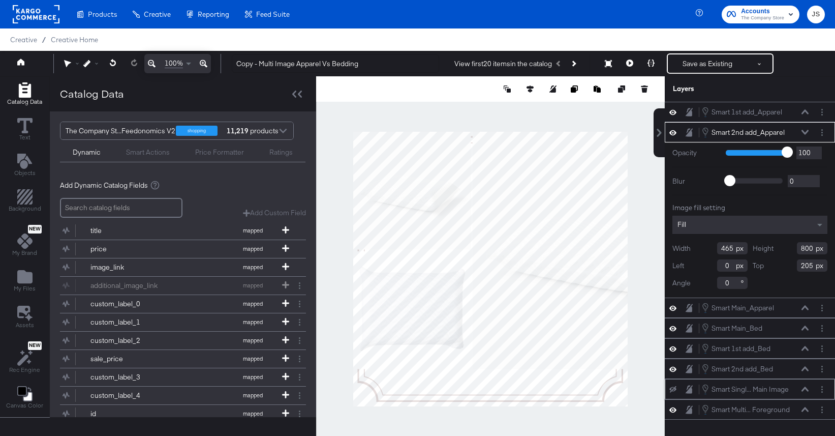
type input "470"
type input "535"
type input "470"
click at [17, 199] on icon "Add Rectangle" at bounding box center [24, 196] width 15 height 15
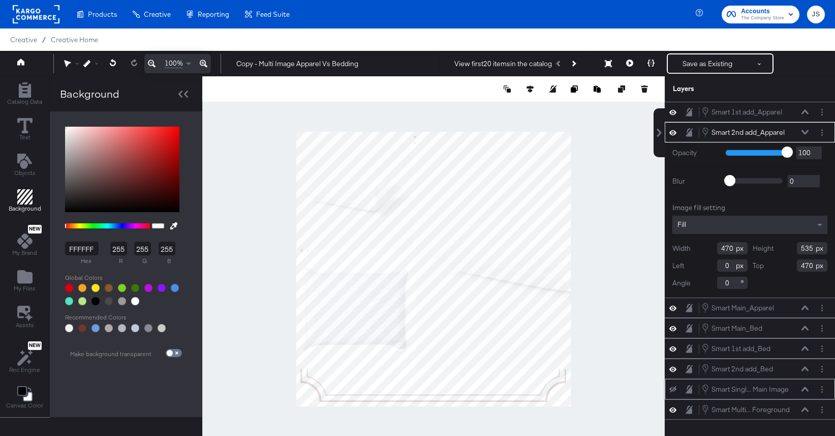
click at [69, 286] on div at bounding box center [69, 288] width 8 height 8
type input "D0021B"
type input "208"
type input "2"
type input "27"
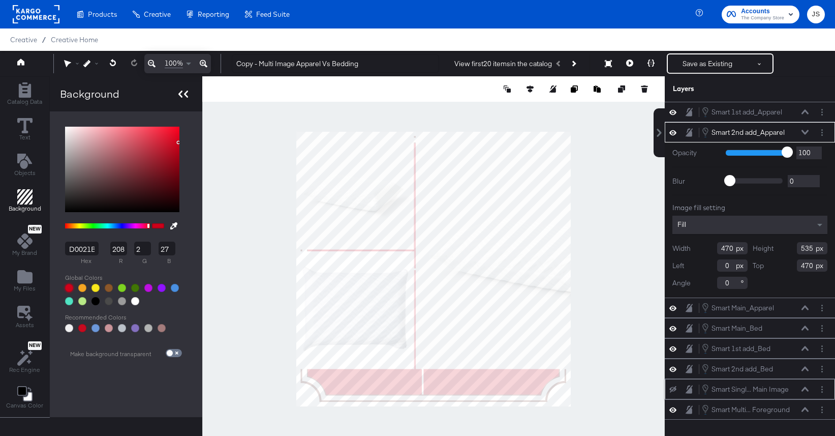
click at [184, 95] on icon at bounding box center [186, 94] width 4 height 7
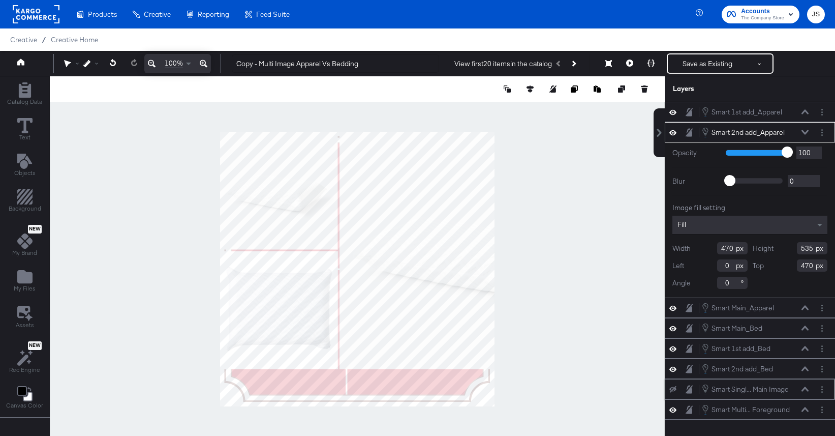
type input "444"
type input "188"
type input "463"
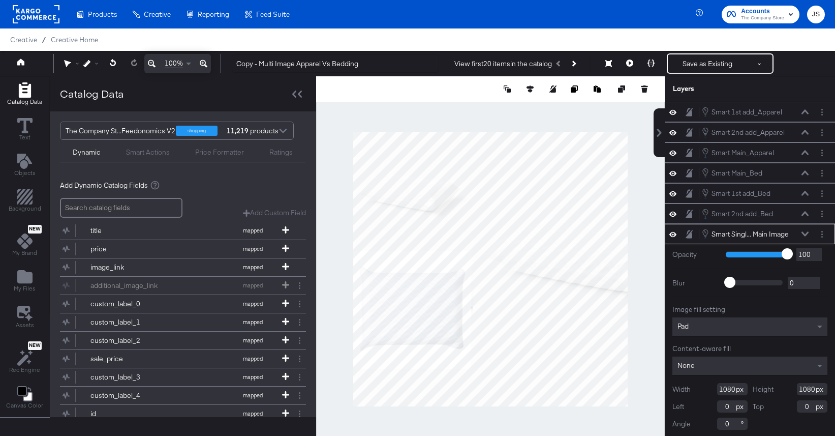
scroll to position [3, 0]
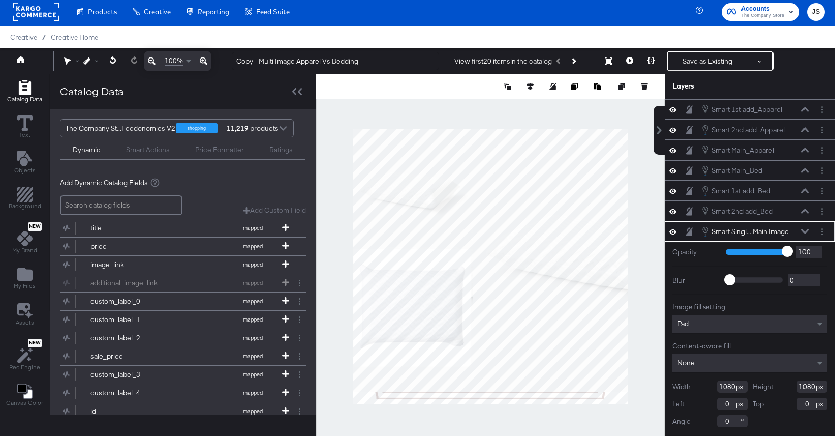
type input "1081"
type input "1033"
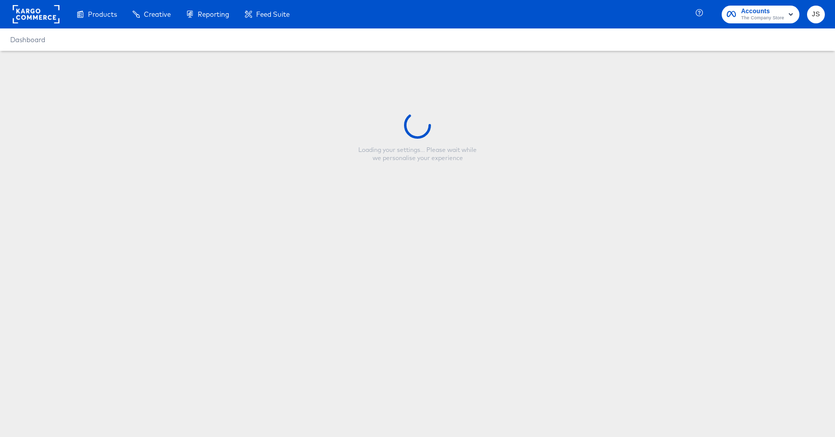
type input "Copy - Multi Image Apparel Vs Bedding"
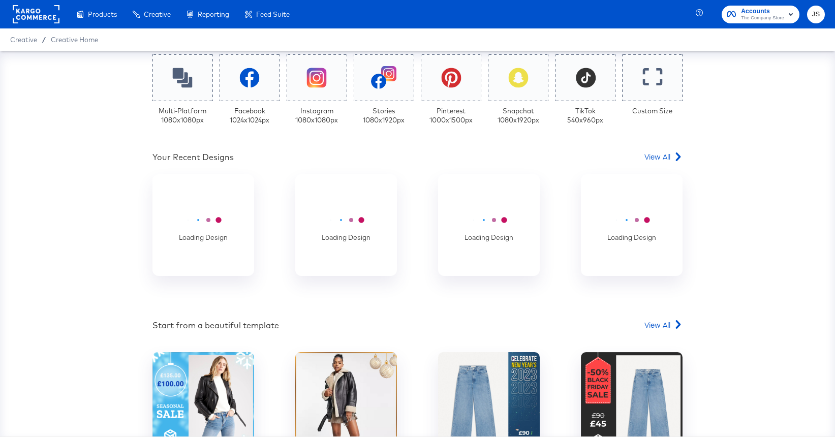
scroll to position [231, 0]
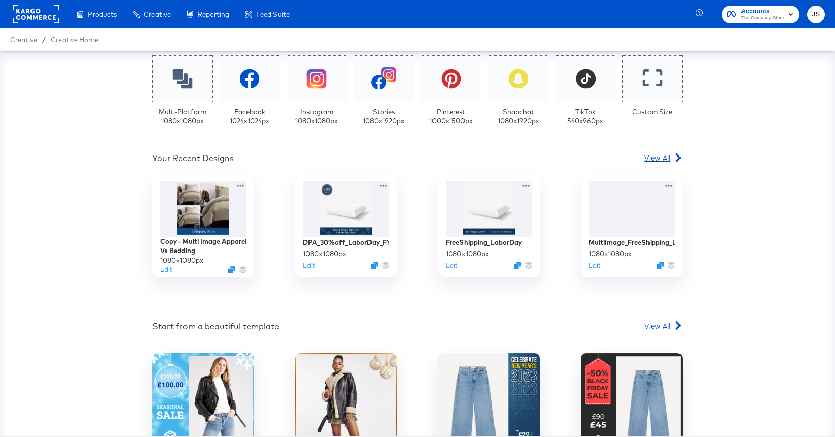
click at [662, 158] on span "View All" at bounding box center [658, 158] width 26 height 10
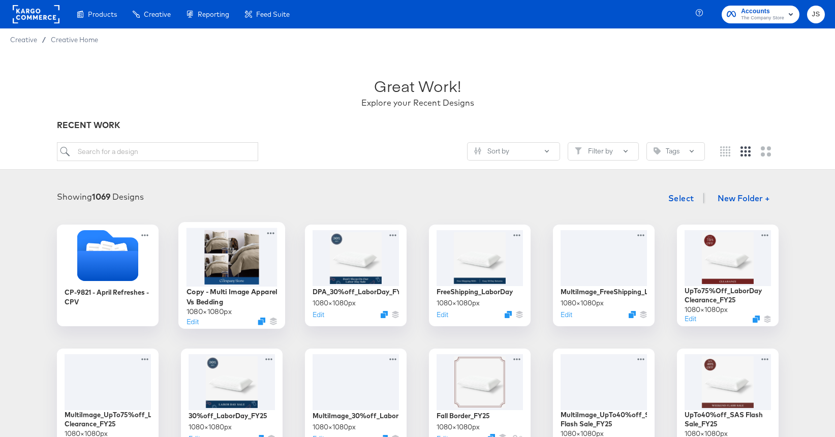
click at [207, 262] on div at bounding box center [231, 257] width 91 height 58
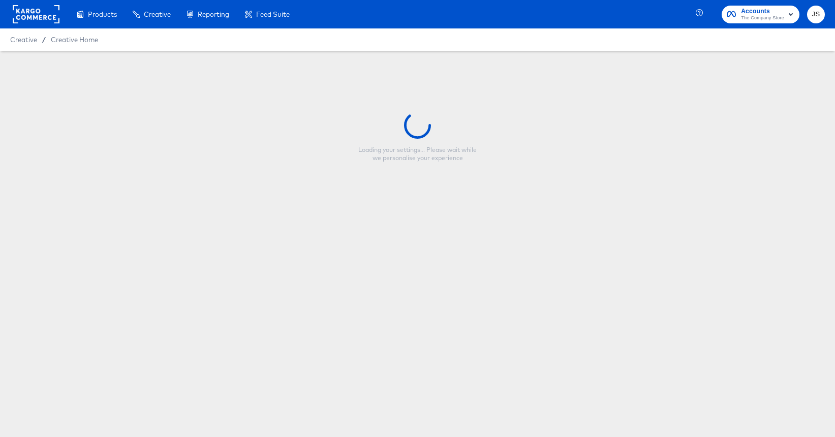
type input "Copy - Multi Image Apparel Vs Bedding"
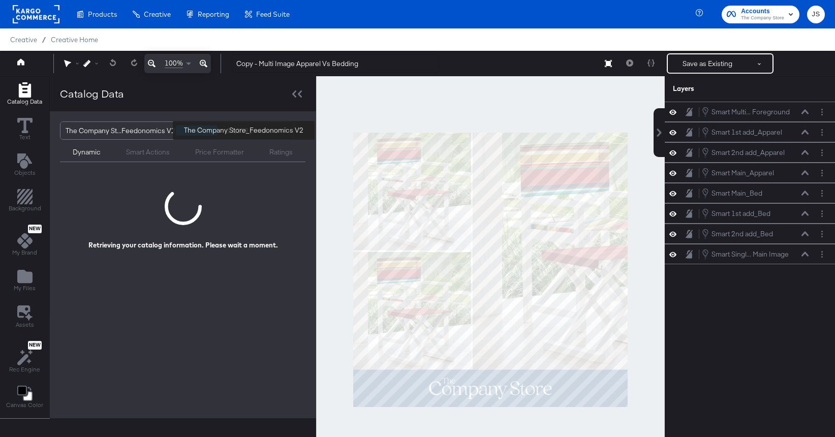
click at [155, 134] on div "The Company St...Feedonomics V2" at bounding box center [121, 130] width 110 height 17
click at [199, 93] on div "Catalog Data" at bounding box center [183, 93] width 266 height 35
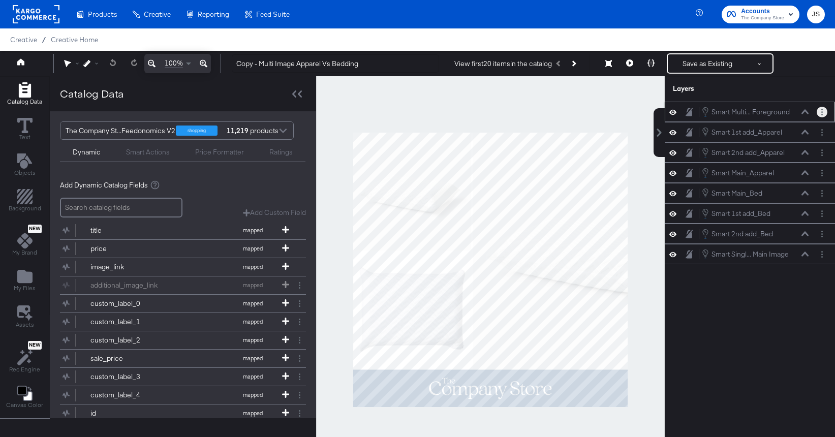
click at [820, 115] on button "Layer Options" at bounding box center [822, 112] width 11 height 11
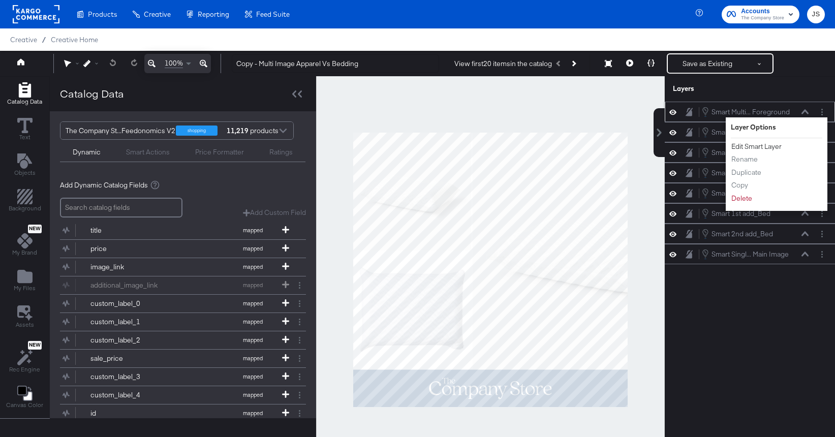
click at [757, 145] on button "Edit Smart Layer" at bounding box center [756, 146] width 51 height 11
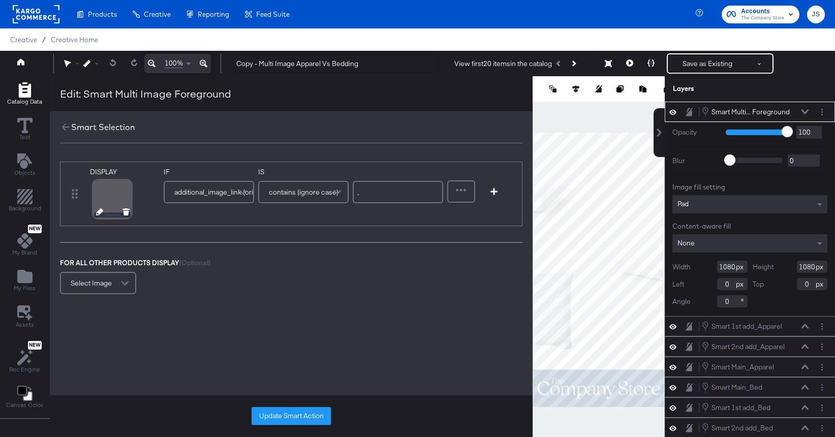
click at [99, 214] on icon at bounding box center [99, 211] width 7 height 7
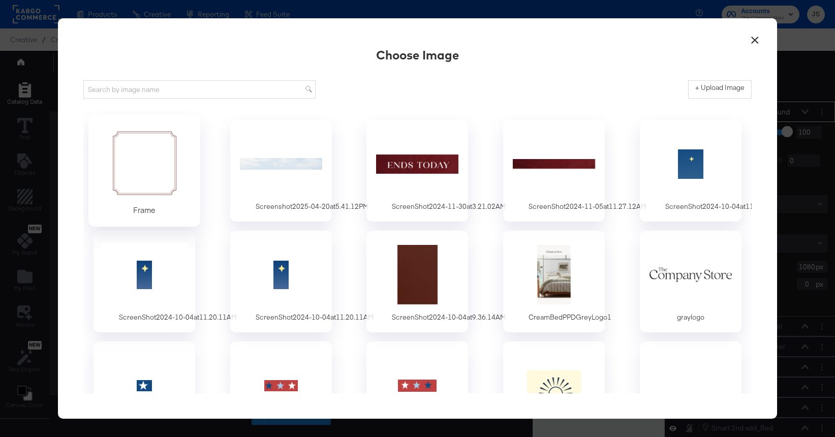
click at [150, 177] on div at bounding box center [144, 164] width 95 height 70
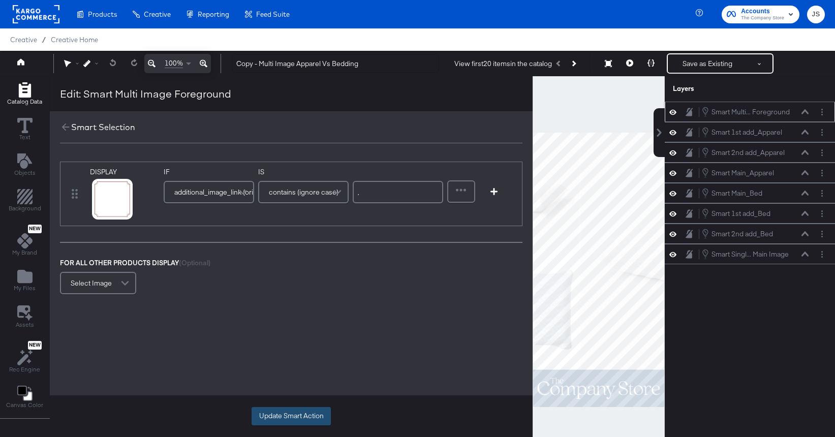
click at [317, 416] on button "Update Smart Action" at bounding box center [291, 416] width 79 height 18
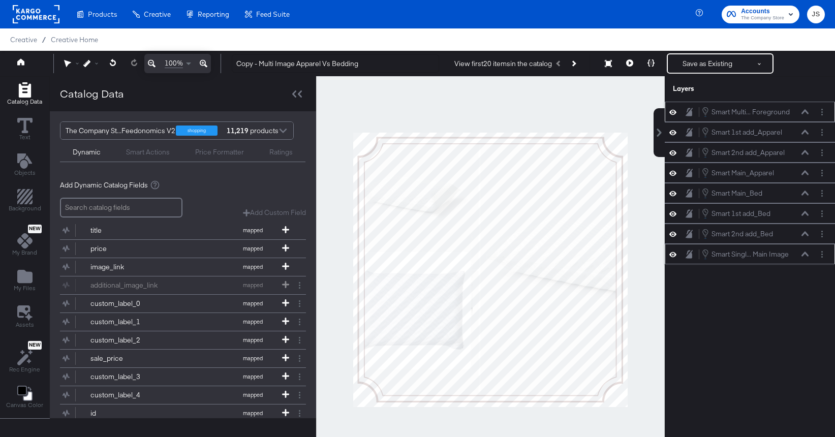
click at [673, 254] on icon at bounding box center [673, 254] width 7 height 5
click at [13, 201] on div "Background" at bounding box center [25, 200] width 33 height 23
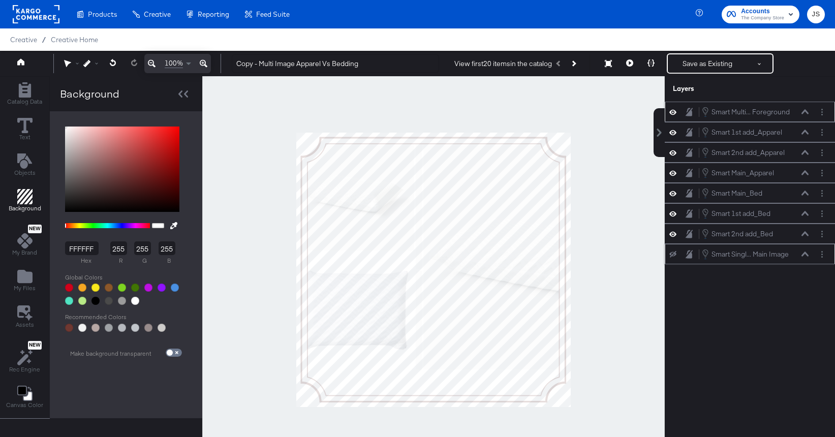
click at [69, 285] on div at bounding box center [69, 288] width 8 height 8
type input "D0021B"
type input "208"
type input "2"
type input "27"
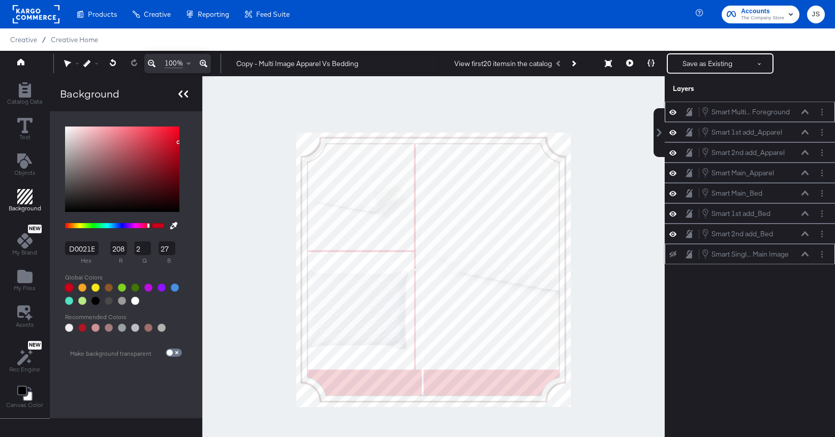
click at [180, 100] on div at bounding box center [183, 93] width 18 height 15
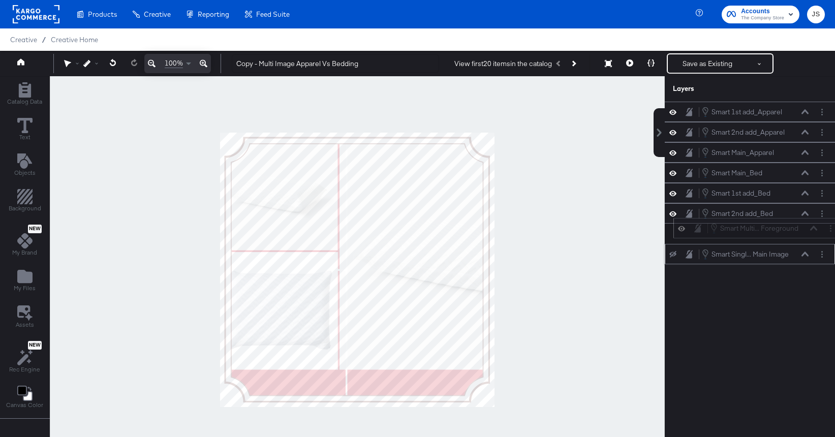
drag, startPoint x: 793, startPoint y: 108, endPoint x: 802, endPoint y: 227, distance: 119.3
click at [802, 227] on div "Smart Multi... Foreground Smart Multi Image Foreground" at bounding box center [764, 228] width 108 height 11
click at [691, 59] on button "Save as Existing" at bounding box center [707, 63] width 79 height 18
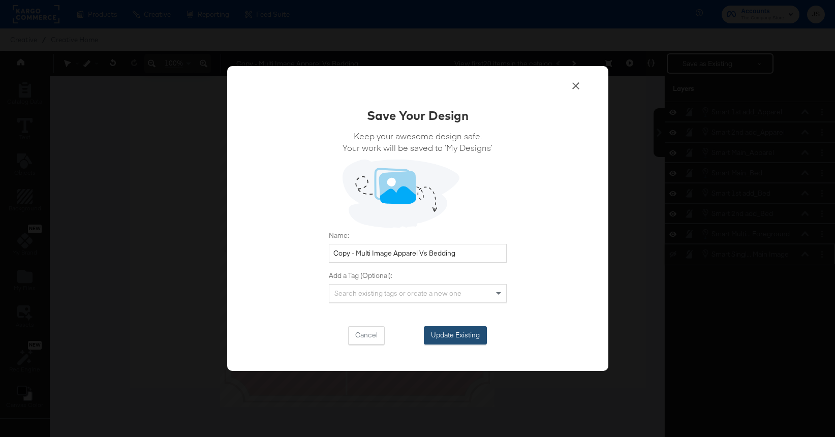
click at [437, 343] on button "Update Existing" at bounding box center [455, 335] width 63 height 18
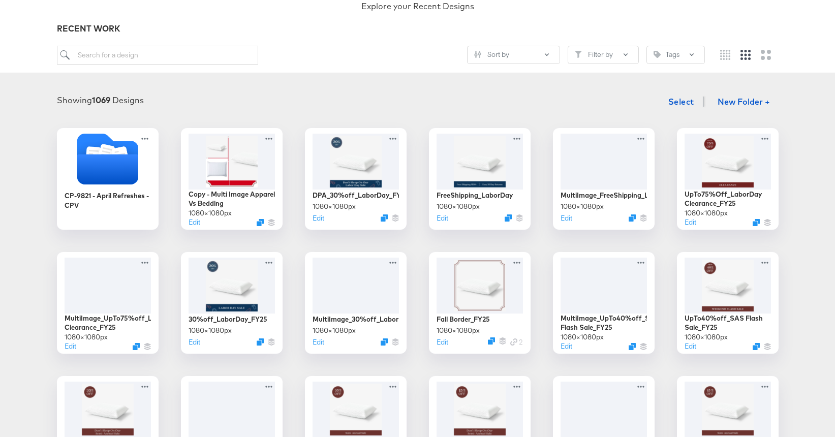
scroll to position [98, 0]
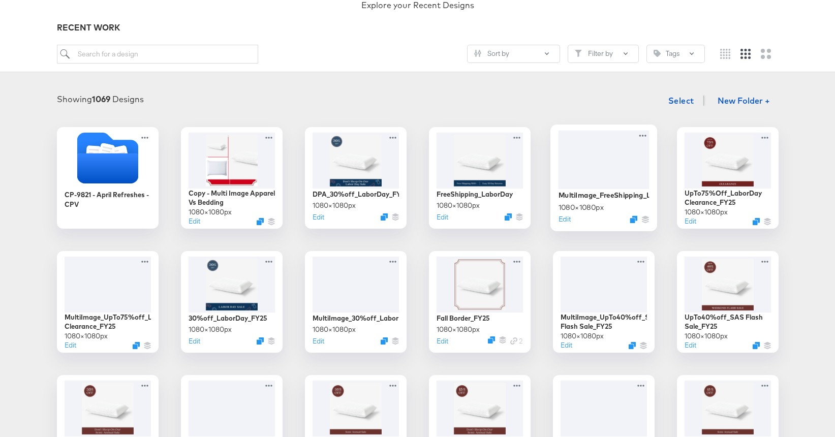
click at [621, 172] on div at bounding box center [603, 159] width 91 height 58
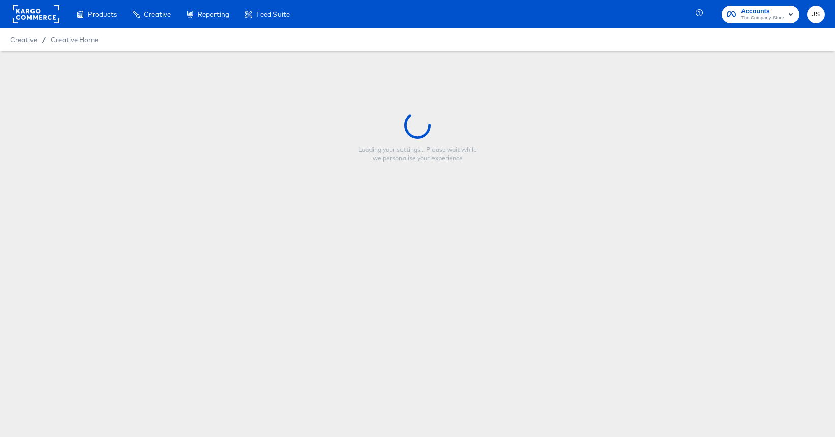
type input "MultiImage_FreeShipping_LaborDay_FY25"
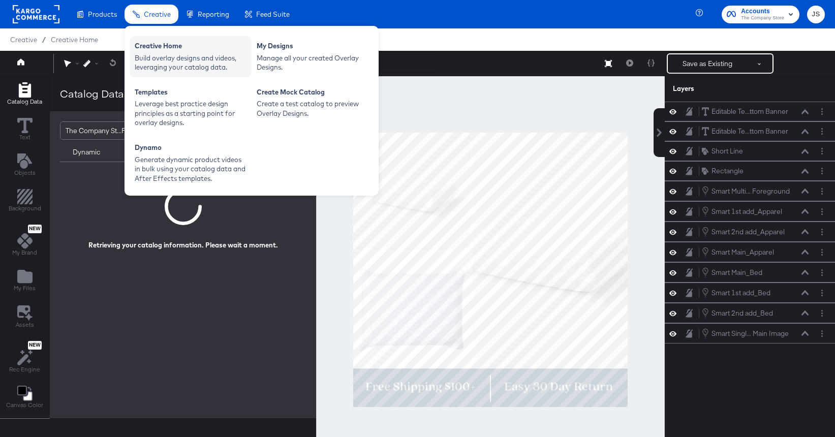
click at [148, 59] on div "Build overlay designs and videos, leveraging your catalog data." at bounding box center [191, 62] width 112 height 19
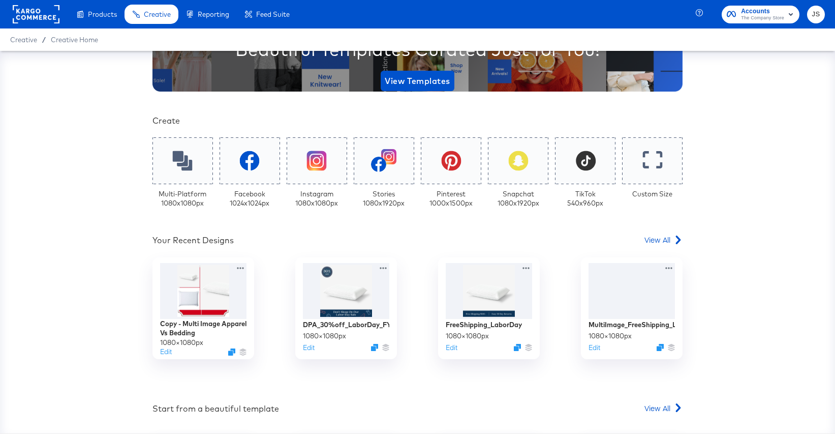
scroll to position [174, 0]
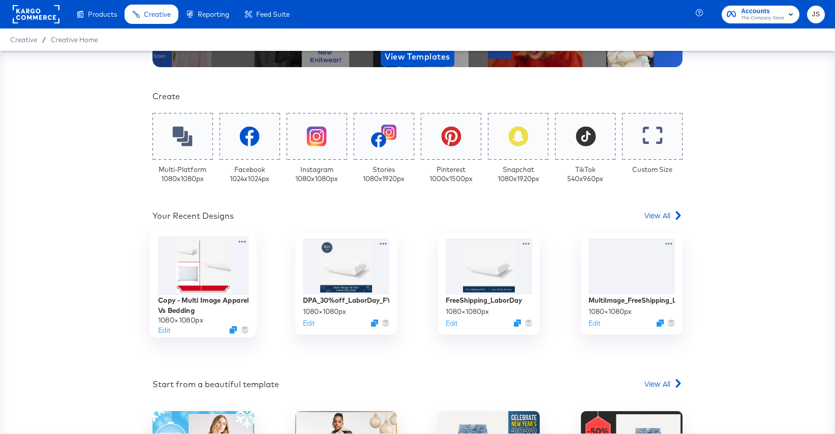
click at [198, 276] on div at bounding box center [203, 265] width 91 height 58
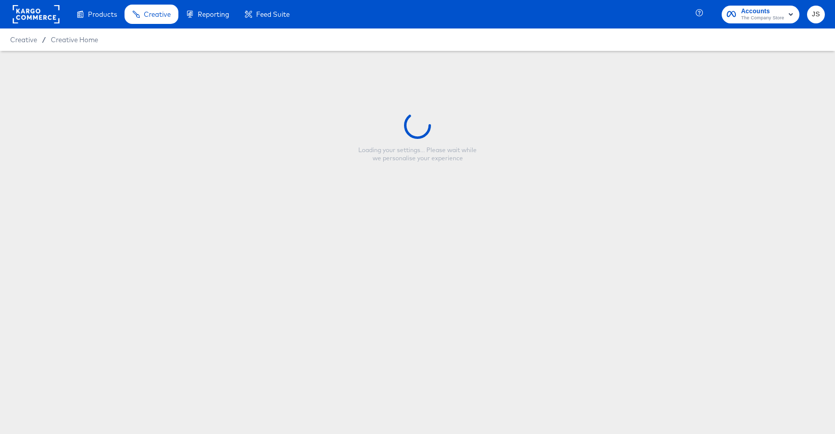
type input "Copy - Multi Image Apparel Vs Bedding"
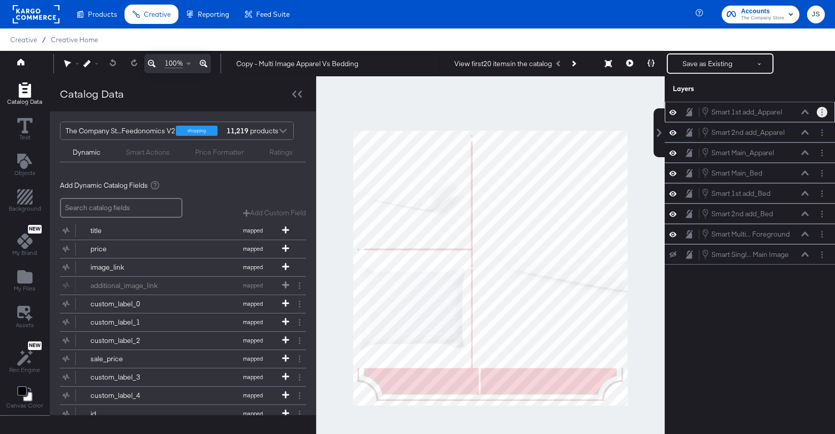
click at [824, 111] on button "Layer Options" at bounding box center [822, 112] width 11 height 11
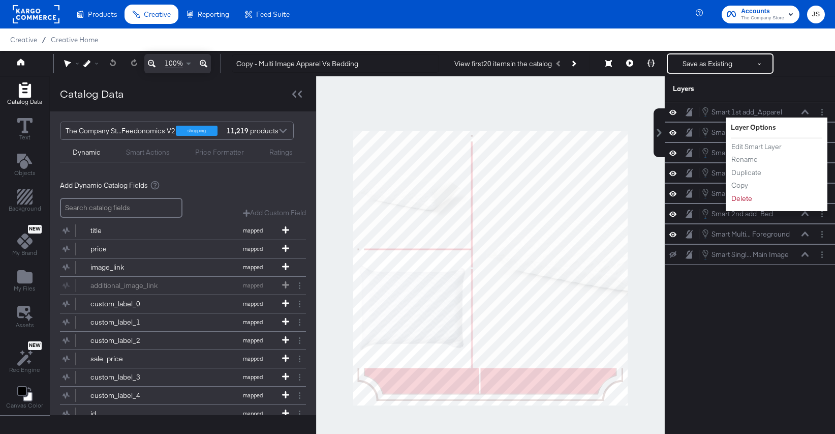
click at [743, 366] on div "Smart 1st add_Apparel Smart 1st add_Apparel Layer Options Edit Smart Layer Rena…" at bounding box center [750, 273] width 170 height 342
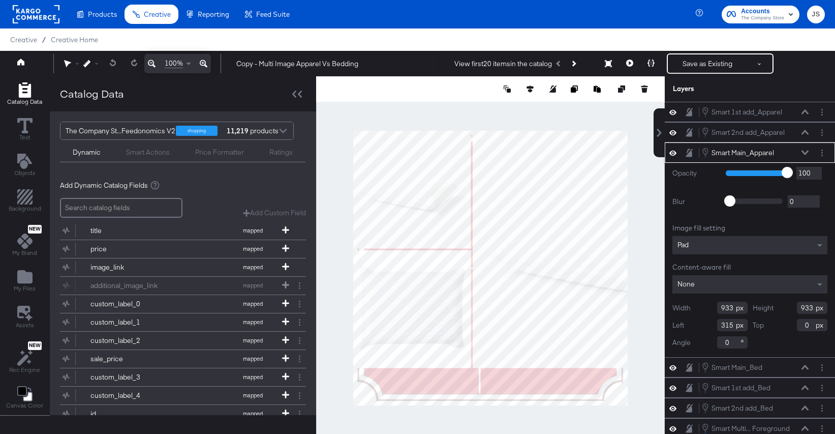
click at [687, 240] on div "Pad" at bounding box center [750, 245] width 155 height 18
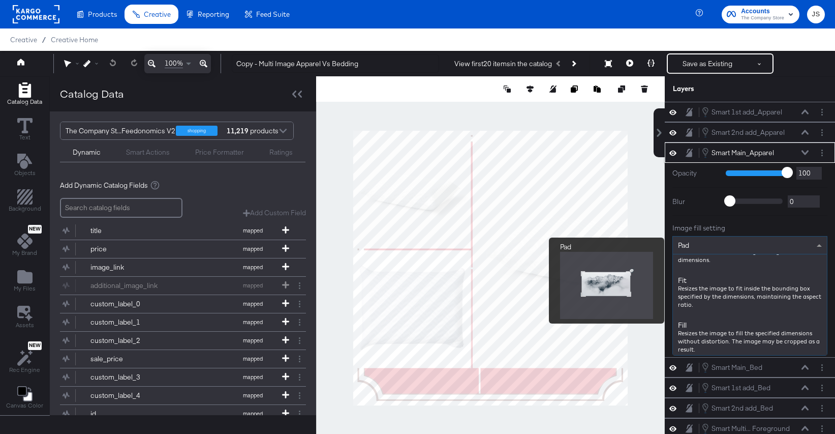
scroll to position [118, 0]
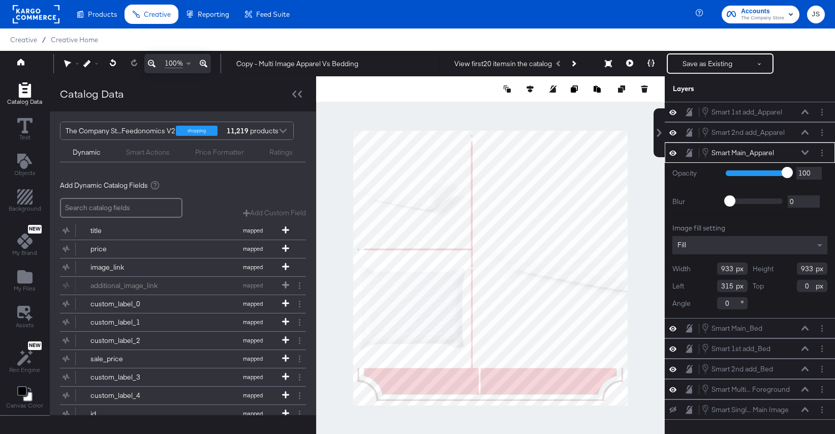
type input "-113"
type input "22"
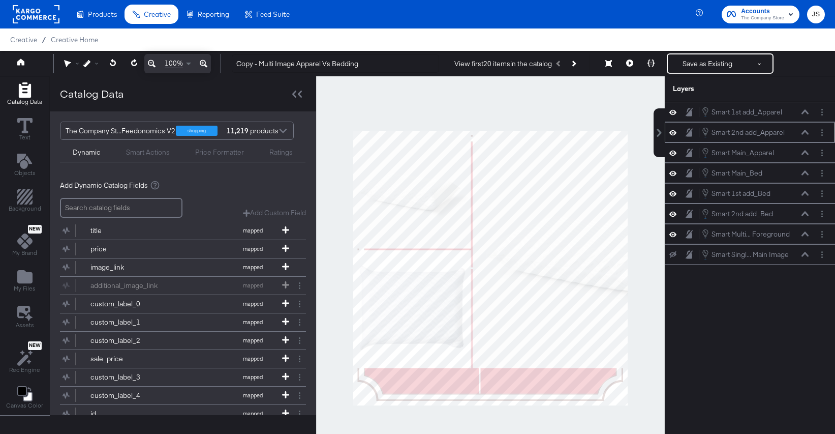
click at [675, 136] on button at bounding box center [673, 133] width 8 height 10
click at [675, 154] on icon at bounding box center [673, 152] width 7 height 9
click at [675, 174] on icon at bounding box center [673, 173] width 7 height 9
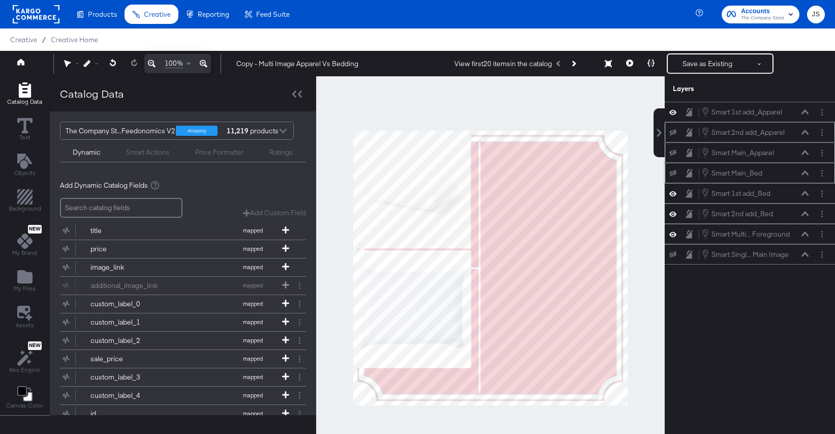
click at [673, 177] on div "Smart Main_Bed Smart Main_Bed" at bounding box center [750, 172] width 162 height 11
click at [673, 171] on icon at bounding box center [673, 173] width 7 height 7
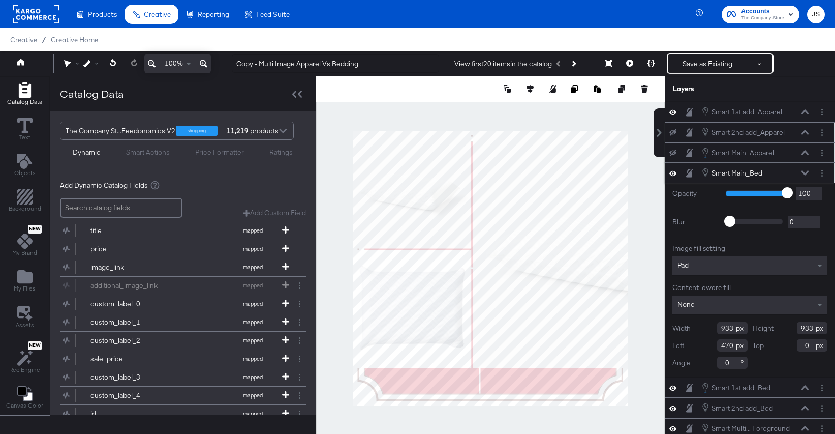
click at [712, 270] on div "Pad" at bounding box center [750, 265] width 155 height 18
type input "502"
type input "40"
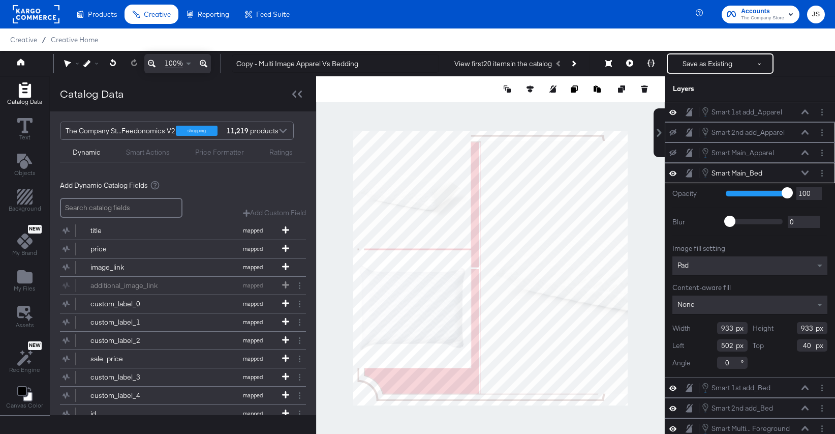
type input "996"
click at [630, 72] on button at bounding box center [629, 63] width 21 height 20
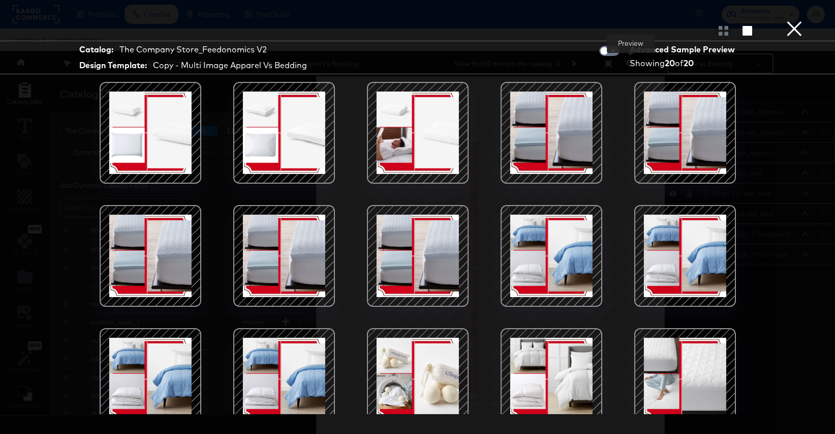
click at [802, 20] on button "×" at bounding box center [795, 10] width 20 height 20
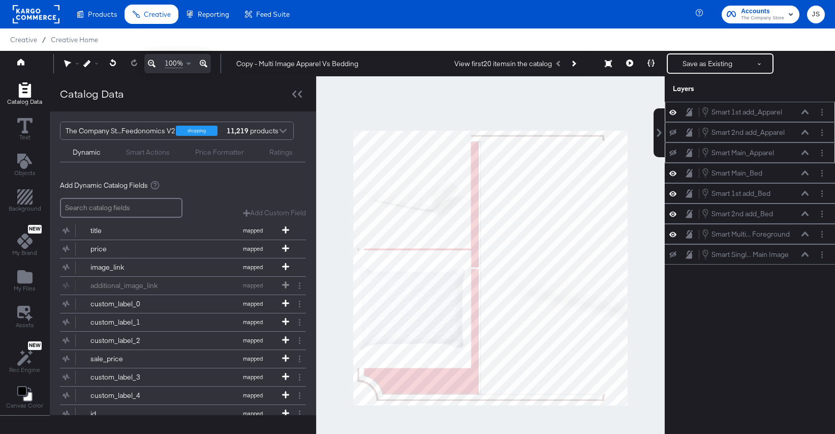
click at [671, 110] on icon at bounding box center [673, 112] width 7 height 9
click at [672, 110] on icon at bounding box center [673, 112] width 7 height 7
click at [674, 112] on icon at bounding box center [673, 112] width 7 height 9
click at [670, 231] on button at bounding box center [673, 234] width 8 height 10
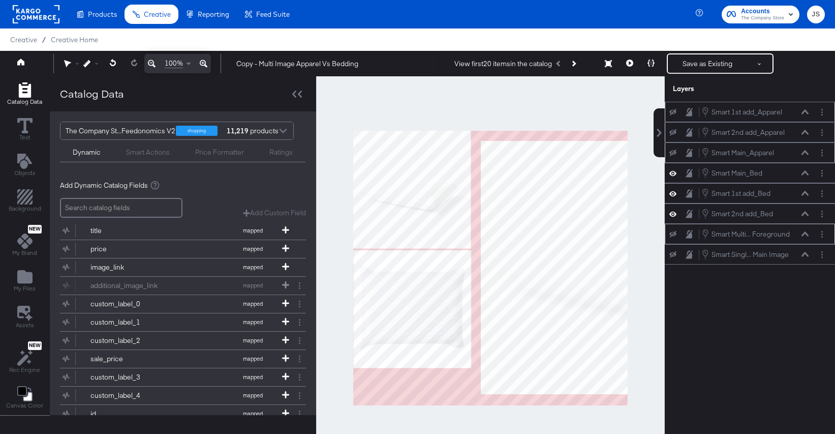
click at [670, 231] on button at bounding box center [673, 234] width 8 height 8
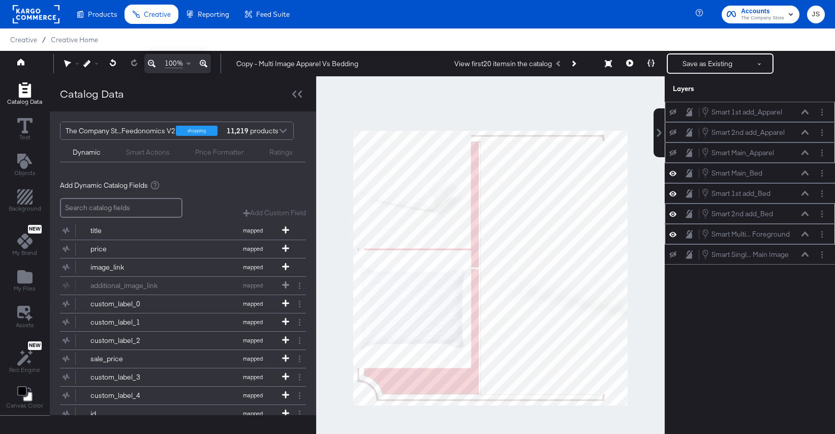
click at [672, 214] on icon at bounding box center [673, 213] width 7 height 9
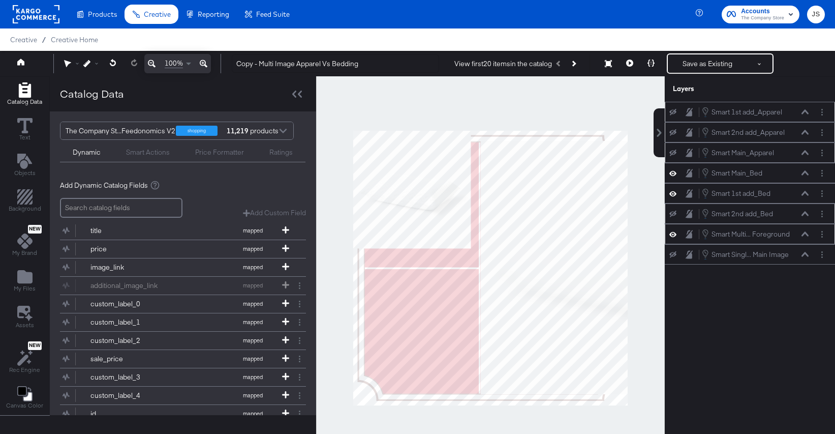
click at [672, 214] on icon at bounding box center [673, 213] width 7 height 7
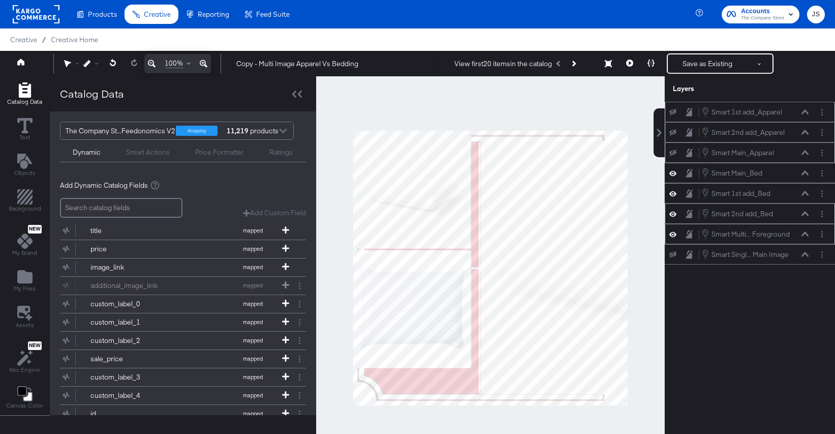
click at [673, 174] on icon at bounding box center [673, 173] width 7 height 9
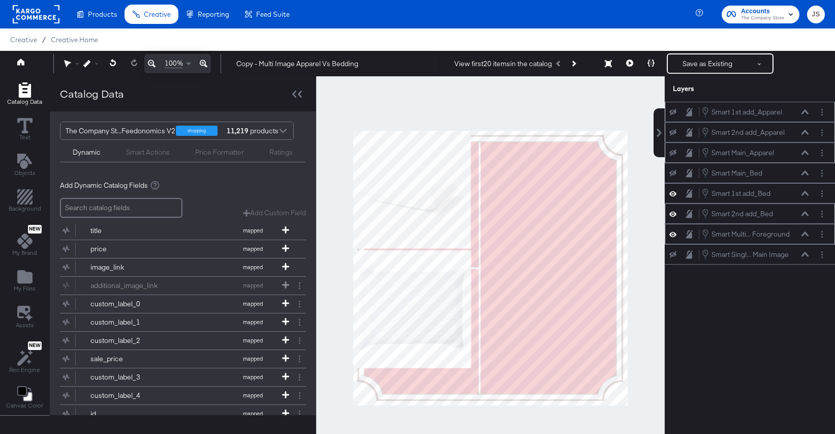
click at [673, 174] on icon at bounding box center [673, 173] width 7 height 7
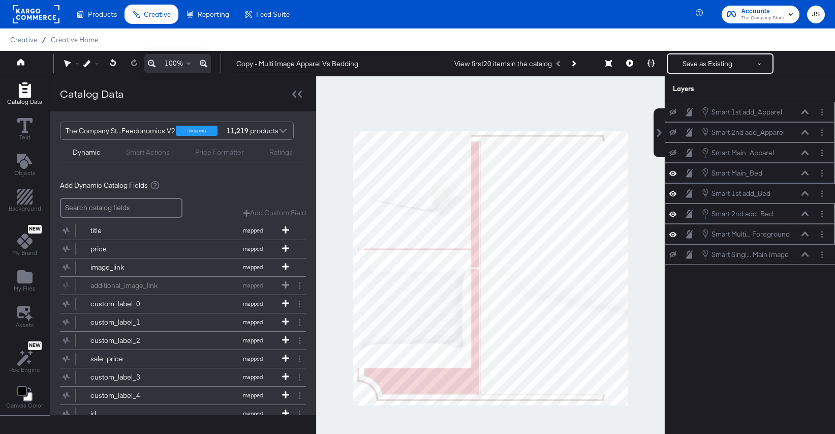
click at [803, 174] on icon at bounding box center [805, 172] width 7 height 5
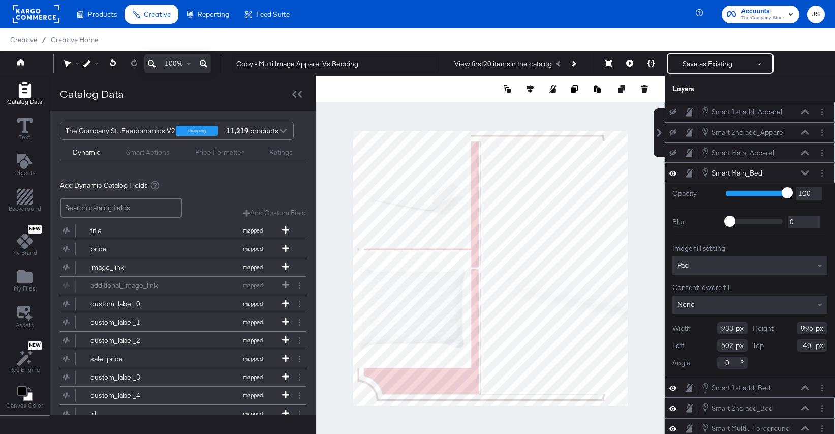
click at [735, 261] on div "Pad" at bounding box center [750, 265] width 155 height 18
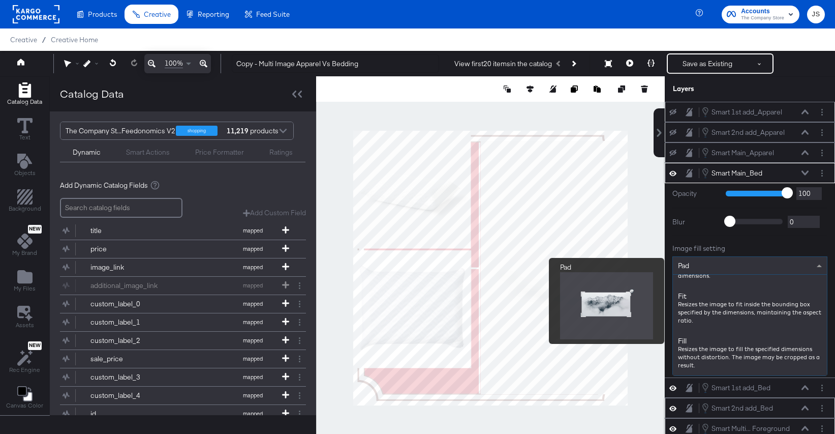
scroll to position [132, 0]
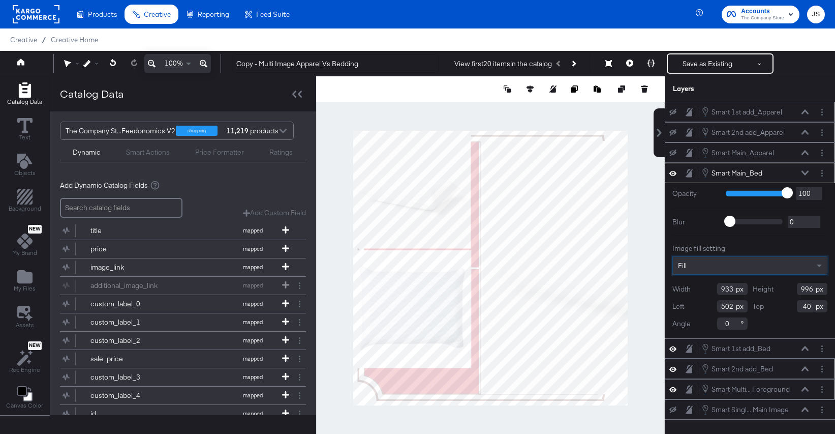
click at [487, 116] on div at bounding box center [490, 267] width 349 height 383
type input "936"
type input "499"
click at [502, 110] on div at bounding box center [490, 267] width 349 height 383
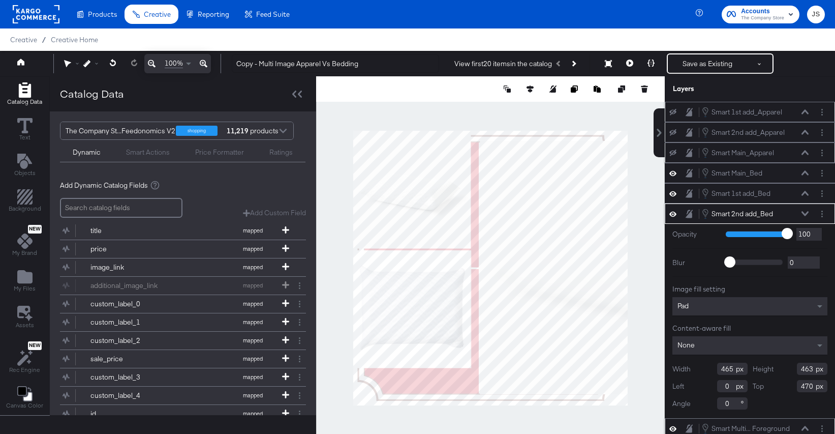
click at [682, 306] on span "Pad" at bounding box center [683, 305] width 11 height 9
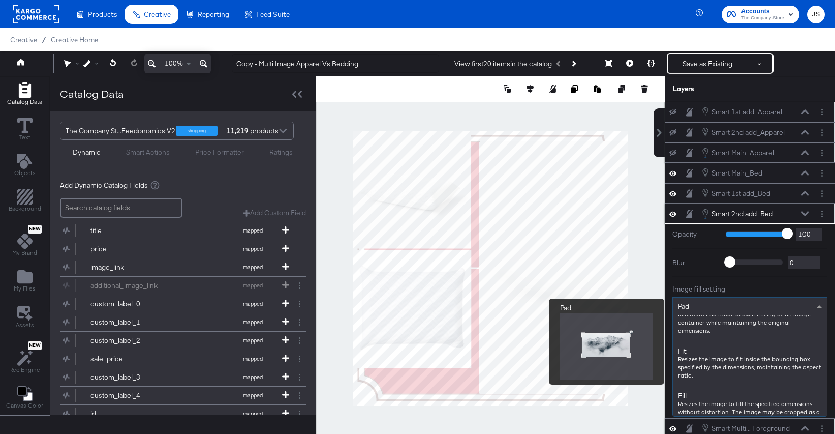
scroll to position [122, 0]
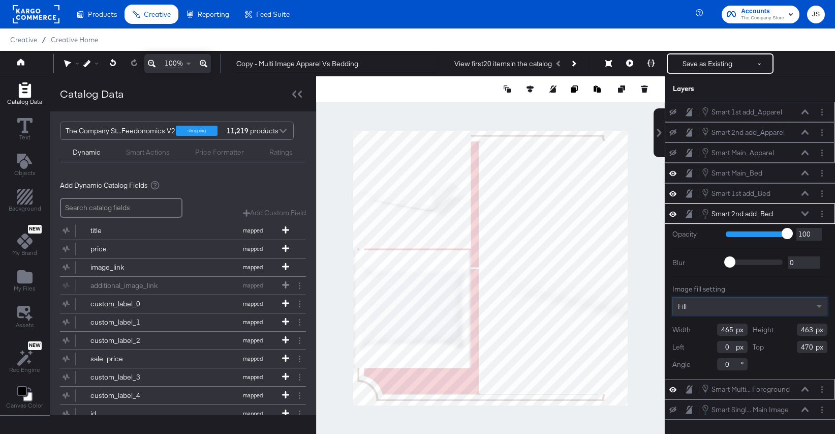
click at [201, 62] on icon at bounding box center [204, 63] width 8 height 12
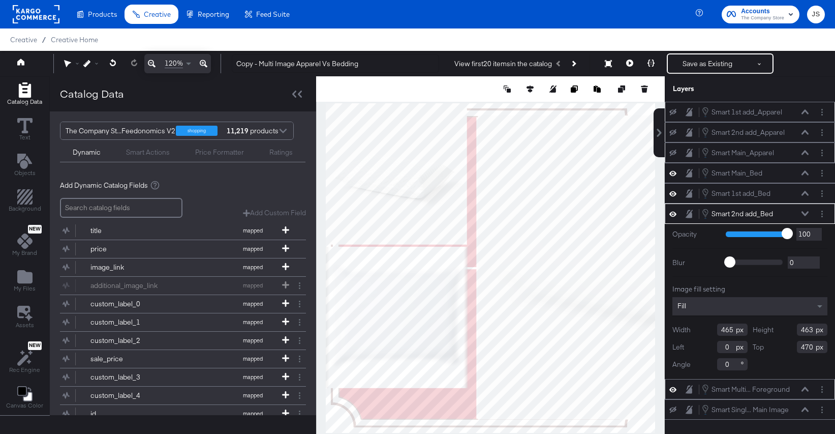
click at [201, 62] on icon at bounding box center [204, 63] width 8 height 12
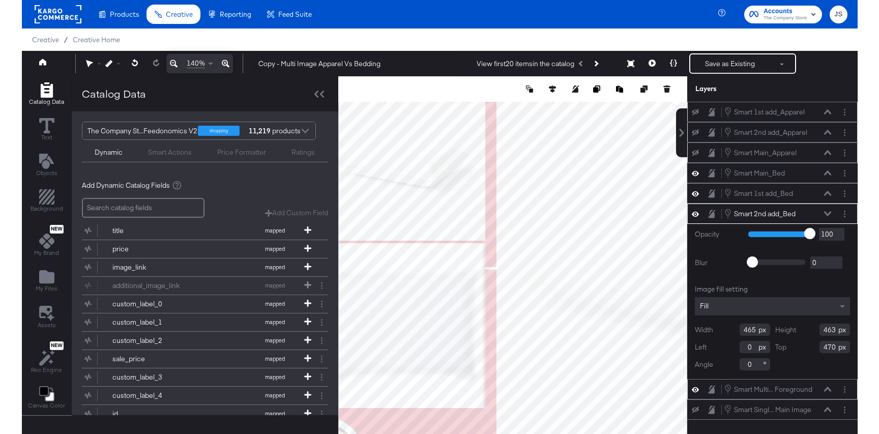
scroll to position [26, 0]
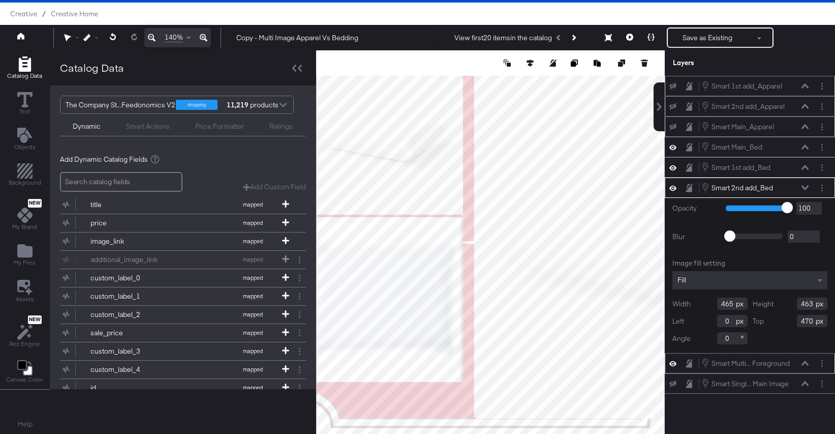
click at [297, 71] on icon at bounding box center [297, 68] width 10 height 7
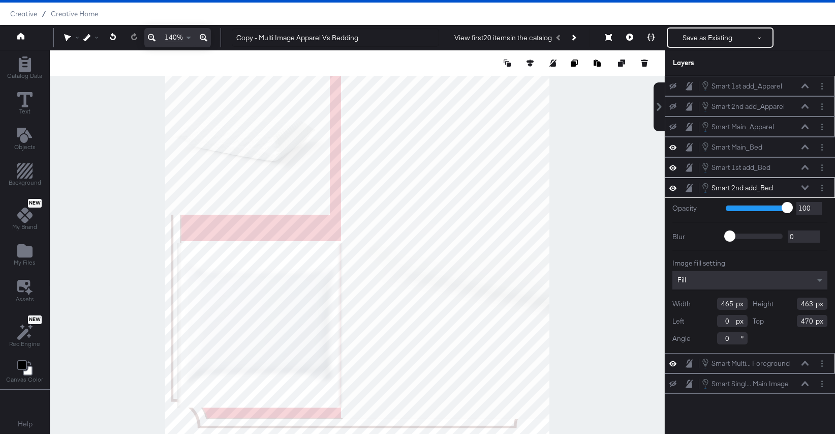
type input "33"
type input "542"
type input "466"
type input "494"
type input "541"
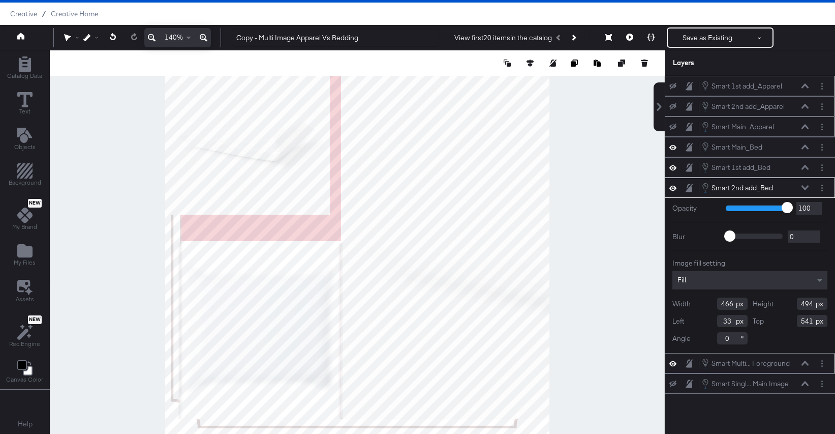
type input "461"
type input "38"
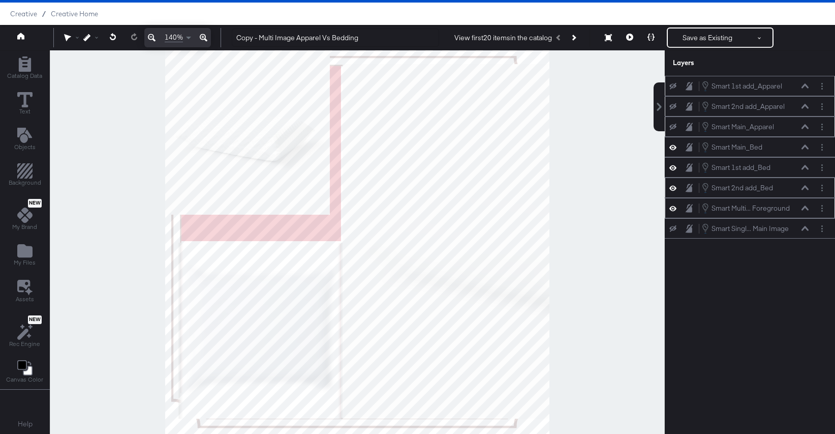
click at [124, 294] on div at bounding box center [357, 241] width 615 height 383
click at [625, 37] on button at bounding box center [629, 37] width 21 height 20
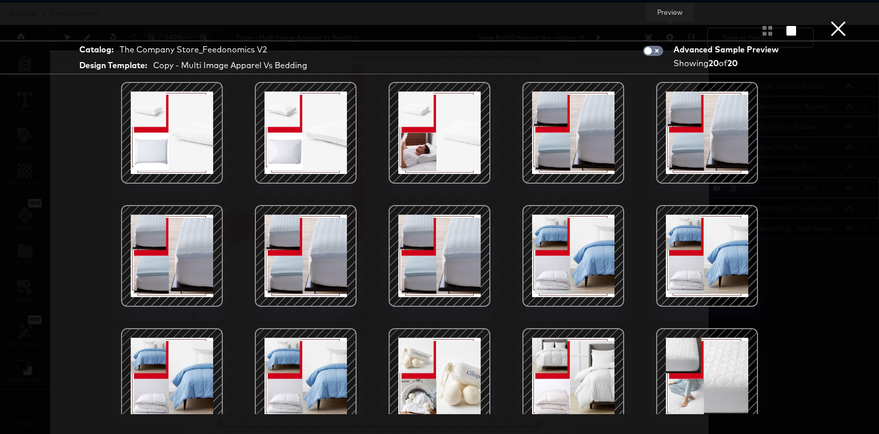
click at [417, 147] on div at bounding box center [439, 132] width 86 height 86
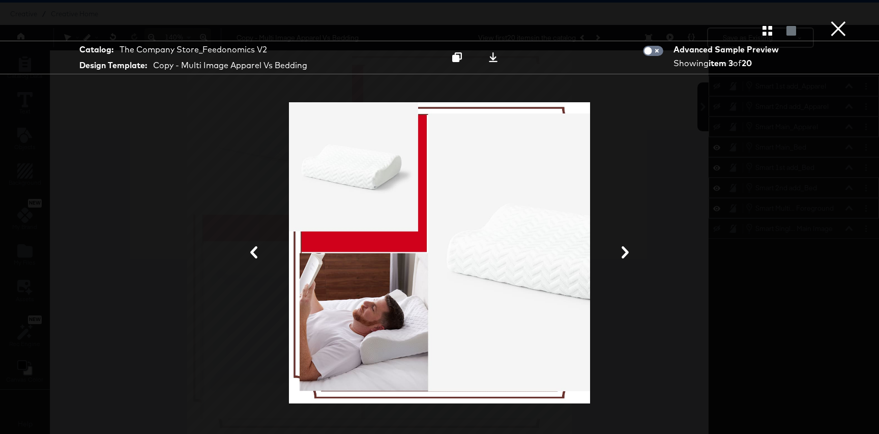
click at [833, 20] on button "×" at bounding box center [838, 10] width 20 height 20
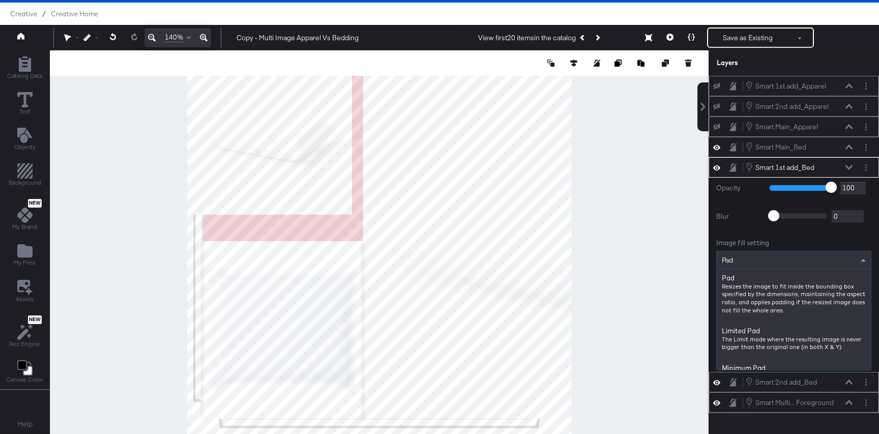
click at [752, 263] on div "Pad" at bounding box center [793, 259] width 154 height 17
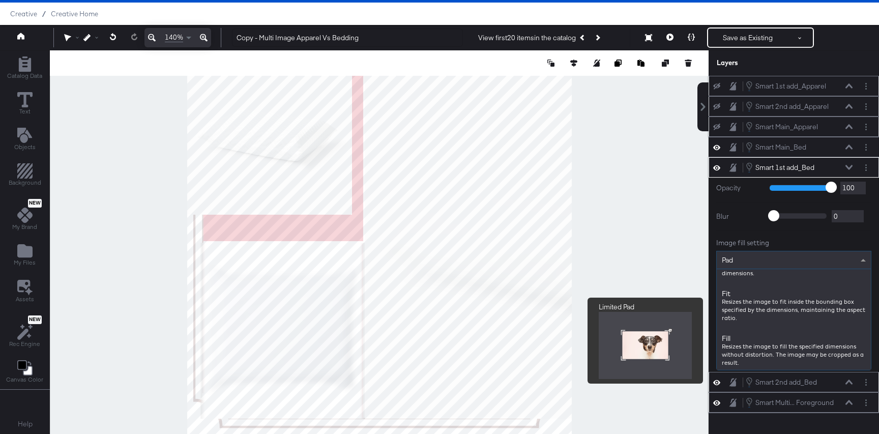
scroll to position [135, 0]
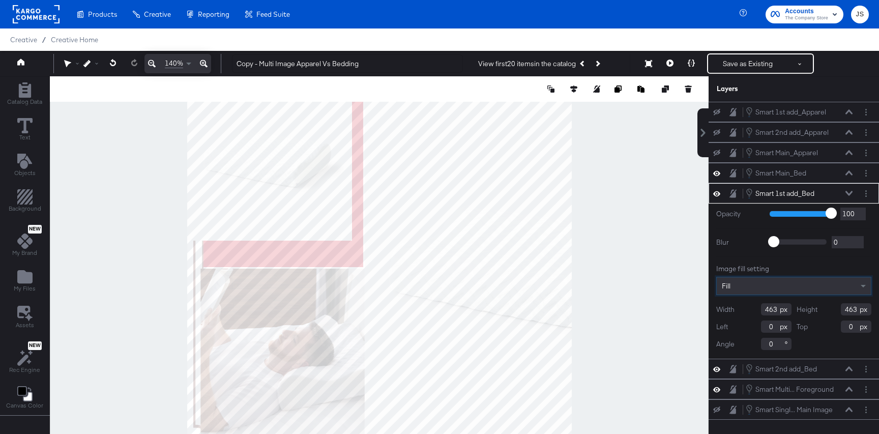
scroll to position [26, 0]
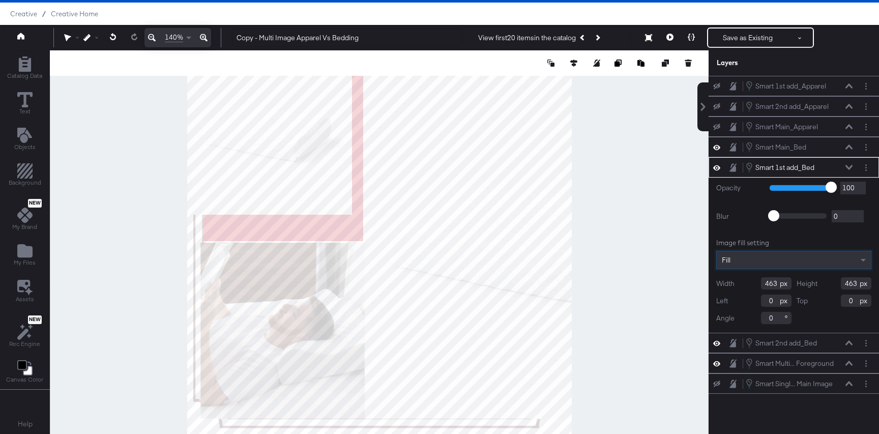
click at [150, 37] on icon at bounding box center [152, 38] width 8 height 12
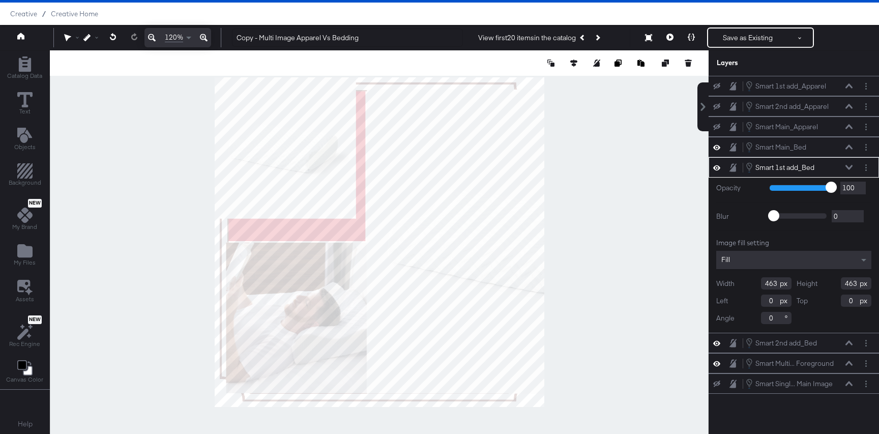
click at [150, 37] on icon at bounding box center [152, 38] width 8 height 12
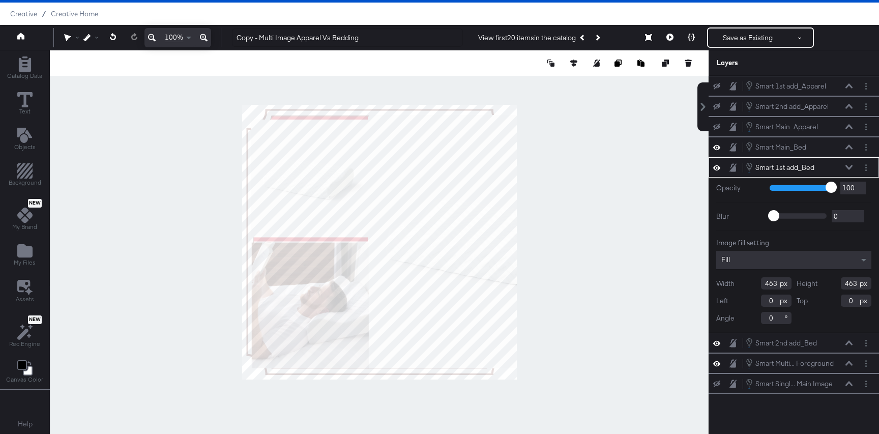
type input "36"
type input "42"
type input "461"
type input "501"
type input "38"
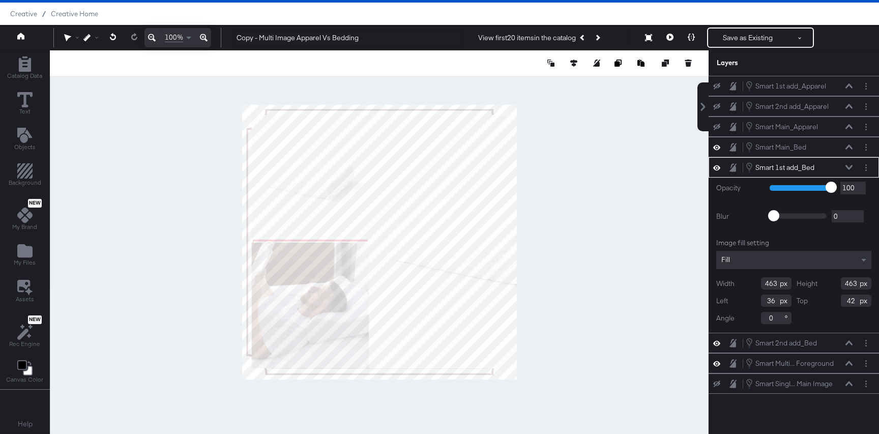
type input "40"
click at [203, 37] on icon at bounding box center [204, 38] width 8 height 8
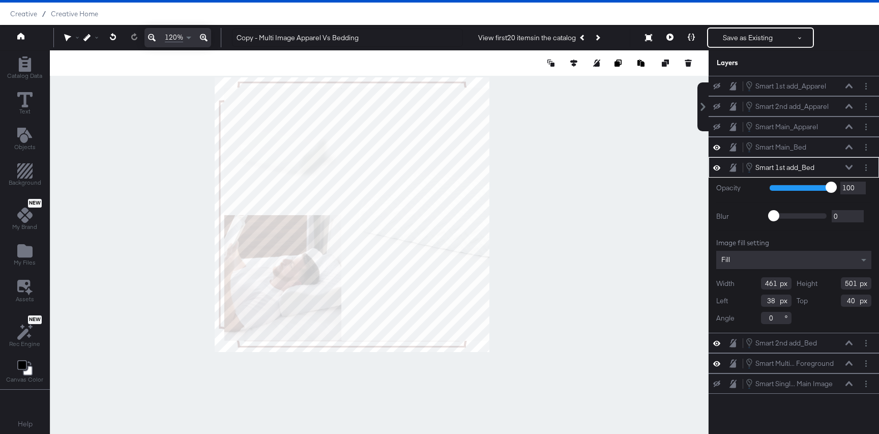
click at [203, 37] on icon at bounding box center [204, 38] width 8 height 8
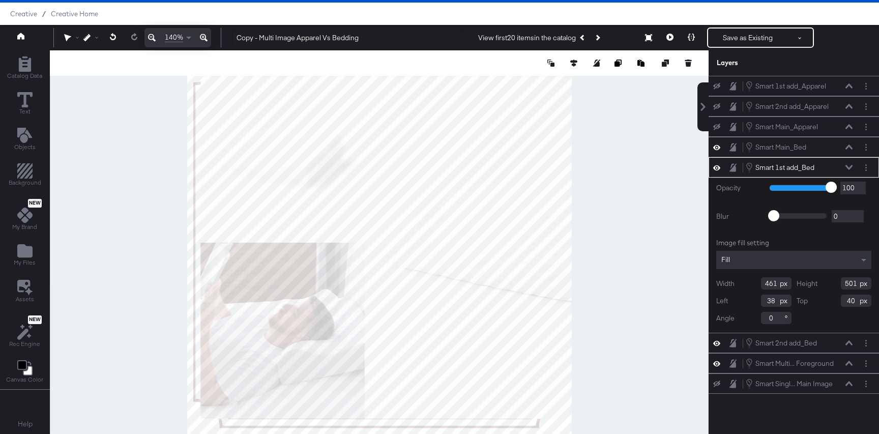
click at [203, 37] on icon at bounding box center [204, 38] width 8 height 8
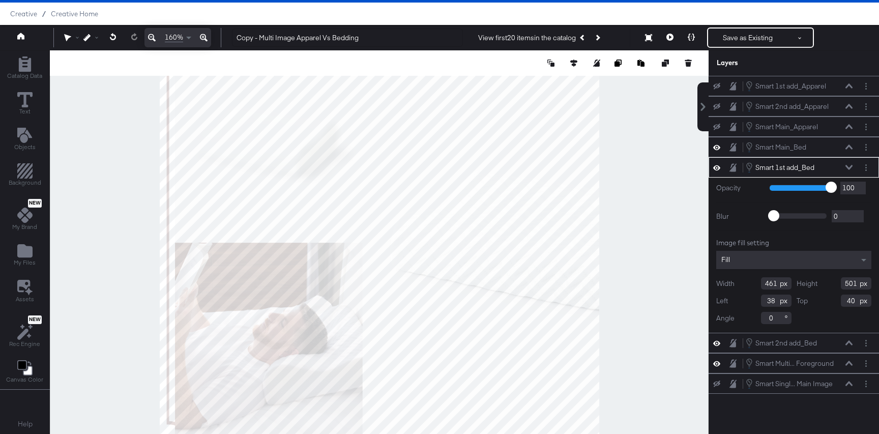
scroll to position [0, 0]
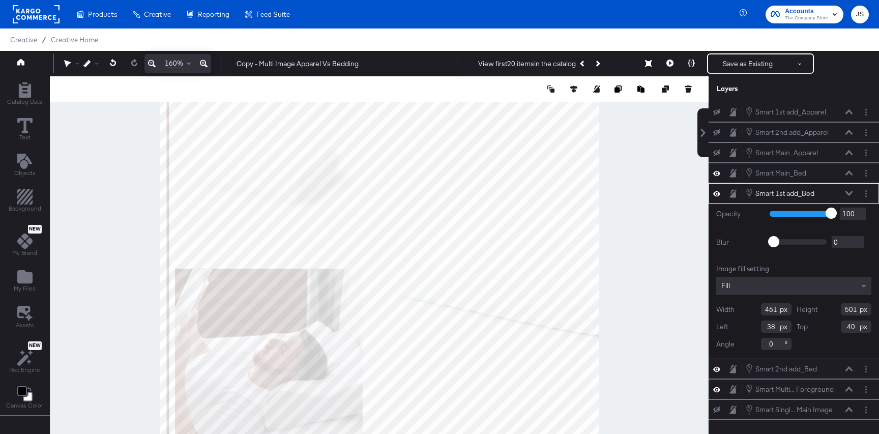
click at [153, 65] on icon at bounding box center [152, 64] width 8 height 8
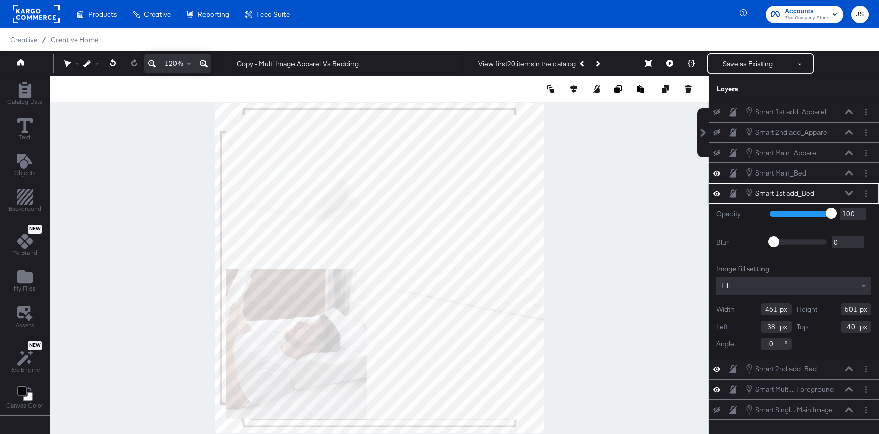
drag, startPoint x: 856, startPoint y: 309, endPoint x: 845, endPoint y: 310, distance: 11.7
click at [845, 310] on input "501" at bounding box center [855, 309] width 31 height 12
click at [657, 209] on div at bounding box center [379, 267] width 658 height 383
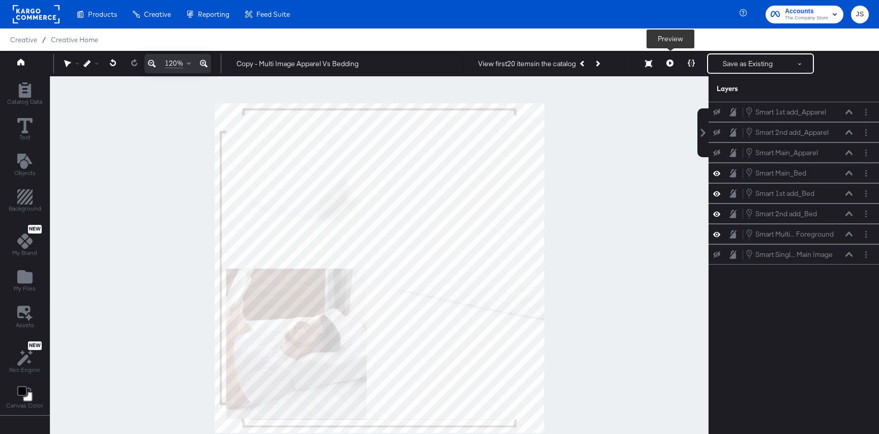
click at [666, 65] on button at bounding box center [669, 63] width 21 height 20
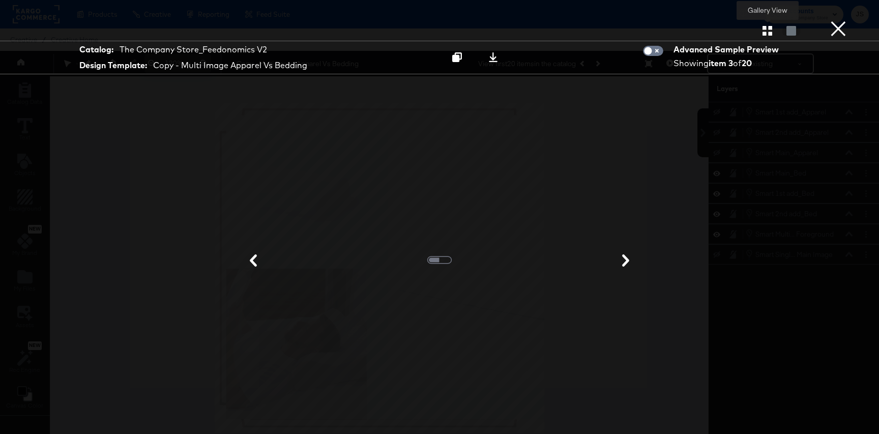
click at [771, 33] on icon "button" at bounding box center [767, 31] width 10 height 10
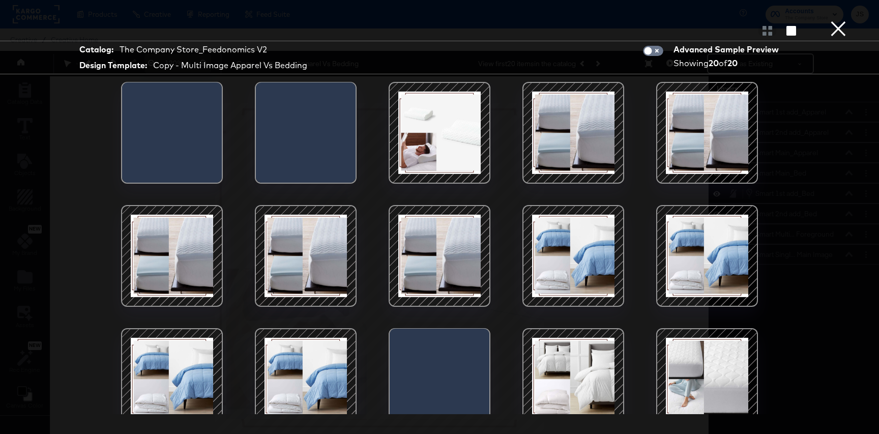
click at [462, 105] on div at bounding box center [439, 132] width 86 height 86
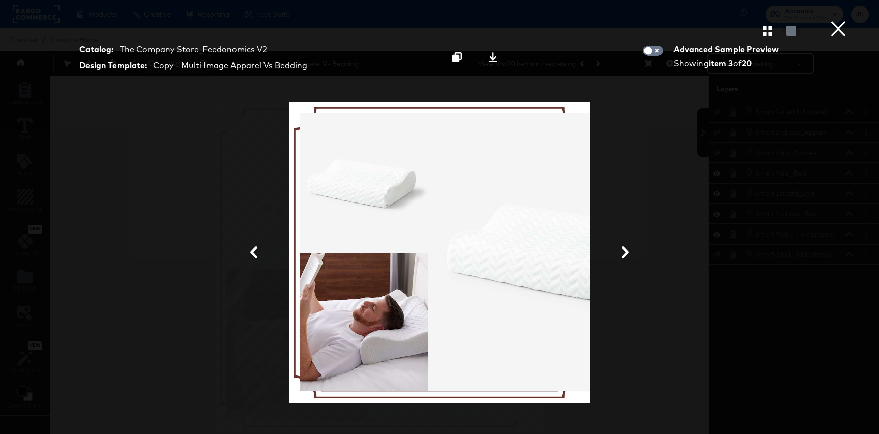
click at [842, 20] on button "×" at bounding box center [838, 10] width 20 height 20
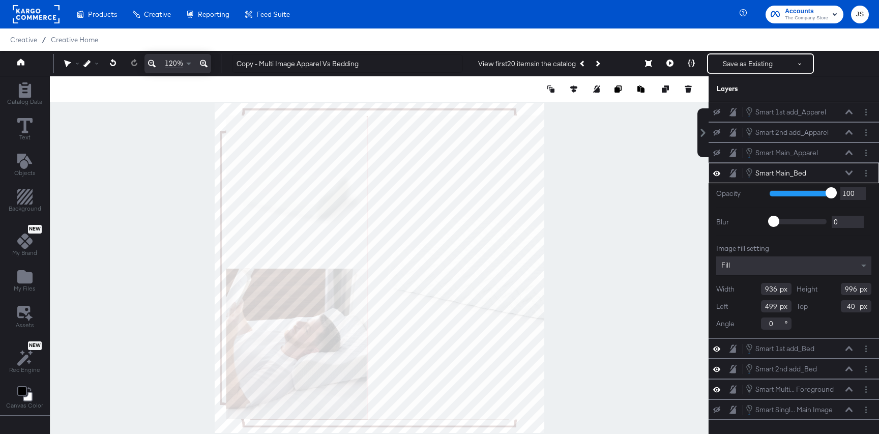
type input "934"
type input "501"
click at [585, 253] on div at bounding box center [379, 267] width 658 height 383
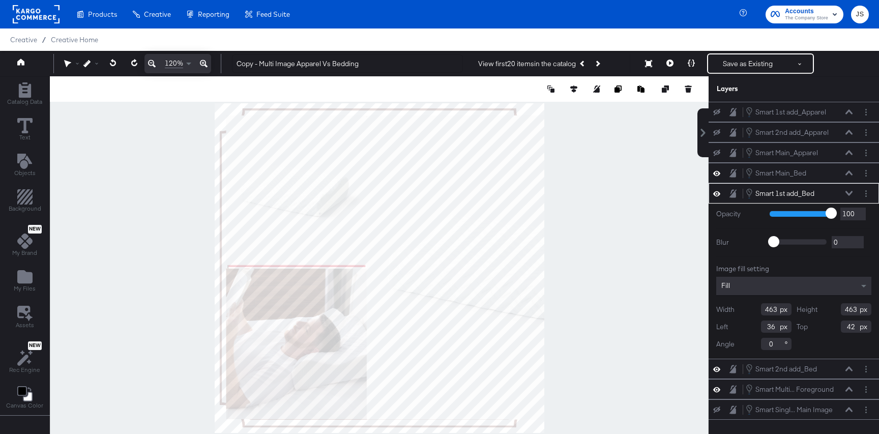
type input "461"
type input "501"
type input "38"
type input "40"
click at [142, 221] on div at bounding box center [379, 267] width 658 height 383
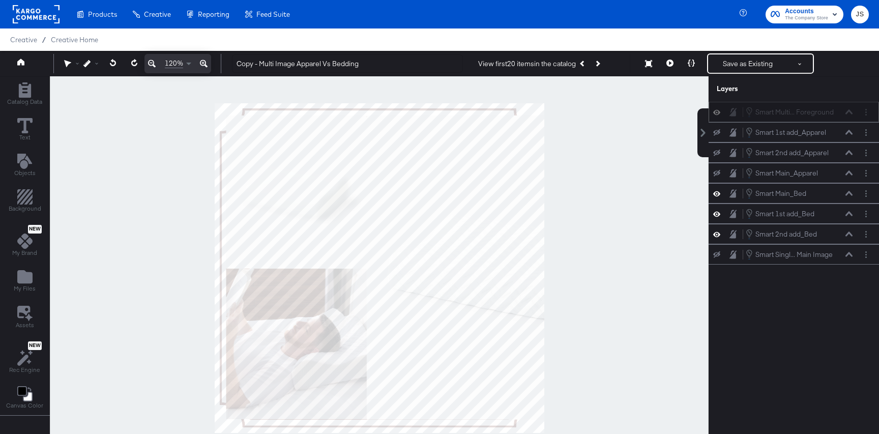
drag, startPoint x: 841, startPoint y: 233, endPoint x: 841, endPoint y: 108, distance: 124.6
click at [23, 236] on icon at bounding box center [24, 240] width 15 height 15
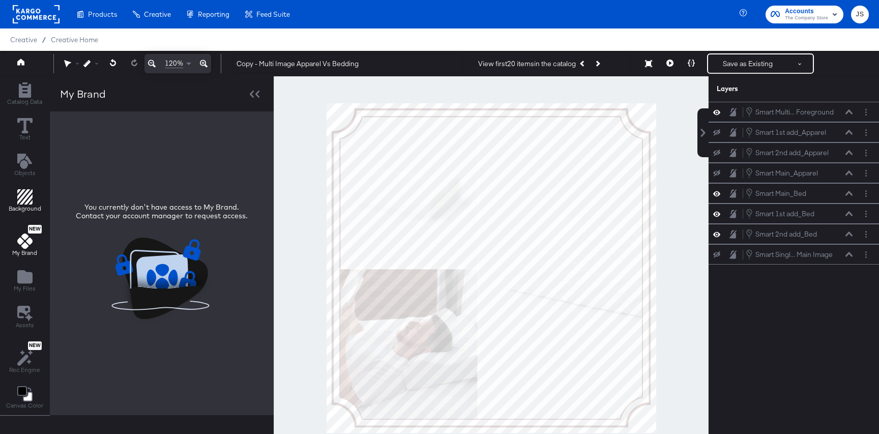
click at [23, 202] on icon "Add Rectangle" at bounding box center [24, 196] width 15 height 15
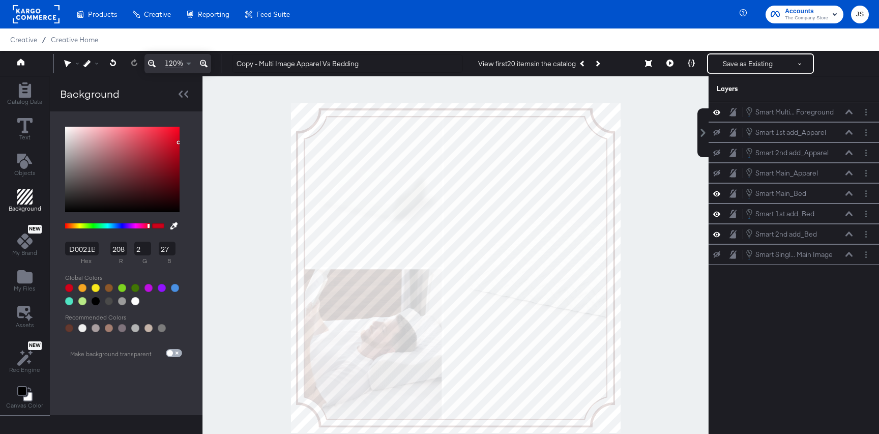
click at [170, 355] on input "checkbox" at bounding box center [170, 355] width 24 height 8
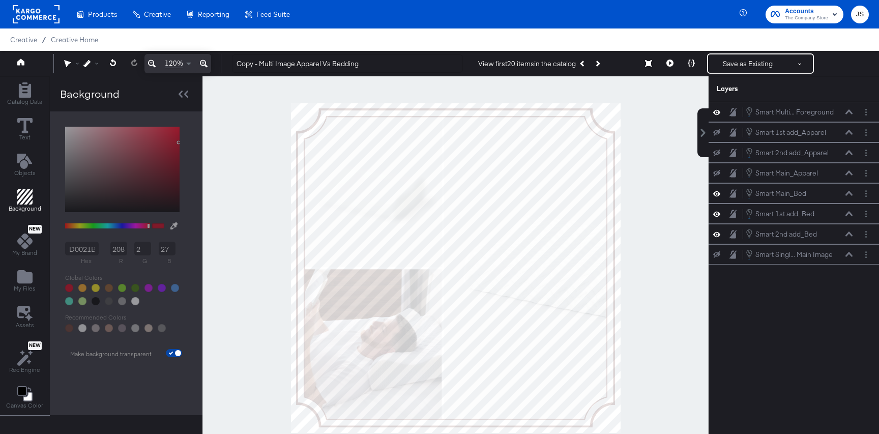
click at [170, 355] on input "checkbox" at bounding box center [178, 355] width 24 height 8
checkbox input "false"
type input "D0021B"
type input "208"
type input "2"
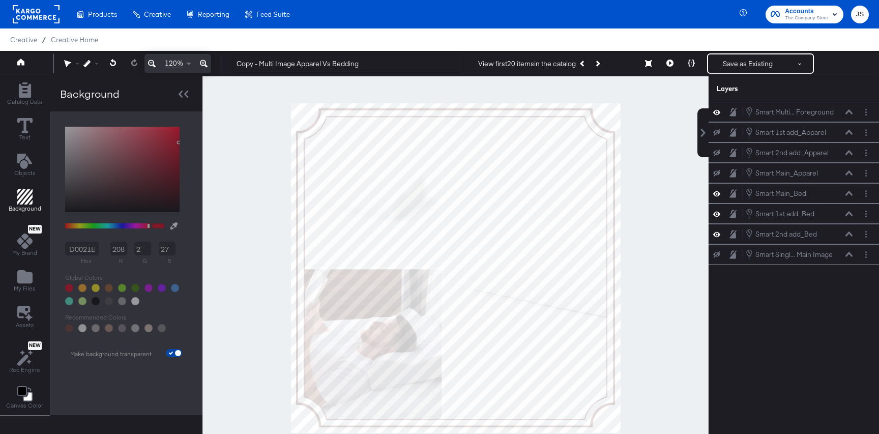
type input "27"
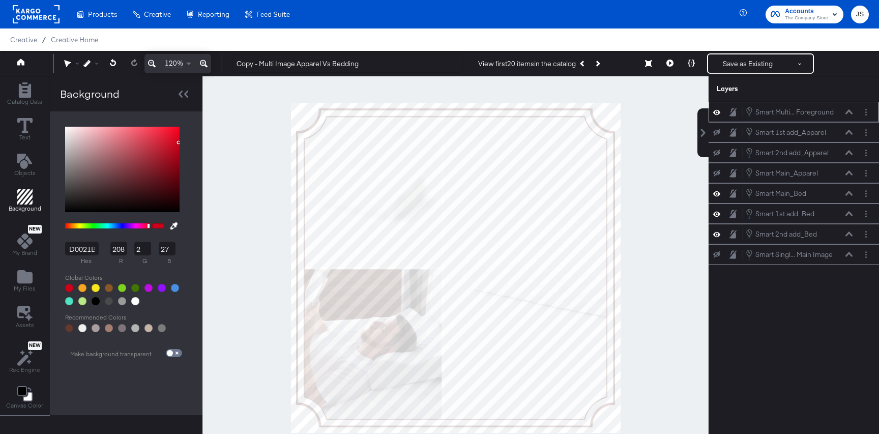
click at [717, 112] on icon at bounding box center [716, 112] width 7 height 9
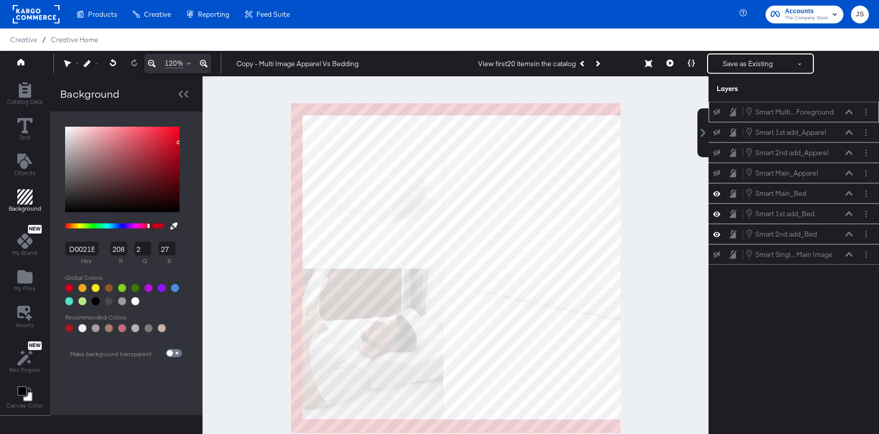
click at [717, 112] on icon at bounding box center [716, 112] width 7 height 7
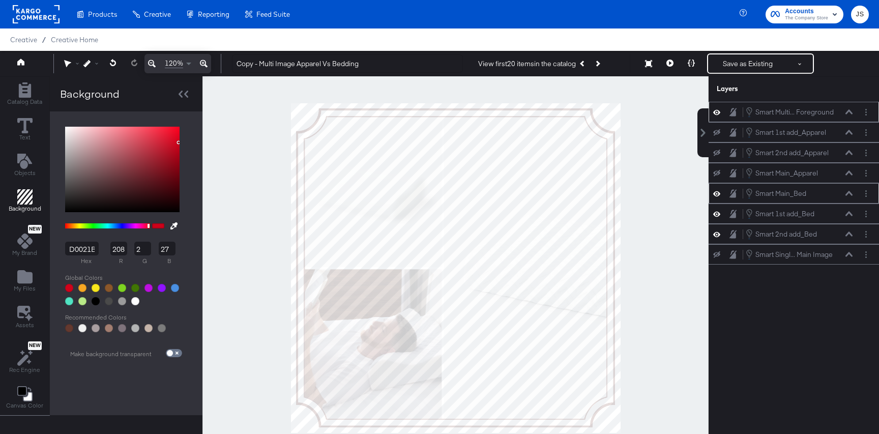
click at [717, 193] on icon at bounding box center [716, 193] width 7 height 9
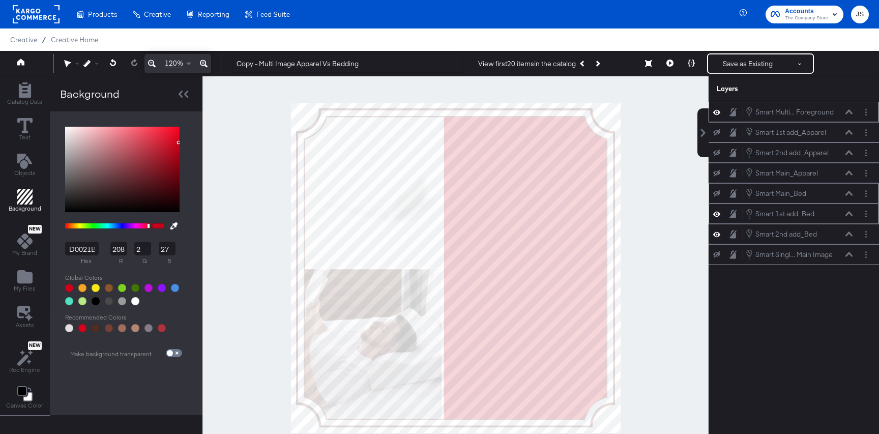
click at [715, 213] on icon at bounding box center [716, 213] width 7 height 9
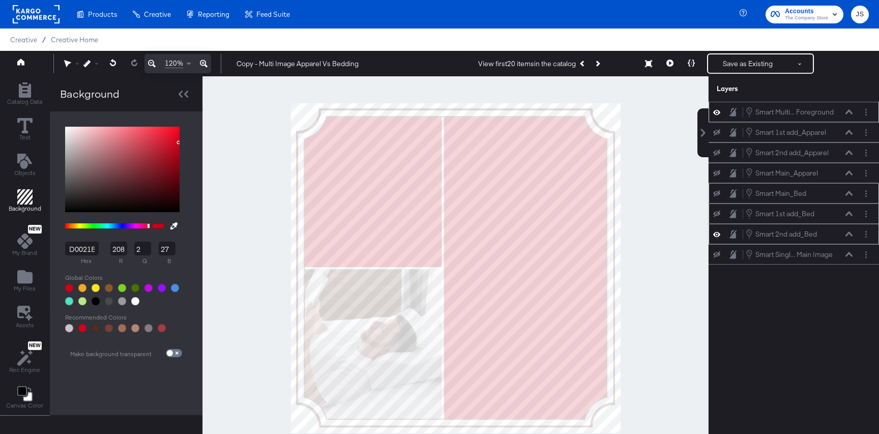
click at [715, 231] on icon at bounding box center [716, 234] width 7 height 9
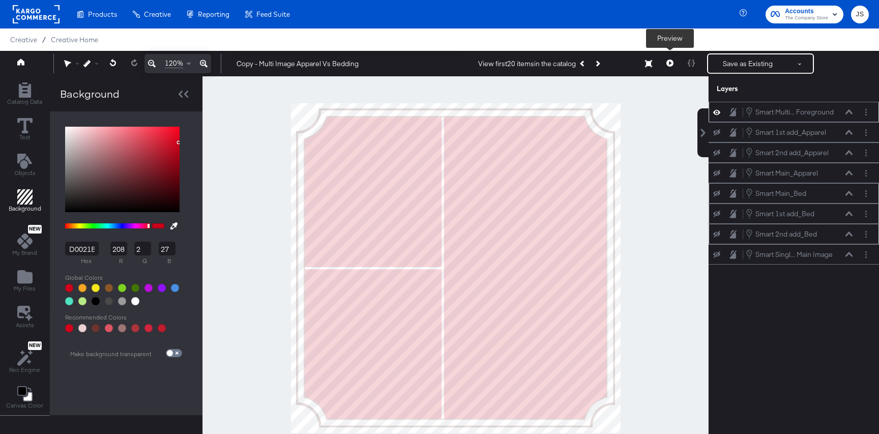
click at [673, 65] on icon at bounding box center [669, 62] width 7 height 7
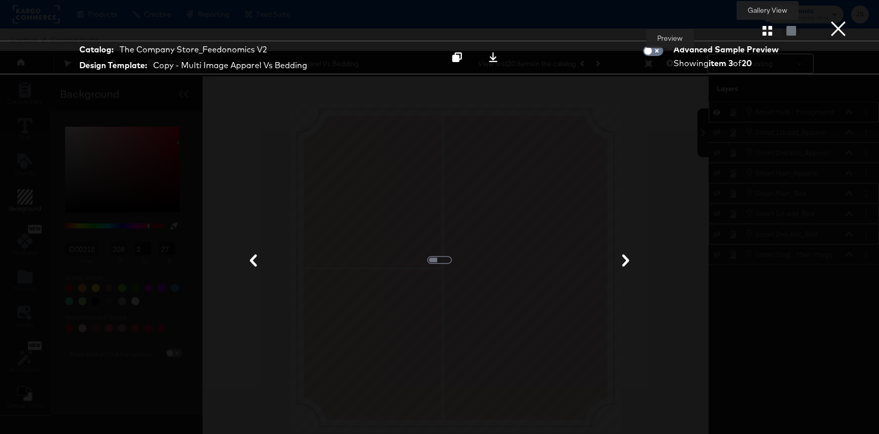
click at [766, 29] on icon "button" at bounding box center [767, 31] width 10 height 10
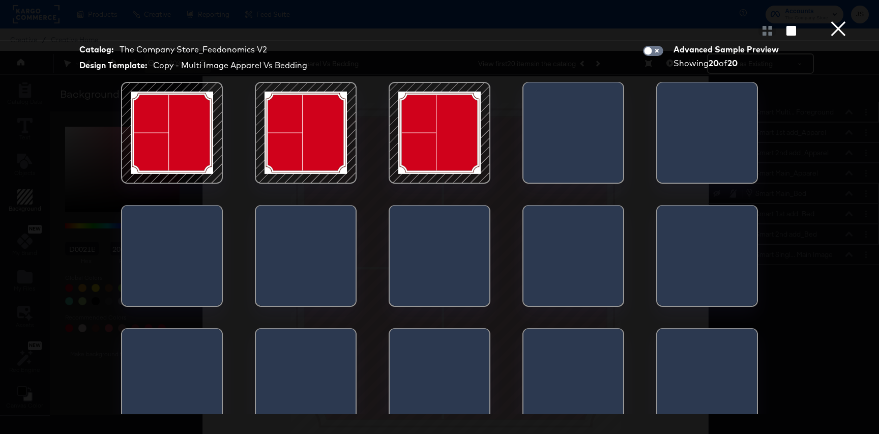
scroll to position [139, 0]
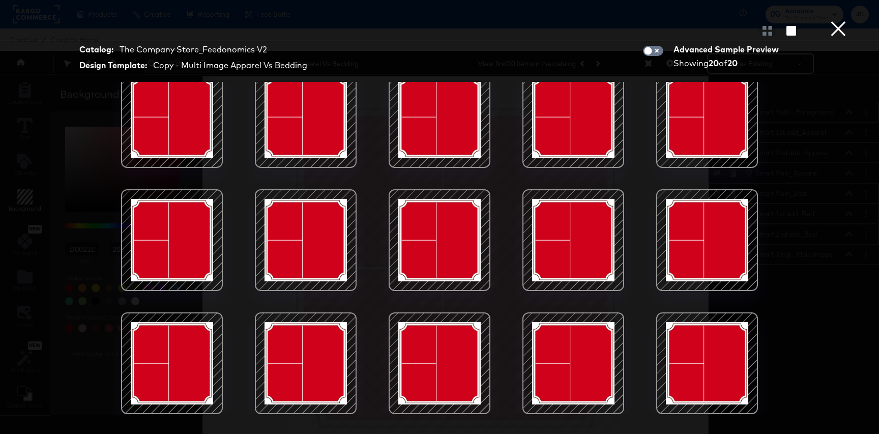
click at [840, 20] on button "×" at bounding box center [838, 10] width 20 height 20
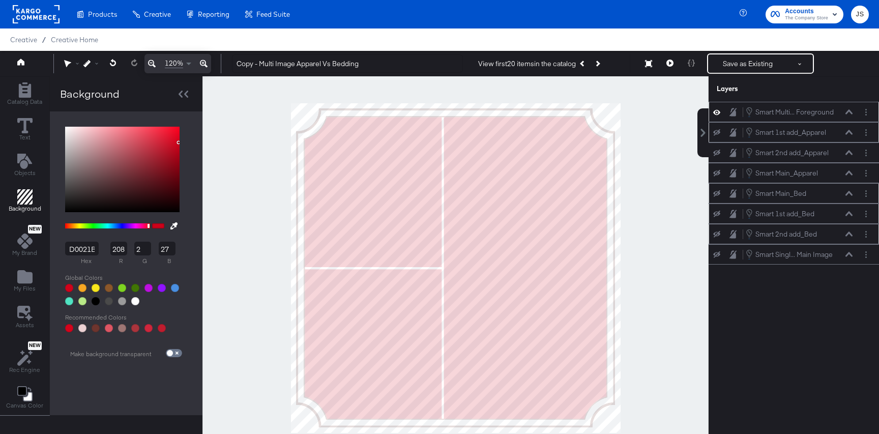
click at [713, 131] on icon at bounding box center [716, 132] width 7 height 7
click at [716, 156] on icon at bounding box center [716, 152] width 7 height 7
click at [715, 175] on icon at bounding box center [716, 173] width 7 height 7
click at [847, 130] on icon at bounding box center [848, 132] width 7 height 5
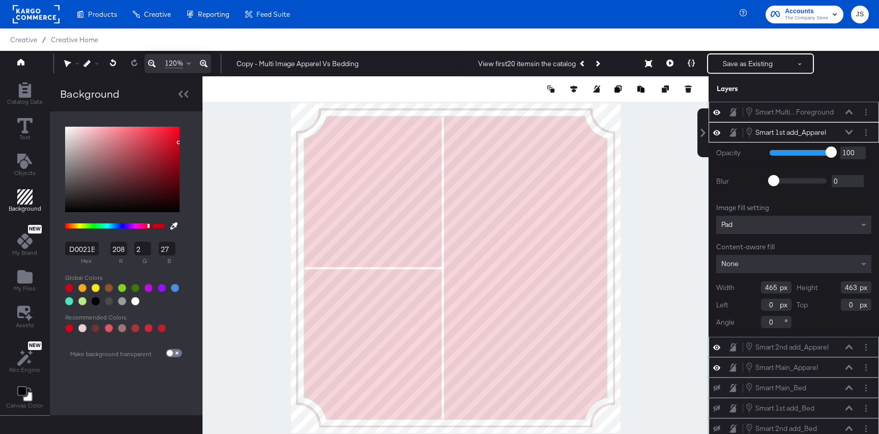
click at [715, 109] on icon at bounding box center [716, 112] width 7 height 9
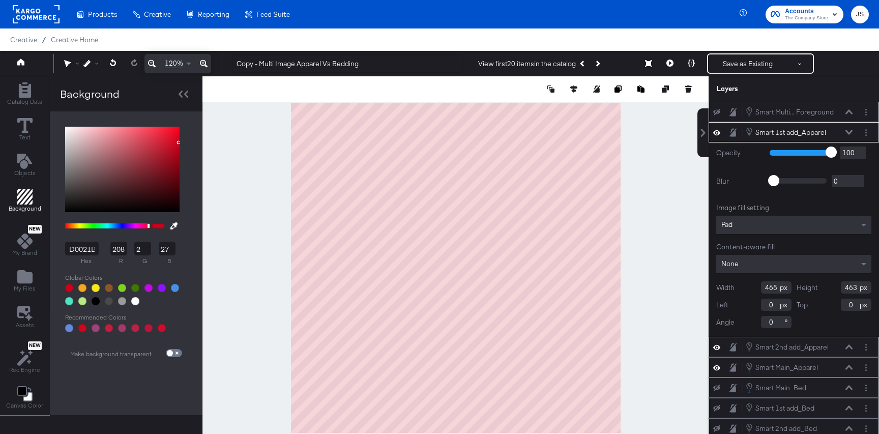
click at [716, 112] on icon at bounding box center [716, 112] width 7 height 7
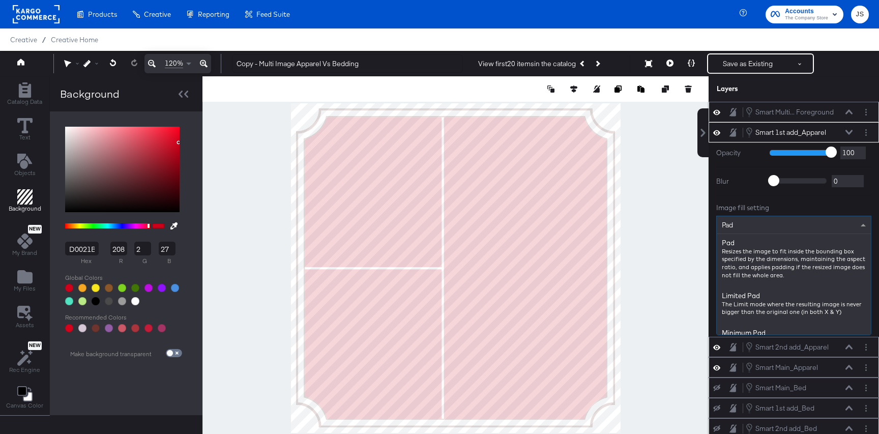
click at [740, 221] on div "Pad" at bounding box center [793, 224] width 154 height 17
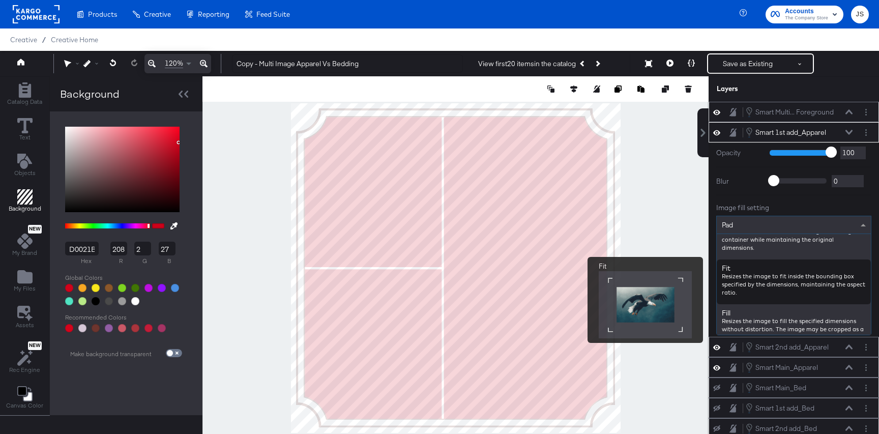
scroll to position [115, 0]
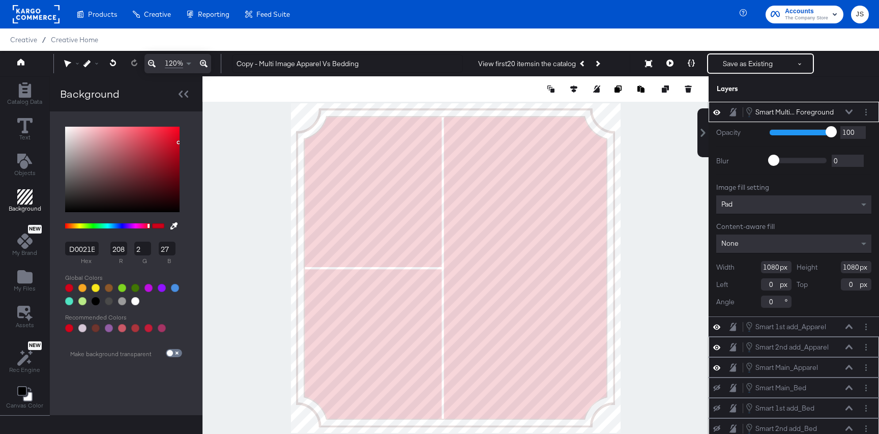
type input "23"
type input "13"
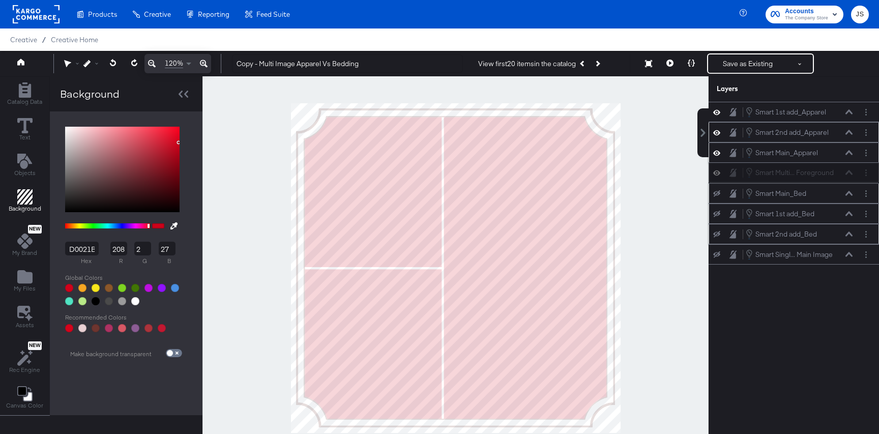
drag, startPoint x: 838, startPoint y: 110, endPoint x: 838, endPoint y: 174, distance: 63.6
click at [838, 174] on div "Smart Multi... Foreground Smart Multi Image Foreground" at bounding box center [799, 172] width 108 height 11
click at [848, 110] on icon at bounding box center [848, 111] width 7 height 5
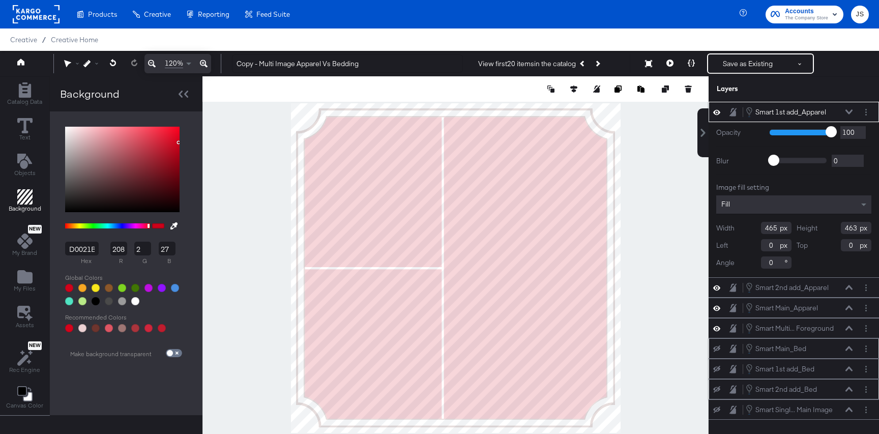
type input "23"
type input "40"
type input "34"
type input "73"
type input "461"
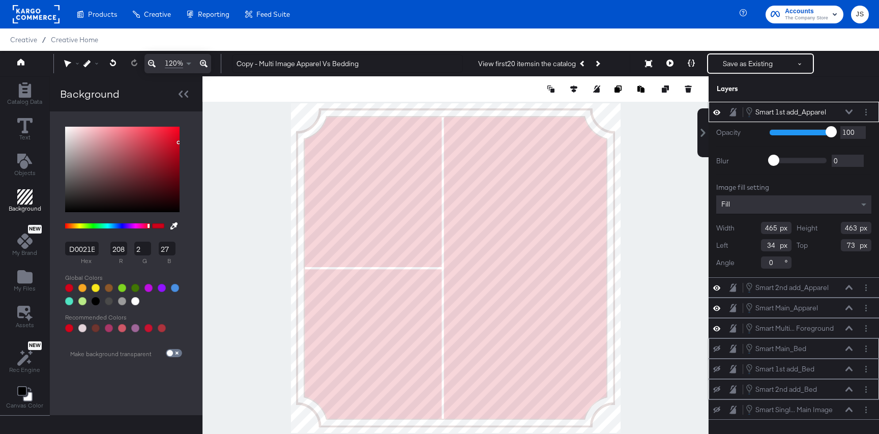
type input "468"
type input "38"
type input "501"
type input "40"
click at [848, 111] on icon at bounding box center [848, 111] width 7 height 5
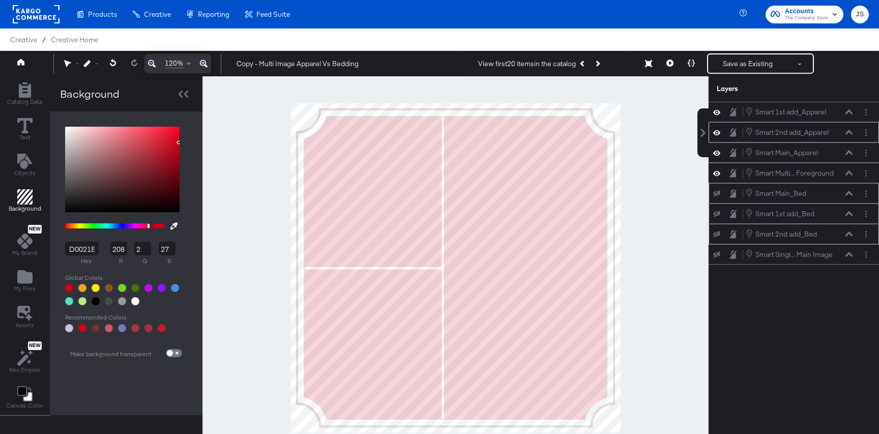
click at [848, 129] on div "Smart 2nd add_Apparel Smart 2nd add_Apparel" at bounding box center [799, 132] width 108 height 11
click at [848, 133] on icon at bounding box center [848, 132] width 7 height 5
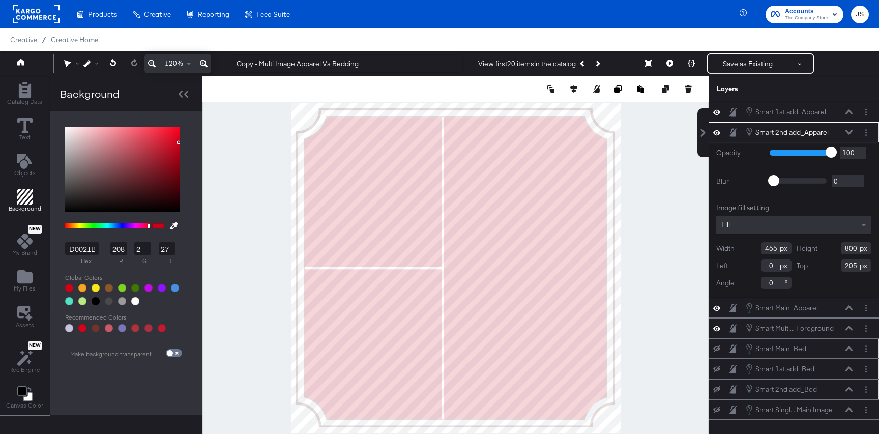
click at [845, 132] on button at bounding box center [849, 132] width 8 height 6
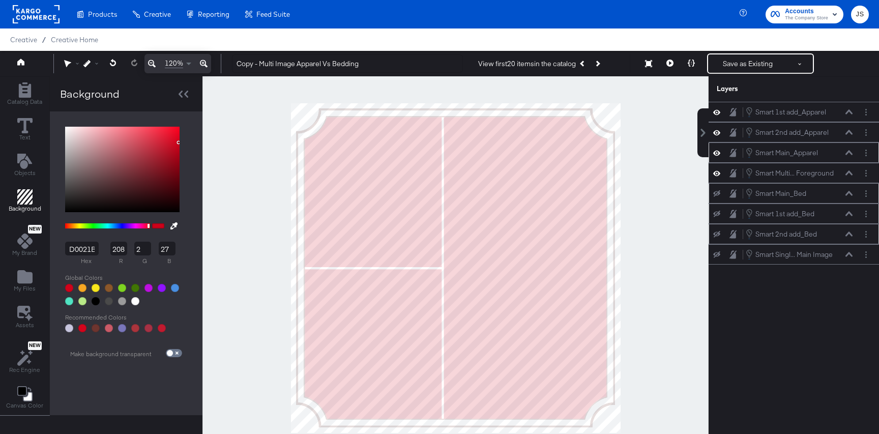
click at [850, 152] on icon at bounding box center [848, 152] width 7 height 5
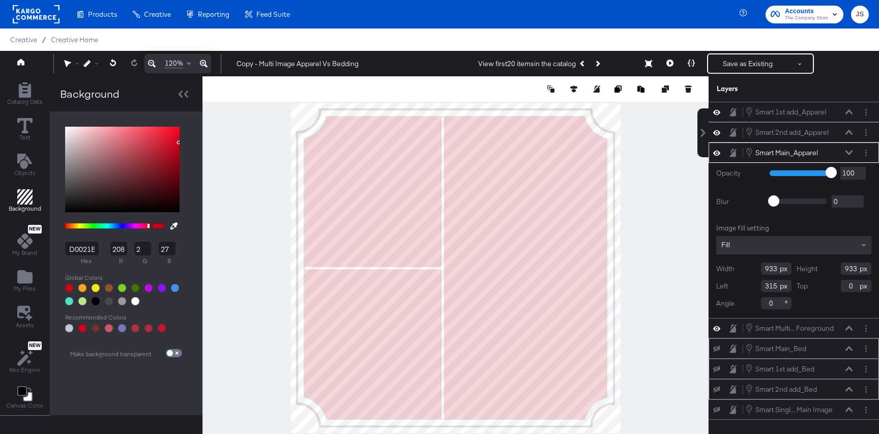
type input "499"
type input "45"
type input "992"
type input "42"
type input "998"
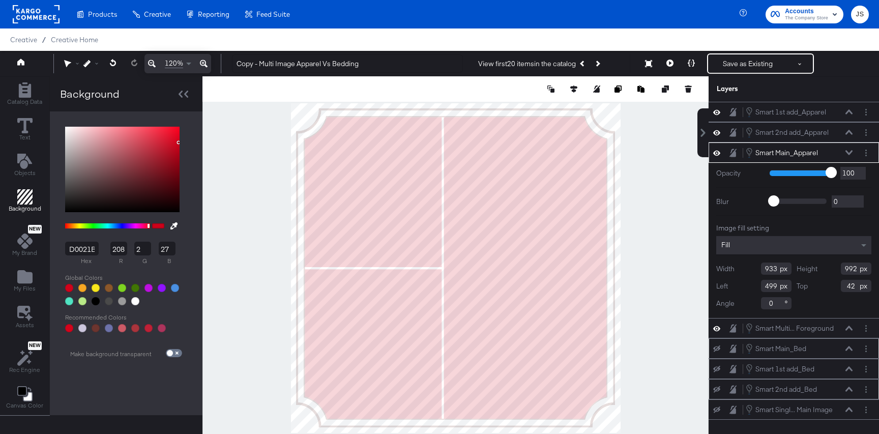
type input "40"
click at [851, 152] on icon at bounding box center [848, 152] width 7 height 5
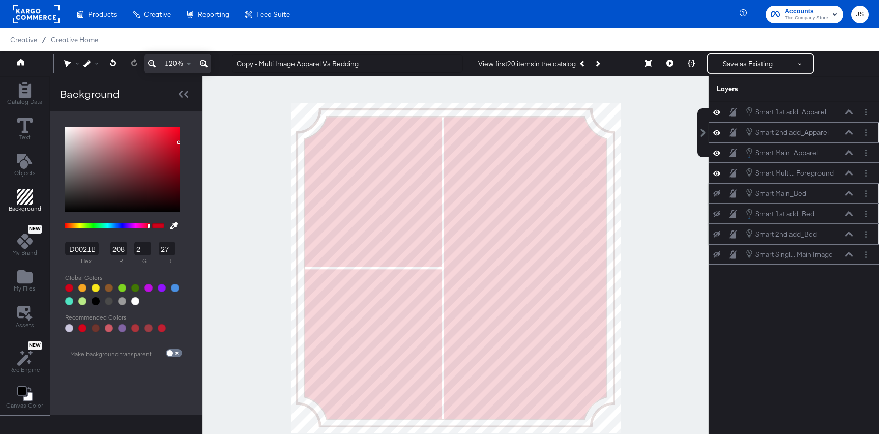
click at [849, 130] on icon at bounding box center [848, 132] width 7 height 5
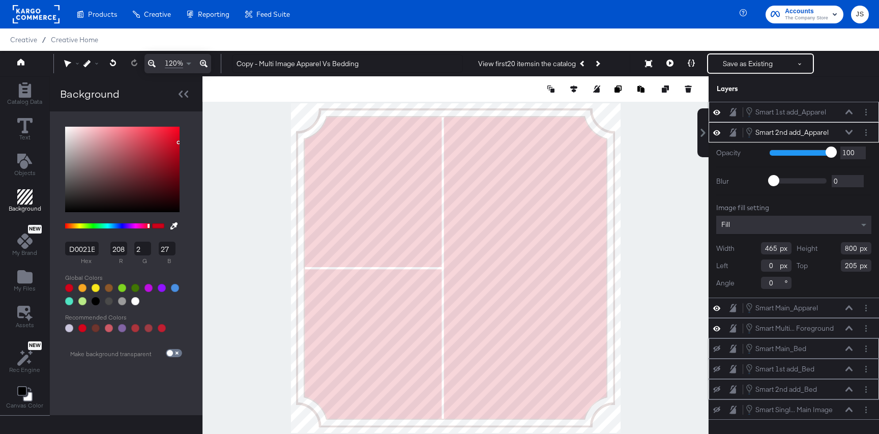
click at [714, 112] on icon at bounding box center [716, 111] width 7 height 5
click at [717, 110] on icon at bounding box center [716, 112] width 7 height 7
click at [846, 109] on icon at bounding box center [848, 111] width 7 height 5
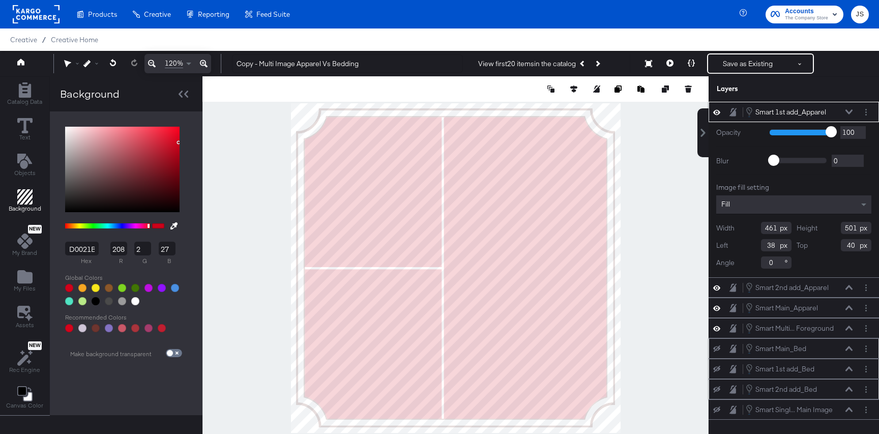
click at [848, 110] on icon at bounding box center [848, 111] width 7 height 5
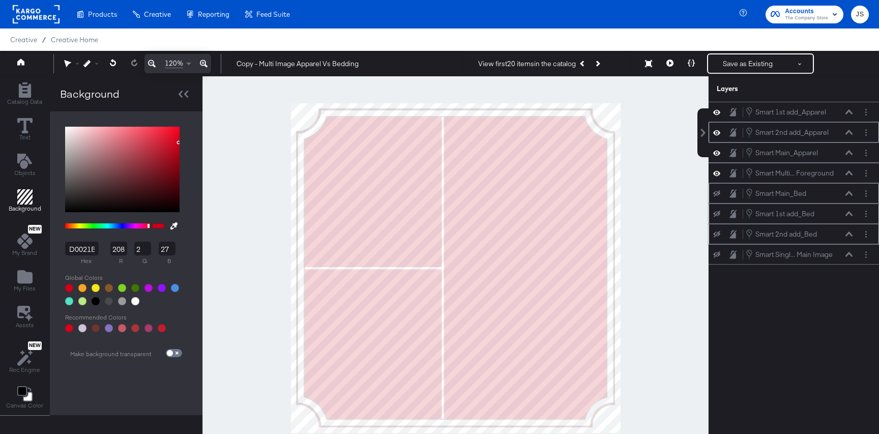
click at [843, 128] on div "Smart 2nd add_Apparel Smart 2nd add_Apparel" at bounding box center [799, 132] width 108 height 11
click at [849, 132] on icon at bounding box center [848, 132] width 7 height 5
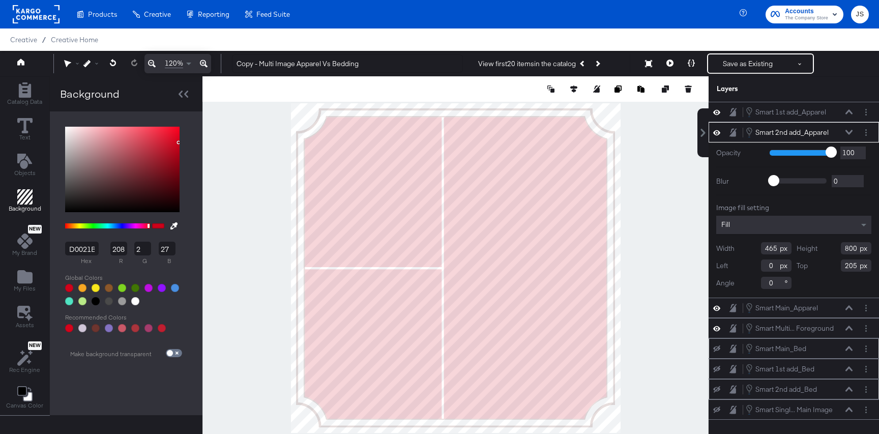
type input "464"
type input "541"
type input "30"
type input "461"
type input "499"
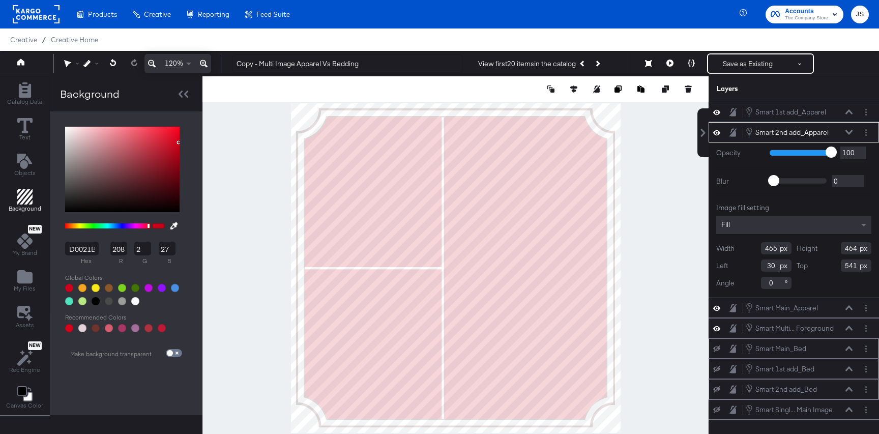
type input "38"
click at [845, 132] on button at bounding box center [849, 132] width 8 height 6
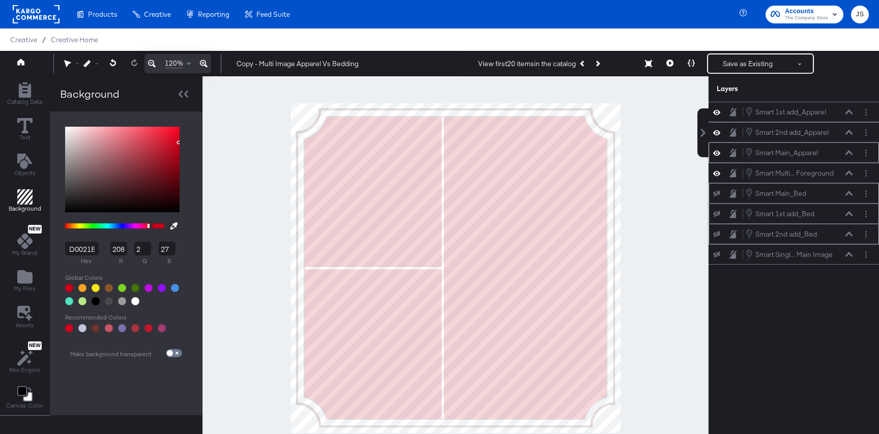
click at [849, 153] on icon at bounding box center [848, 152] width 7 height 5
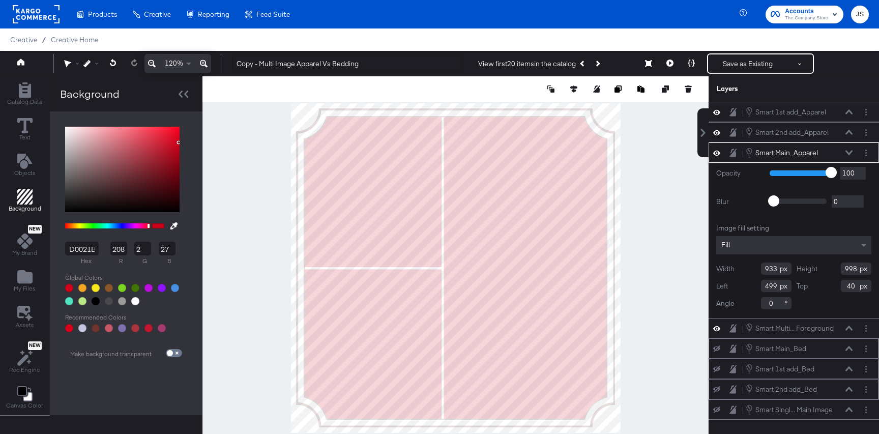
click at [849, 153] on icon at bounding box center [848, 152] width 7 height 5
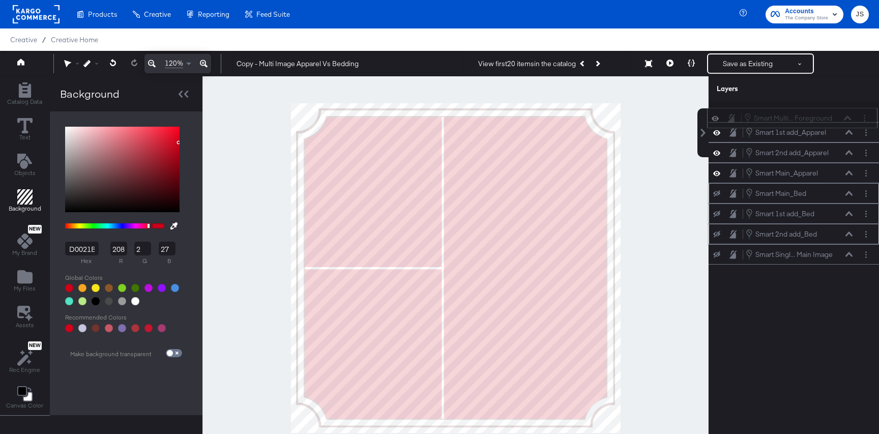
drag, startPoint x: 839, startPoint y: 171, endPoint x: 838, endPoint y: 113, distance: 58.0
click at [838, 113] on div "Smart Multi... Foreground Smart Multi Image Foreground" at bounding box center [797, 117] width 108 height 11
click at [715, 196] on icon at bounding box center [716, 193] width 7 height 7
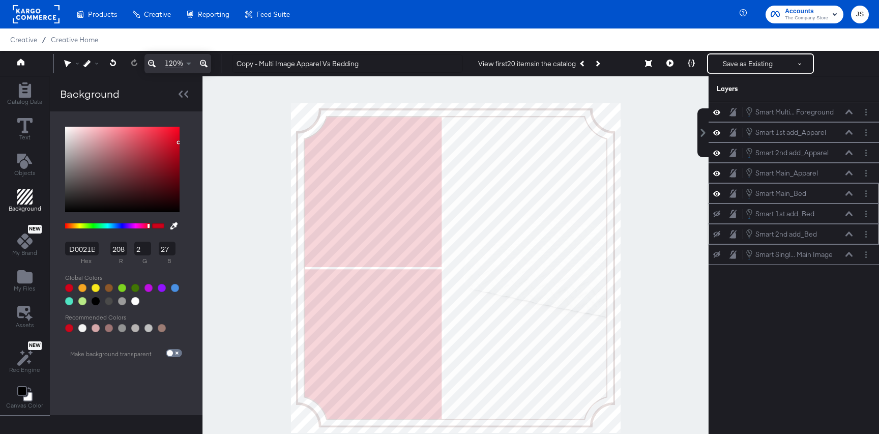
click at [718, 213] on icon at bounding box center [716, 213] width 7 height 7
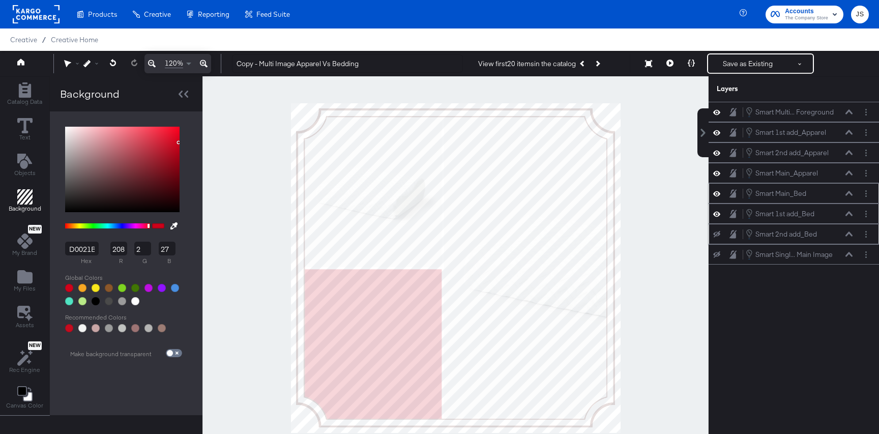
click at [716, 232] on icon at bounding box center [716, 234] width 7 height 7
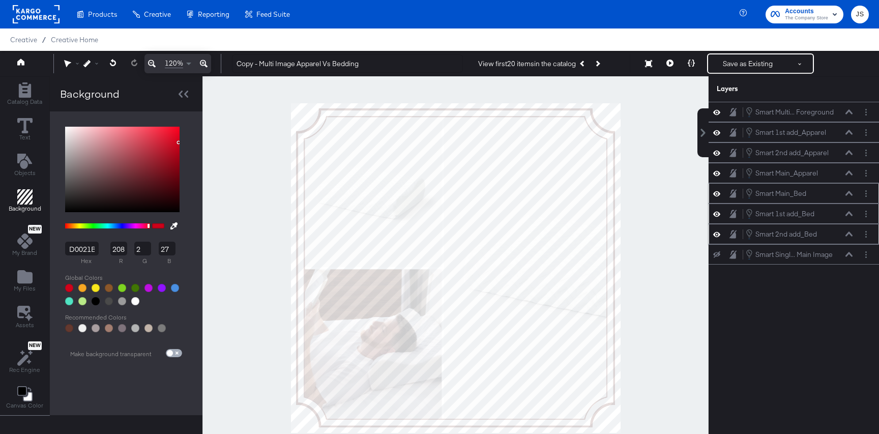
click at [169, 357] on input "checkbox" at bounding box center [170, 355] width 24 height 8
checkbox input "true"
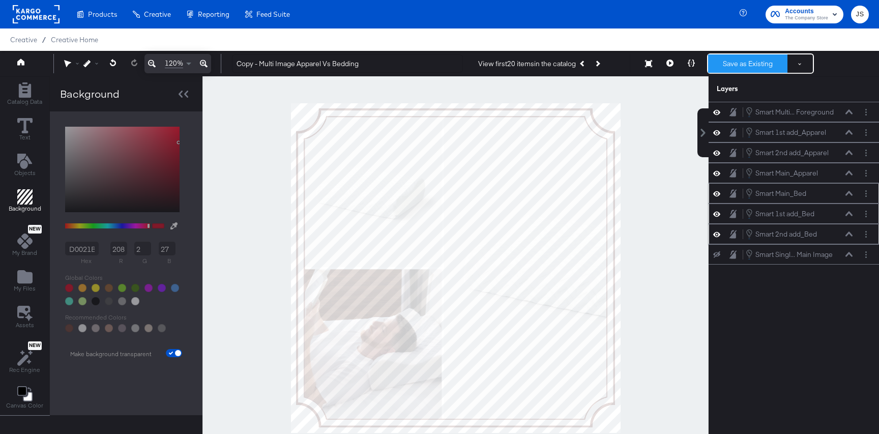
click at [739, 67] on button "Save as Existing" at bounding box center [747, 63] width 79 height 18
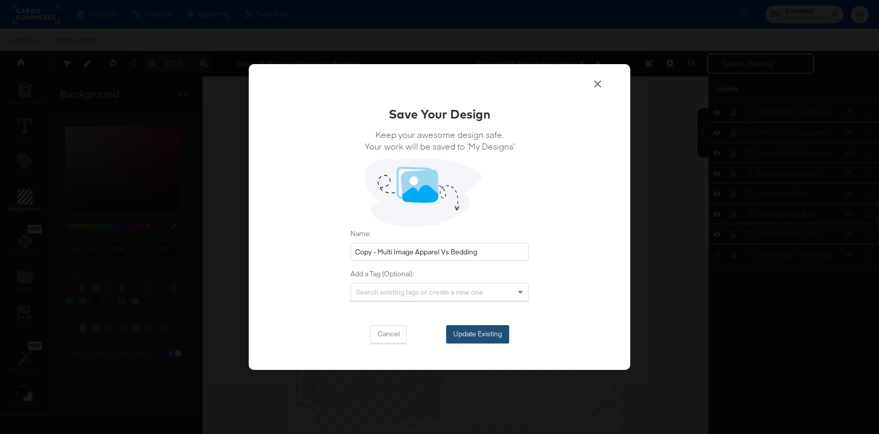
click at [478, 330] on button "Update Existing" at bounding box center [477, 334] width 63 height 18
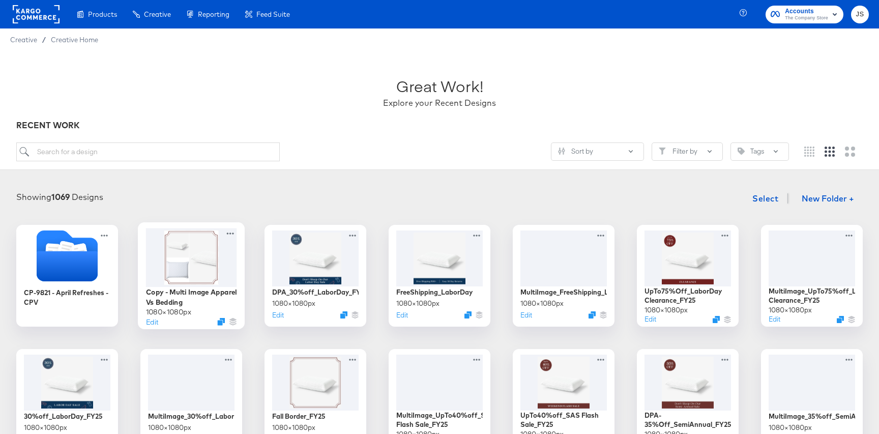
click at [176, 253] on img at bounding box center [191, 257] width 54 height 54
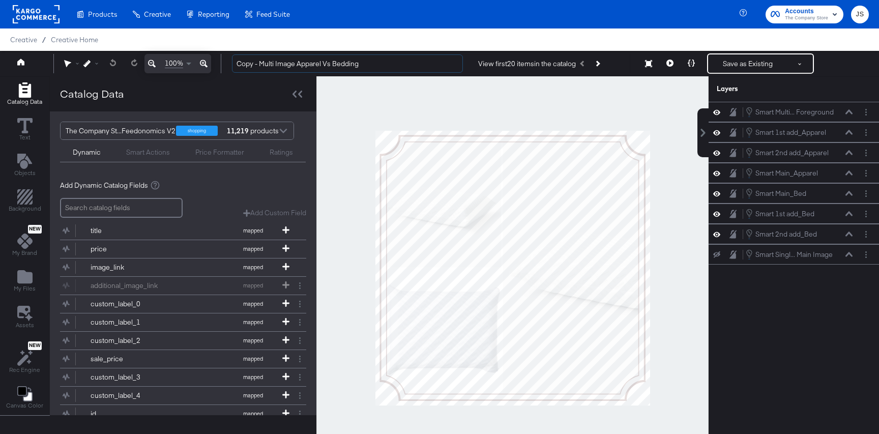
drag, startPoint x: 260, startPoint y: 65, endPoint x: 217, endPoint y: 64, distance: 42.7
click at [217, 64] on div "100% Copy - Multi Image Apparel Vs Bedding View first 20 items in the catalog S…" at bounding box center [439, 63] width 879 height 25
click at [391, 63] on input "Fall Border + Multi Image Apparel Vs Bedding" at bounding box center [347, 63] width 231 height 19
click at [428, 62] on input "Fall Border + Multi Image Apparel Vs Bedding - [DATE]" at bounding box center [347, 63] width 231 height 19
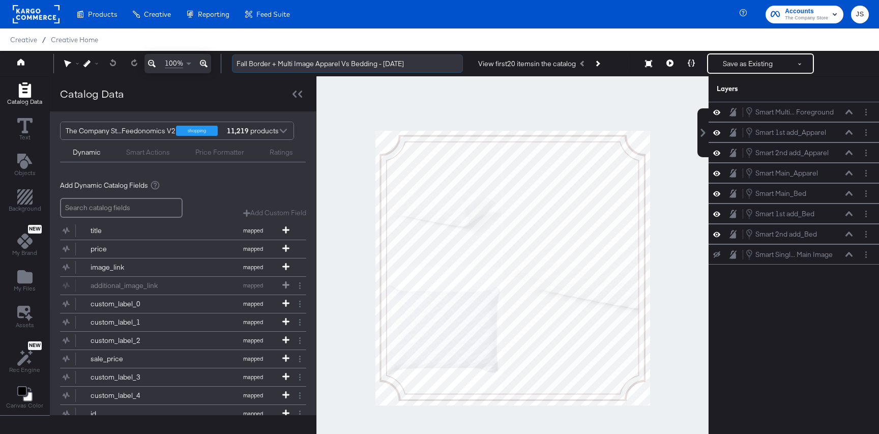
click at [428, 62] on input "Fall Border + Multi Image Apparel Vs Bedding - [DATE]" at bounding box center [347, 63] width 231 height 19
type input "Fall Border + Multi Image Apparel Vs Bedding - [DATE]"
click at [466, 96] on div at bounding box center [512, 267] width 392 height 383
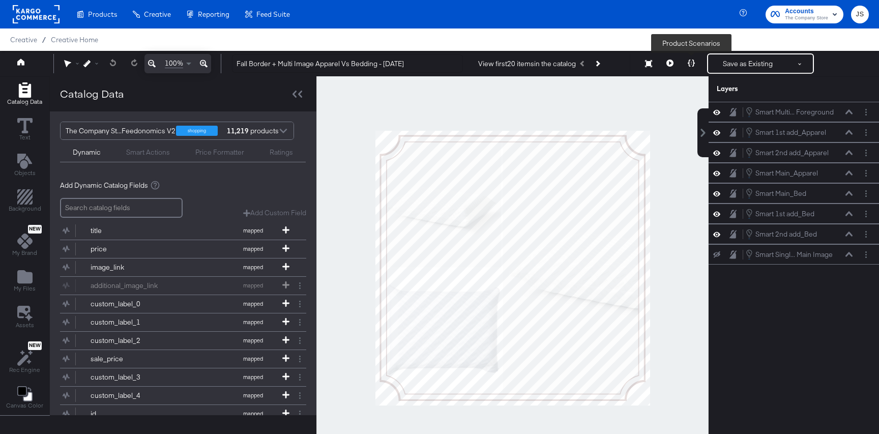
click at [672, 62] on icon at bounding box center [669, 62] width 7 height 7
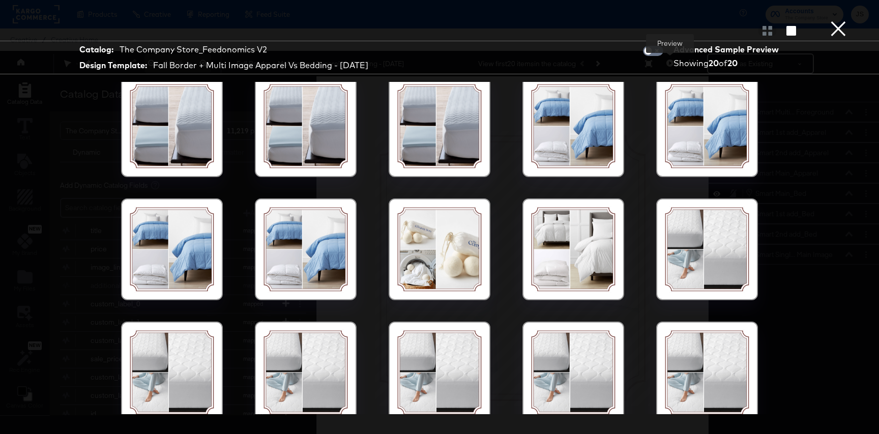
scroll to position [129, 0]
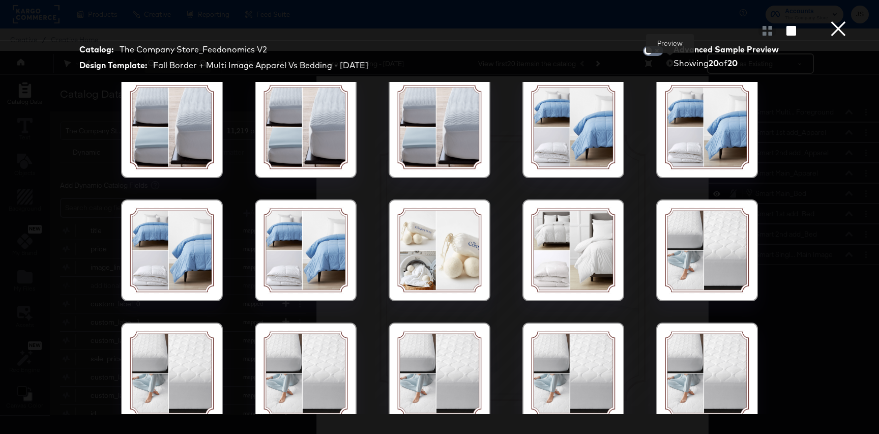
click at [559, 373] on div at bounding box center [573, 373] width 86 height 86
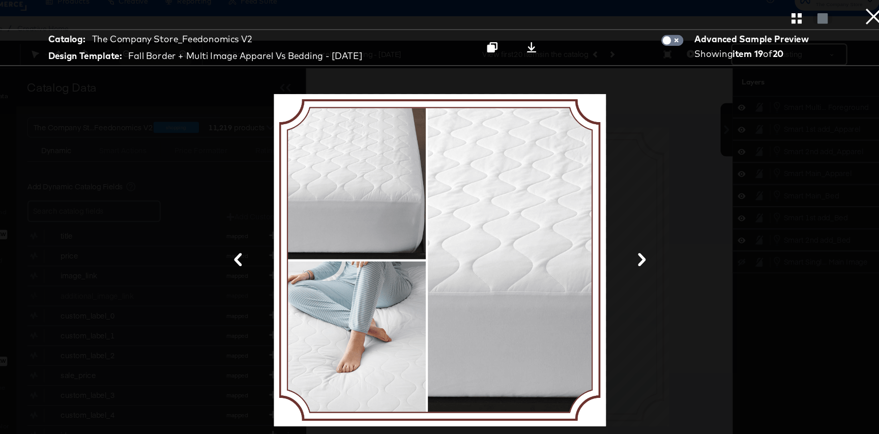
click at [256, 259] on button at bounding box center [253, 253] width 26 height 19
click at [762, 31] on icon "button" at bounding box center [767, 31] width 10 height 10
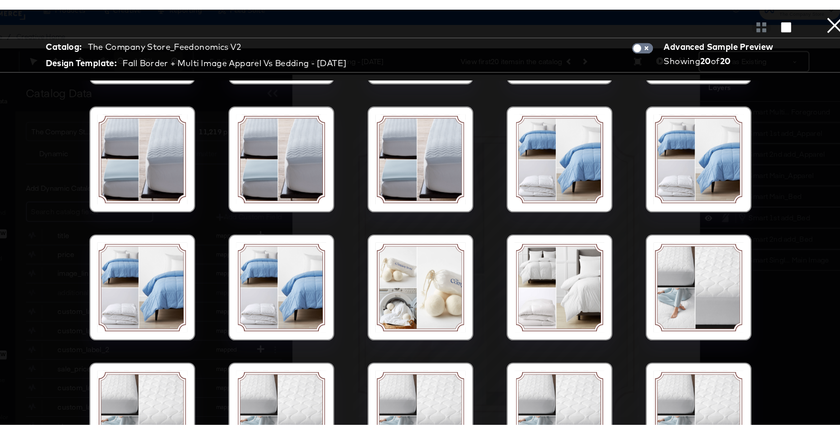
scroll to position [97, 0]
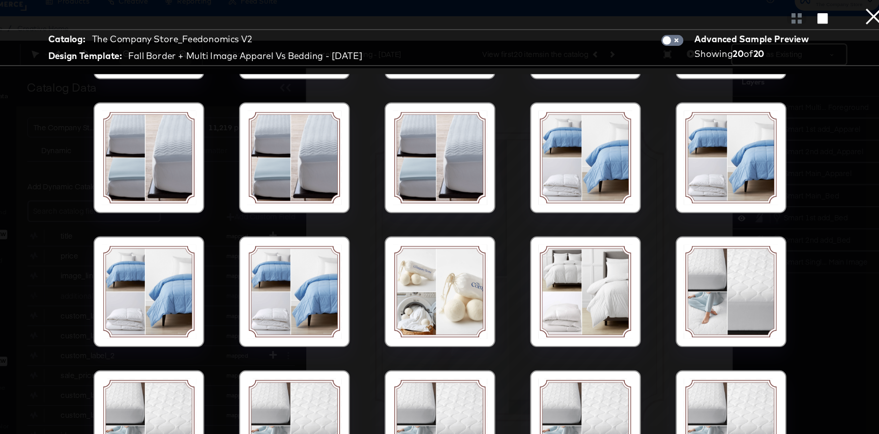
click at [826, 29] on div "Gallery View" at bounding box center [439, 30] width 879 height 20
click at [833, 20] on button "×" at bounding box center [838, 10] width 20 height 20
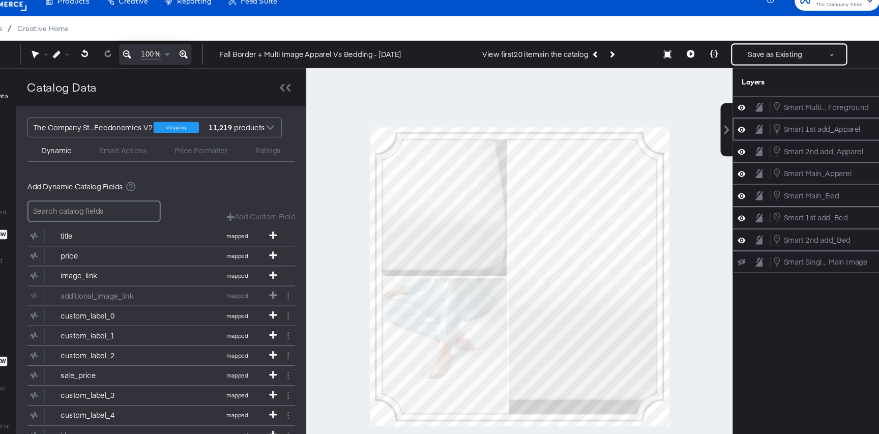
click at [717, 130] on icon at bounding box center [716, 132] width 7 height 5
click at [717, 130] on icon at bounding box center [716, 132] width 7 height 7
click at [716, 172] on icon at bounding box center [716, 173] width 7 height 9
click at [716, 172] on icon at bounding box center [716, 173] width 7 height 7
click at [716, 172] on icon at bounding box center [716, 173] width 7 height 9
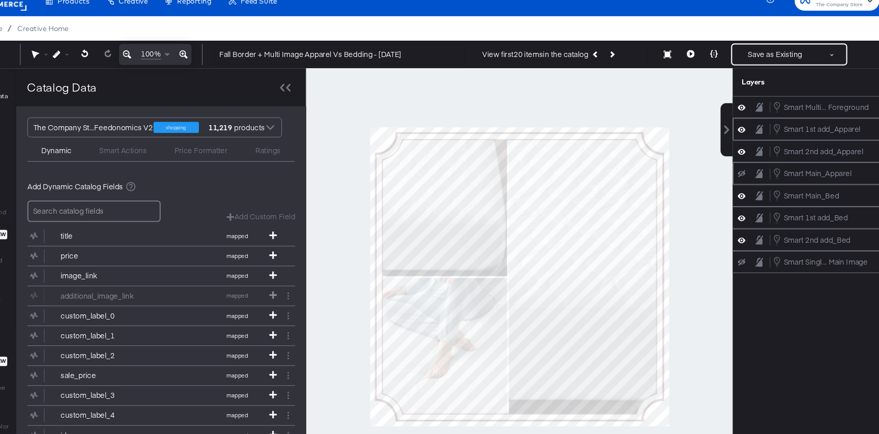
click at [716, 172] on icon at bounding box center [716, 173] width 7 height 7
click at [716, 192] on icon at bounding box center [716, 193] width 7 height 9
click at [716, 192] on icon at bounding box center [716, 193] width 7 height 7
click at [716, 211] on icon at bounding box center [716, 213] width 7 height 9
click at [716, 211] on icon at bounding box center [716, 213] width 7 height 7
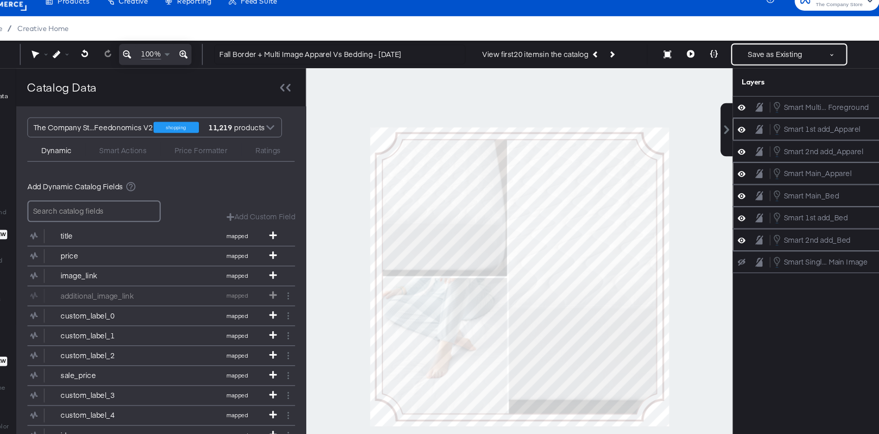
click at [715, 235] on icon at bounding box center [716, 234] width 7 height 9
click at [715, 235] on icon at bounding box center [716, 234] width 7 height 7
click at [738, 56] on button "Save as Existing" at bounding box center [747, 63] width 79 height 18
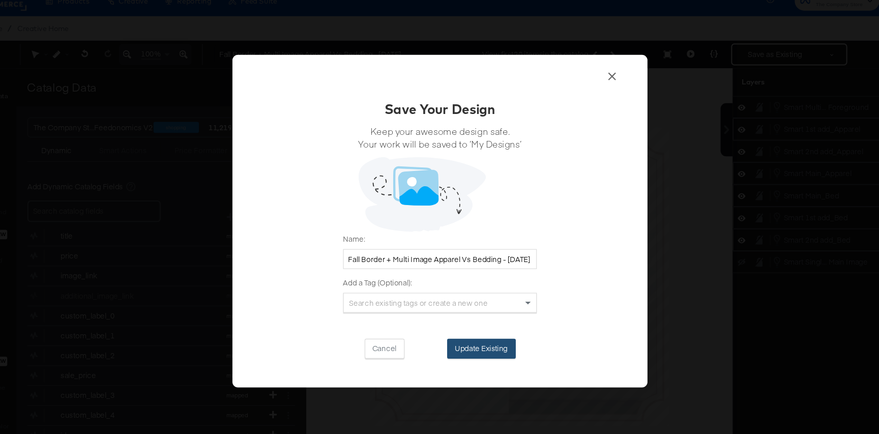
click at [488, 334] on button "Update Existing" at bounding box center [477, 334] width 63 height 18
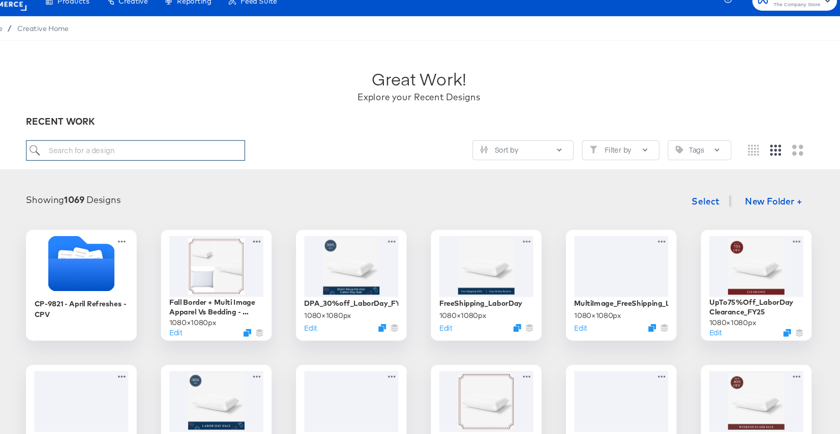
click at [135, 149] on input "search" at bounding box center [159, 151] width 201 height 19
